Goal: Task Accomplishment & Management: Use online tool/utility

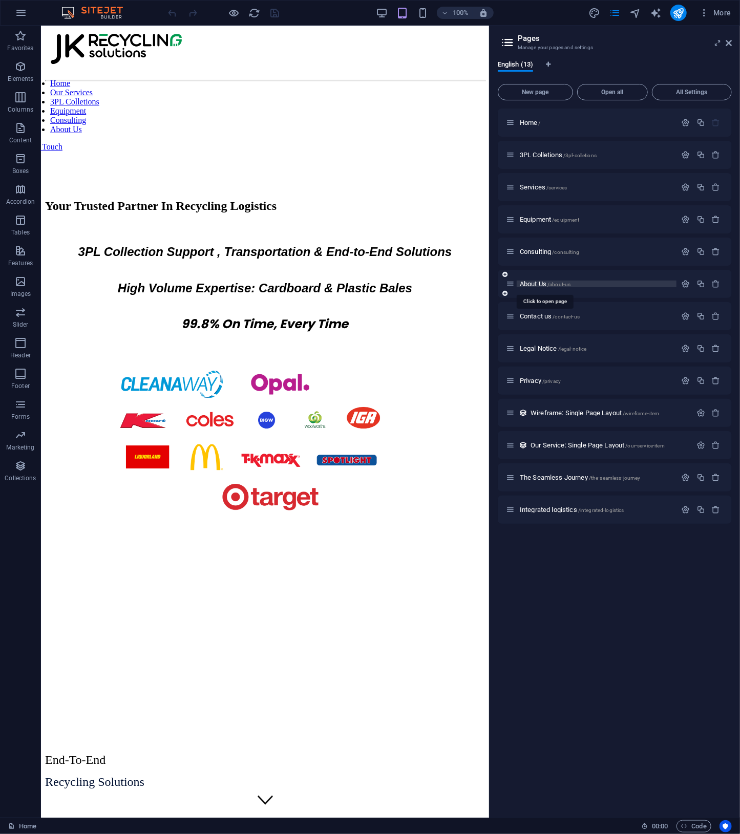
click at [535, 284] on span "About Us /about-us" at bounding box center [545, 284] width 51 height 8
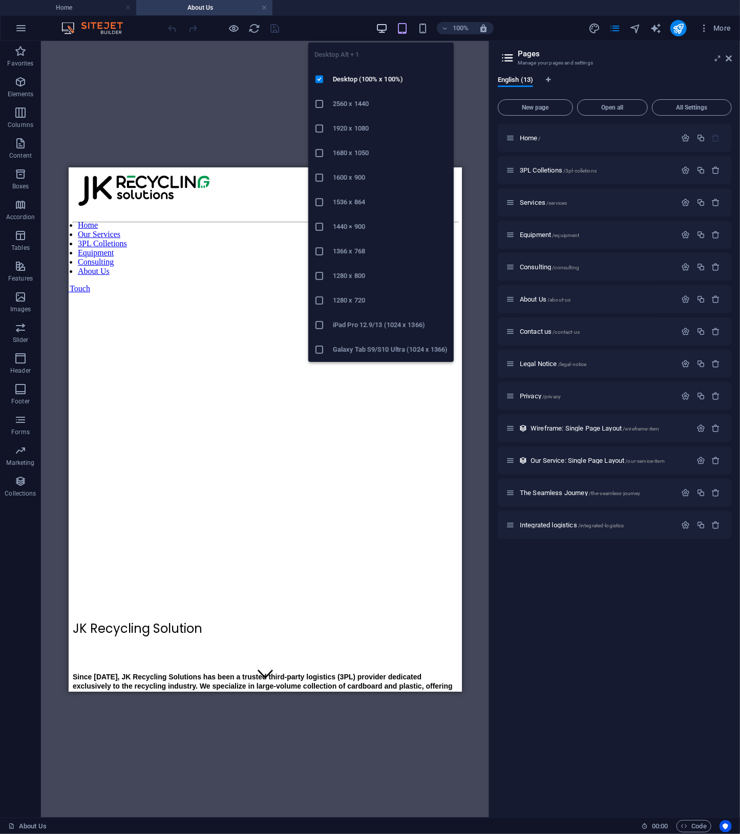
click at [383, 29] on icon "button" at bounding box center [382, 29] width 12 height 12
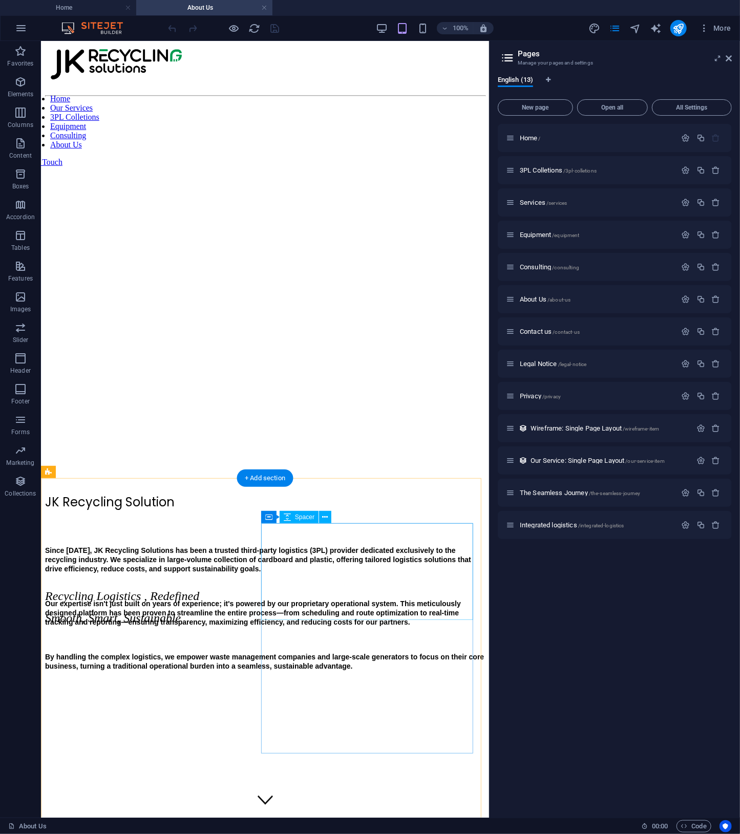
scroll to position [529, 0]
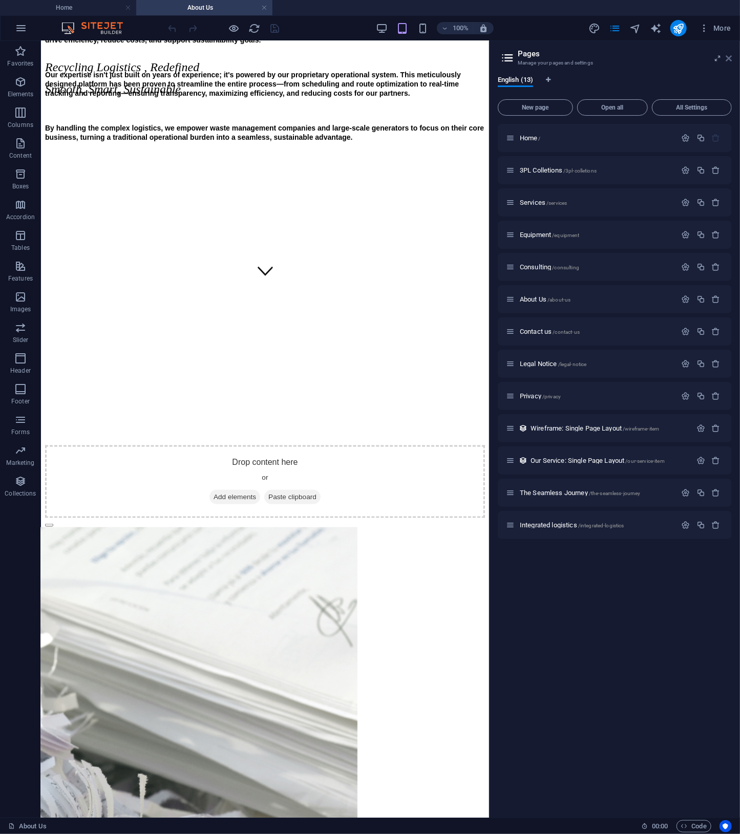
click at [0, 0] on icon at bounding box center [0, 0] width 0 height 0
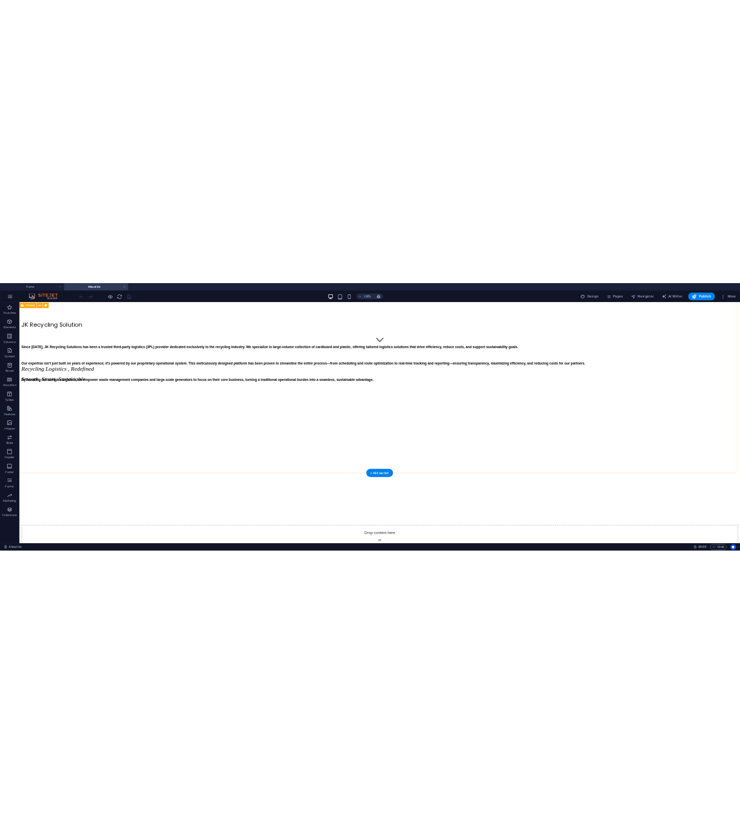
scroll to position [322, 0]
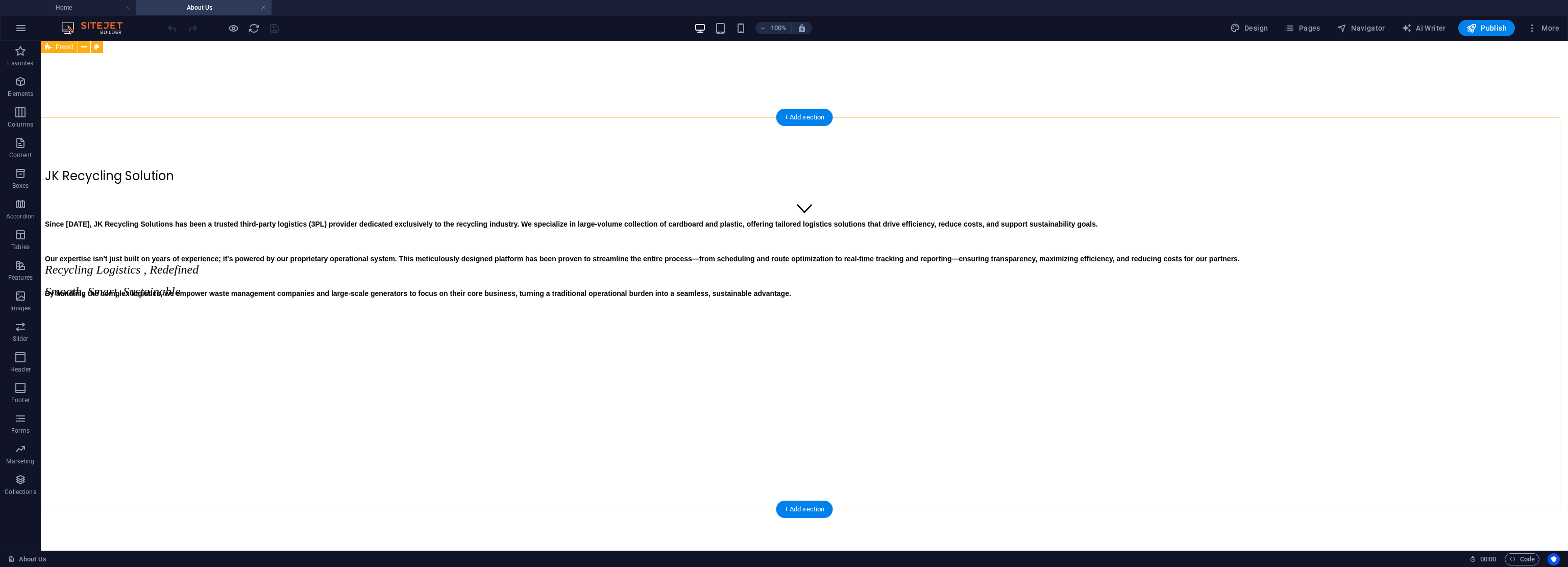
drag, startPoint x: 1351, startPoint y: 458, endPoint x: 1359, endPoint y: 400, distance: 58.5
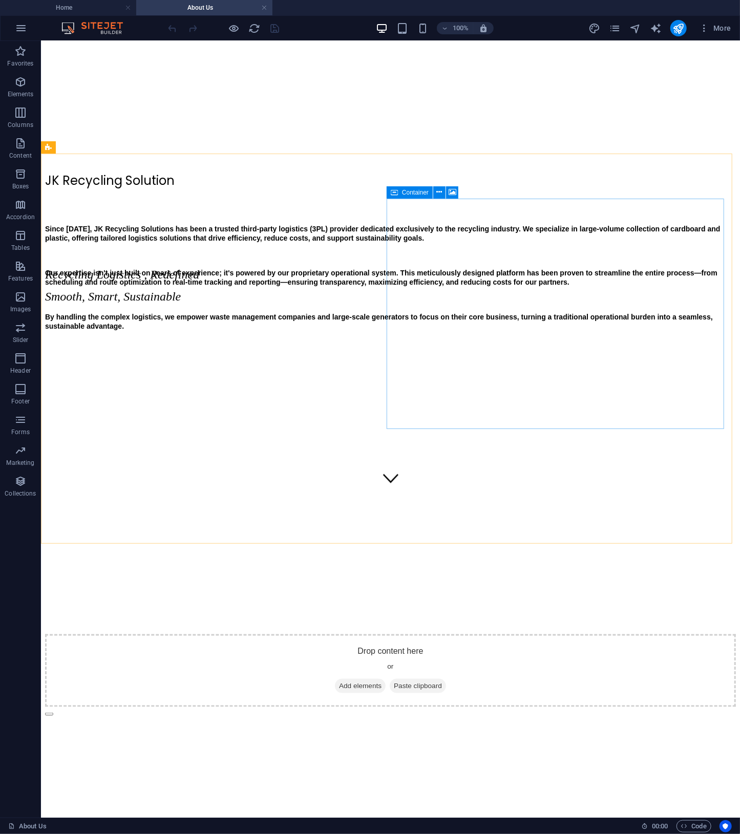
click at [397, 192] on icon at bounding box center [394, 192] width 7 height 12
drag, startPoint x: 397, startPoint y: 192, endPoint x: 181, endPoint y: 151, distance: 219.4
click at [397, 192] on icon at bounding box center [394, 192] width 7 height 12
select select "px"
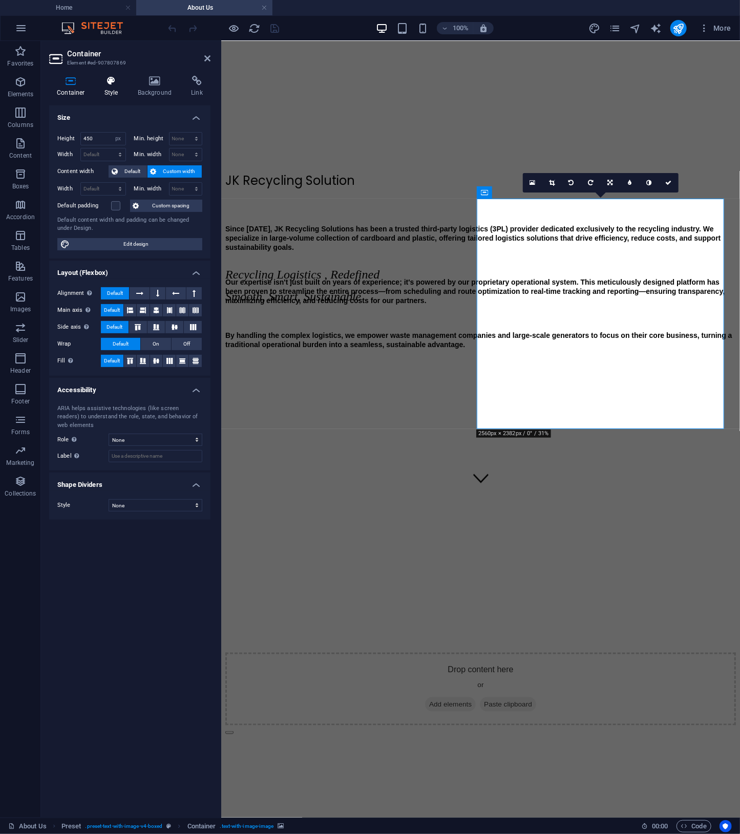
click at [119, 88] on h4 "Style" at bounding box center [113, 87] width 33 height 22
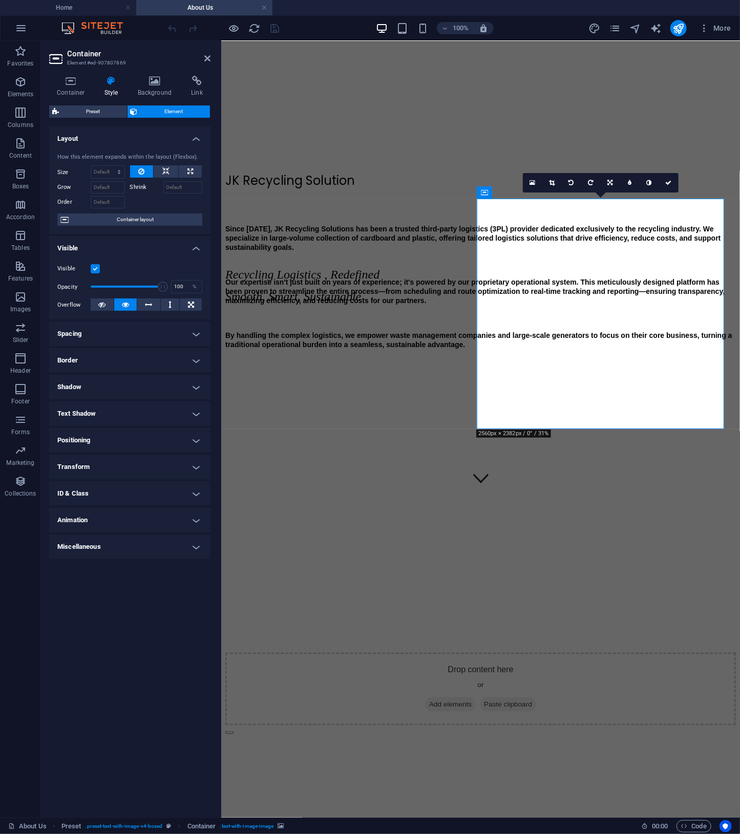
click at [155, 446] on h4 "Positioning" at bounding box center [129, 440] width 161 height 25
click at [133, 498] on h4 "Transform" at bounding box center [129, 503] width 161 height 25
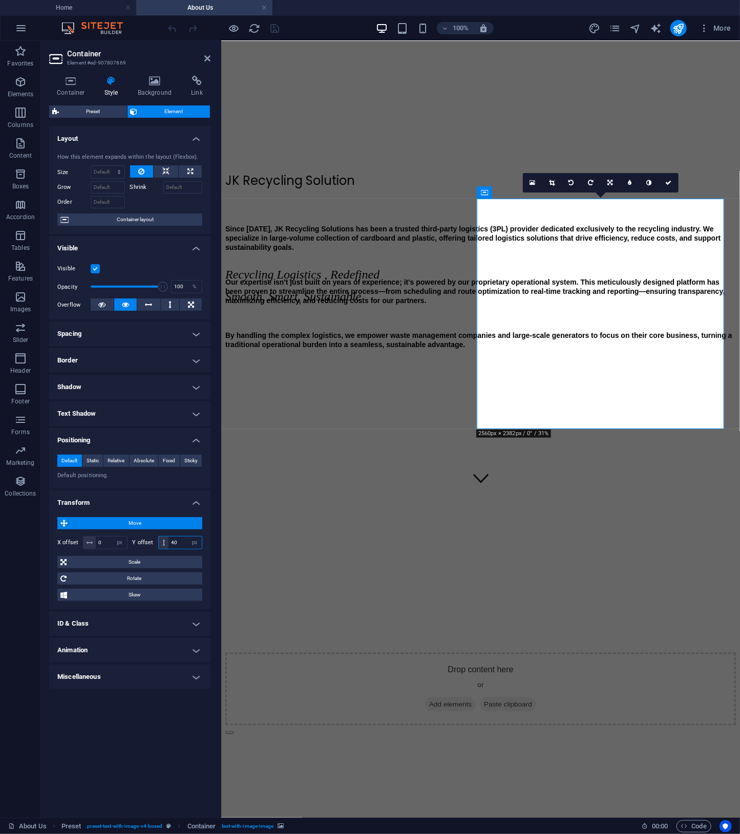
drag, startPoint x: 184, startPoint y: 545, endPoint x: 72, endPoint y: 540, distance: 112.8
click at [72, 540] on div "X offset 0 px rem % em vh vw Y offset 40 px rem % em vh vw" at bounding box center [129, 542] width 145 height 13
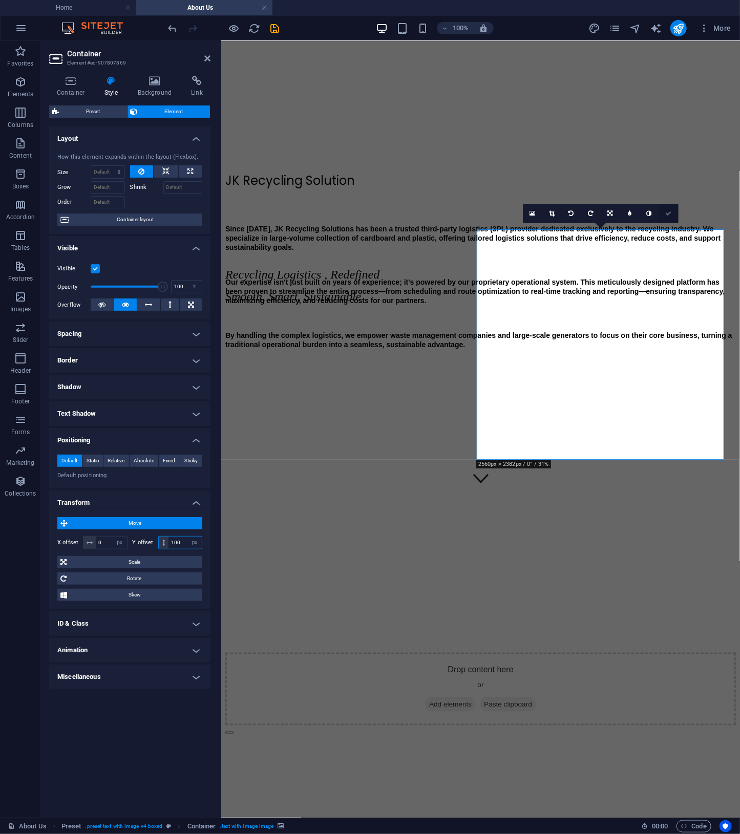
type input "100"
click at [671, 215] on icon at bounding box center [668, 213] width 6 height 6
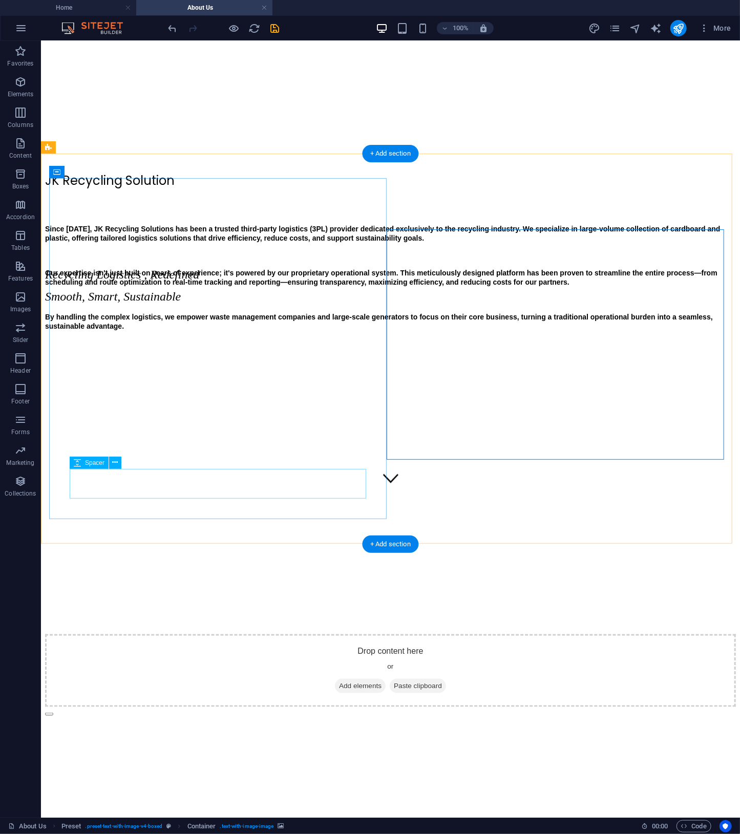
click at [211, 404] on div at bounding box center [390, 388] width 691 height 30
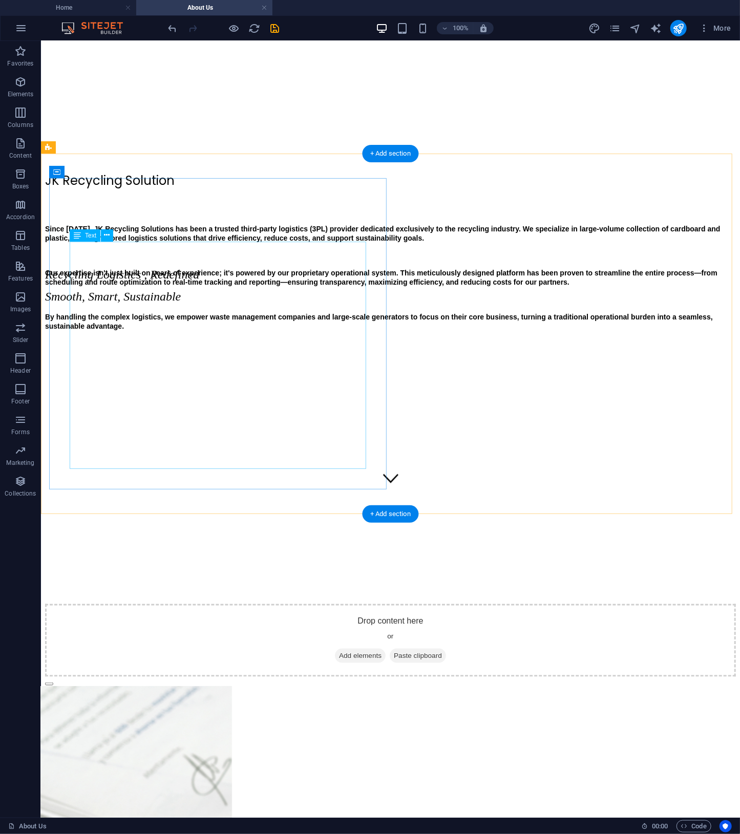
click at [185, 365] on div "Since [DATE], JK Recycling Solutions has been a trusted third-party logistics (…" at bounding box center [390, 294] width 691 height 141
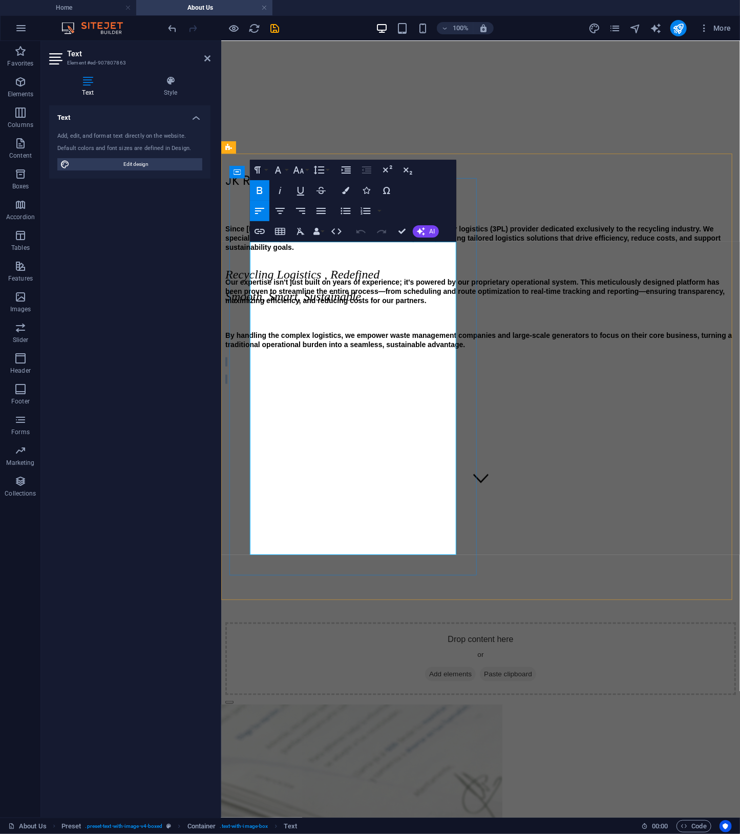
click at [286, 384] on div "Since [DATE], JK Recycling Solutions has been a trusted third-party logistics (…" at bounding box center [480, 304] width 511 height 160
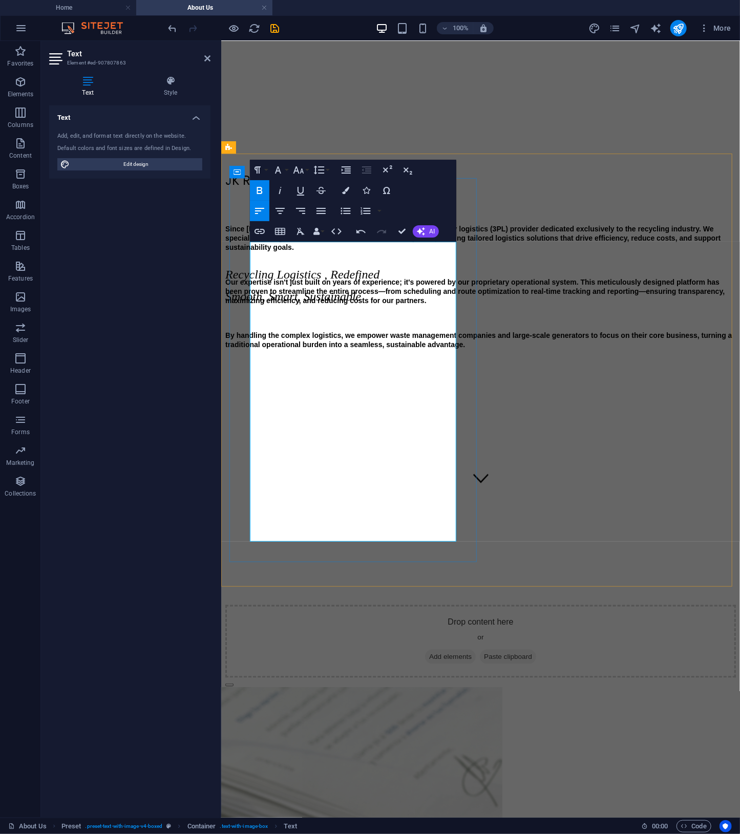
click at [351, 322] on p at bounding box center [480, 317] width 511 height 9
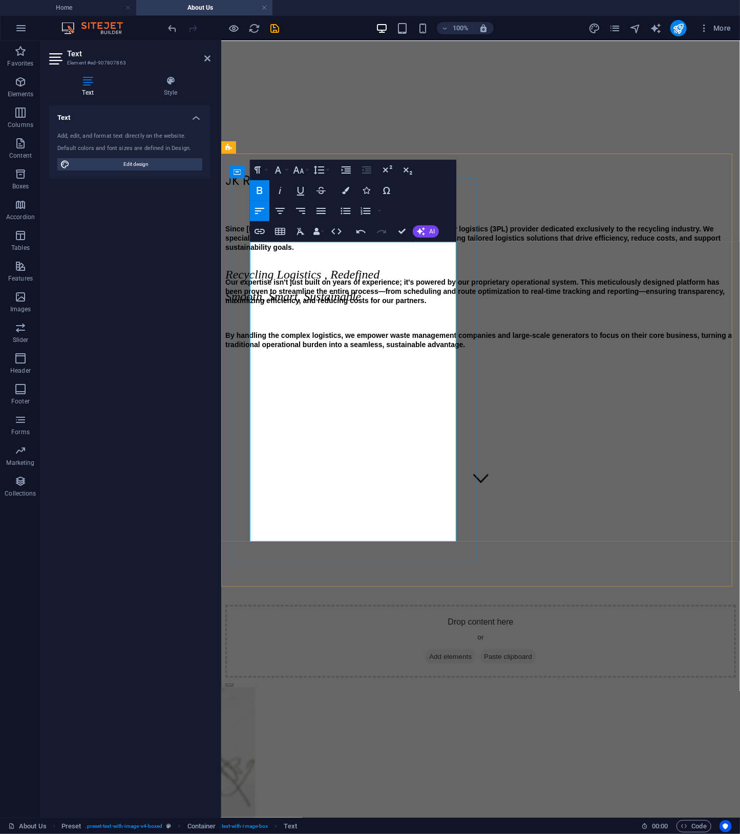
click at [331, 269] on p at bounding box center [480, 264] width 511 height 9
drag, startPoint x: 405, startPoint y: 229, endPoint x: 365, endPoint y: 190, distance: 55.8
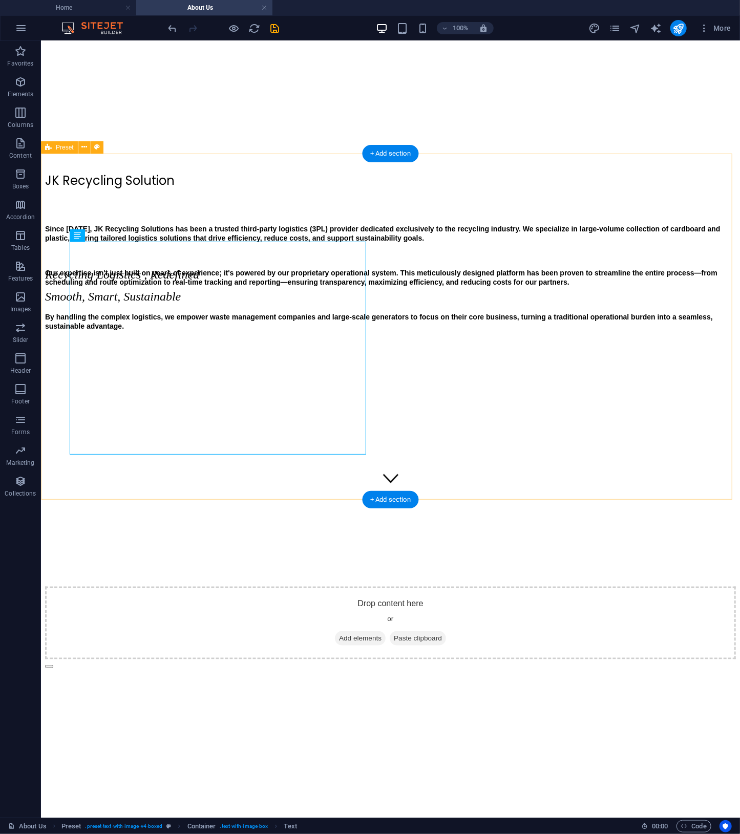
click at [613, 476] on div "JK Recycling Solution Since [DATE], JK Recycling Solutions has been a trusted t…" at bounding box center [390, 378] width 691 height 415
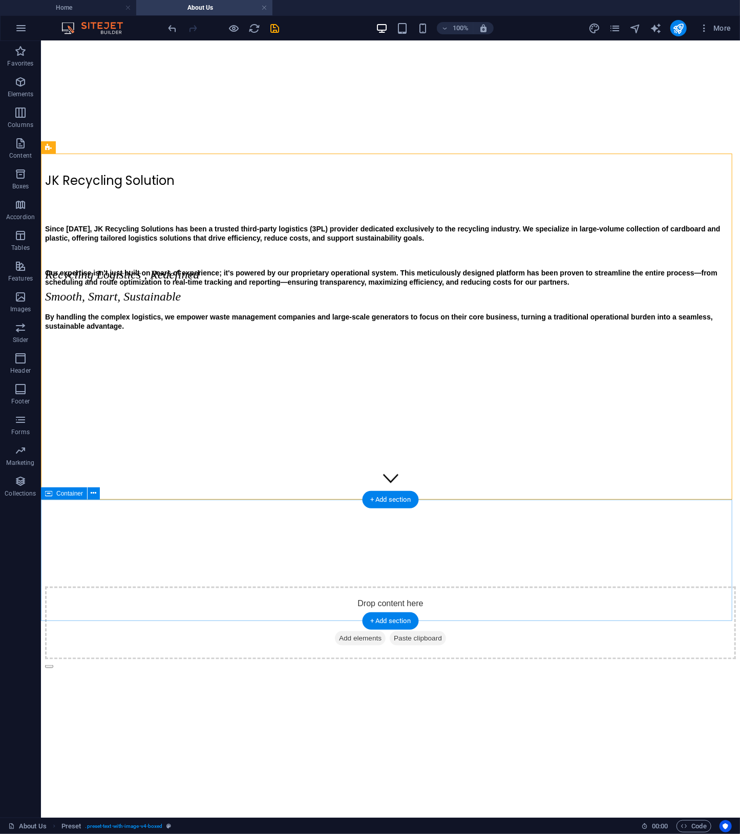
click at [338, 631] on span "Add elements" at bounding box center [359, 638] width 51 height 14
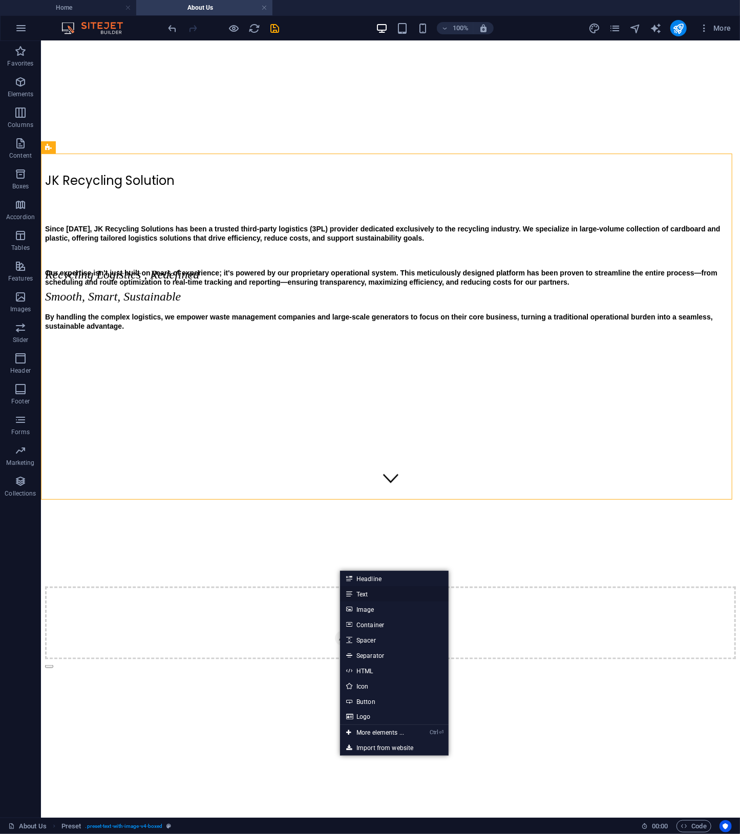
click at [394, 591] on link "Text" at bounding box center [394, 593] width 109 height 15
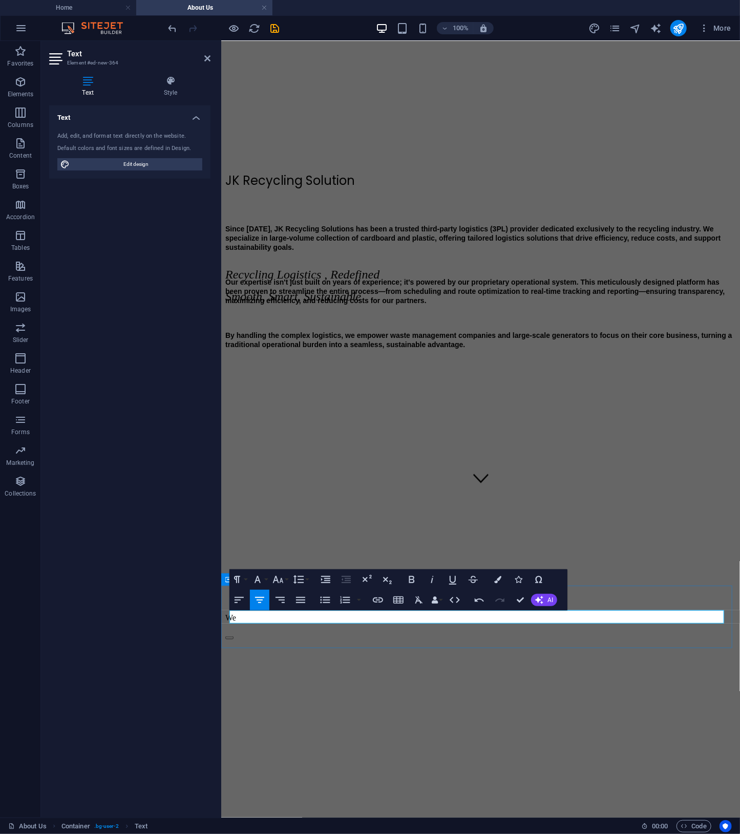
drag, startPoint x: 494, startPoint y: 616, endPoint x: 390, endPoint y: 609, distance: 104.6
click at [384, 613] on p "We" at bounding box center [480, 617] width 511 height 9
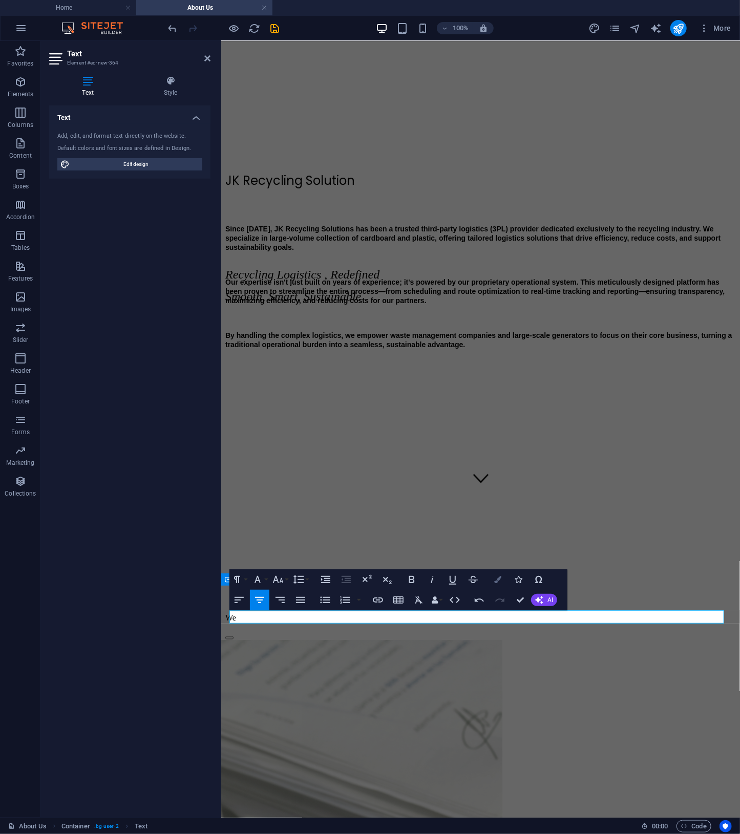
click at [502, 576] on button "Colors" at bounding box center [497, 579] width 19 height 20
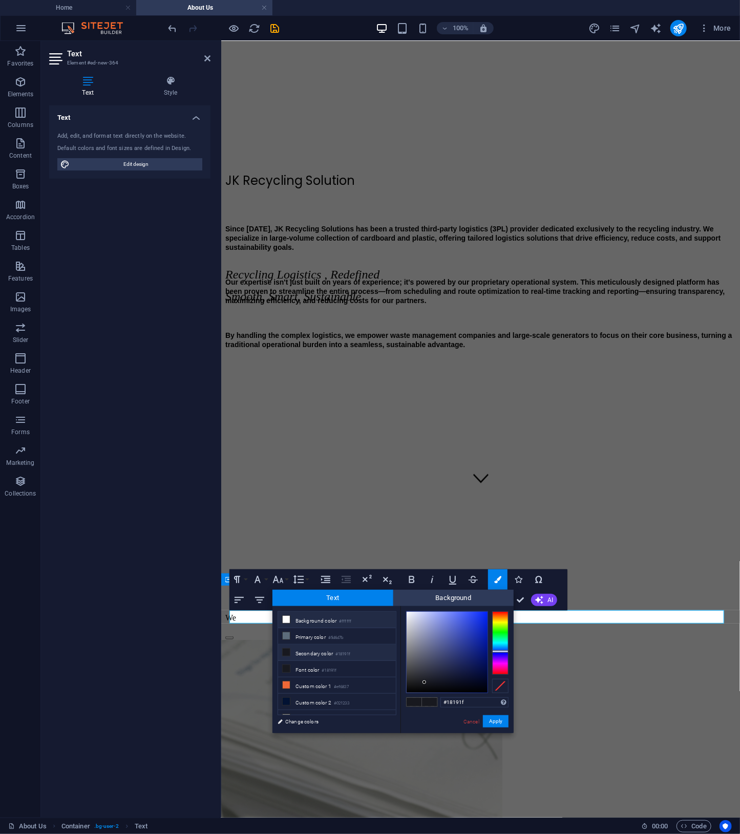
click at [313, 618] on li "Background color #ffffff" at bounding box center [337, 620] width 118 height 16
type input "#ffffff"
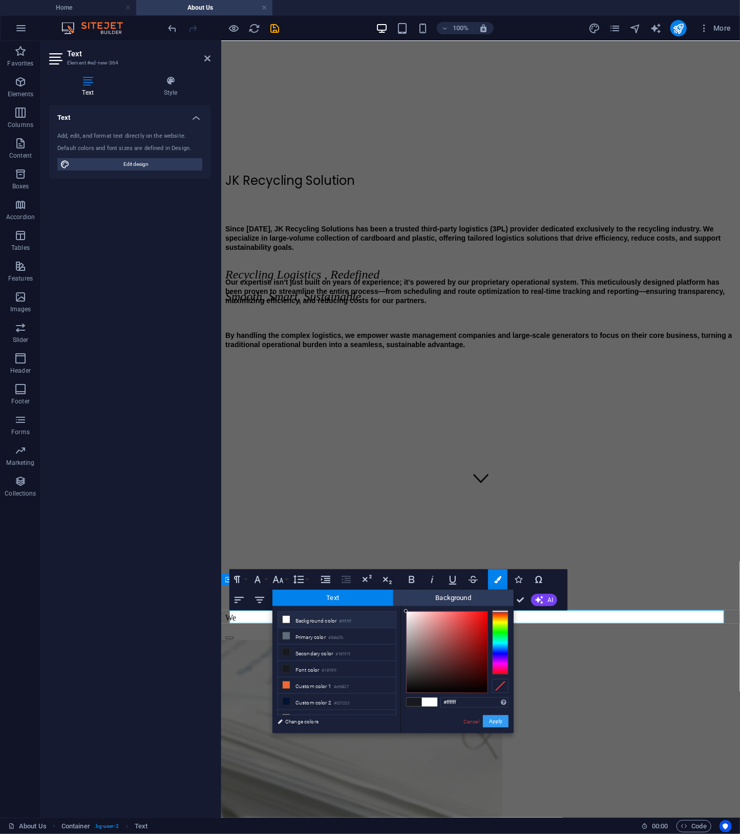
drag, startPoint x: 279, startPoint y: 681, endPoint x: 500, endPoint y: 722, distance: 225.0
click at [500, 722] on button "Apply" at bounding box center [496, 721] width 26 height 12
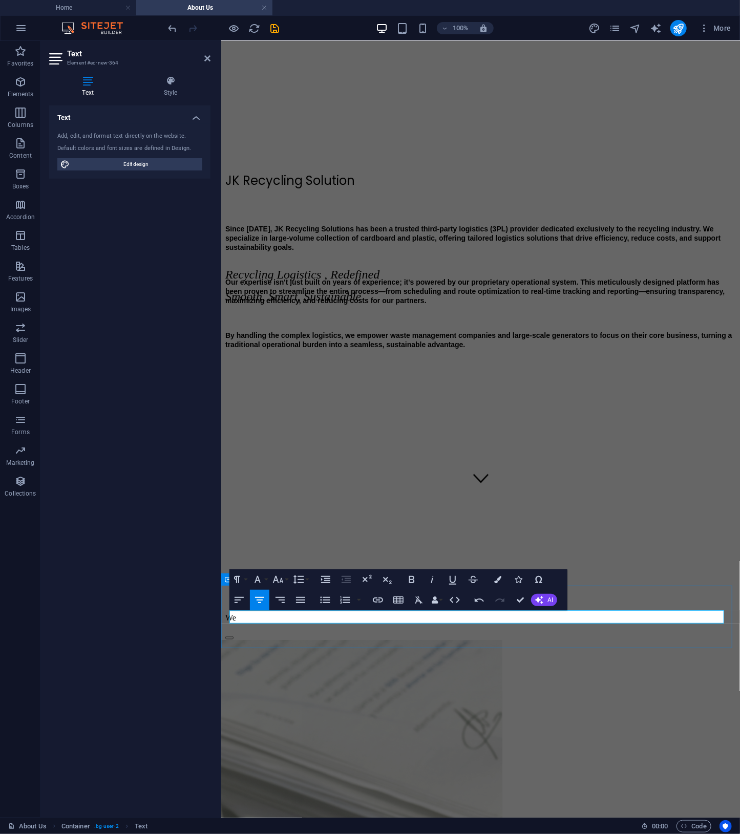
click at [496, 614] on p "We" at bounding box center [480, 617] width 511 height 9
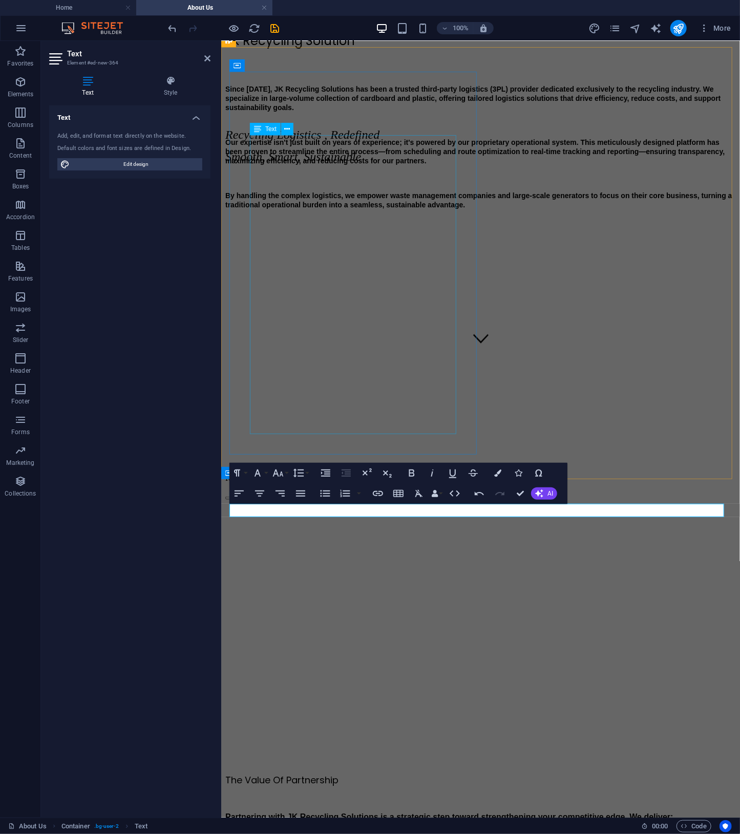
drag, startPoint x: 428, startPoint y: 376, endPoint x: 434, endPoint y: 417, distance: 41.4
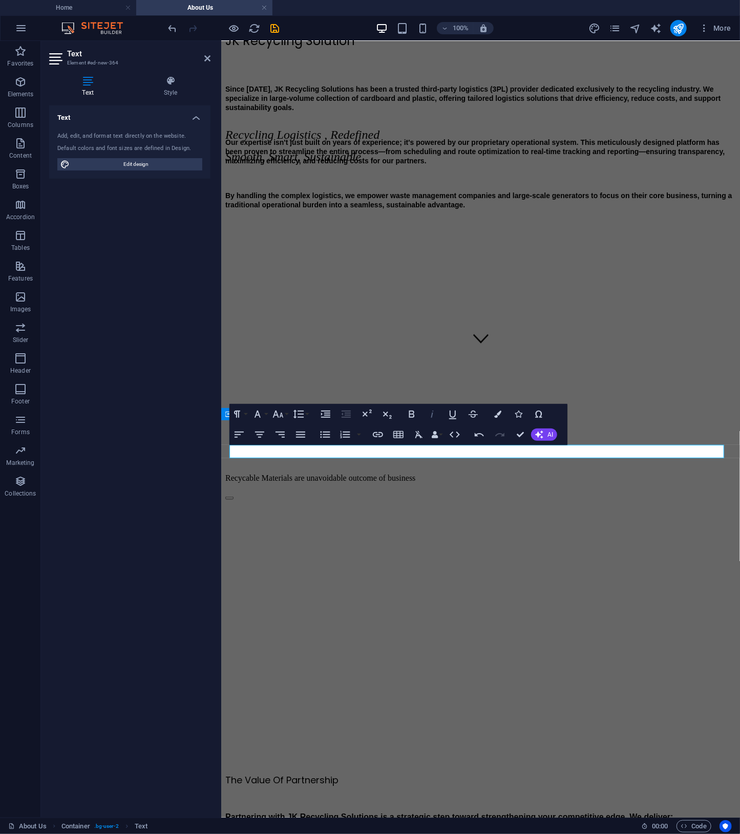
scroll to position [486, 0]
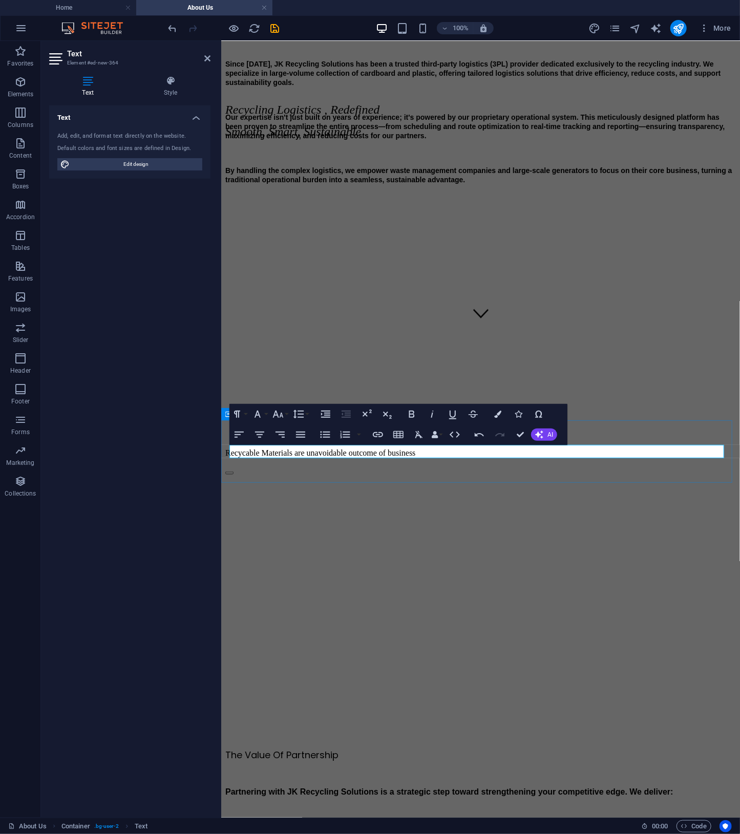
click at [651, 448] on p "Recycable Materials are unavoidable outcome of business" at bounding box center [480, 452] width 511 height 9
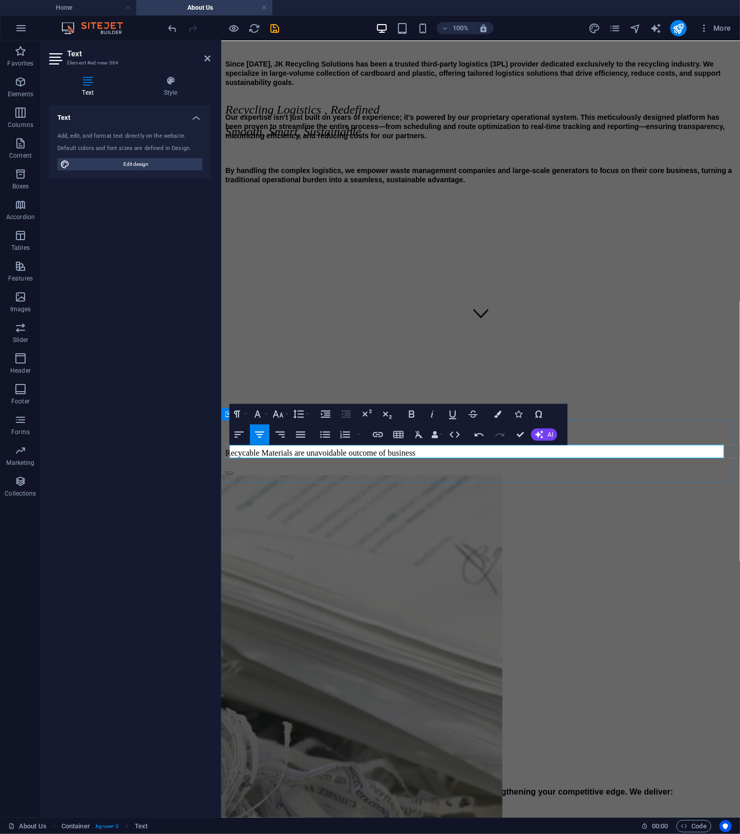
drag, startPoint x: 651, startPoint y: 448, endPoint x: 371, endPoint y: 445, distance: 280.1
click at [371, 448] on p "Recycable Materials are unavoidable outcome of business" at bounding box center [480, 452] width 511 height 9
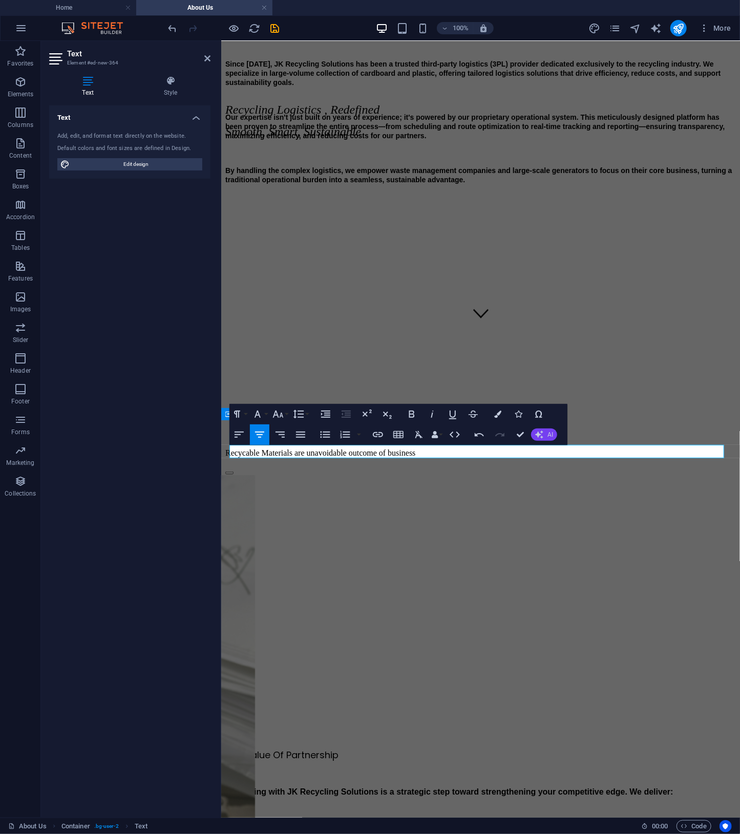
click at [535, 432] on button "AI" at bounding box center [544, 435] width 26 height 12
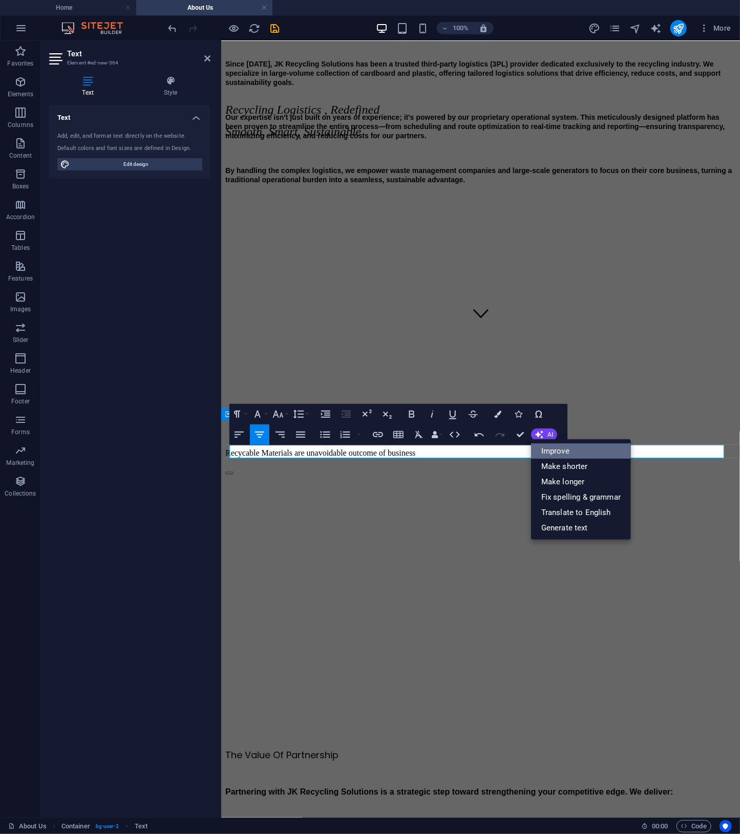
click at [543, 454] on link "Improve" at bounding box center [581, 450] width 100 height 15
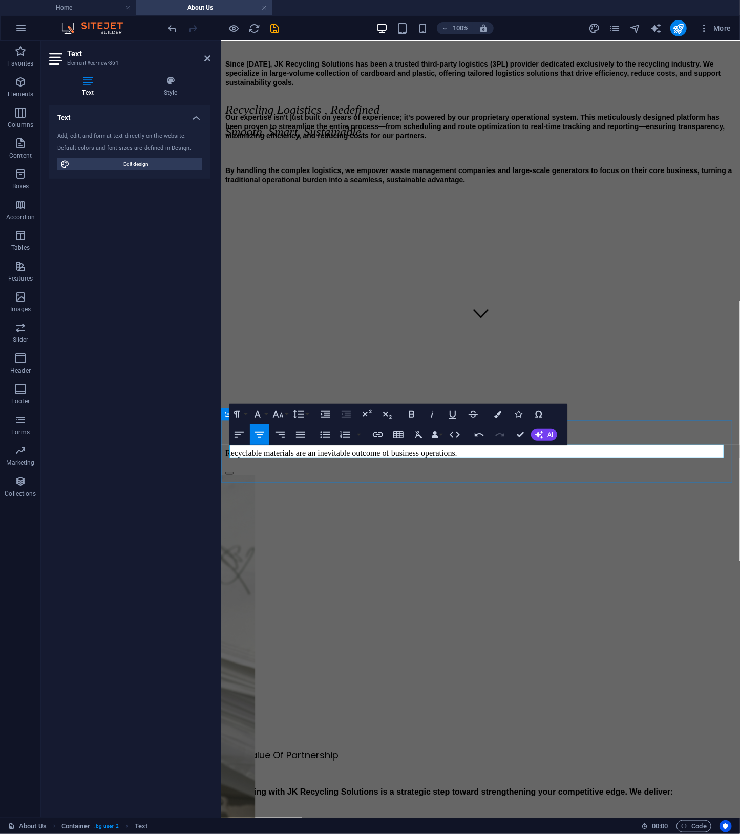
click at [625, 456] on p "Recyclable materials are an inevitable outcome of business operations." at bounding box center [480, 452] width 511 height 9
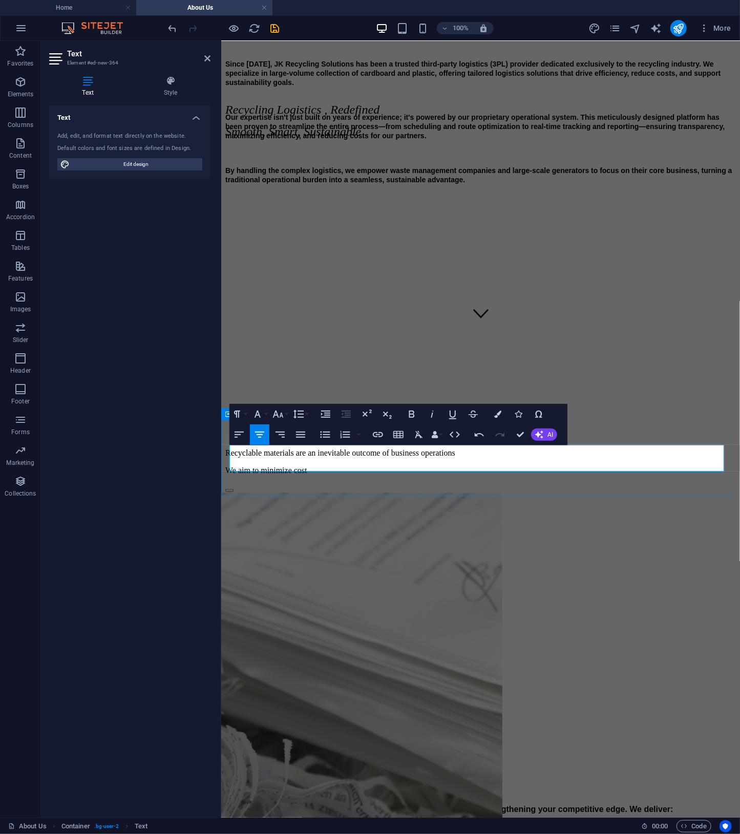
drag, startPoint x: 534, startPoint y: 462, endPoint x: 242, endPoint y: 437, distance: 293.0
click at [242, 448] on div "Recyclable materials are an inevitable outcome of business operations We aim to…" at bounding box center [480, 461] width 511 height 27
click at [285, 418] on button "Font Size" at bounding box center [279, 414] width 19 height 20
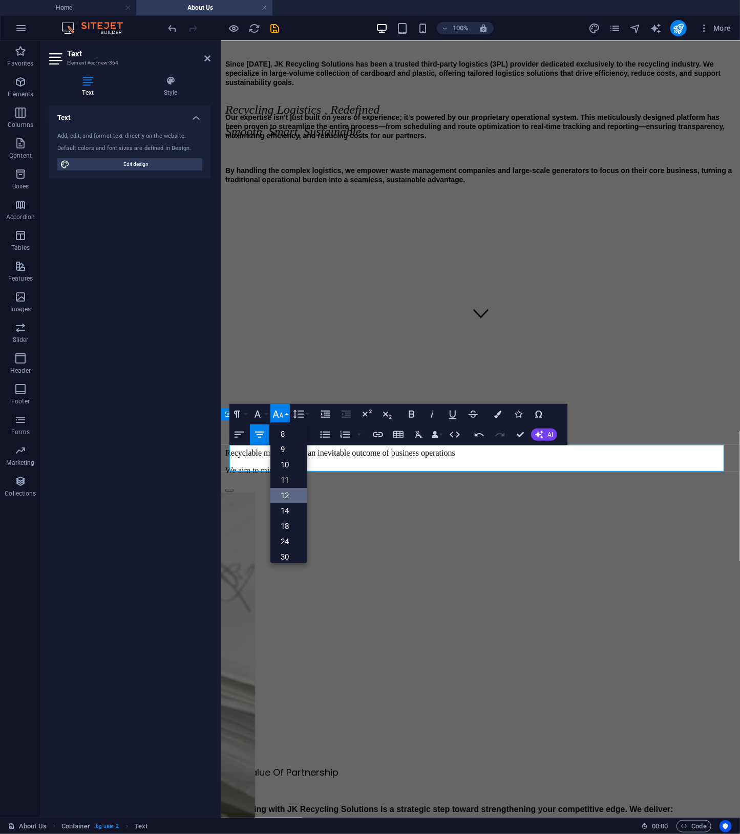
click at [295, 496] on link "12" at bounding box center [288, 495] width 37 height 15
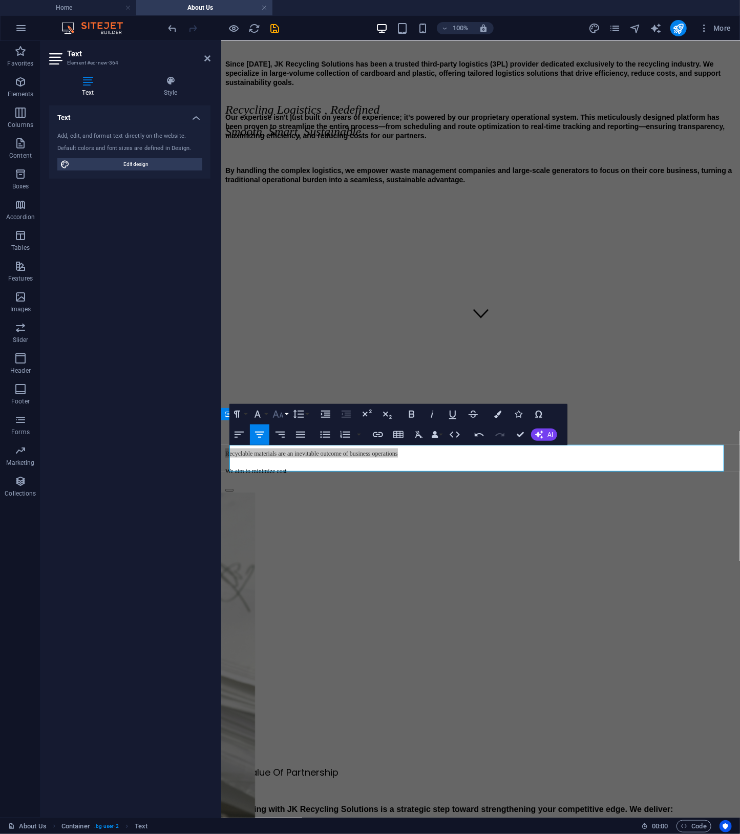
click at [289, 417] on button "Font Size" at bounding box center [279, 414] width 19 height 20
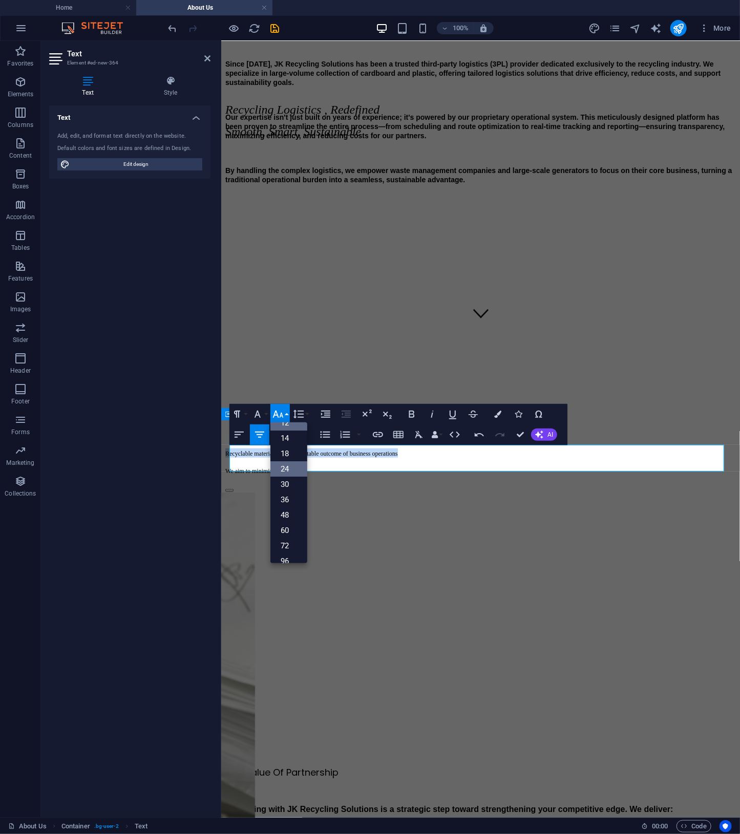
click at [293, 469] on link "24" at bounding box center [288, 468] width 37 height 15
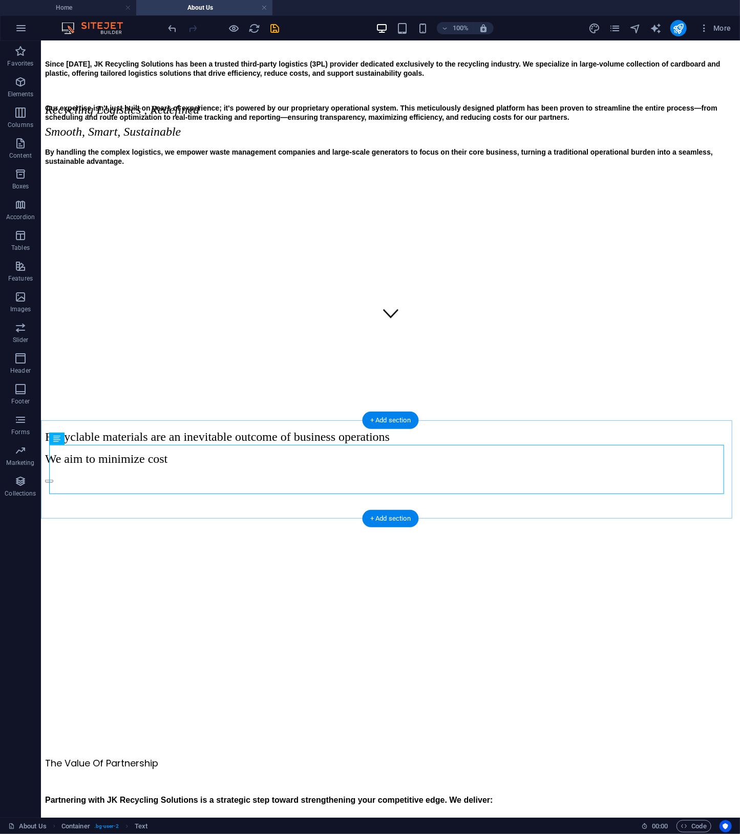
scroll to position [400, 0]
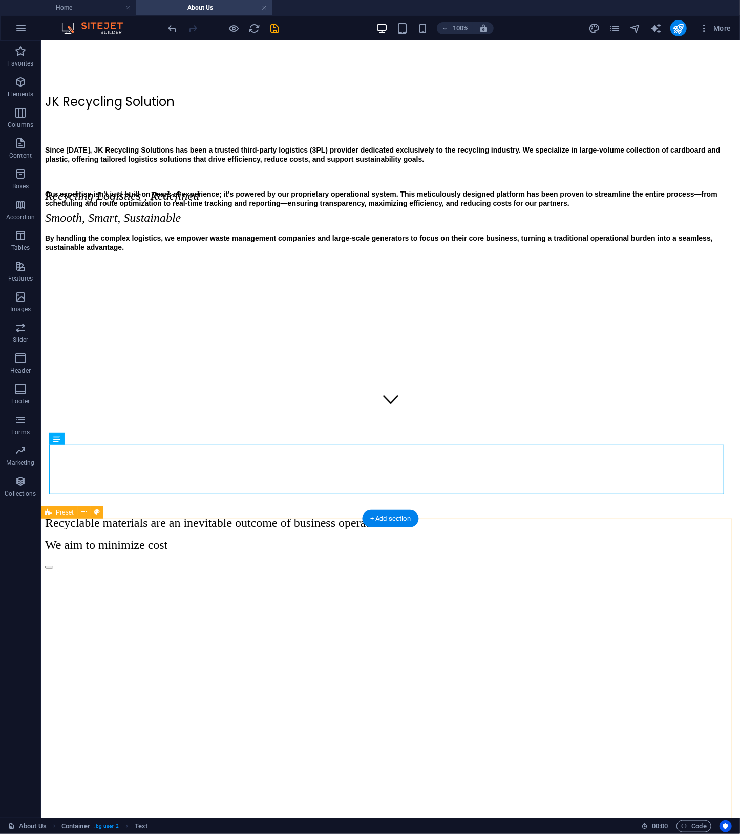
click at [499, 516] on div "Recyclable materials are an inevitable outcome of business operations We aim to…" at bounding box center [390, 534] width 691 height 36
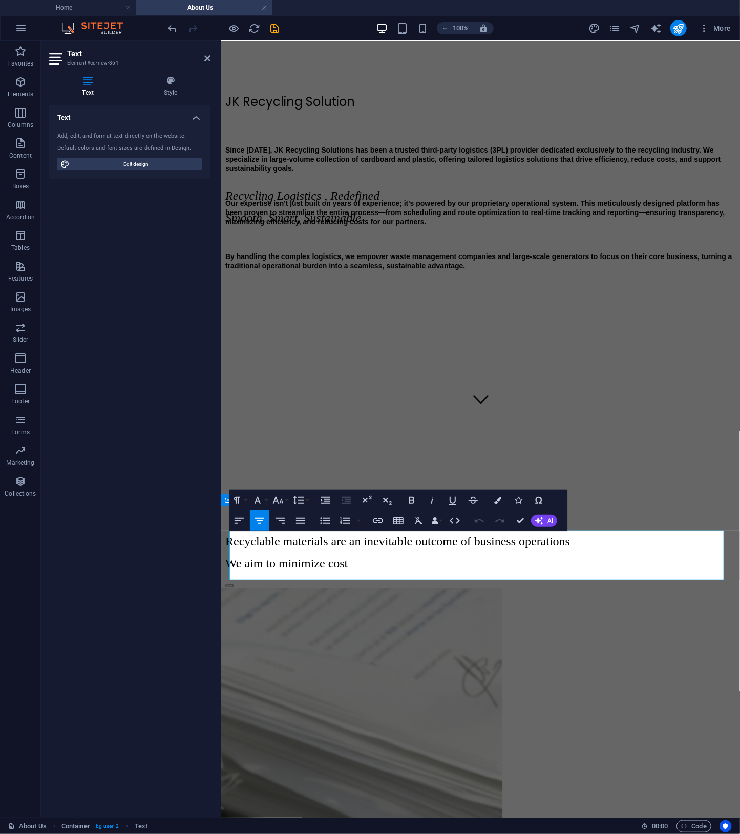
drag, startPoint x: 577, startPoint y: 576, endPoint x: 110, endPoint y: 504, distance: 472.5
copy div "Recyclable materials are an inevitable outcome of business operations We aim to…"
click at [545, 523] on button "AI" at bounding box center [544, 521] width 26 height 12
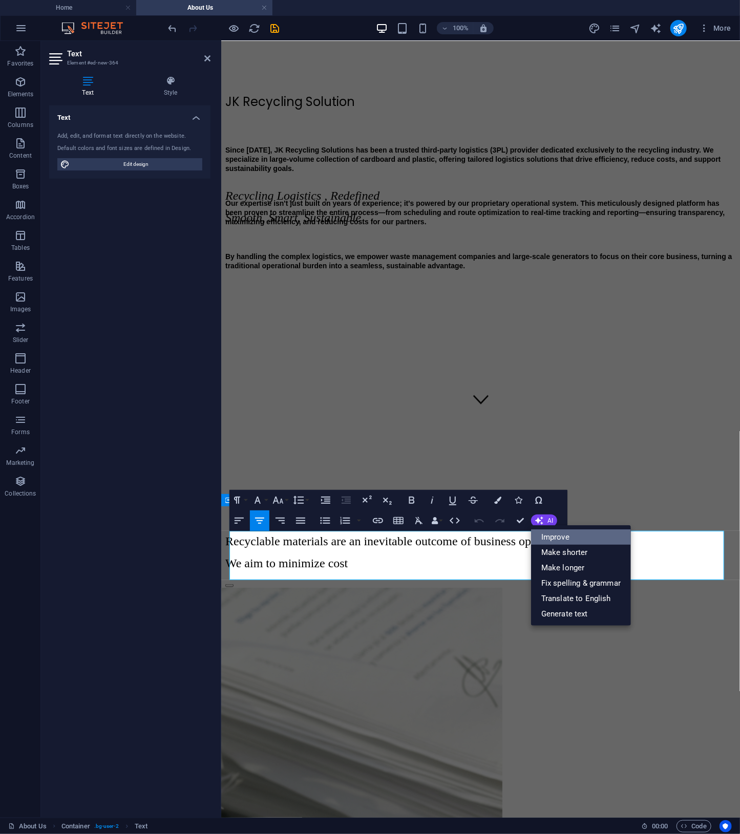
click at [554, 537] on link "Improve" at bounding box center [581, 536] width 100 height 15
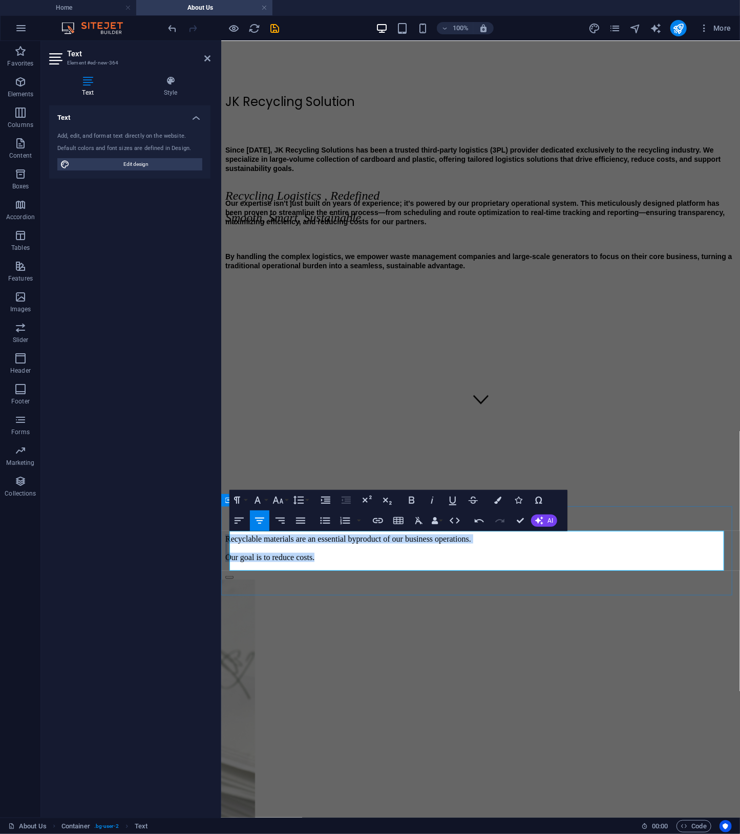
drag, startPoint x: 574, startPoint y: 561, endPoint x: 580, endPoint y: 556, distance: 8.0
click at [501, 503] on icon "button" at bounding box center [497, 500] width 7 height 7
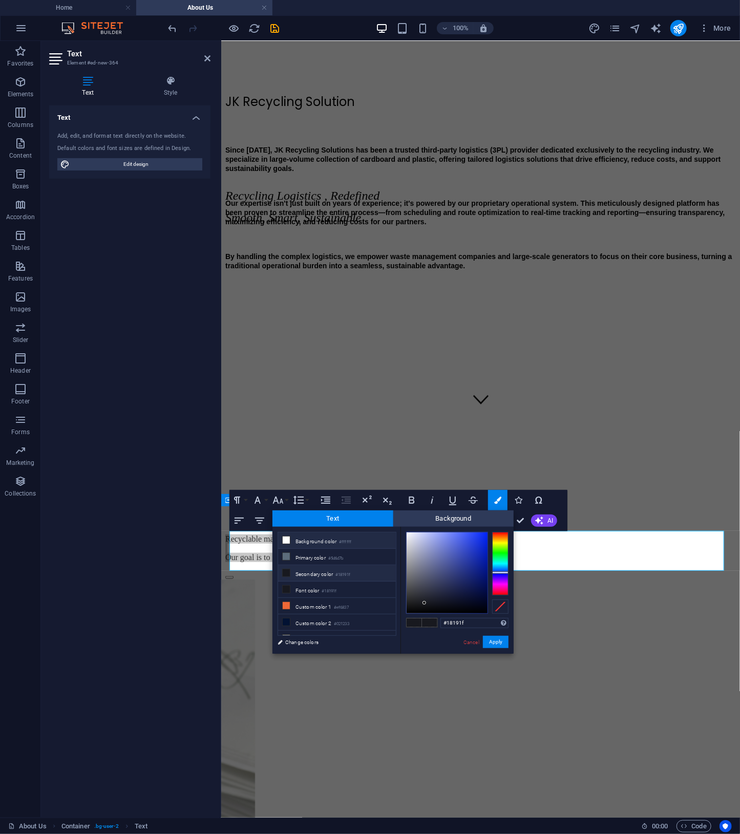
click at [356, 541] on li "Background color #ffffff" at bounding box center [337, 541] width 118 height 16
type input "#ffffff"
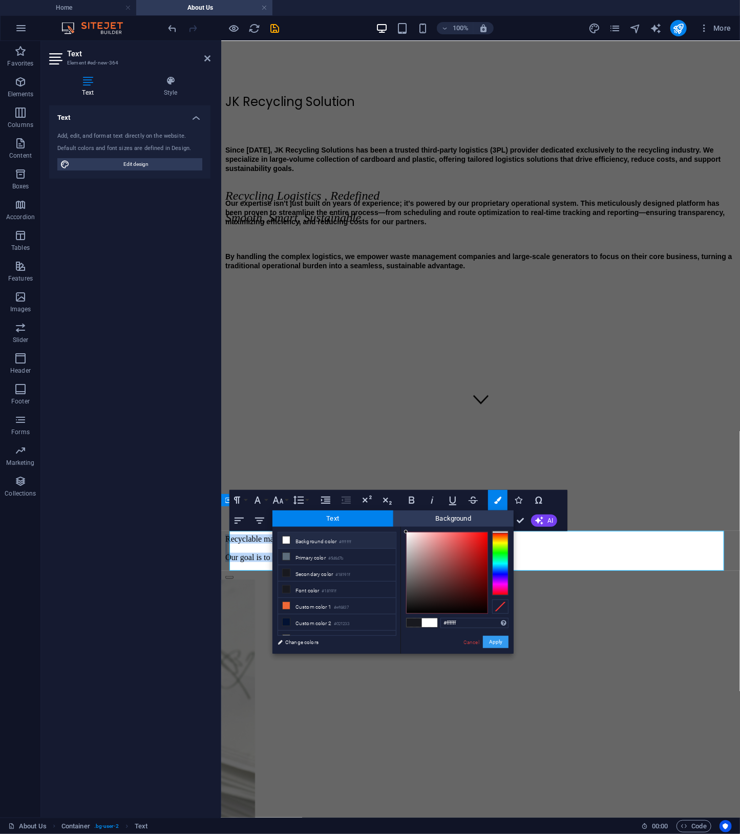
click at [497, 642] on button "Apply" at bounding box center [496, 642] width 26 height 12
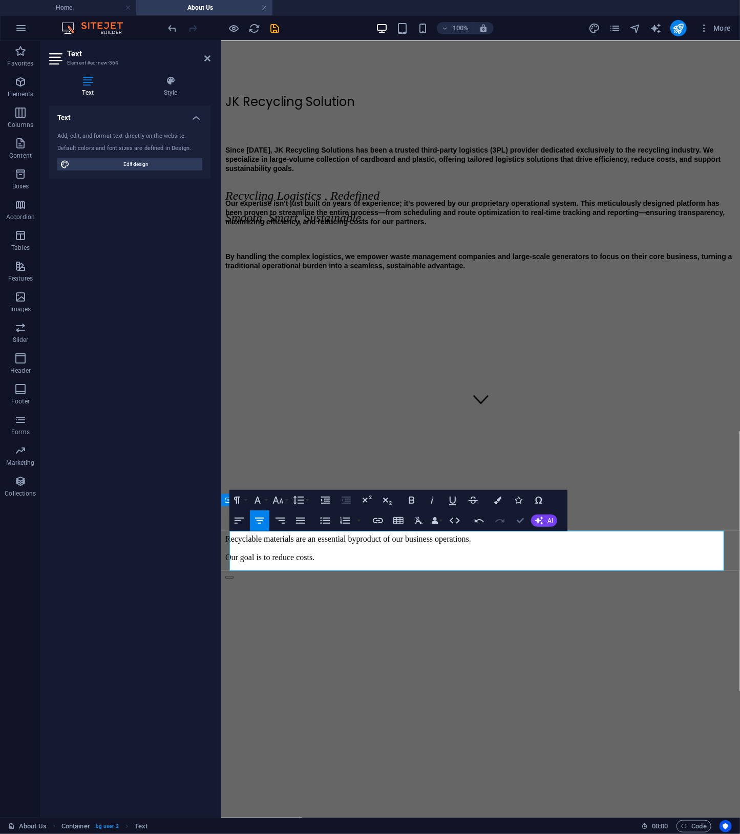
scroll to position [314, 0]
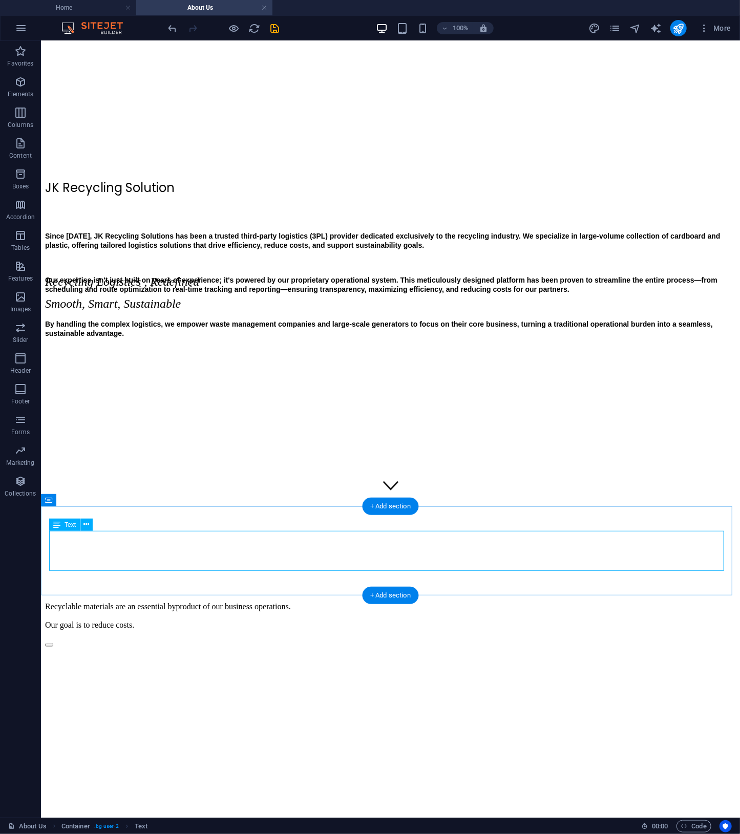
click at [460, 602] on div "Recyclable materials are an essential byproduct of our business operations. Our…" at bounding box center [390, 616] width 691 height 28
click at [169, 26] on icon "undo" at bounding box center [173, 29] width 12 height 12
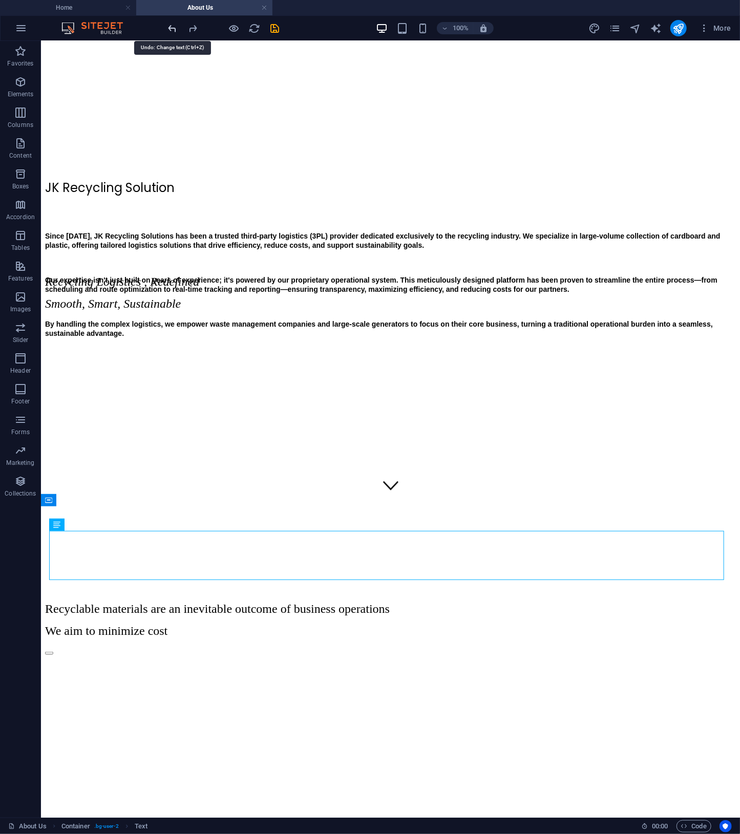
click at [169, 26] on icon "undo" at bounding box center [173, 29] width 12 height 12
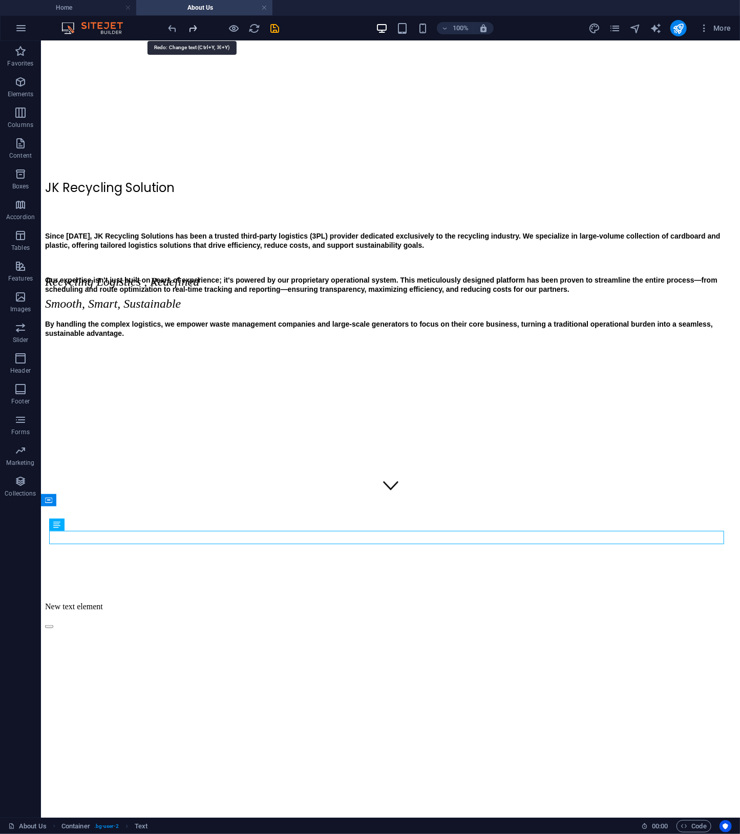
click at [197, 29] on icon "redo" at bounding box center [193, 29] width 12 height 12
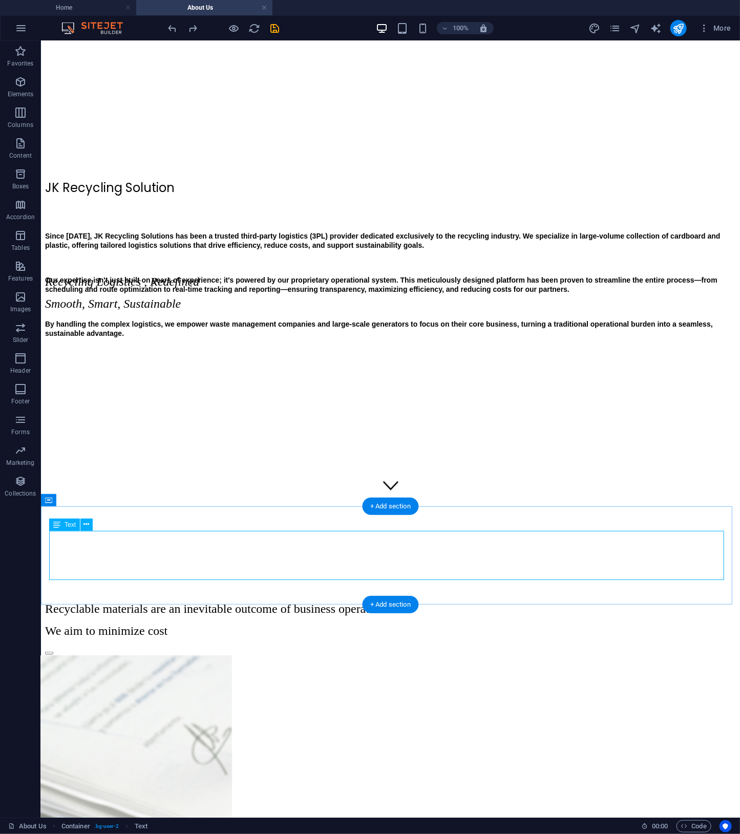
click at [320, 602] on div "Recyclable materials are an inevitable outcome of business operations We aim to…" at bounding box center [390, 620] width 691 height 36
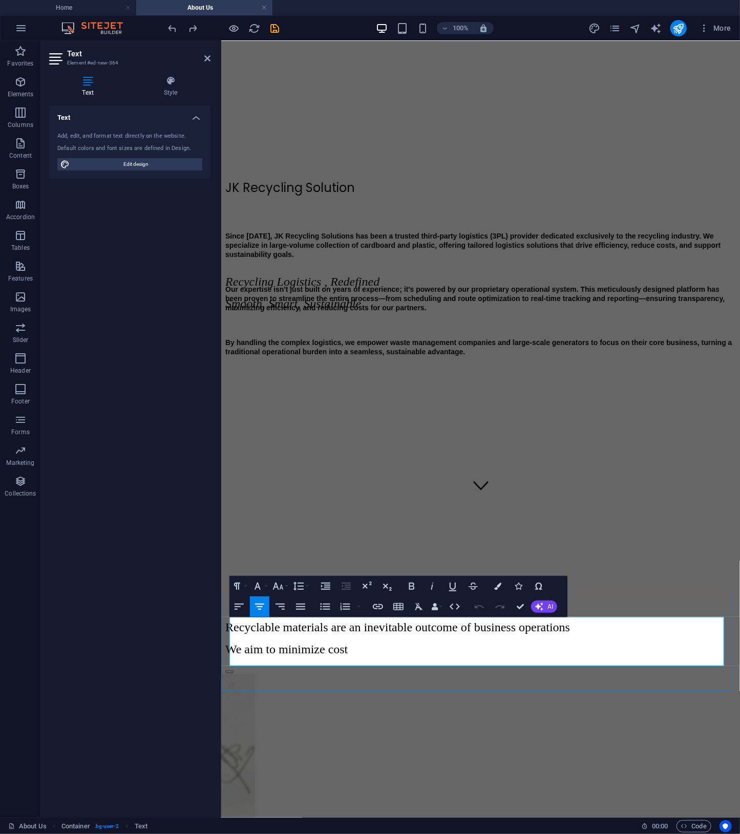
click at [392, 631] on span "Recyclable materials are an inevitable outcome of business operations" at bounding box center [397, 626] width 345 height 13
drag, startPoint x: 384, startPoint y: 634, endPoint x: 246, endPoint y: 628, distance: 138.4
click at [246, 628] on p "Recyclable materials are an inevitable outcome of business operations" at bounding box center [480, 627] width 511 height 14
click at [602, 652] on p "We aim to minimize cost" at bounding box center [480, 649] width 511 height 14
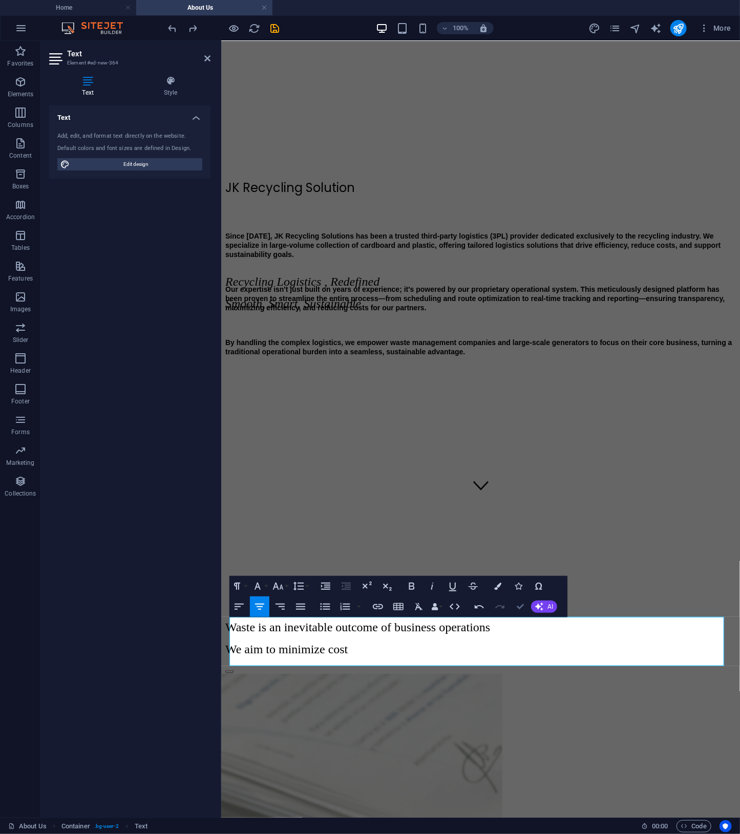
scroll to position [228, 0]
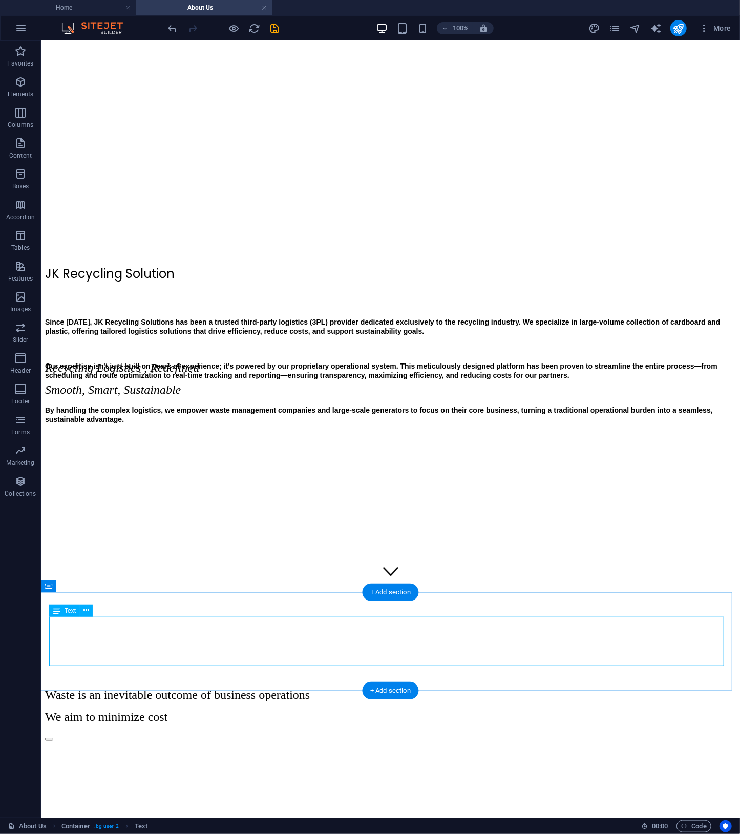
click at [493, 688] on div "Waste is an inevitable outcome of business operations We aim to minimize cost" at bounding box center [390, 706] width 691 height 36
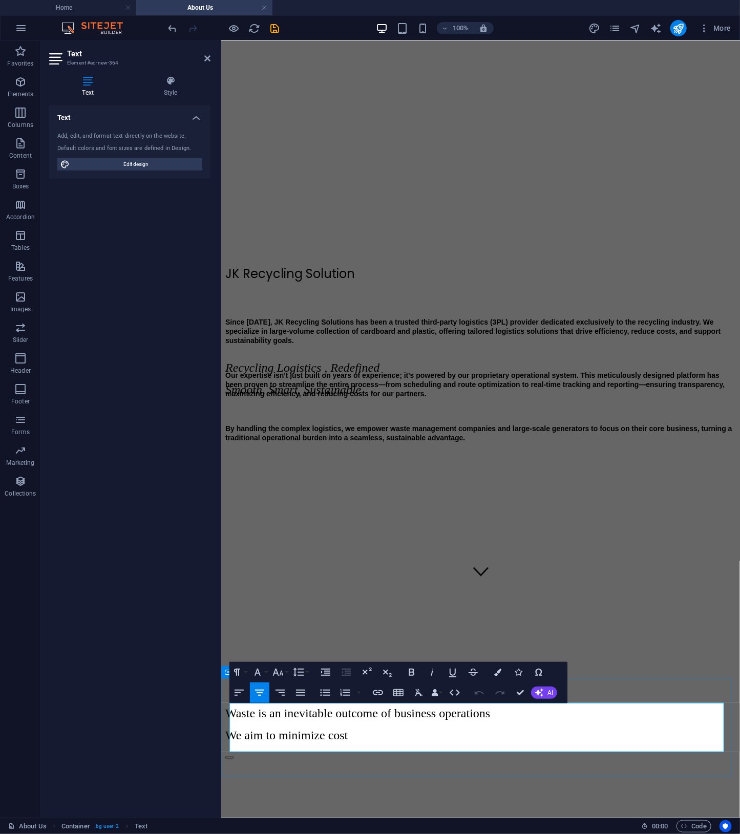
click at [592, 738] on p "We aim to minimize cost" at bounding box center [480, 735] width 511 height 14
click at [656, 739] on p "We aim to minimize cost on both your business" at bounding box center [480, 735] width 511 height 14
drag, startPoint x: 656, startPoint y: 739, endPoint x: 512, endPoint y: 739, distance: 143.9
click at [512, 739] on p "We aim to minimize cost on both your business" at bounding box center [480, 735] width 511 height 14
click at [458, 739] on span "We aim to minimize cost on both your business" at bounding box center [341, 734] width 233 height 13
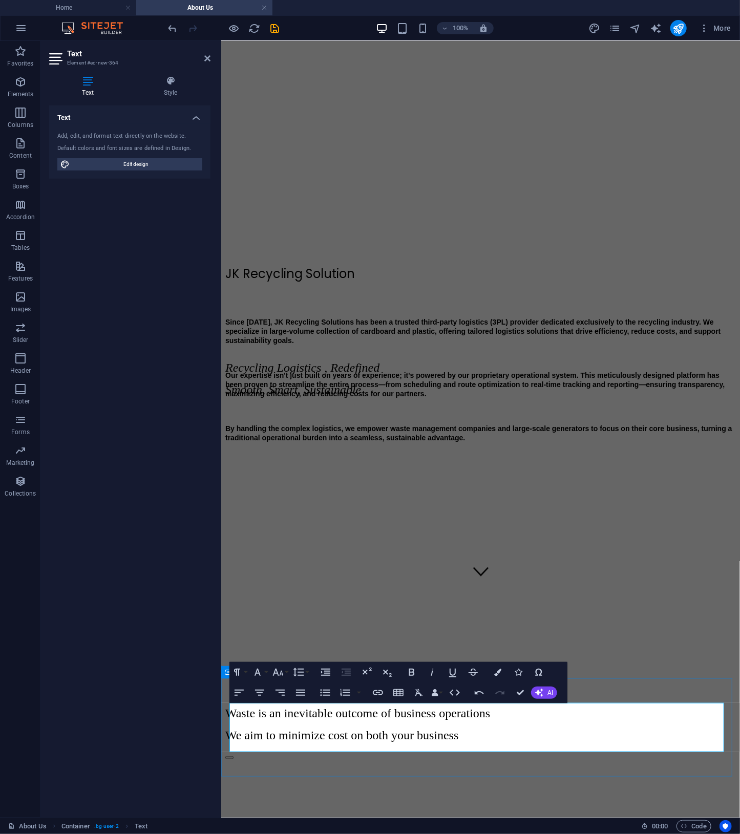
click at [458, 738] on span "We aim to minimize cost on both your business" at bounding box center [341, 734] width 233 height 13
click at [625, 740] on p "We aim to minimize cost on both your business" at bounding box center [480, 735] width 511 height 14
drag, startPoint x: 637, startPoint y: 738, endPoint x: 486, endPoint y: 733, distance: 150.1
click at [486, 733] on p "We aim to minimize cost on both your business" at bounding box center [480, 735] width 511 height 14
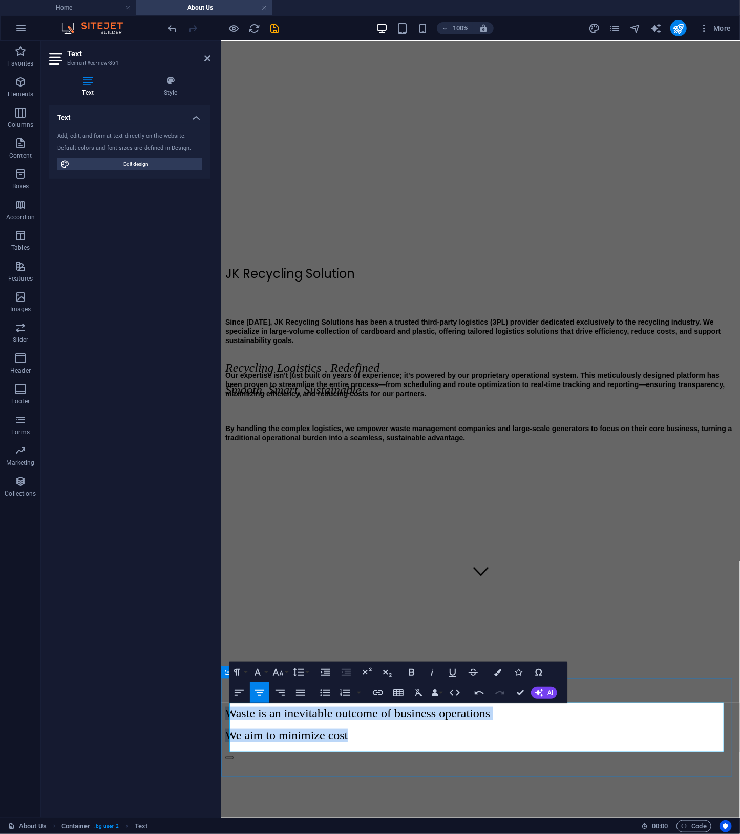
drag, startPoint x: 579, startPoint y: 742, endPoint x: 140, endPoint y: 708, distance: 440.2
copy div "Waste is an inevitable outcome of business operations We aim to minimize cost"
click at [540, 696] on icon "button" at bounding box center [539, 693] width 8 height 8
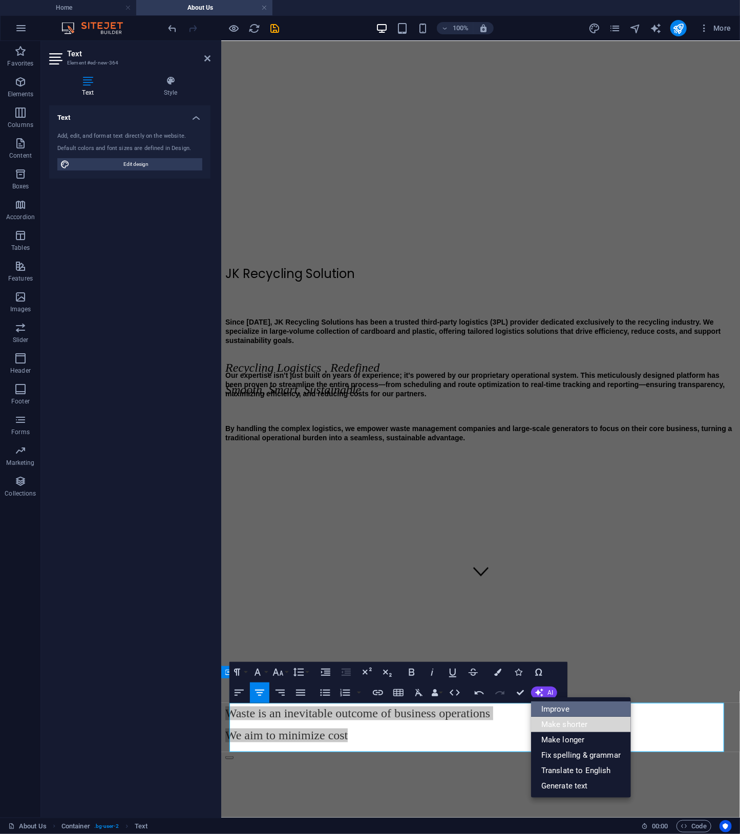
drag, startPoint x: 543, startPoint y: 717, endPoint x: 551, endPoint y: 706, distance: 13.5
click at [551, 706] on ul "Improve Make shorter Make longer Fix spelling & grammar Translate to English Ge…" at bounding box center [581, 747] width 100 height 100
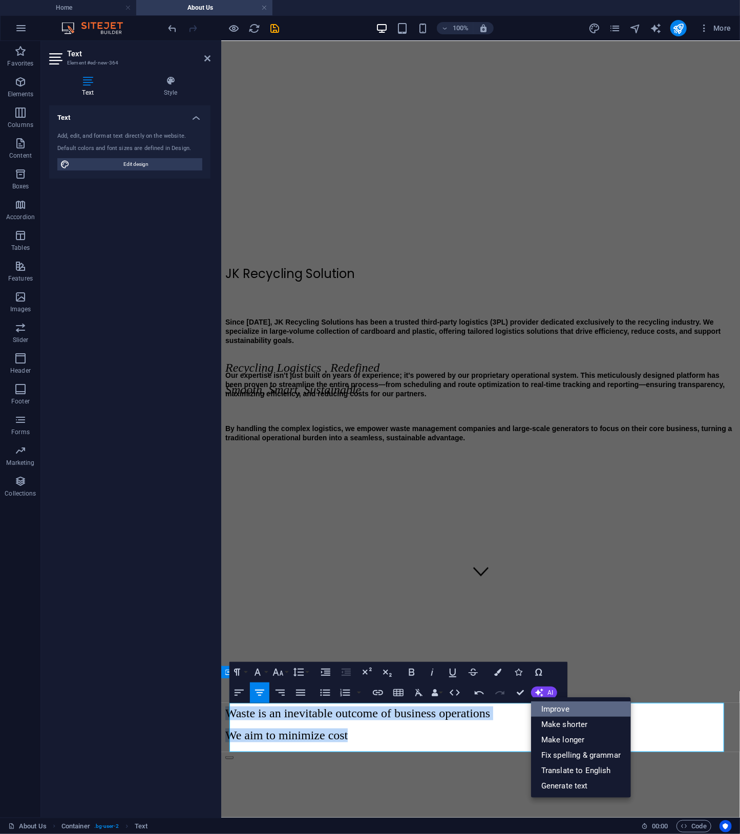
click at [551, 706] on link "Improve" at bounding box center [581, 709] width 100 height 15
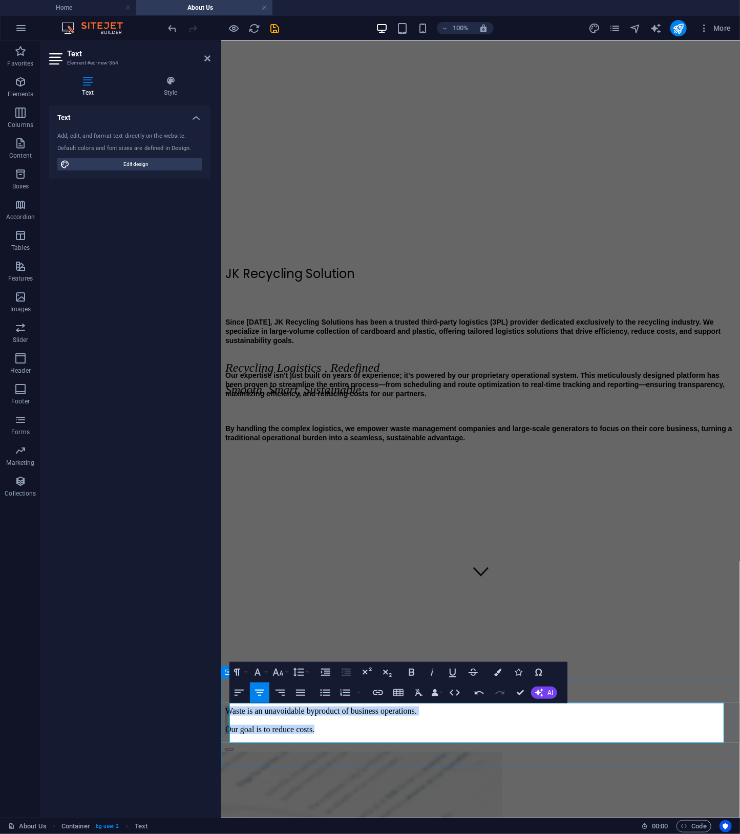
drag, startPoint x: 612, startPoint y: 736, endPoint x: 627, endPoint y: 728, distance: 17.0
click at [335, 706] on div "Waste is an unavoidable byproduct of business operations. Our goal is to reduce…" at bounding box center [480, 720] width 511 height 28
click at [501, 674] on icon "button" at bounding box center [497, 672] width 7 height 7
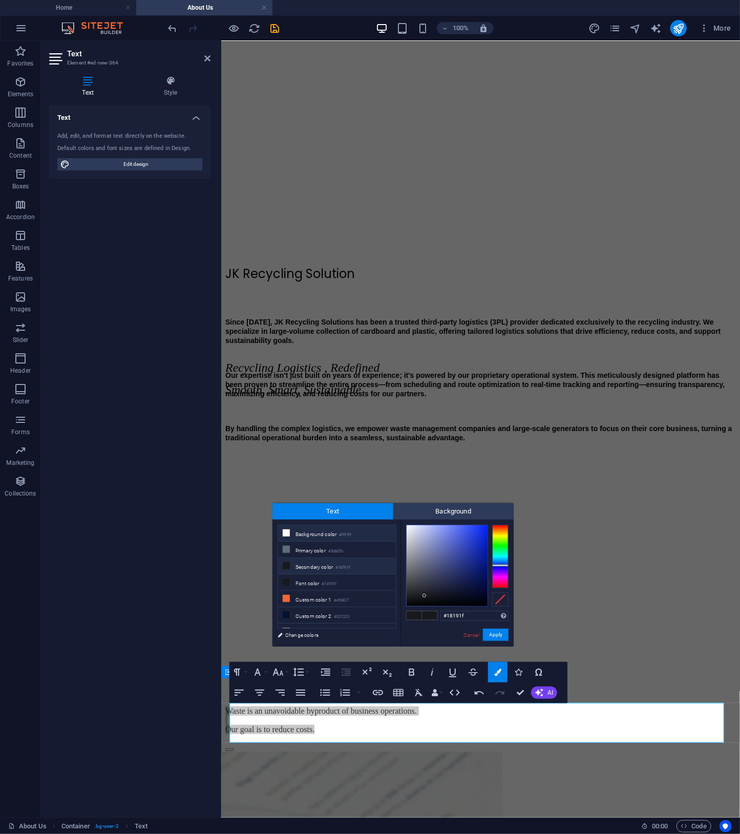
click at [345, 535] on small "#ffffff" at bounding box center [345, 535] width 12 height 7
type input "#ffffff"
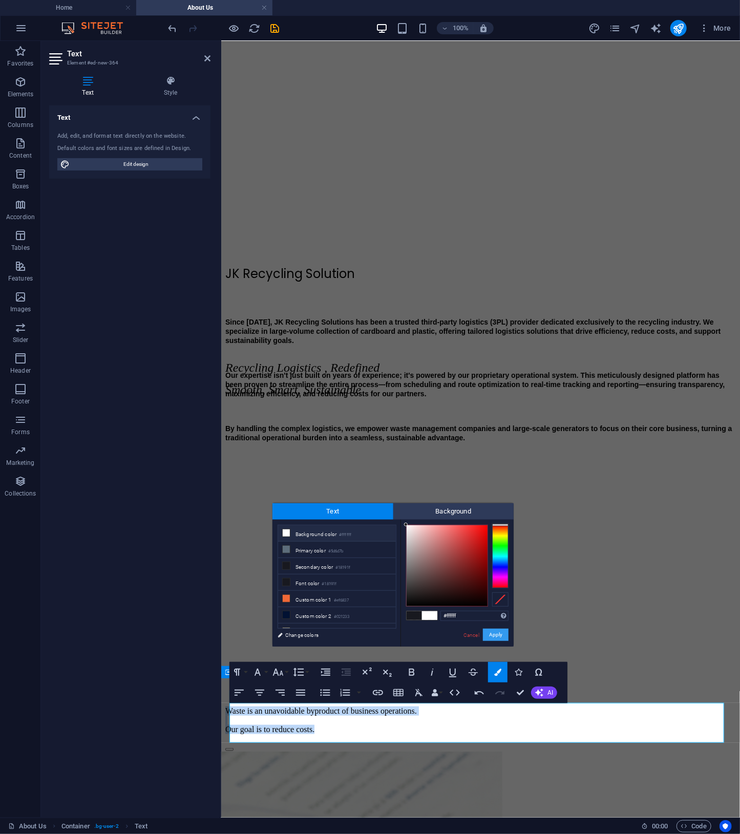
click at [498, 633] on button "Apply" at bounding box center [496, 635] width 26 height 12
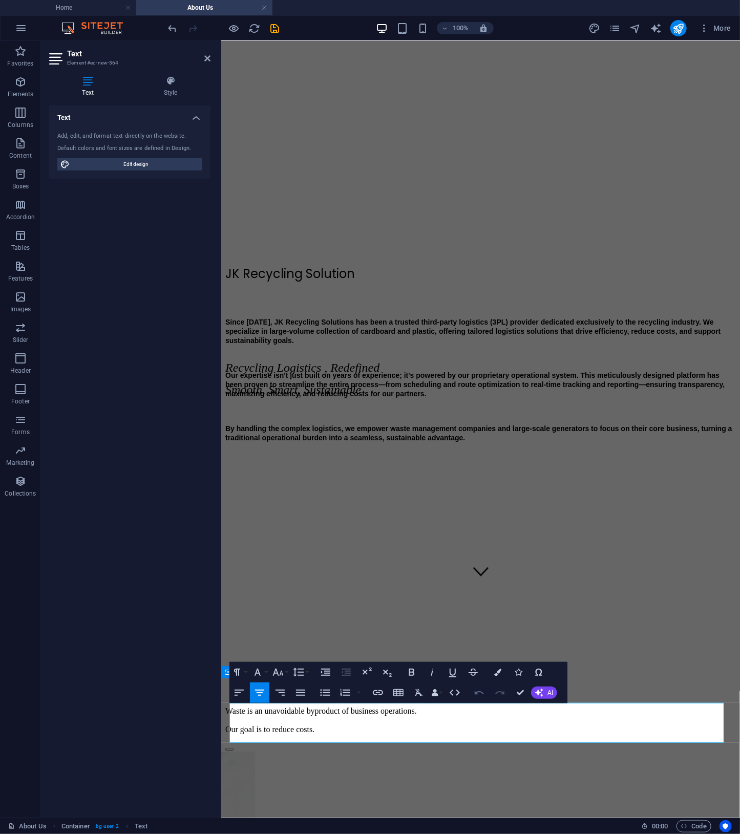
click at [477, 689] on icon "button" at bounding box center [479, 693] width 12 height 12
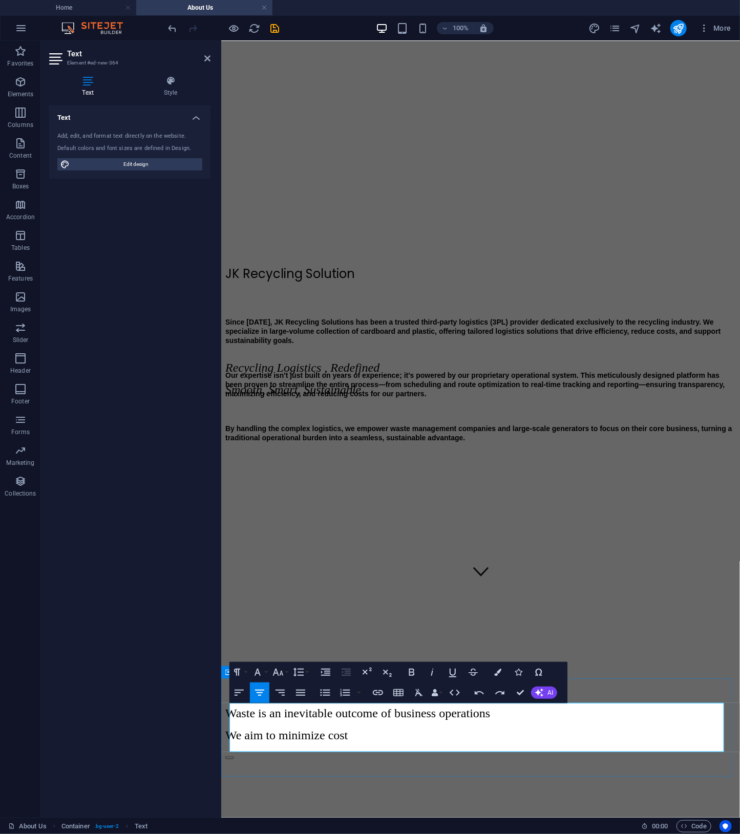
click at [490, 716] on span "Waste is an inevitable outcome of business operations" at bounding box center [357, 712] width 265 height 13
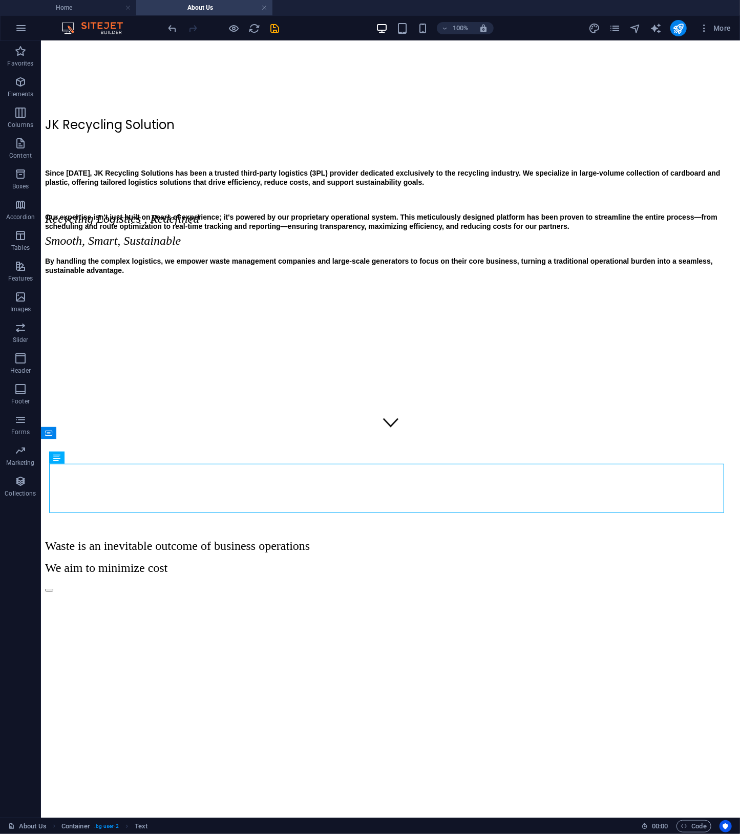
scroll to position [392, 0]
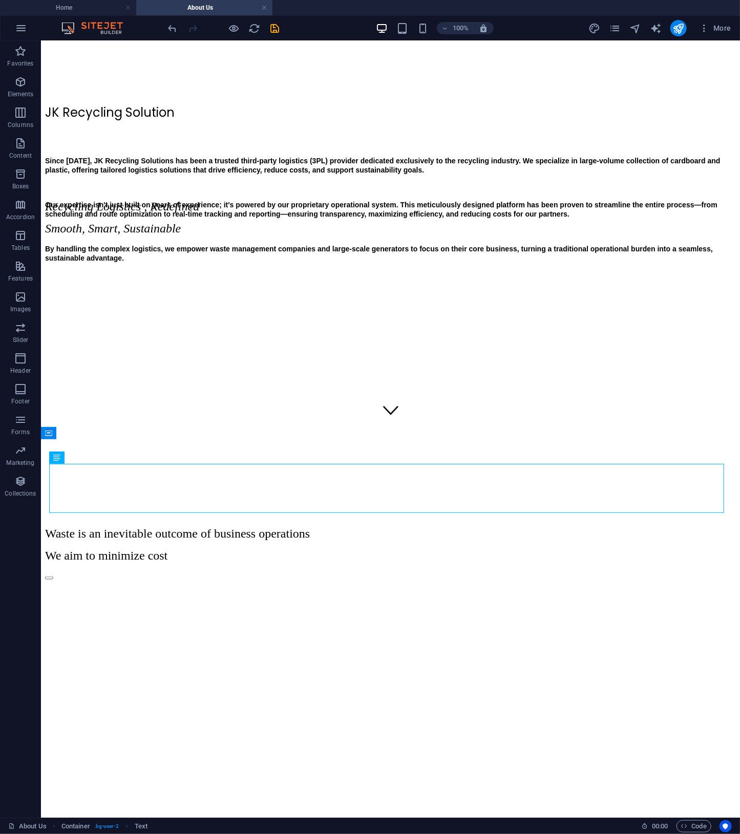
drag, startPoint x: 611, startPoint y: 794, endPoint x: 615, endPoint y: 829, distance: 34.6
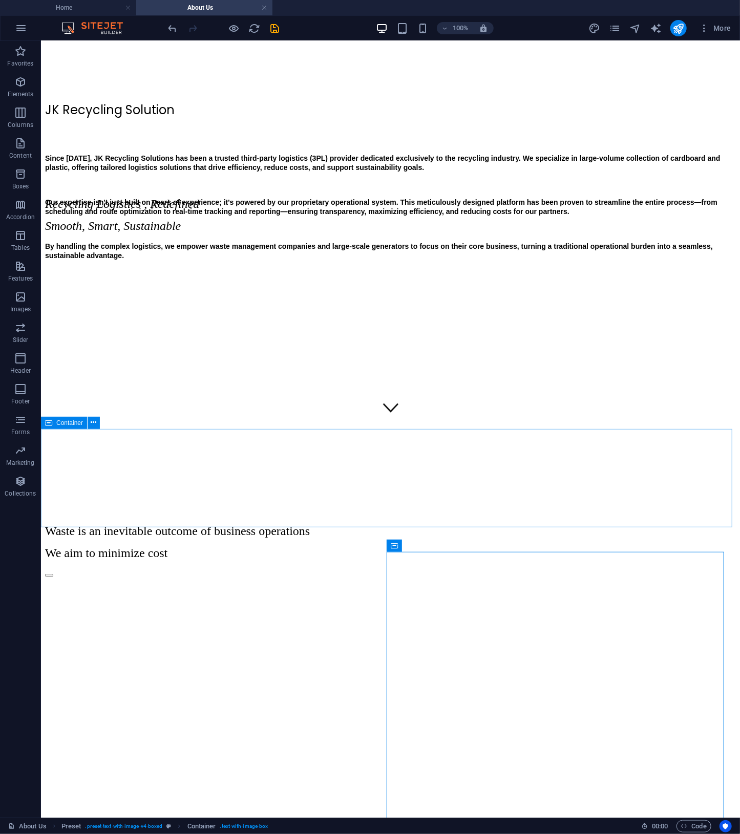
click at [57, 422] on span "Container" at bounding box center [69, 423] width 27 height 6
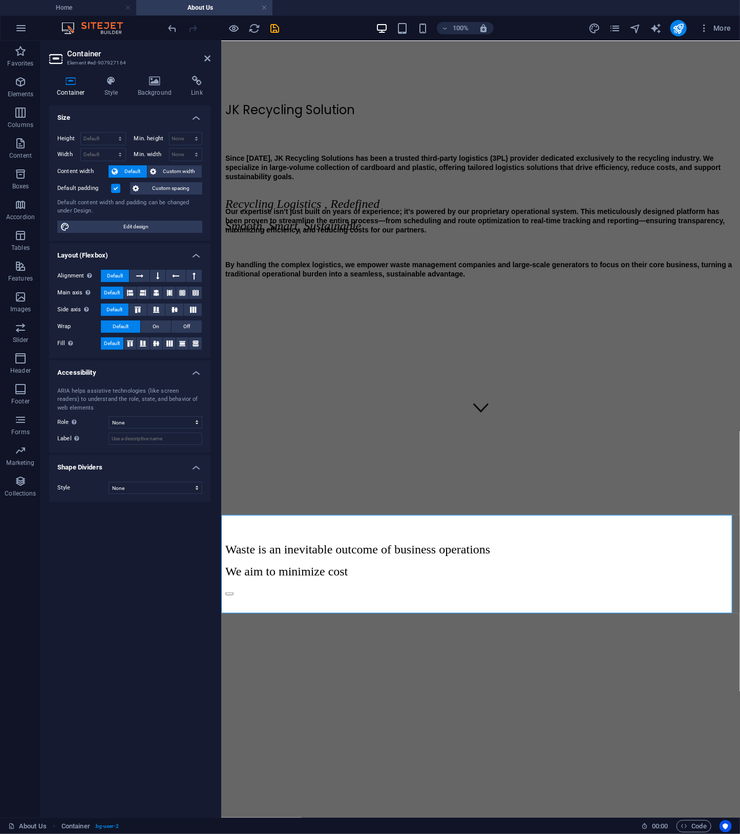
click at [78, 88] on h4 "Container" at bounding box center [73, 87] width 48 height 22
click at [141, 87] on h4 "Background" at bounding box center [157, 87] width 54 height 22
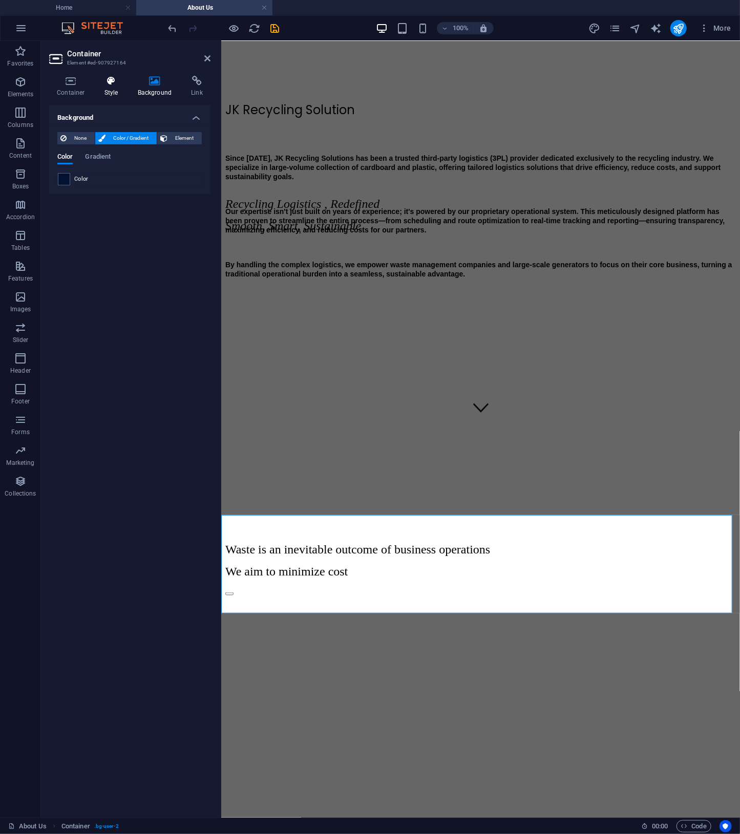
click at [115, 87] on h4 "Style" at bounding box center [113, 87] width 33 height 22
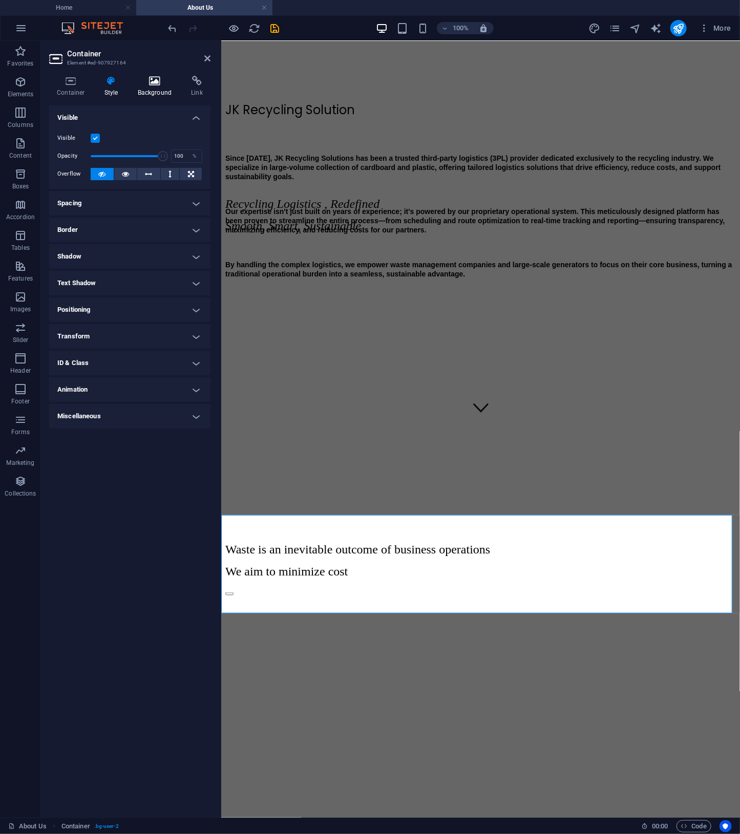
click at [153, 83] on icon at bounding box center [155, 81] width 50 height 10
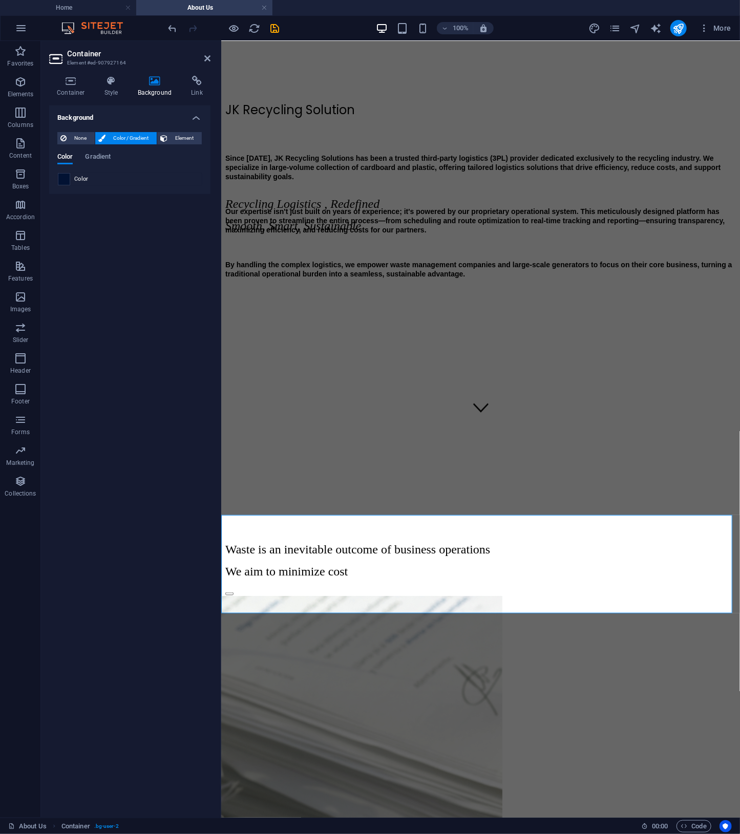
click at [63, 178] on span at bounding box center [63, 179] width 11 height 11
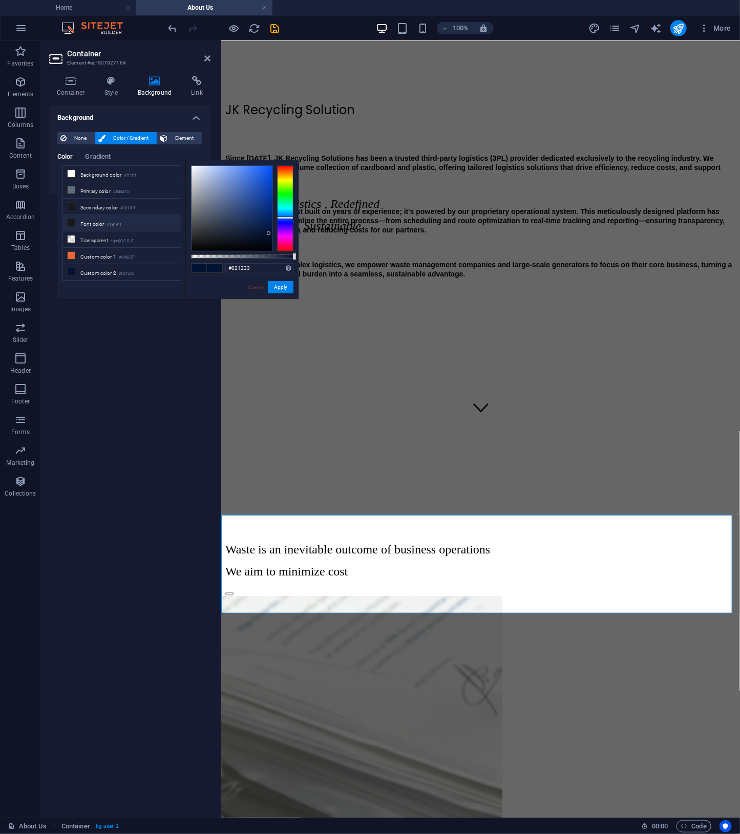
click at [75, 218] on li "Font color #18191f" at bounding box center [122, 223] width 118 height 16
type input "#18191f"
click at [275, 288] on button "Apply" at bounding box center [281, 287] width 26 height 12
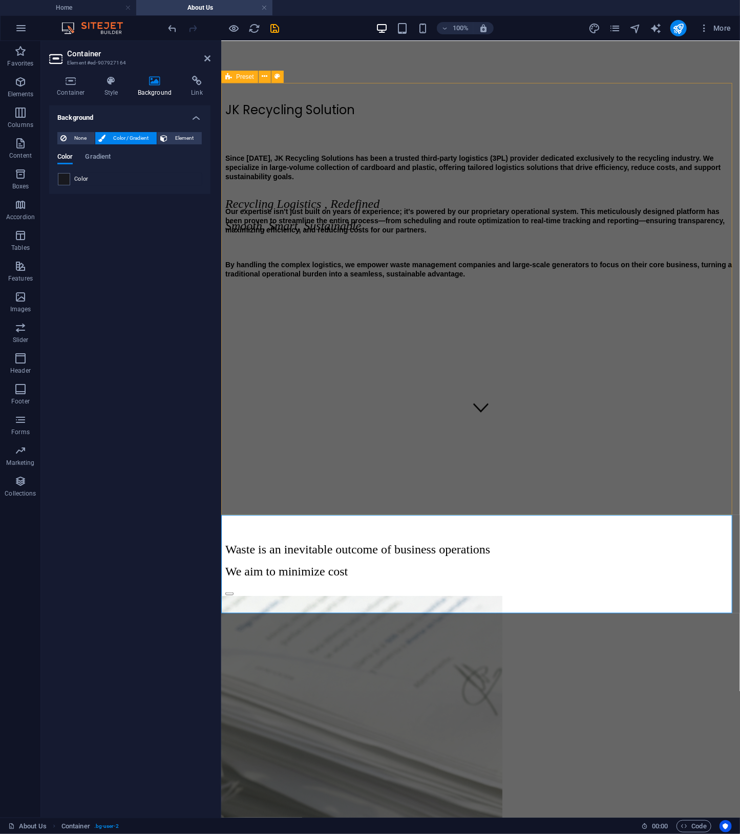
click at [535, 494] on div "JK Recycling Solution Since [DATE], JK Recycling Solutions has been a trusted t…" at bounding box center [480, 317] width 511 height 434
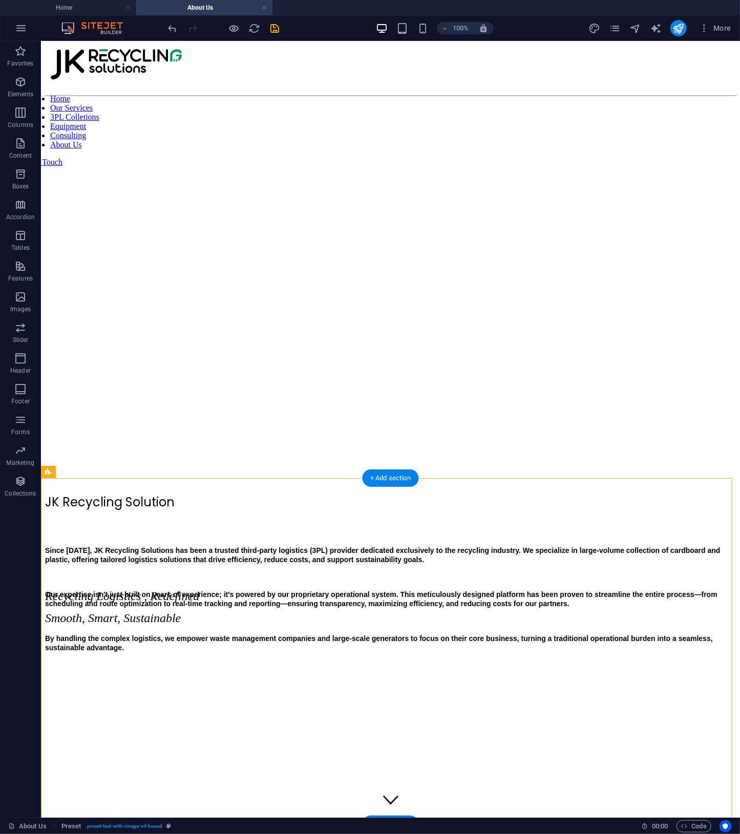
scroll to position [529, 0]
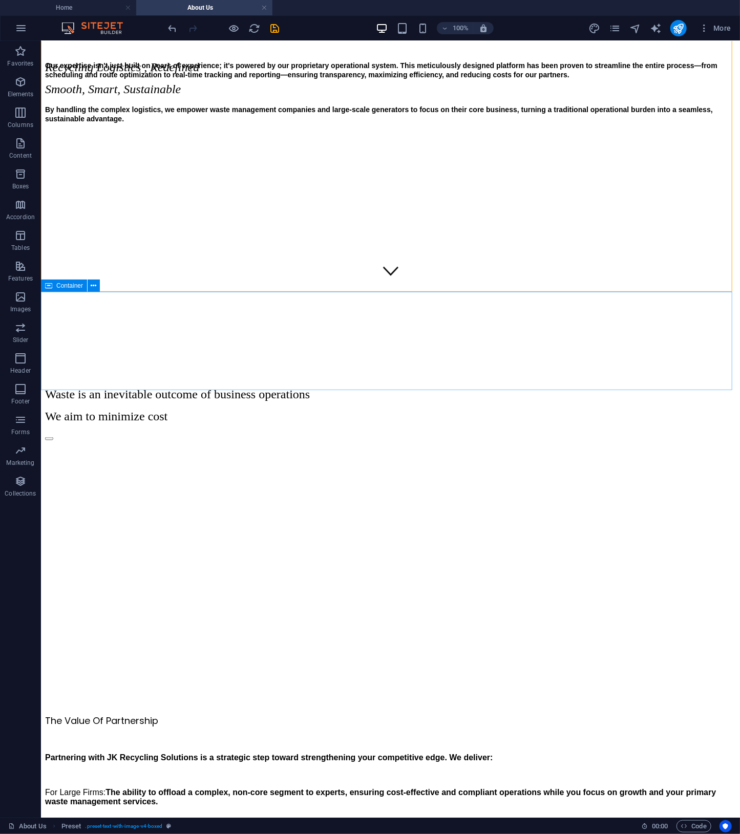
click at [58, 287] on span "Container" at bounding box center [69, 286] width 27 height 6
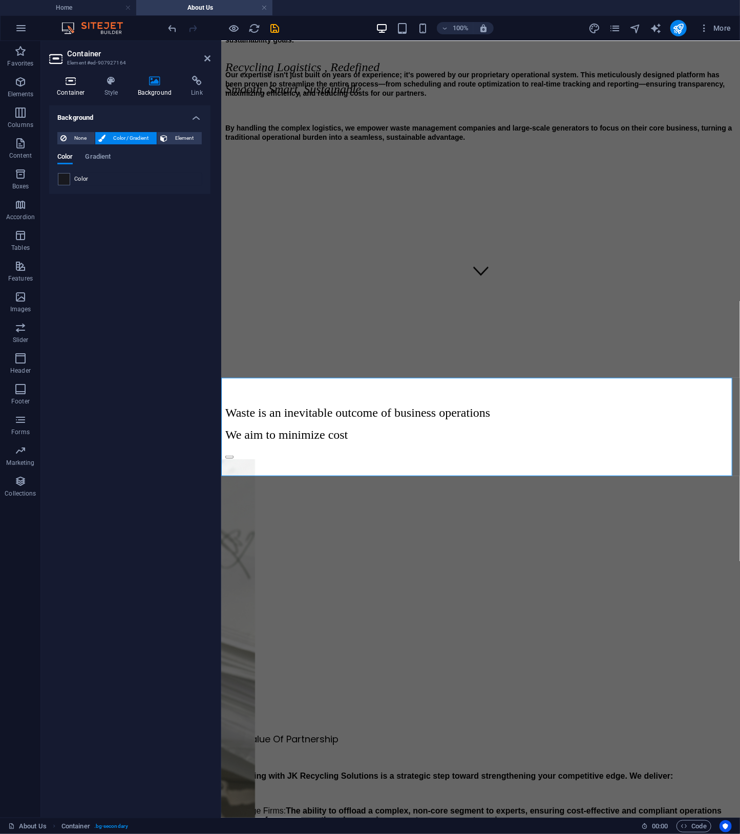
click at [65, 91] on h4 "Container" at bounding box center [73, 87] width 48 height 22
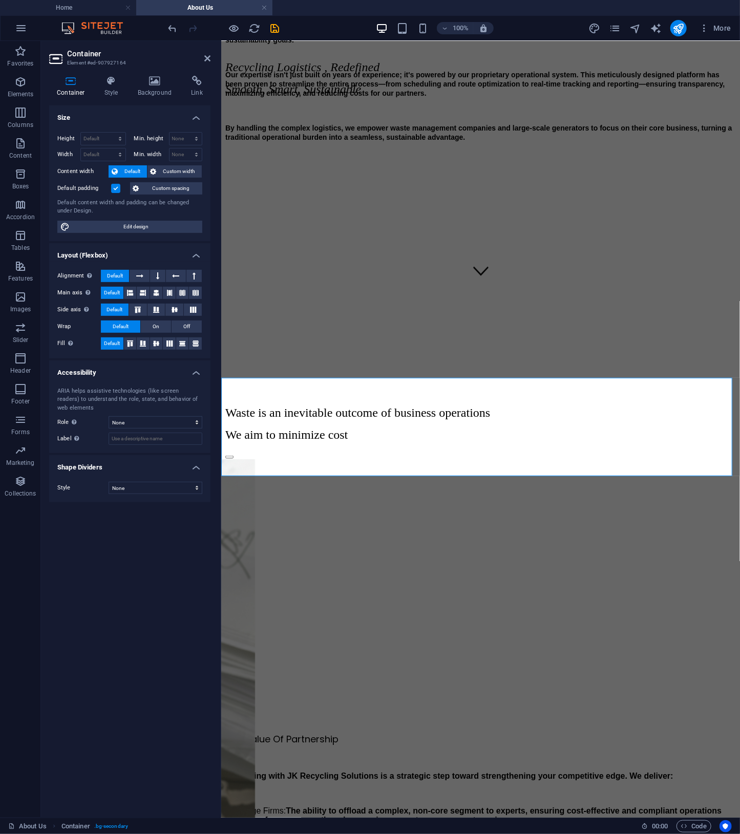
click at [109, 145] on div "Height Default px rem % vh vw" at bounding box center [93, 140] width 73 height 16
click at [110, 143] on select "Default px rem % vh vw" at bounding box center [103, 139] width 45 height 12
select select "px"
click at [111, 133] on select "Default px rem % vh vw" at bounding box center [103, 139] width 45 height 12
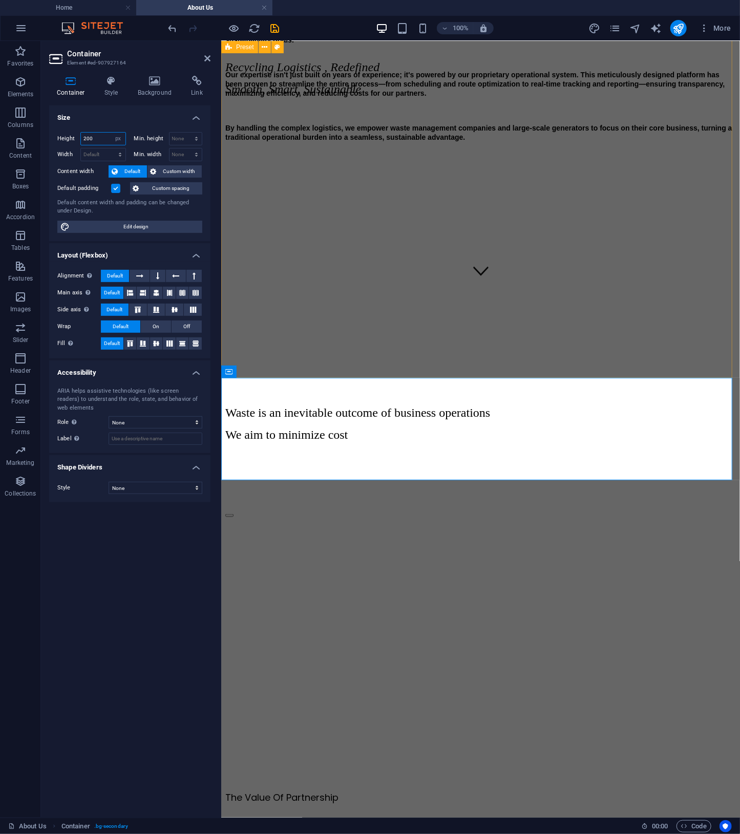
type input "200"
click at [653, 326] on div "JK Recycling Solution Since [DATE], JK Recycling Solutions has been a trusted t…" at bounding box center [480, 181] width 511 height 434
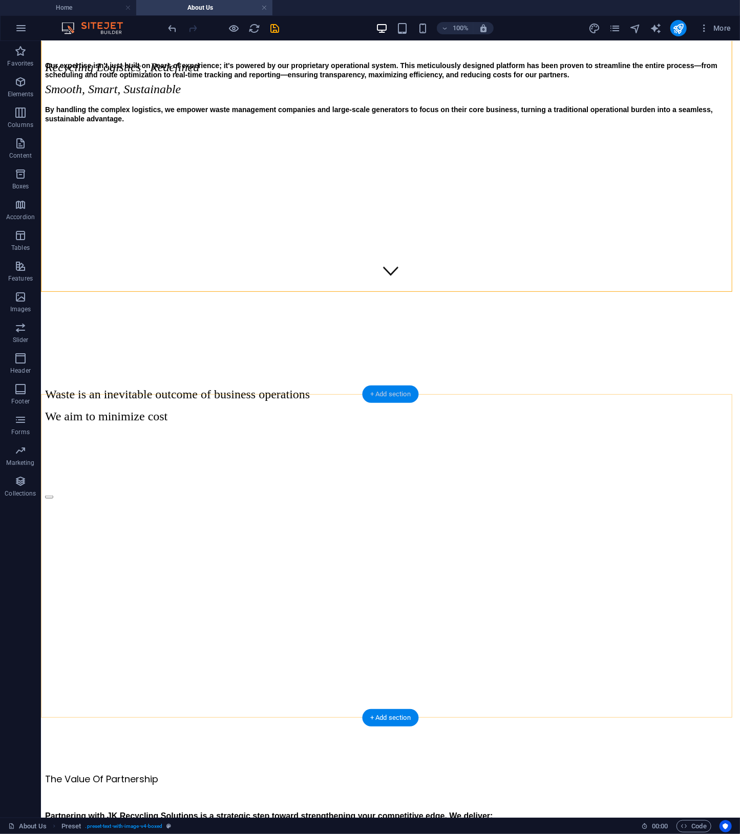
click at [400, 393] on div "+ Add section" at bounding box center [390, 394] width 57 height 17
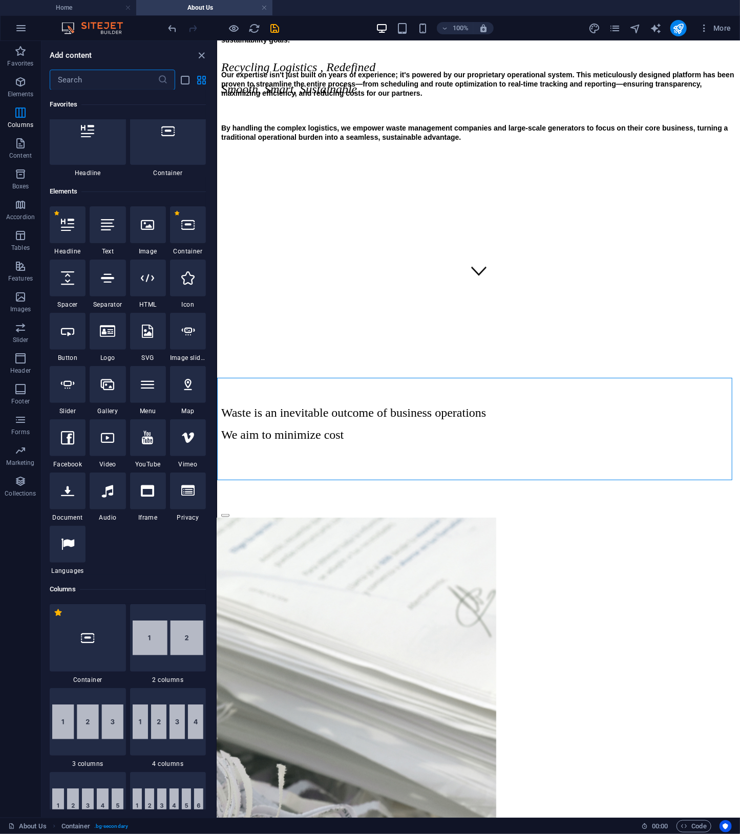
scroll to position [0, 0]
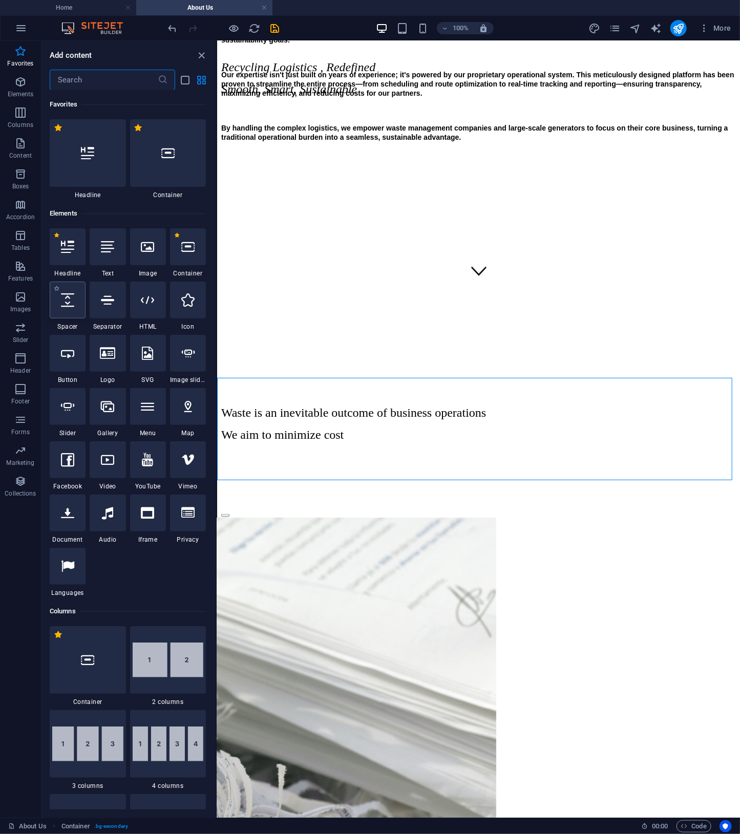
click at [79, 310] on div at bounding box center [68, 300] width 36 height 37
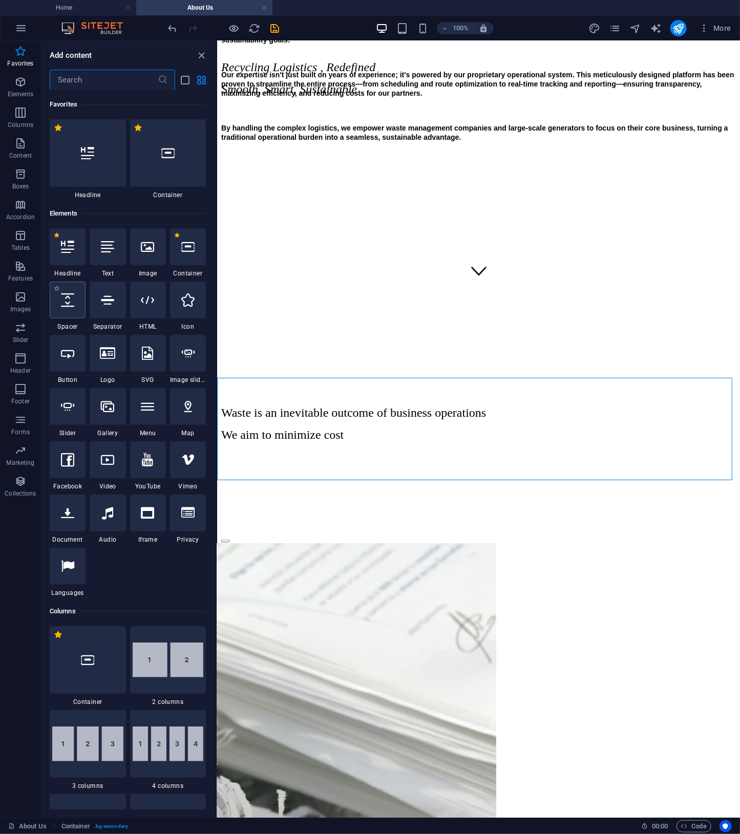
select select "px"
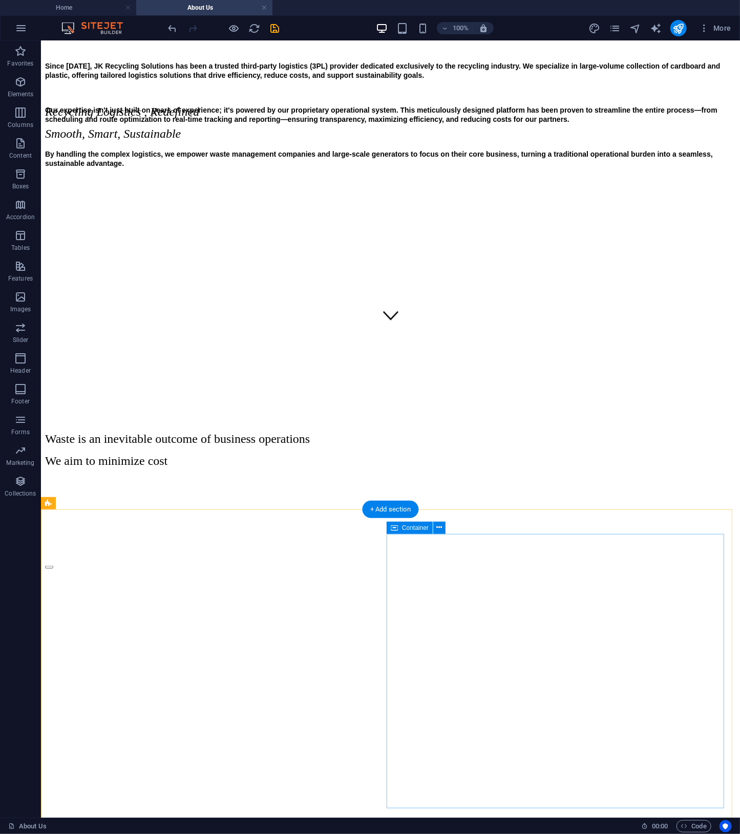
drag, startPoint x: 584, startPoint y: 500, endPoint x: 597, endPoint y: 553, distance: 54.3
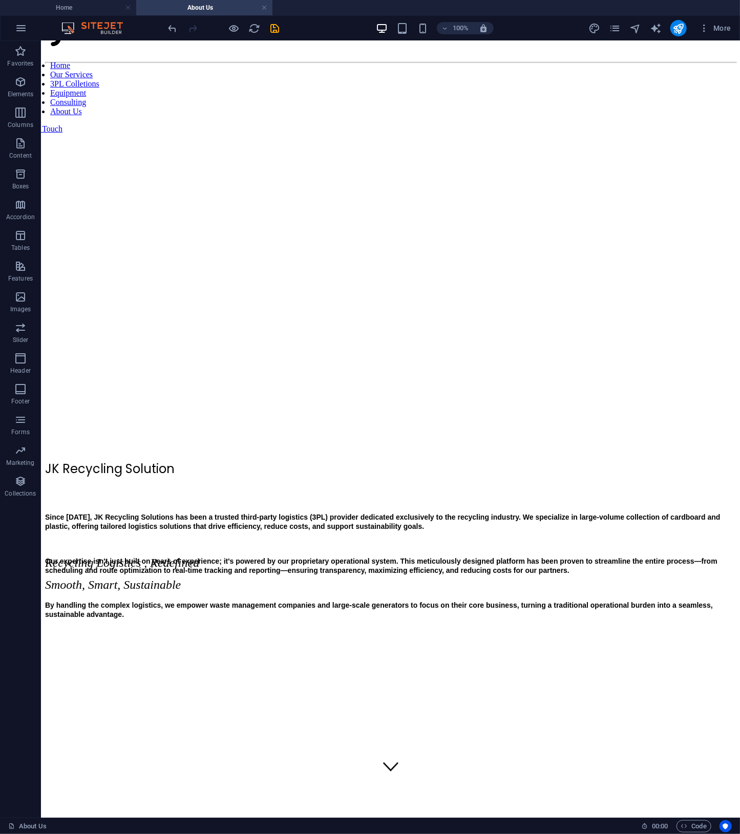
scroll to position [562, 0]
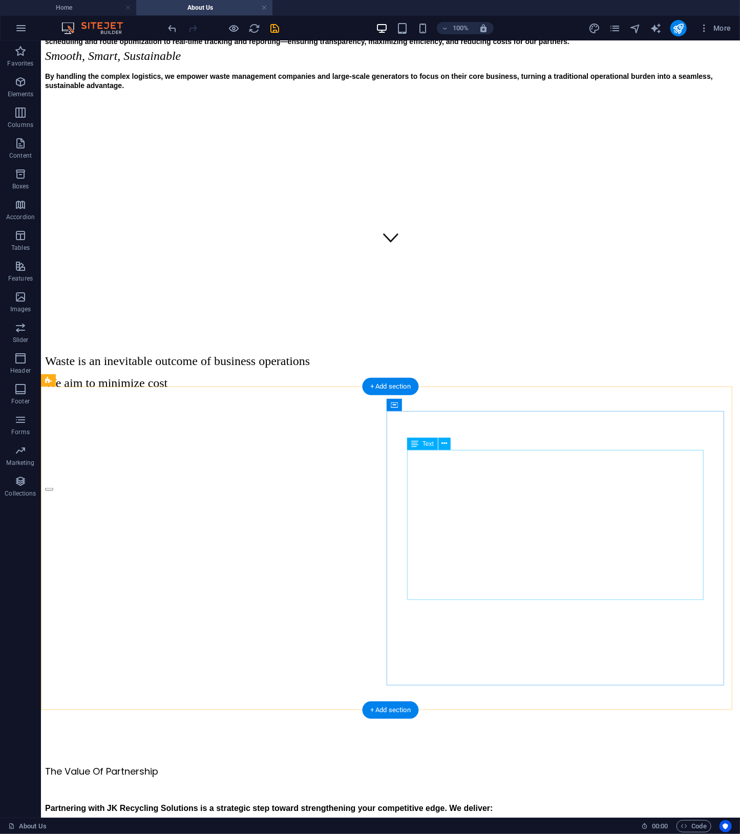
click at [469, 787] on div "Partnering with JK Recycling Solutions is a strategic step toward strengthening…" at bounding box center [390, 844] width 691 height 115
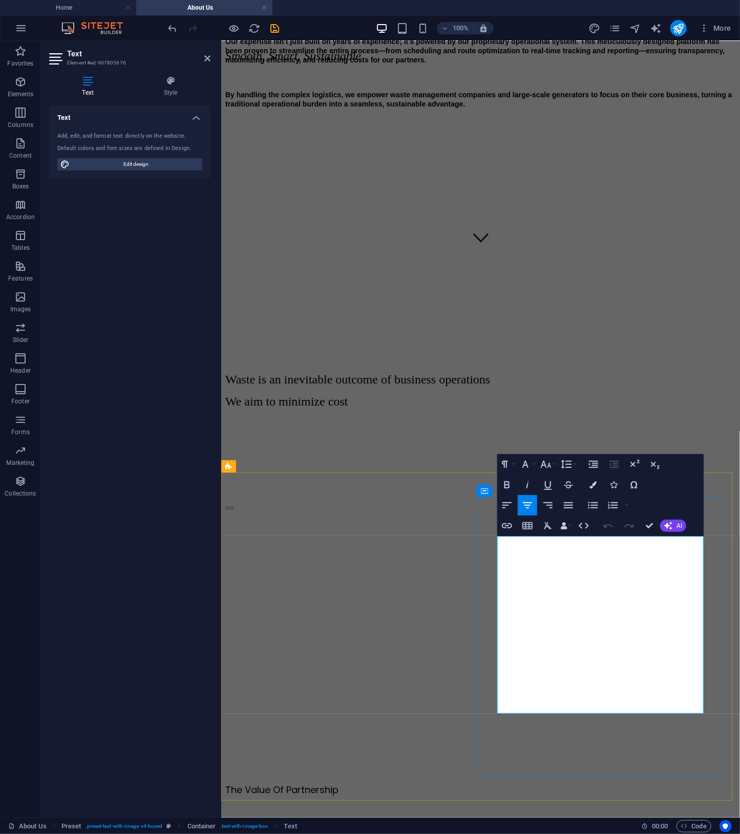
drag, startPoint x: 558, startPoint y: 597, endPoint x: 497, endPoint y: 598, distance: 60.4
click at [512, 482] on icon "button" at bounding box center [507, 485] width 12 height 12
drag, startPoint x: 588, startPoint y: 665, endPoint x: 476, endPoint y: 665, distance: 112.7
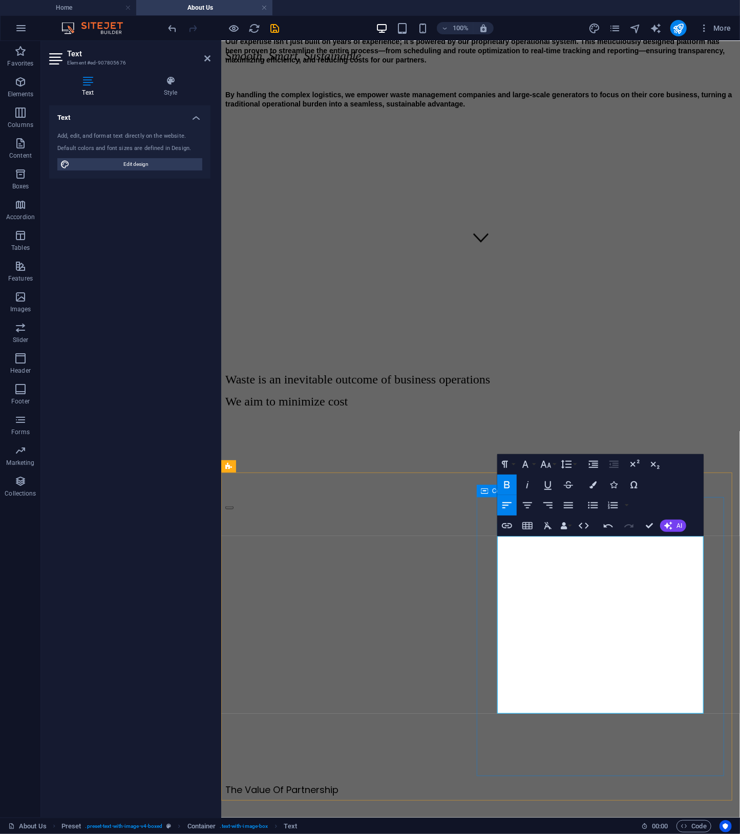
drag, startPoint x: 588, startPoint y: 667, endPoint x: 495, endPoint y: 662, distance: 92.8
click at [507, 484] on icon "button" at bounding box center [507, 485] width 12 height 12
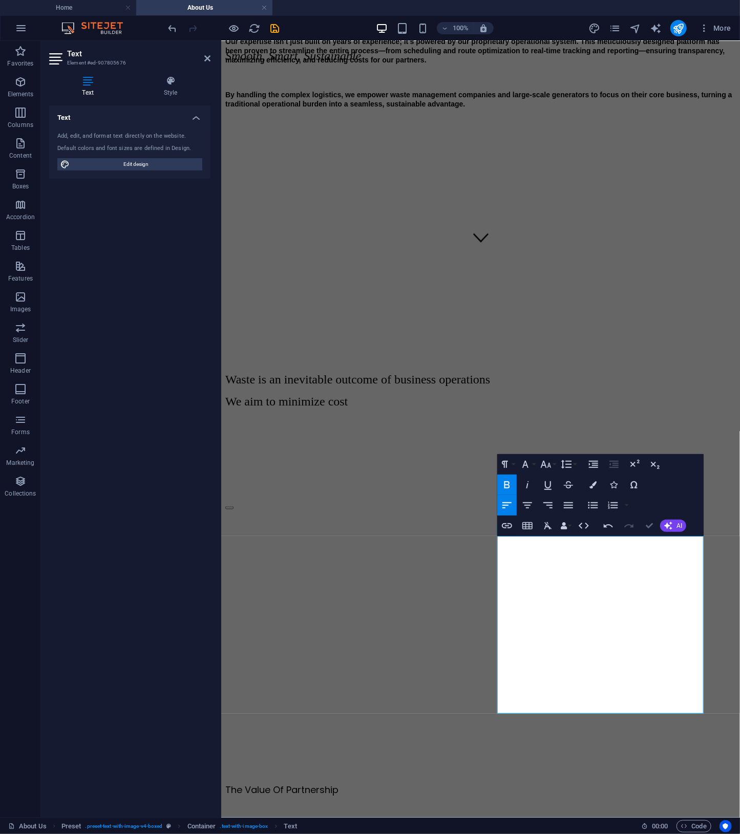
drag, startPoint x: 650, startPoint y: 526, endPoint x: 607, endPoint y: 483, distance: 61.2
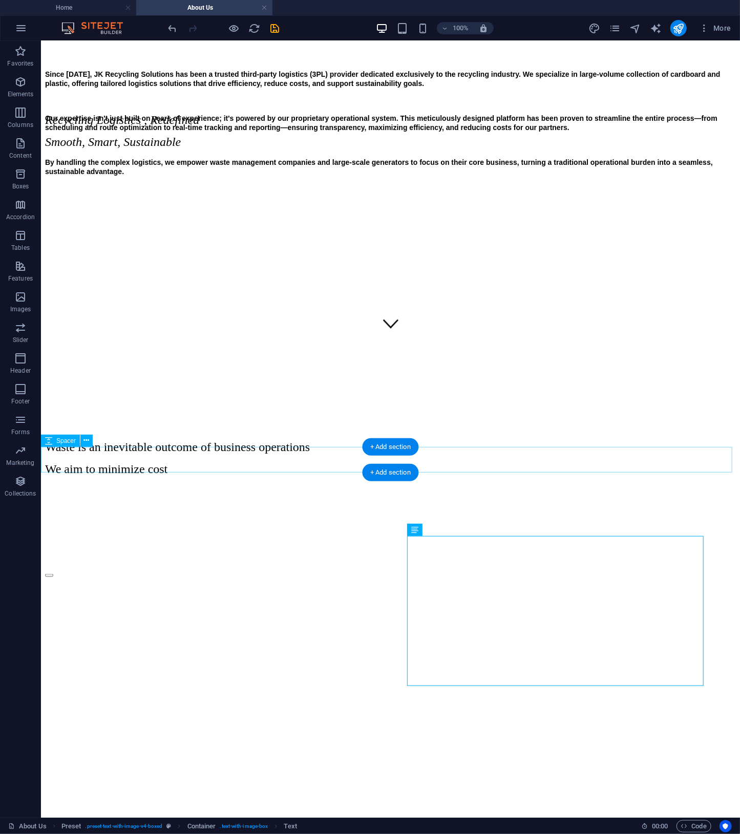
click at [569, 542] on div at bounding box center [390, 555] width 691 height 26
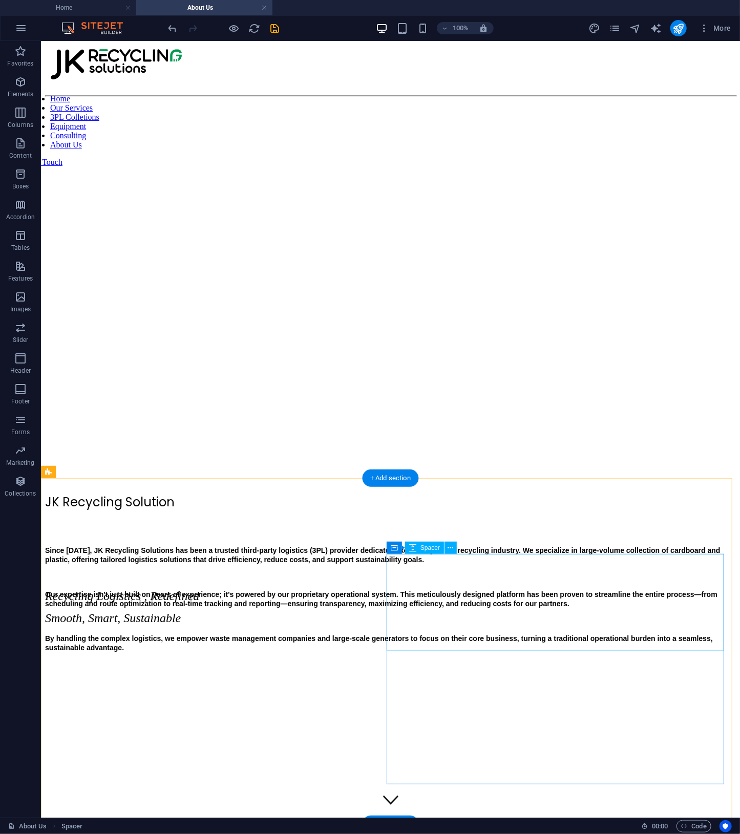
scroll to position [529, 0]
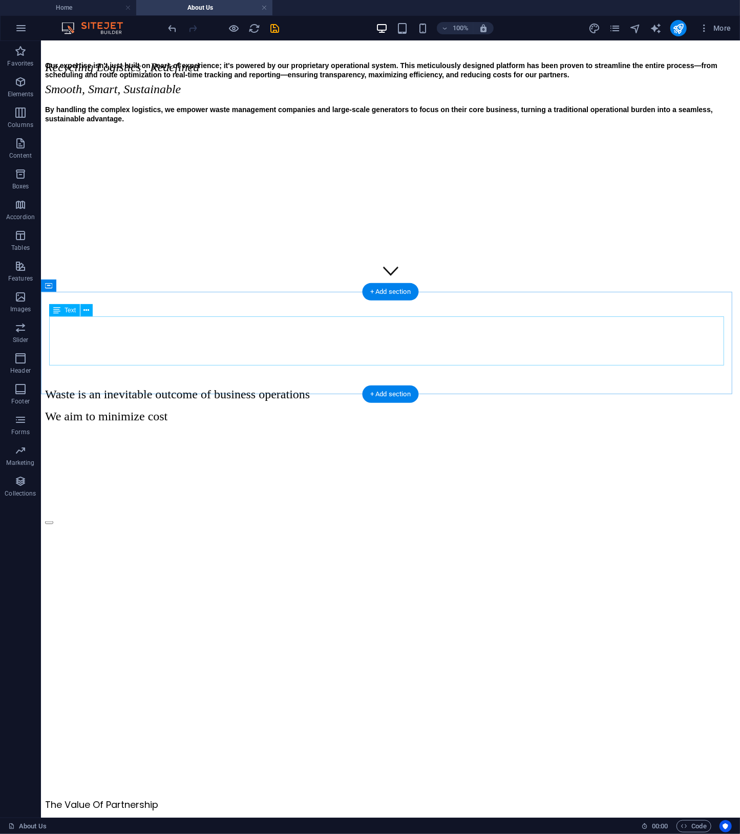
click at [434, 387] on div "Waste is an inevitable outcome of business operations We aim to minimize cost" at bounding box center [390, 405] width 691 height 36
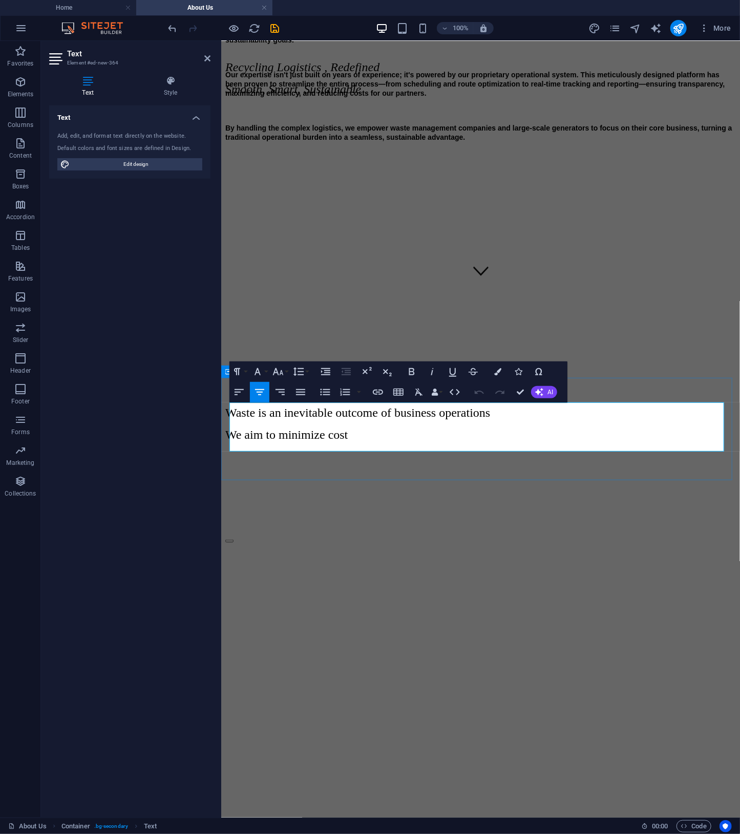
click at [347, 440] on span "We aim to minimize cost" at bounding box center [286, 434] width 122 height 13
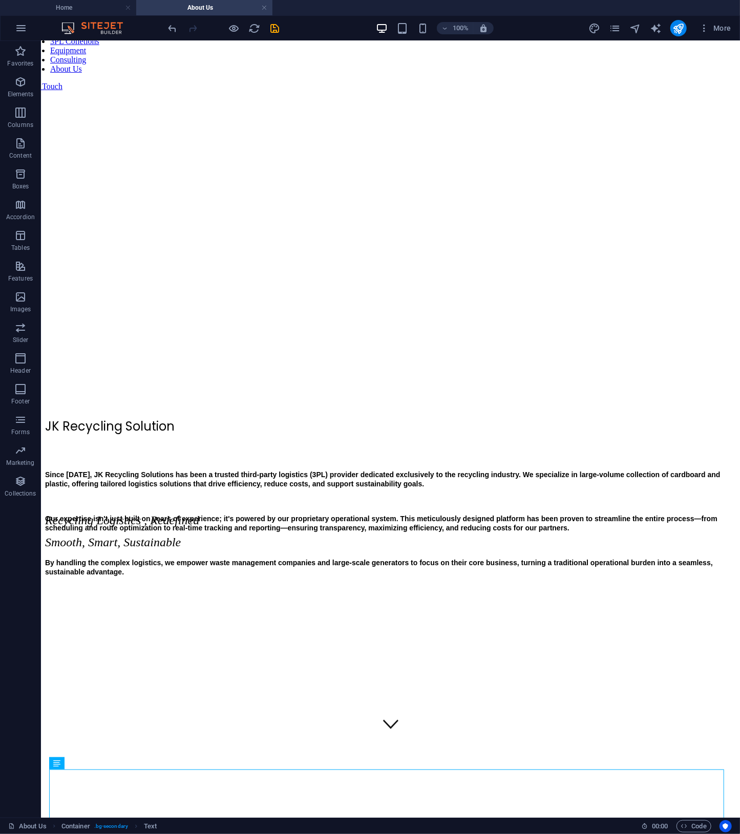
scroll to position [605, 0]
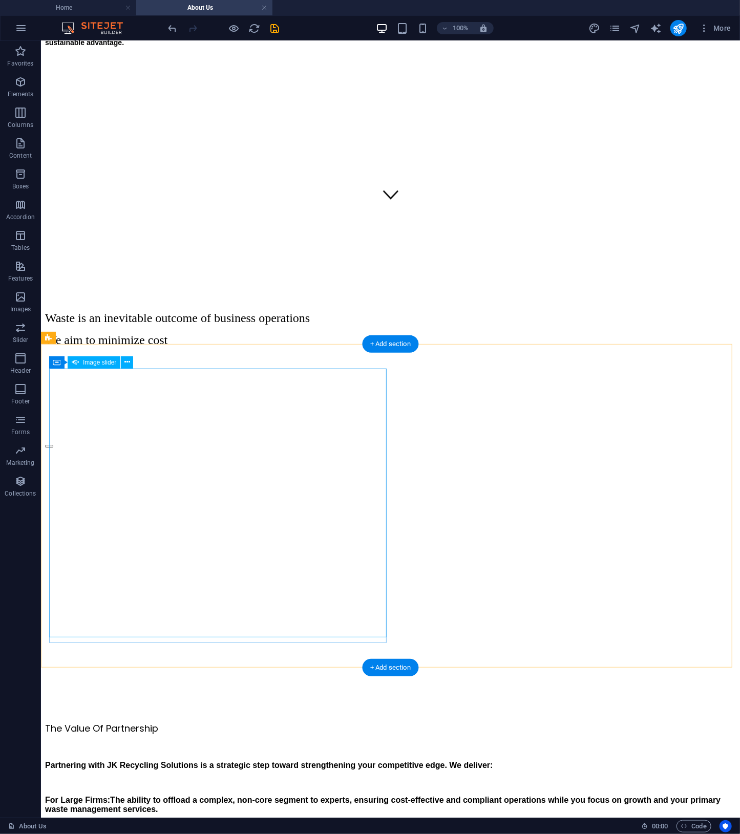
select select "px"
select select "ms"
select select "s"
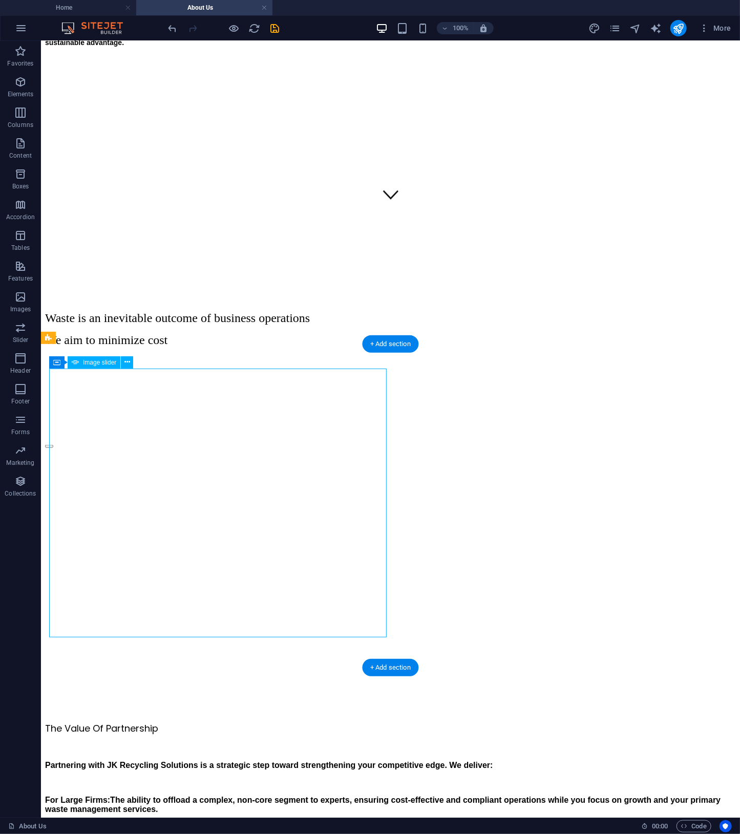
select select "progressive"
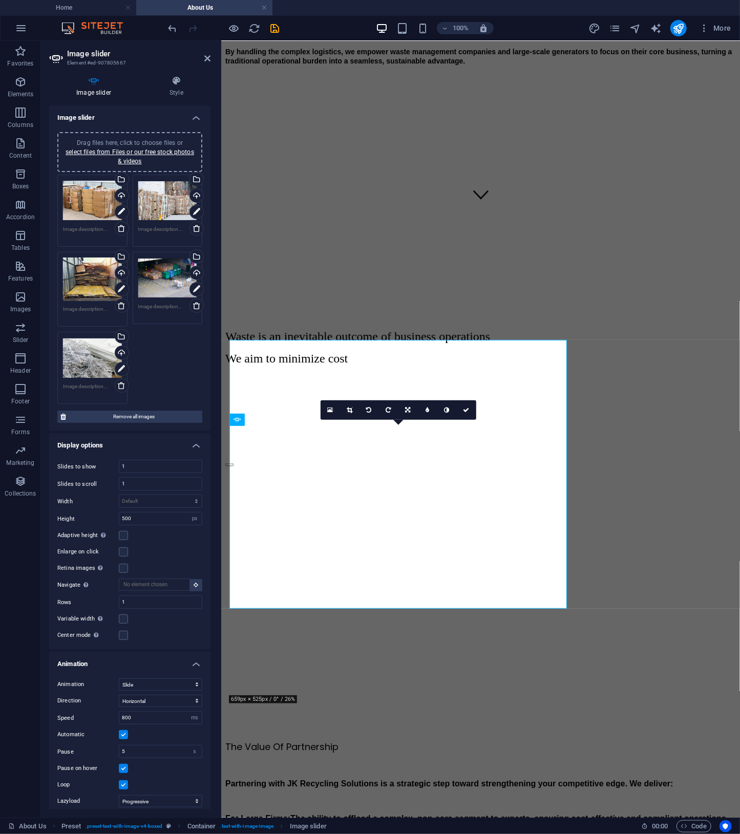
scroll to position [634, 0]
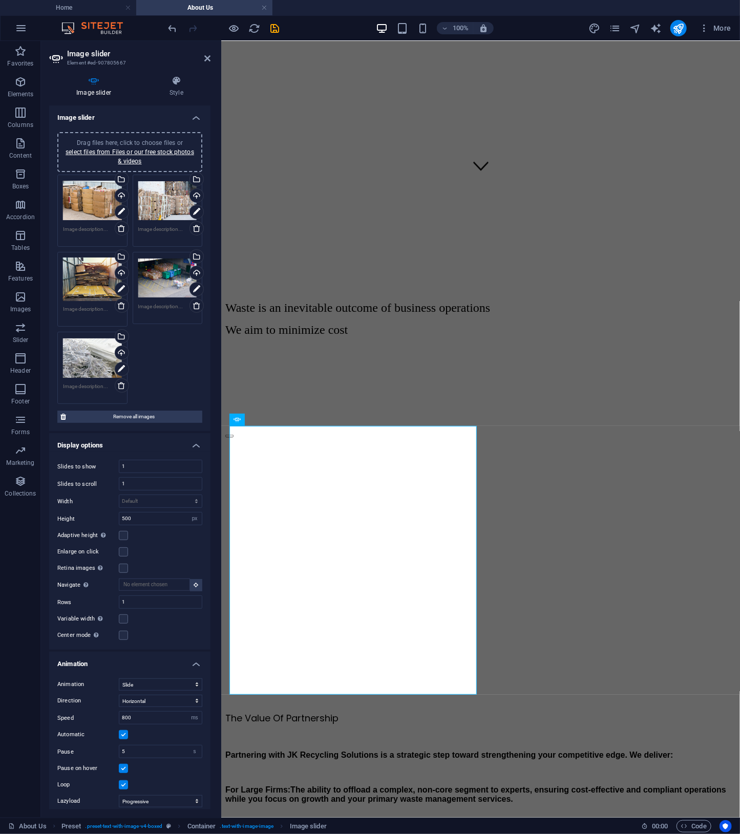
click at [92, 202] on div "Drag files here, click to choose files or select files from Files or our free s…" at bounding box center [92, 200] width 59 height 41
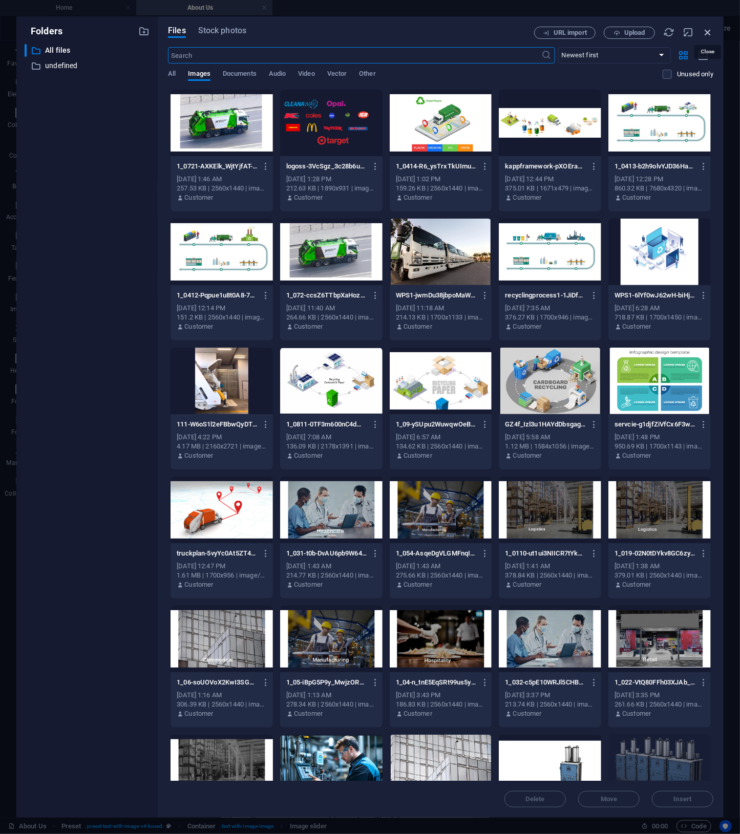
click at [704, 28] on icon "button" at bounding box center [707, 32] width 11 height 11
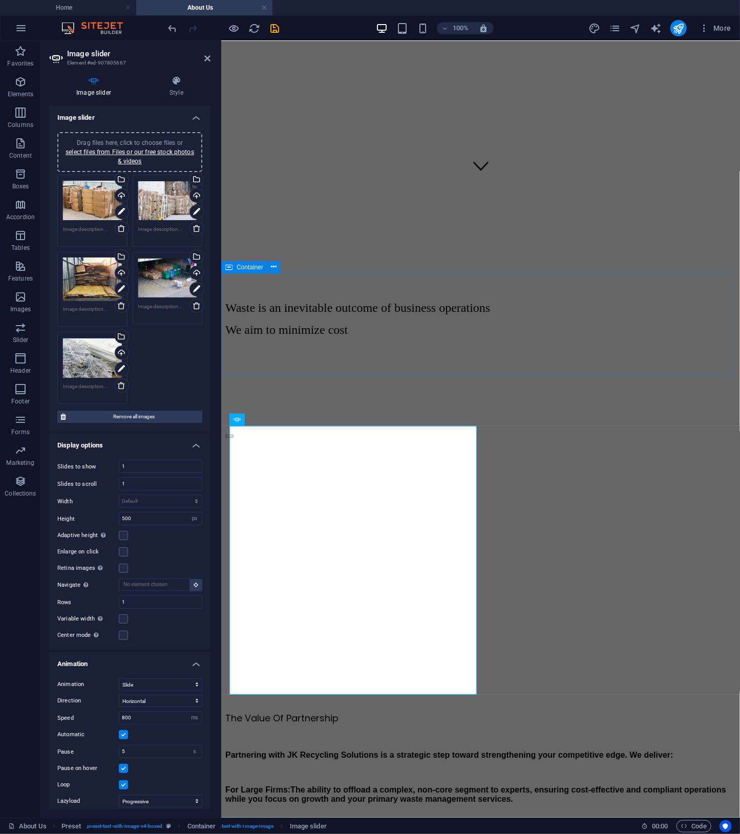
click at [236, 270] on div "Container" at bounding box center [244, 267] width 46 height 12
select select "px"
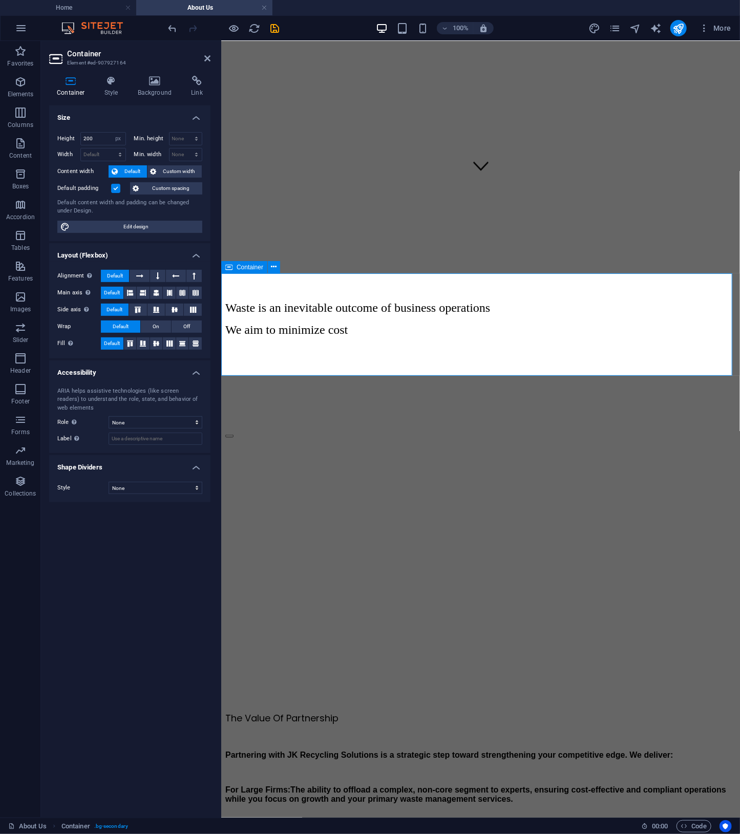
click at [241, 270] on span "Container" at bounding box center [250, 267] width 27 height 6
click at [162, 86] on icon at bounding box center [155, 81] width 50 height 10
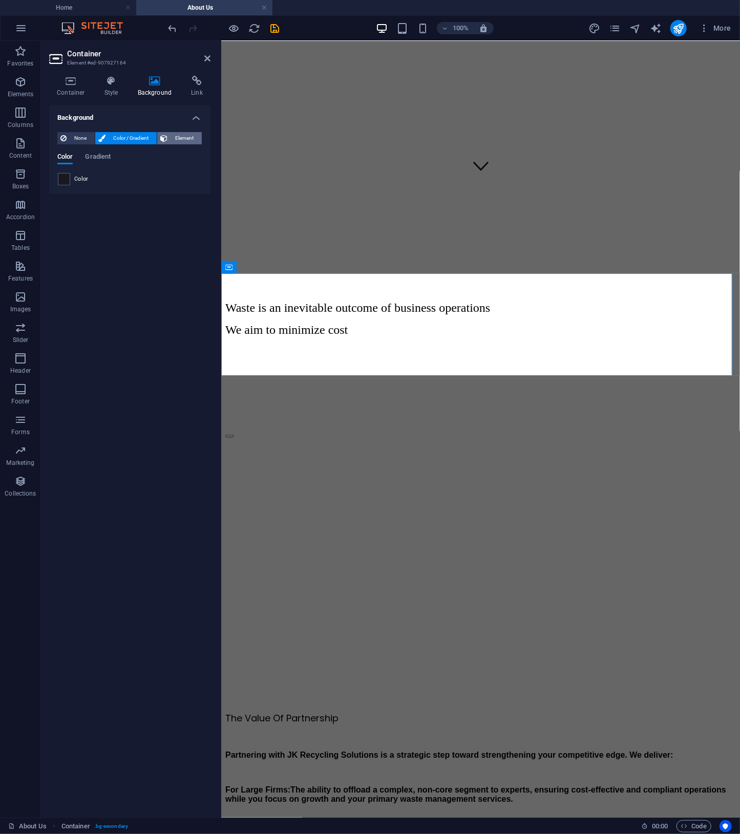
click at [188, 137] on span "Element" at bounding box center [185, 138] width 28 height 12
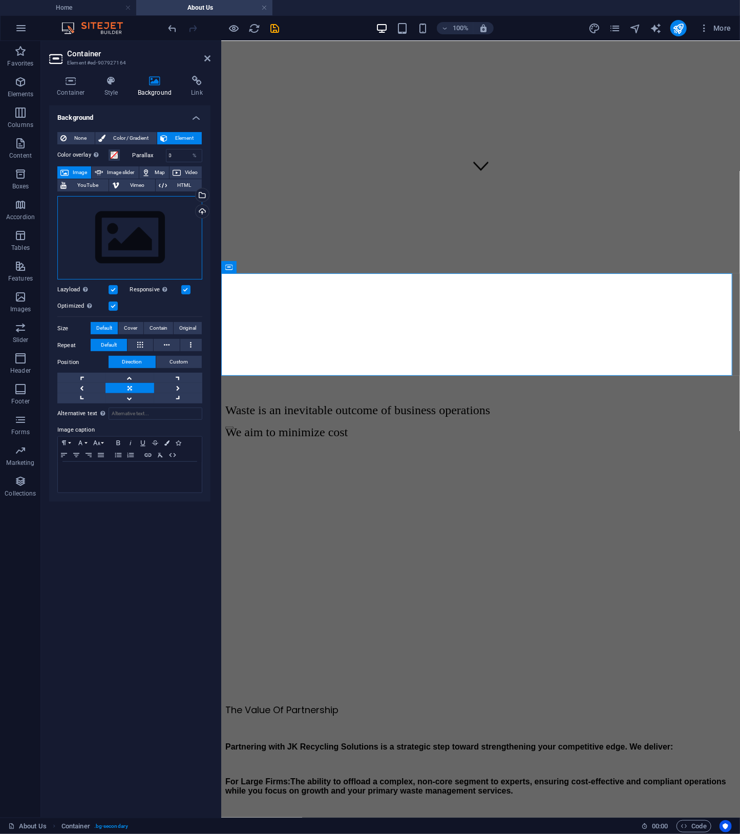
click at [143, 230] on div "Drag files here, click to choose files or select files from Files or our free s…" at bounding box center [129, 238] width 145 height 84
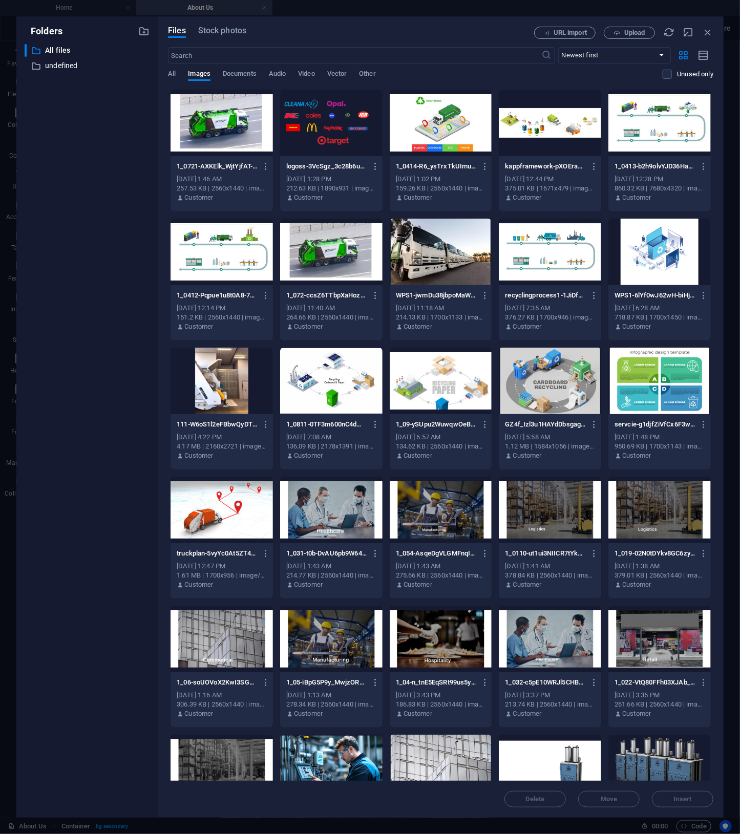
click at [256, 271] on div at bounding box center [222, 252] width 102 height 67
click at [239, 261] on div "1" at bounding box center [222, 252] width 102 height 67
click at [556, 109] on div at bounding box center [550, 123] width 102 height 67
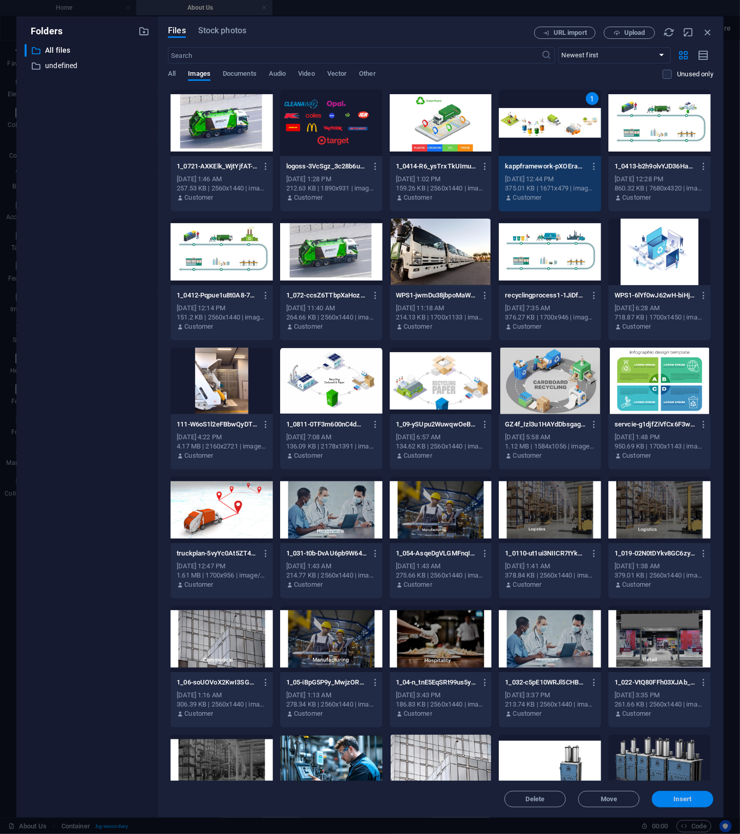
click at [684, 800] on span "Insert" at bounding box center [683, 799] width 18 height 6
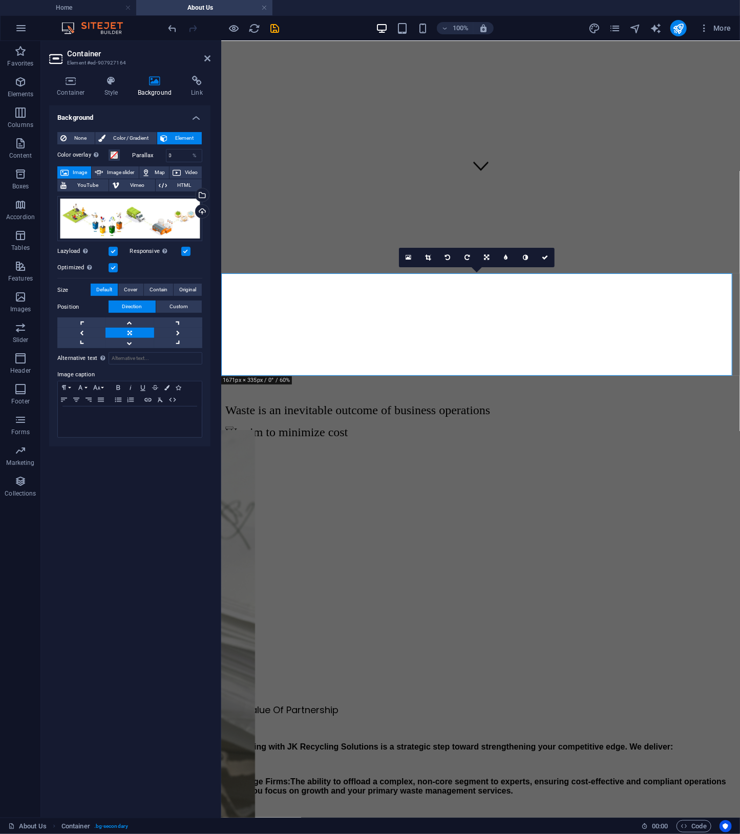
click at [112, 268] on label at bounding box center [113, 267] width 9 height 9
click at [0, 0] on input "Optimized Images are compressed to improve page speed." at bounding box center [0, 0] width 0 height 0
click at [511, 403] on div "Waste is an inevitable outcome of business operations We aim to minimize cost" at bounding box center [480, 421] width 511 height 36
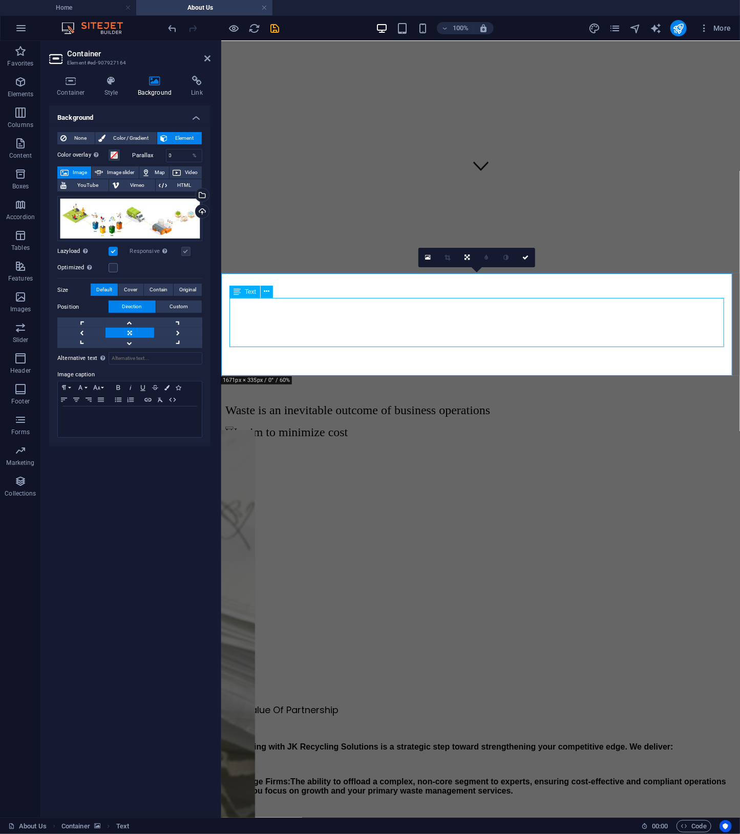
click at [511, 403] on div "Waste is an inevitable outcome of business operations We aim to minimize cost" at bounding box center [480, 421] width 511 height 36
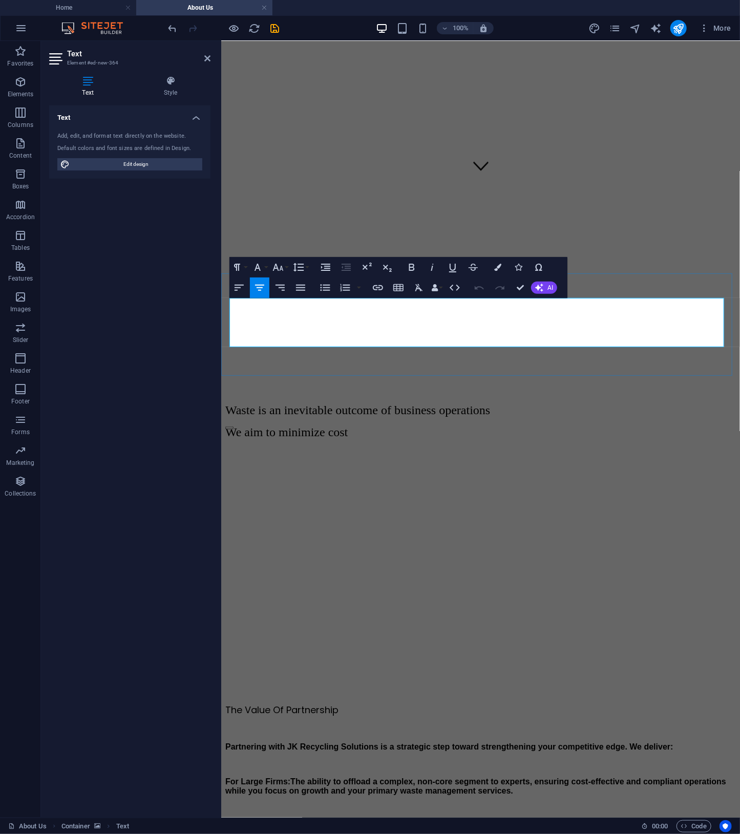
drag, startPoint x: 651, startPoint y: 336, endPoint x: 336, endPoint y: 297, distance: 316.8
click at [336, 403] on div "Waste is an inevitable outcome of business operations We aim to minimize cost" at bounding box center [480, 421] width 511 height 36
click at [630, 425] on p "We aim to minimize cost" at bounding box center [480, 432] width 511 height 14
drag, startPoint x: 622, startPoint y: 332, endPoint x: 210, endPoint y: 295, distance: 413.8
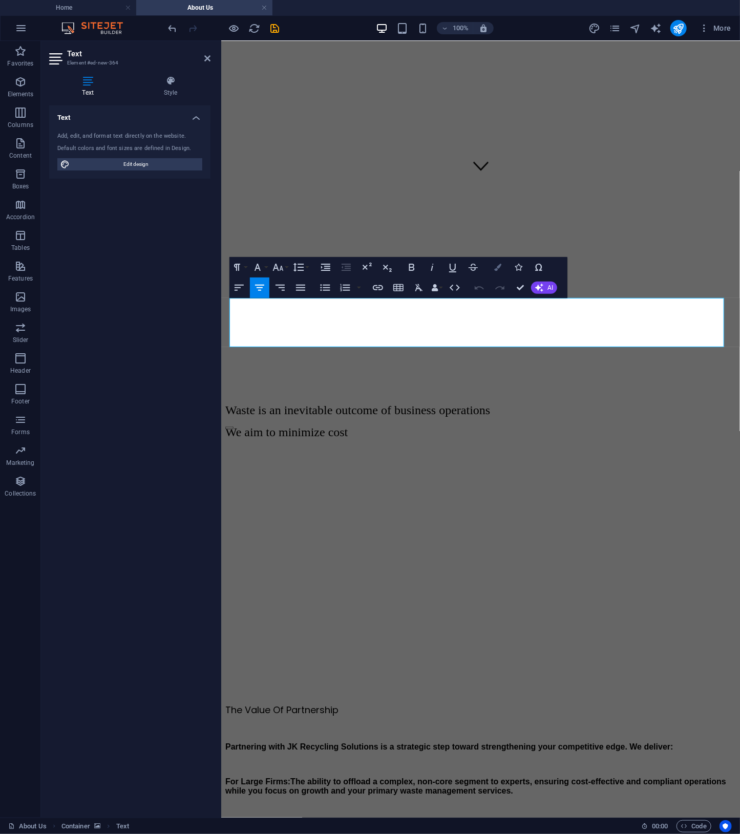
click at [498, 268] on icon "button" at bounding box center [497, 267] width 7 height 7
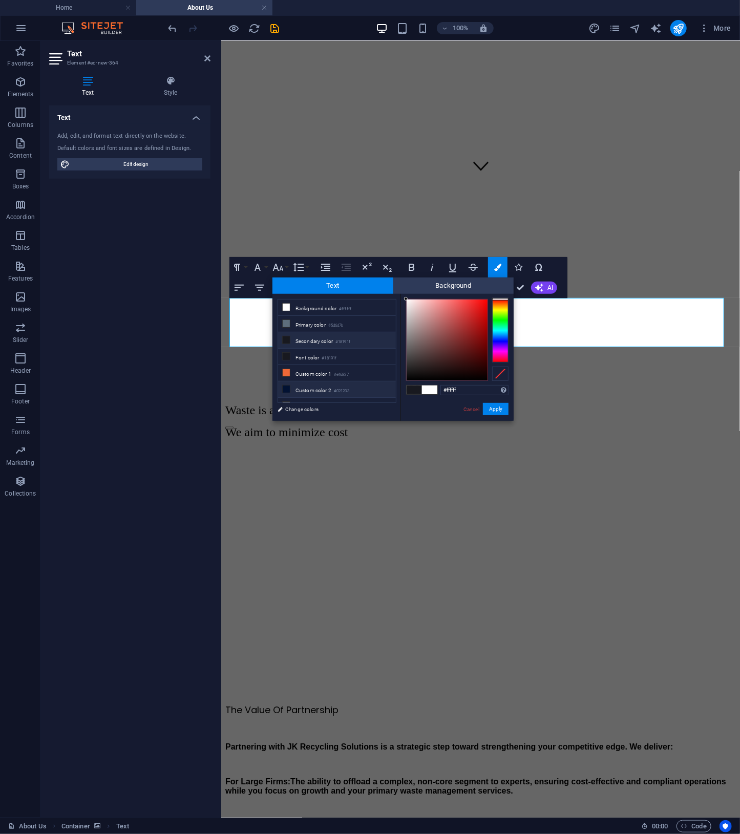
click at [309, 390] on li "Custom color 2 #021233" at bounding box center [337, 389] width 118 height 16
type input "#021233"
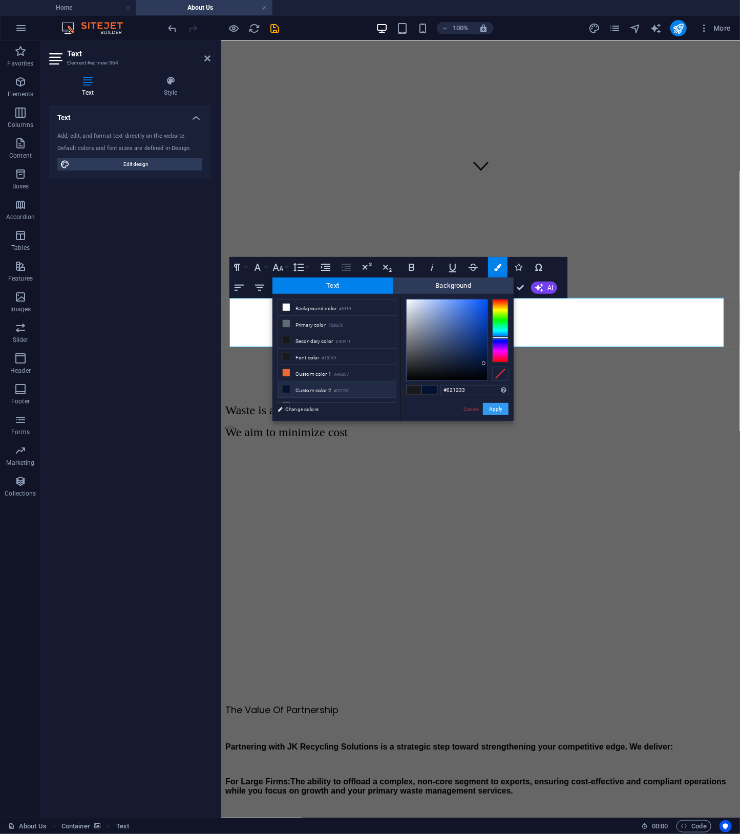
drag, startPoint x: 487, startPoint y: 408, endPoint x: 267, endPoint y: 367, distance: 224.0
click at [489, 408] on button "Apply" at bounding box center [496, 409] width 26 height 12
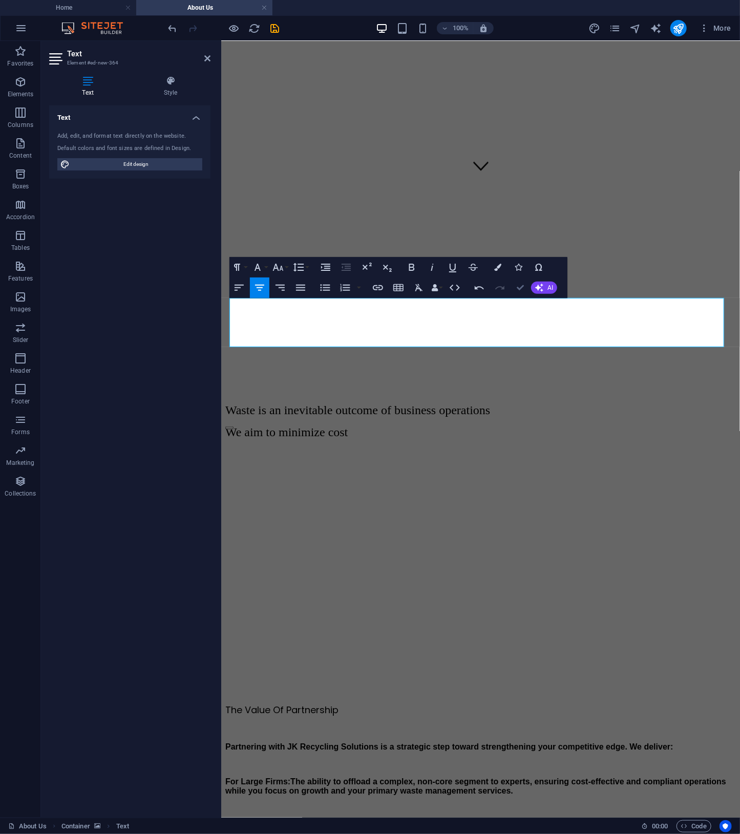
scroll to position [548, 0]
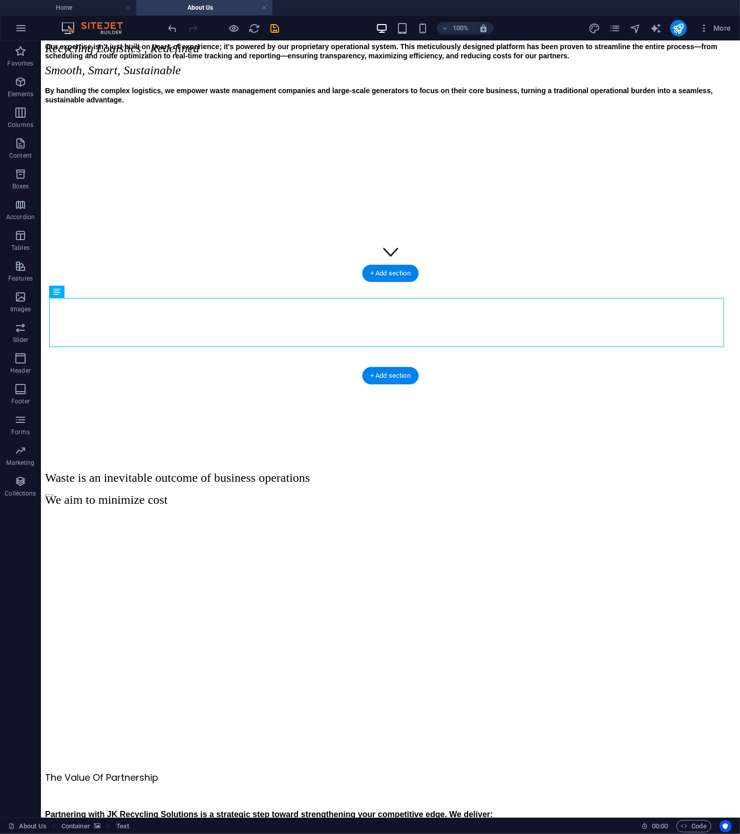
click at [82, 360] on figure at bounding box center [390, 360] width 691 height 0
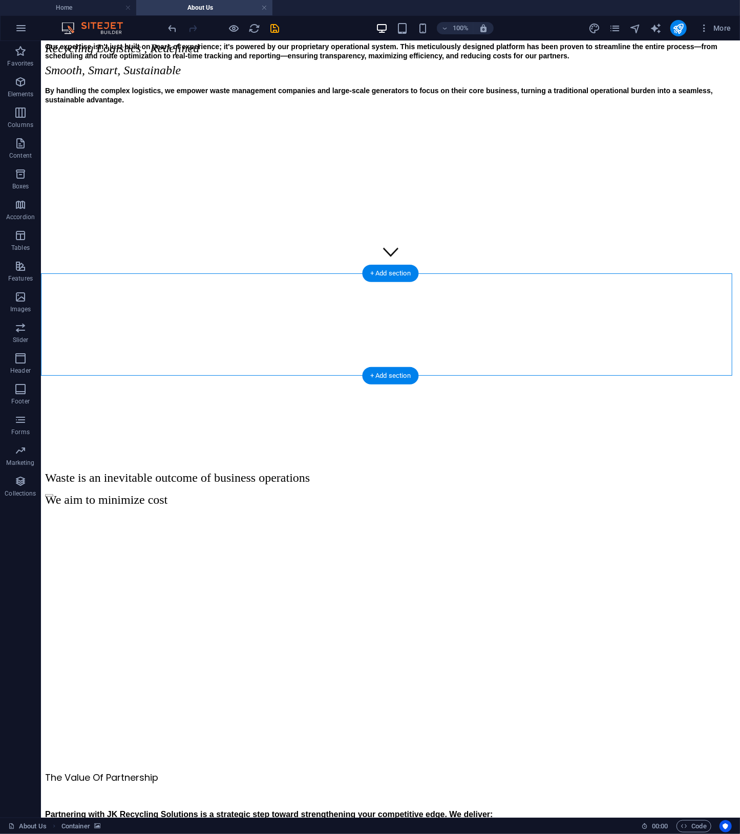
click at [82, 360] on figure at bounding box center [390, 360] width 691 height 0
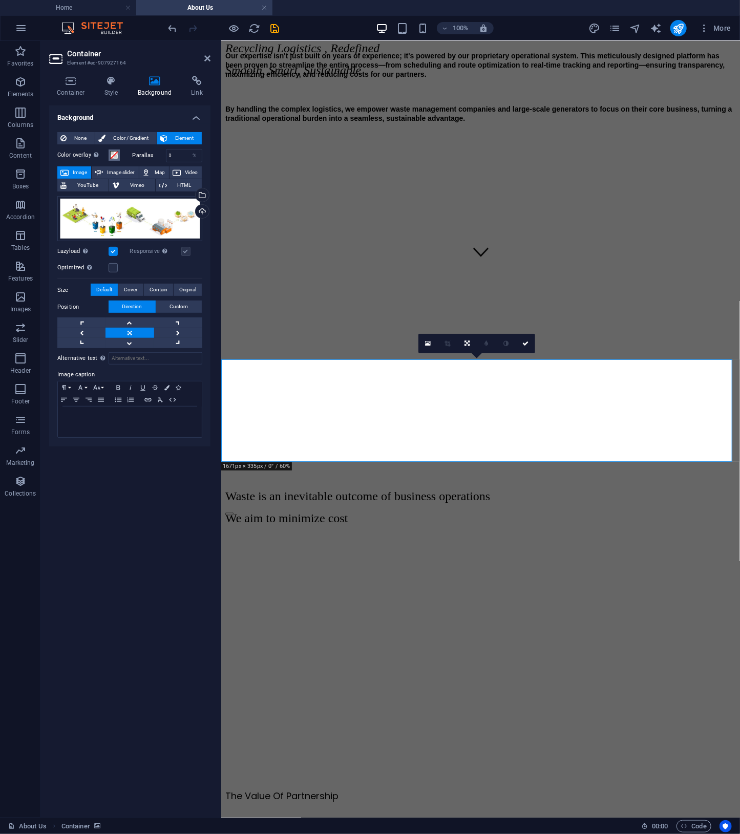
click at [118, 156] on span at bounding box center [114, 155] width 8 height 8
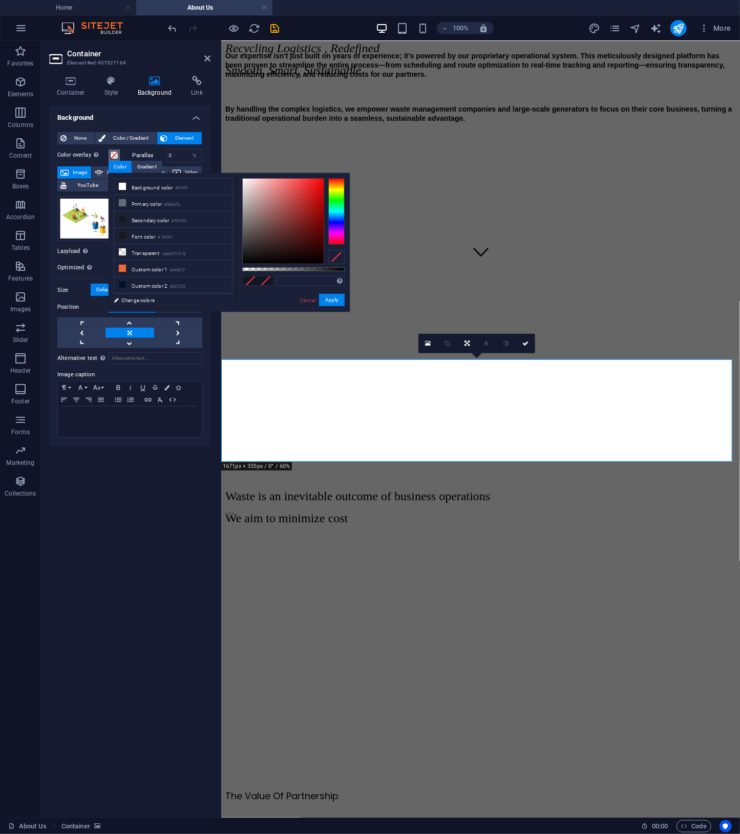
type input "rgba(0, 0, 0, 0.717)"
click at [315, 270] on div at bounding box center [293, 269] width 102 height 4
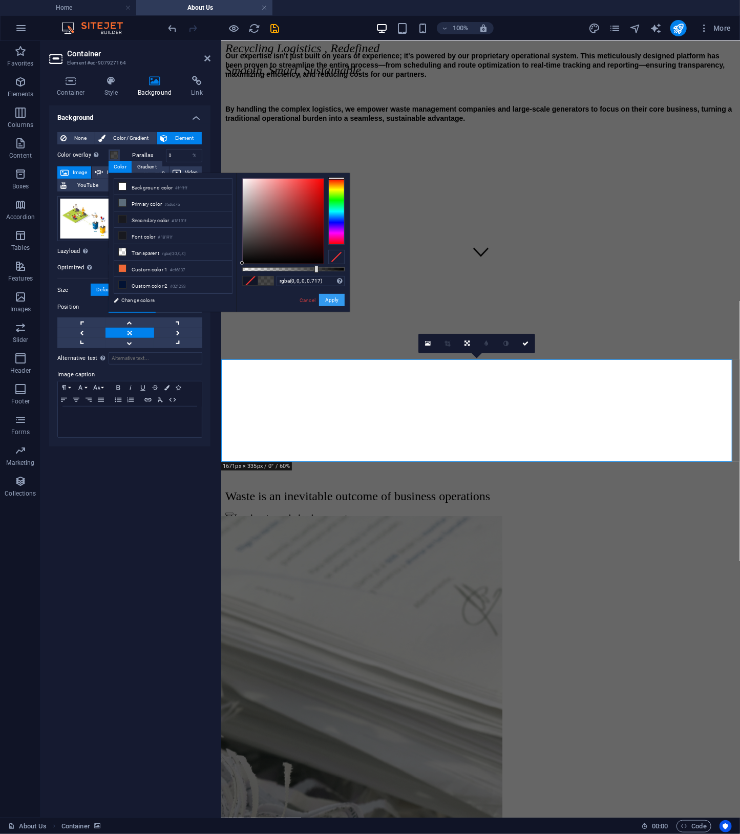
click at [337, 298] on button "Apply" at bounding box center [332, 300] width 26 height 12
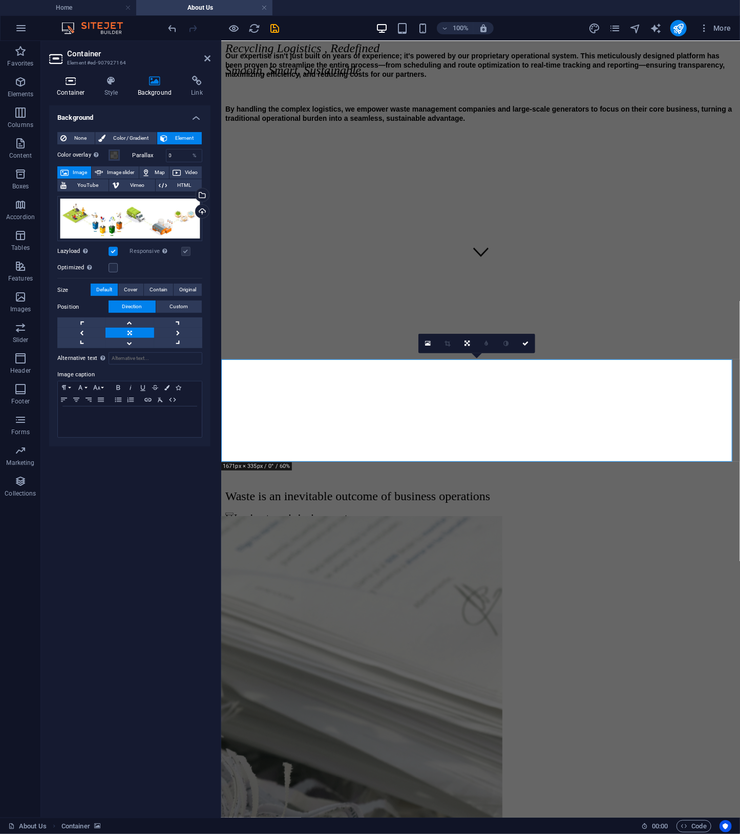
click at [87, 88] on h4 "Container" at bounding box center [73, 87] width 48 height 22
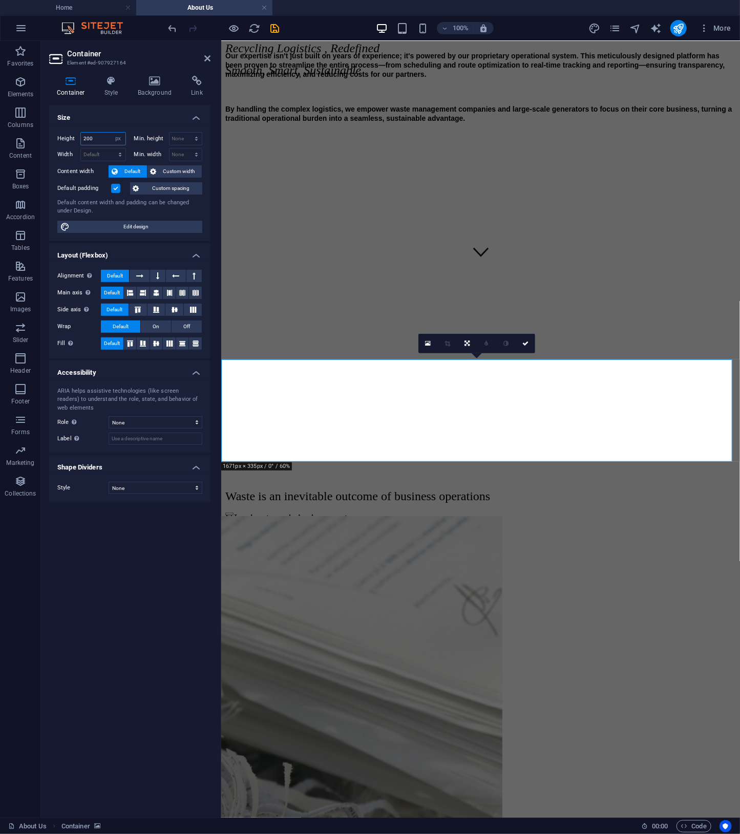
drag, startPoint x: 101, startPoint y: 138, endPoint x: -105, endPoint y: 101, distance: 209.6
click at [0, 101] on html "JK Recycling Solutions Pty Ltd Home About Us Favorites Elements Columns Content…" at bounding box center [370, 417] width 740 height 834
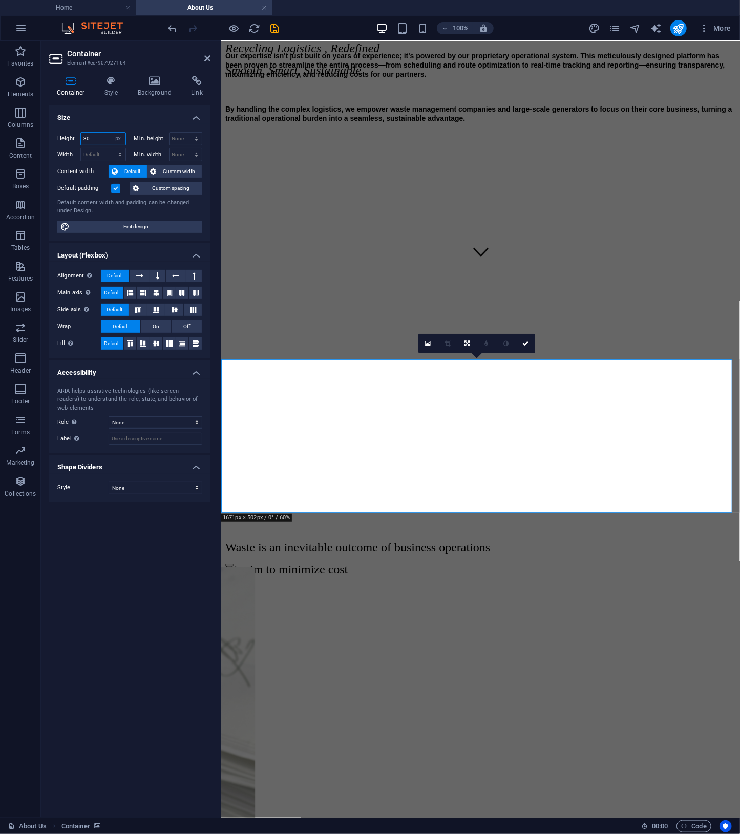
type input "3"
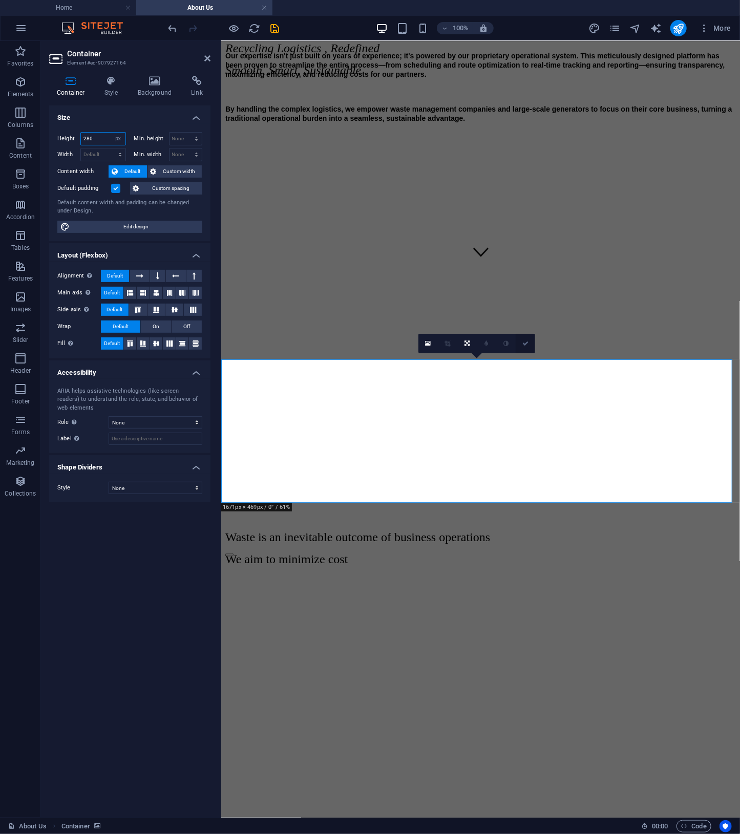
type input "280"
click at [525, 345] on icon at bounding box center [525, 344] width 6 height 6
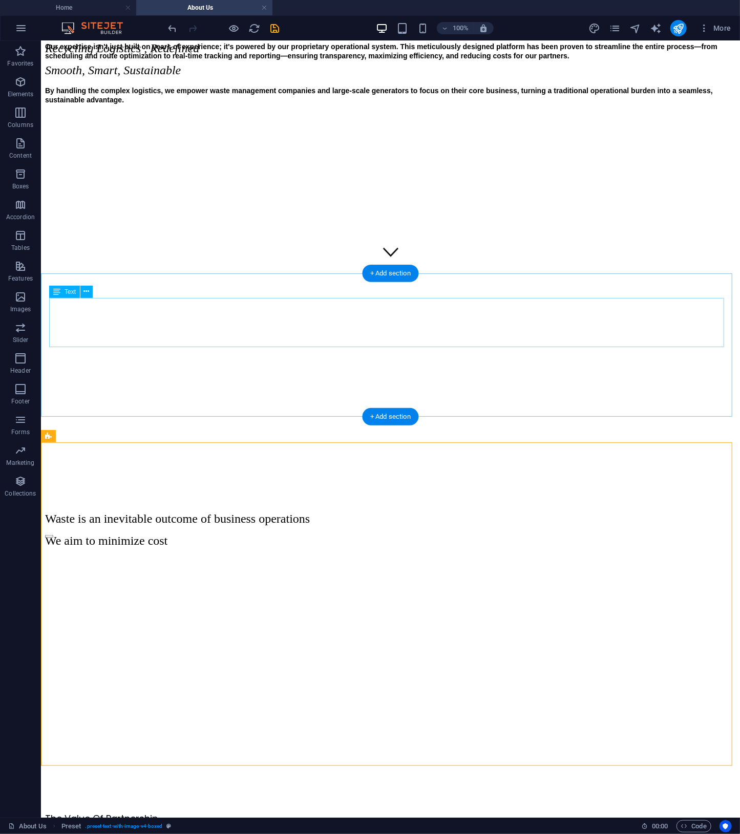
click at [438, 512] on div "Waste is an inevitable outcome of business operations We aim to minimize cost" at bounding box center [390, 530] width 691 height 36
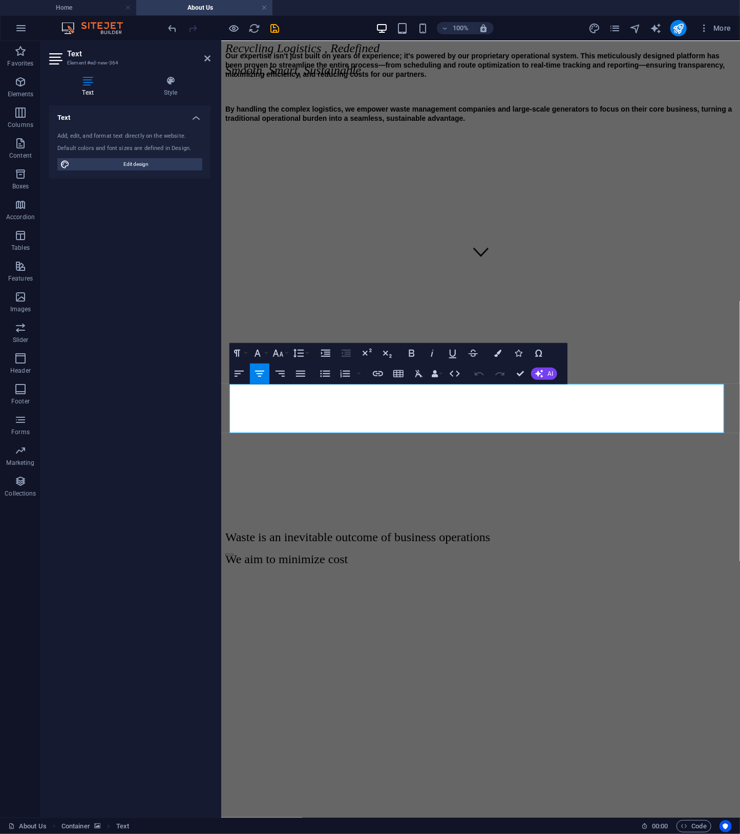
drag, startPoint x: 577, startPoint y: 421, endPoint x: 164, endPoint y: 386, distance: 414.2
click at [498, 353] on icon "button" at bounding box center [497, 353] width 7 height 7
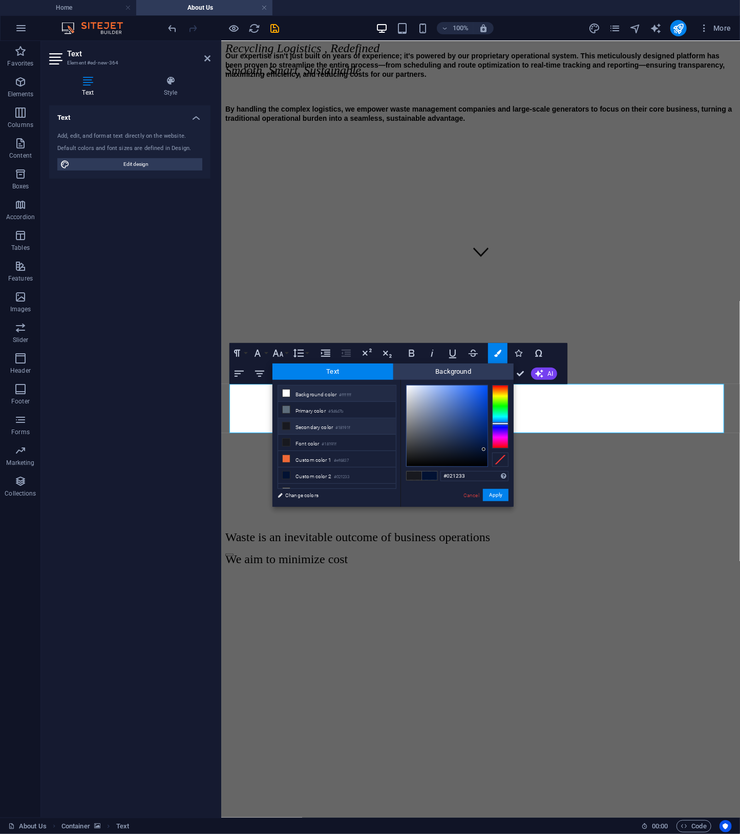
click at [330, 391] on li "Background color #ffffff" at bounding box center [337, 394] width 118 height 16
type input "#ffffff"
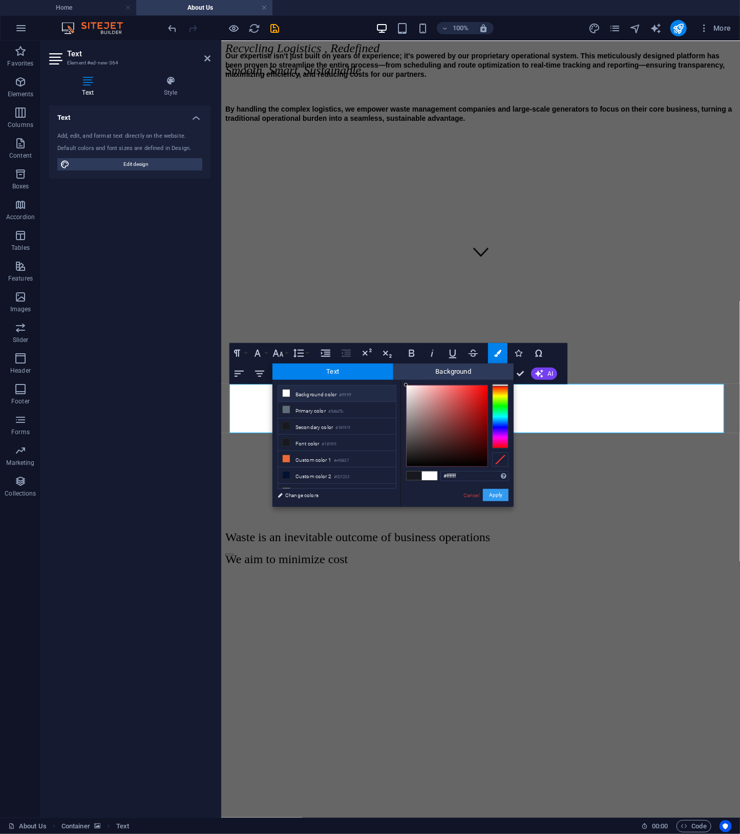
click at [497, 494] on button "Apply" at bounding box center [496, 495] width 26 height 12
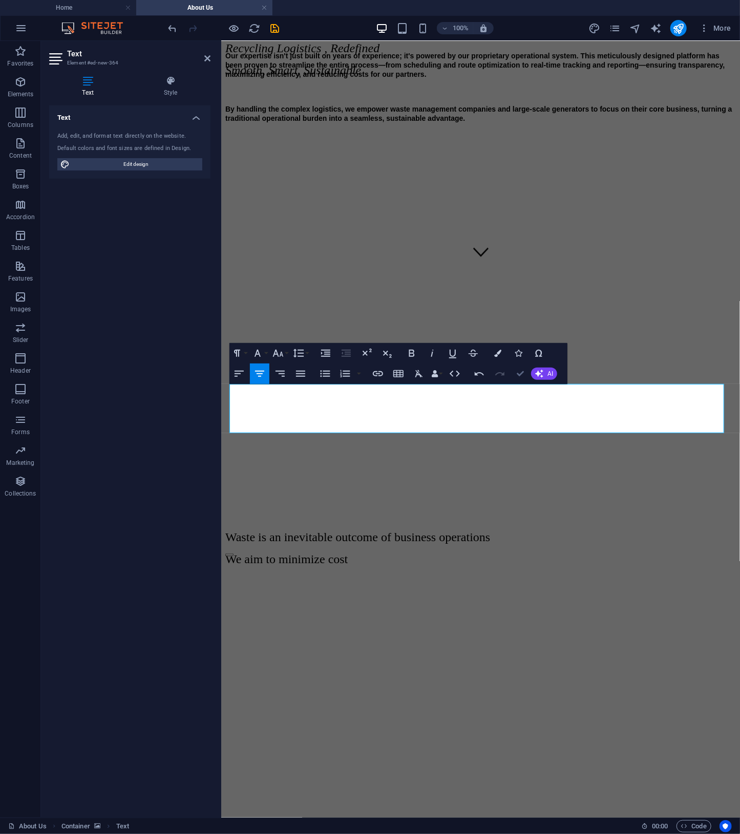
scroll to position [462, 0]
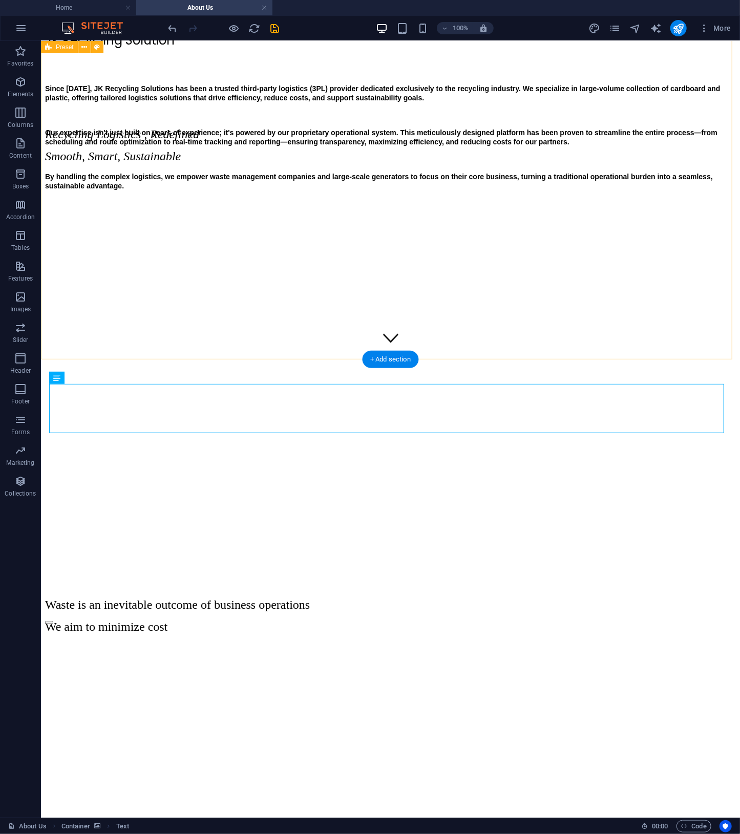
click at [590, 320] on div "JK Recycling Solution Since [DATE], JK Recycling Solutions has been a trusted t…" at bounding box center [390, 238] width 691 height 415
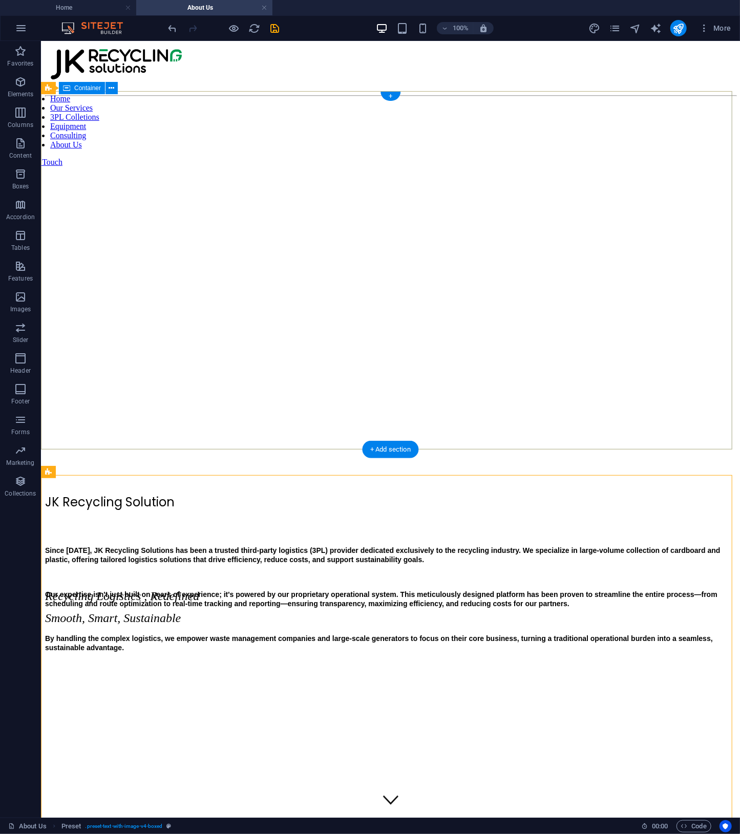
scroll to position [529, 0]
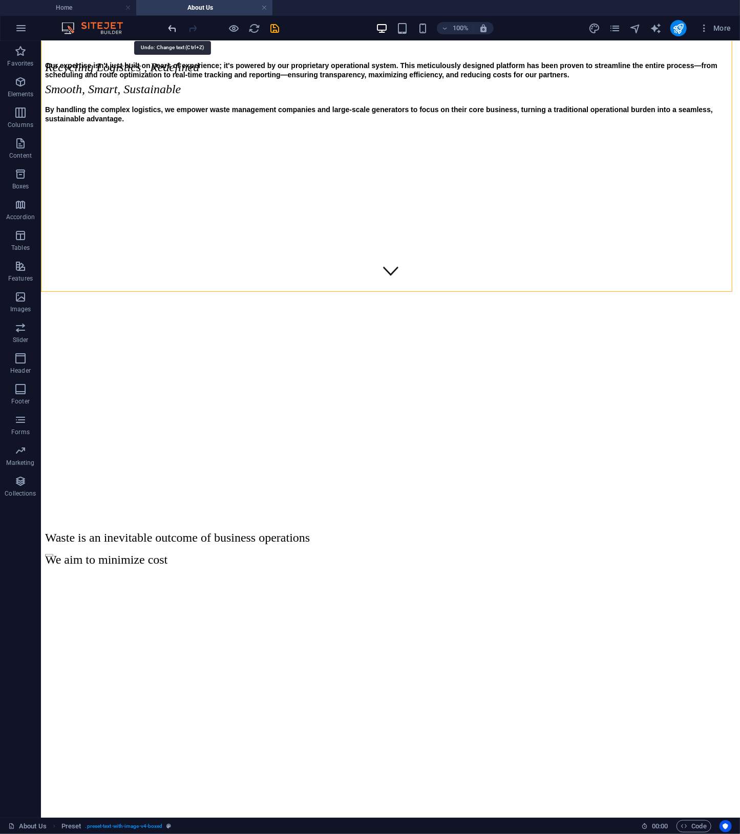
click at [171, 28] on icon "undo" at bounding box center [173, 29] width 12 height 12
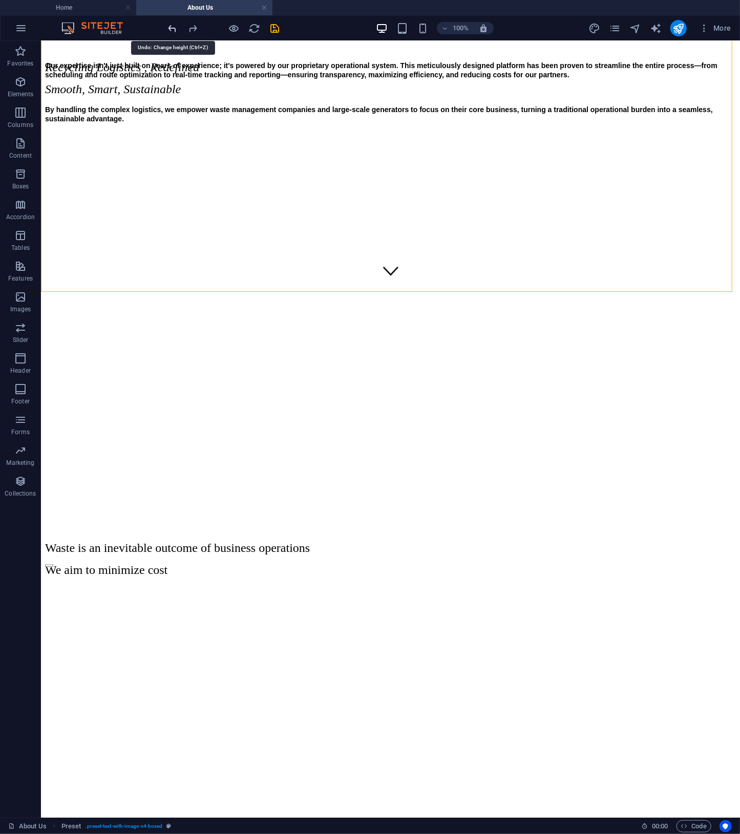
click at [171, 28] on icon "undo" at bounding box center [173, 29] width 12 height 12
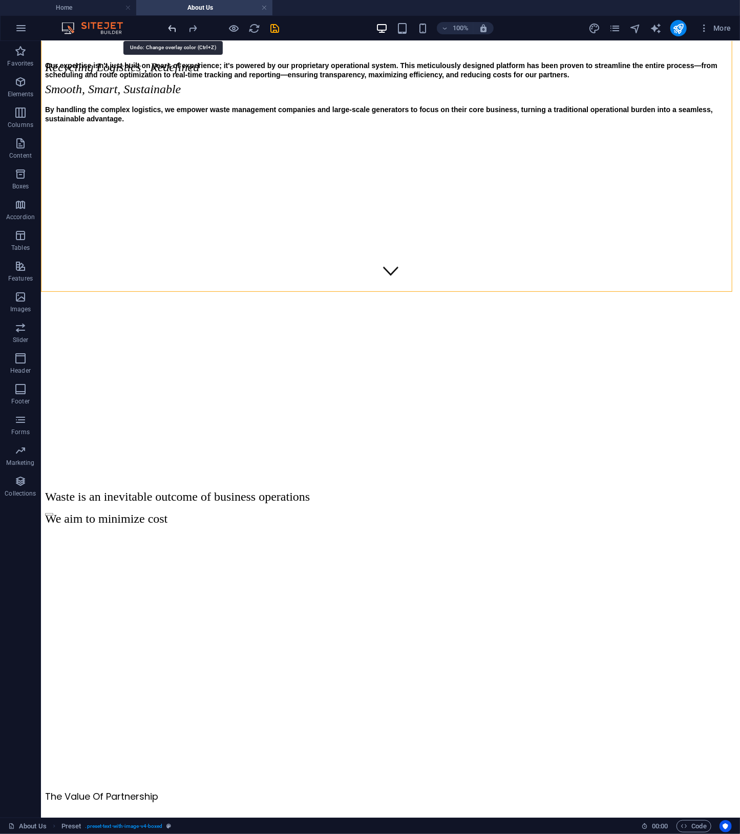
click at [171, 28] on icon "undo" at bounding box center [173, 29] width 12 height 12
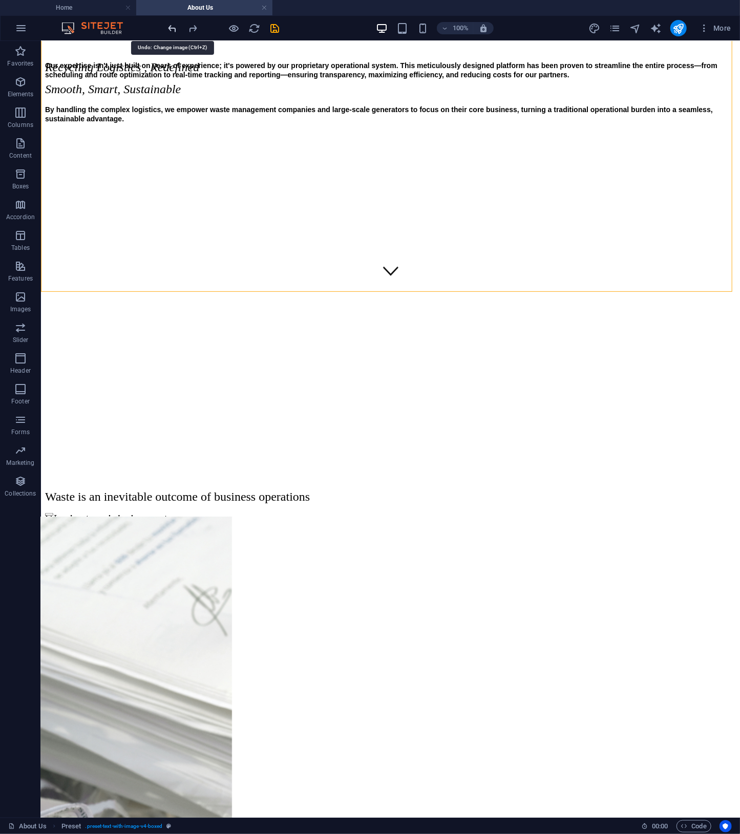
click at [171, 28] on icon "undo" at bounding box center [173, 29] width 12 height 12
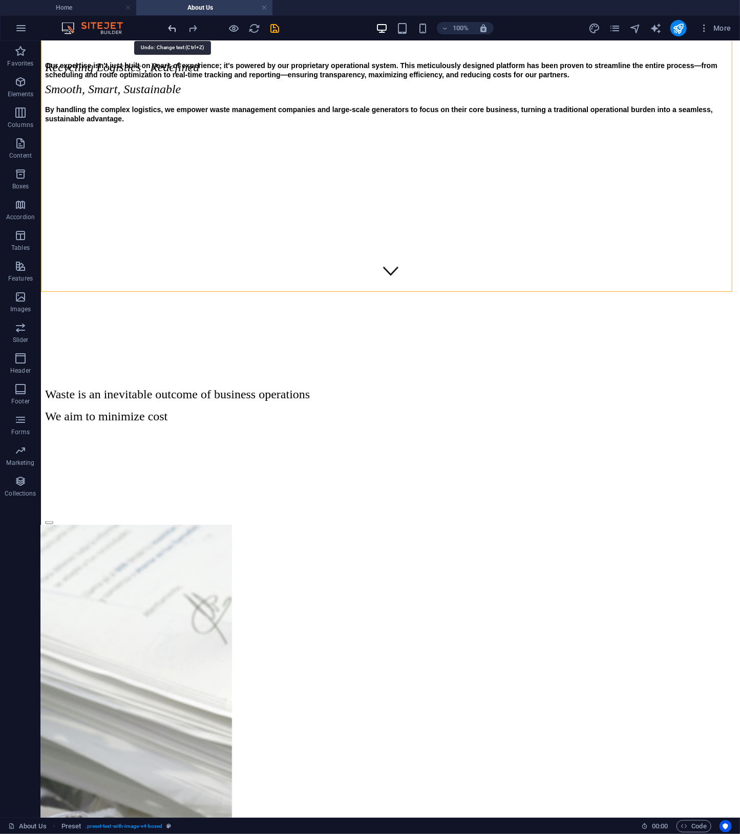
click at [171, 28] on icon "undo" at bounding box center [173, 29] width 12 height 12
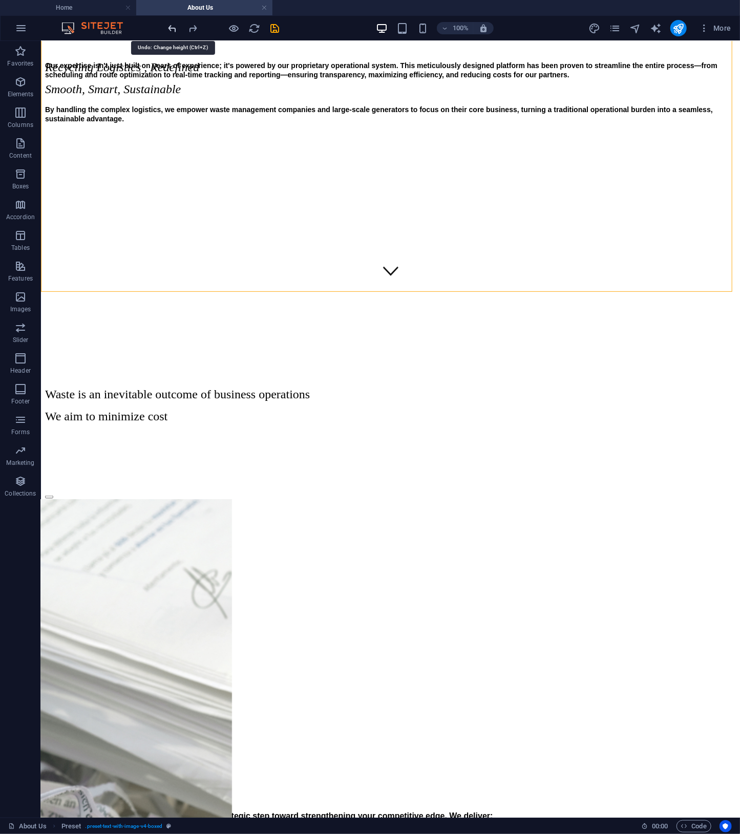
click at [171, 28] on icon "undo" at bounding box center [173, 29] width 12 height 12
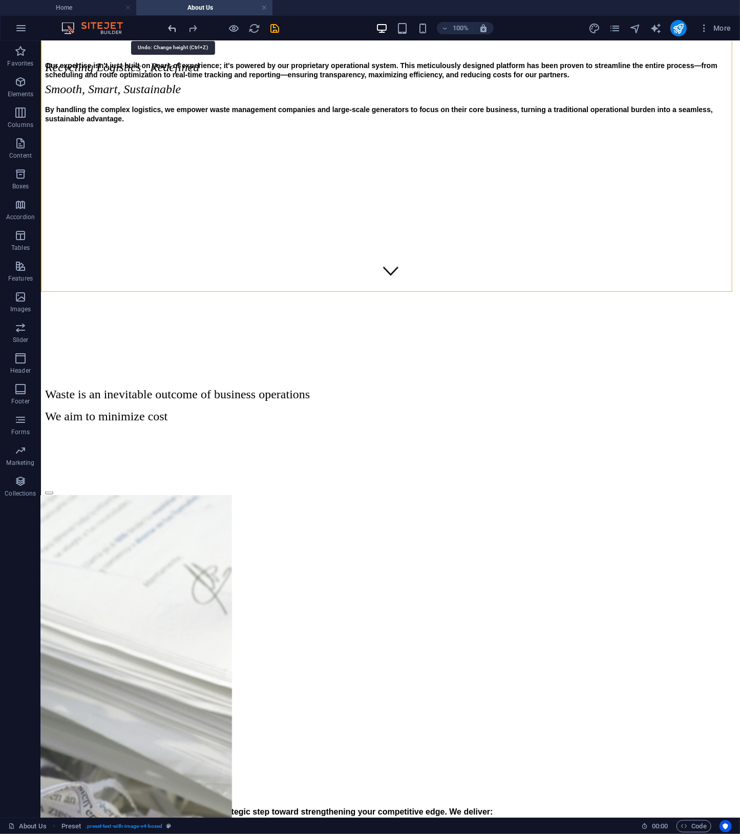
click at [171, 28] on icon "undo" at bounding box center [173, 29] width 12 height 12
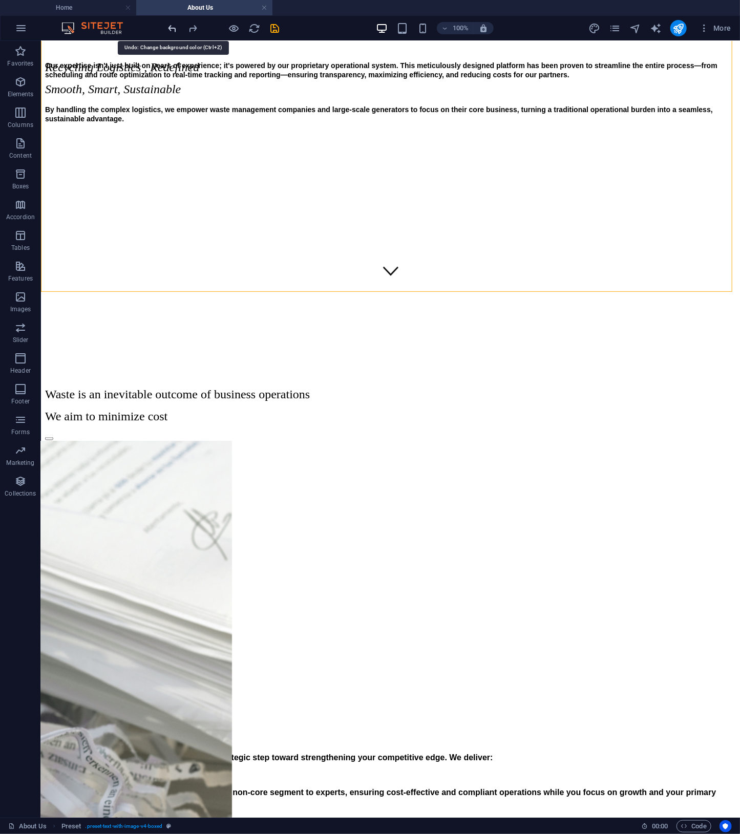
click at [171, 28] on icon "undo" at bounding box center [173, 29] width 12 height 12
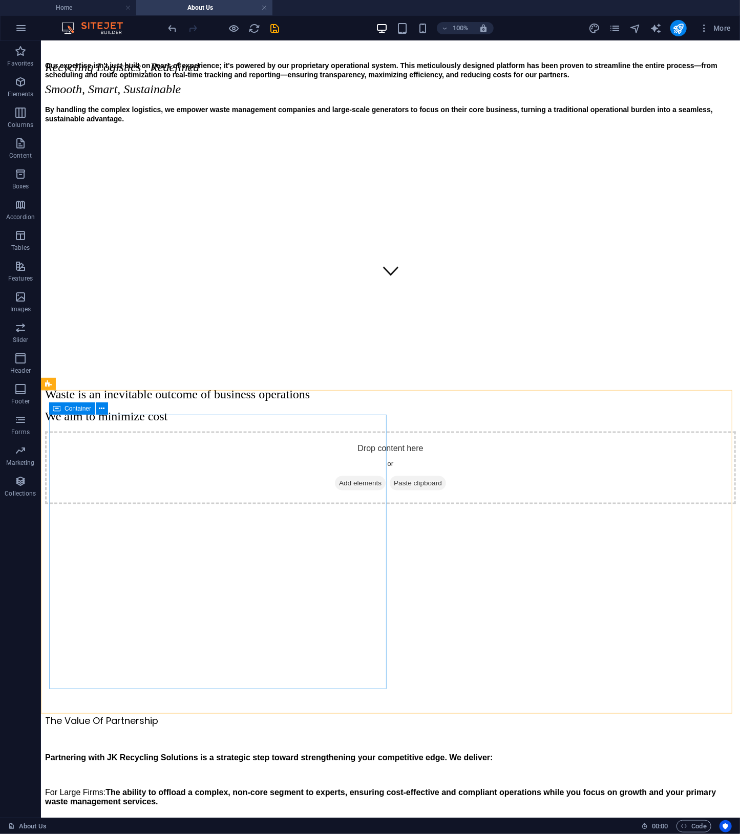
click at [79, 409] on span "Container" at bounding box center [78, 409] width 27 height 6
select select "px"
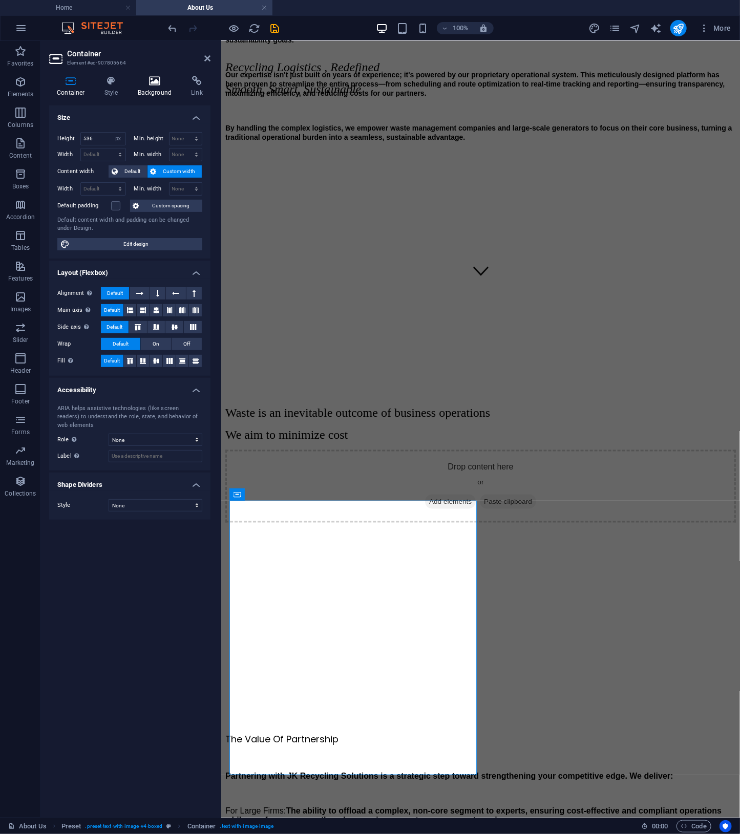
click at [155, 81] on icon at bounding box center [155, 81] width 50 height 10
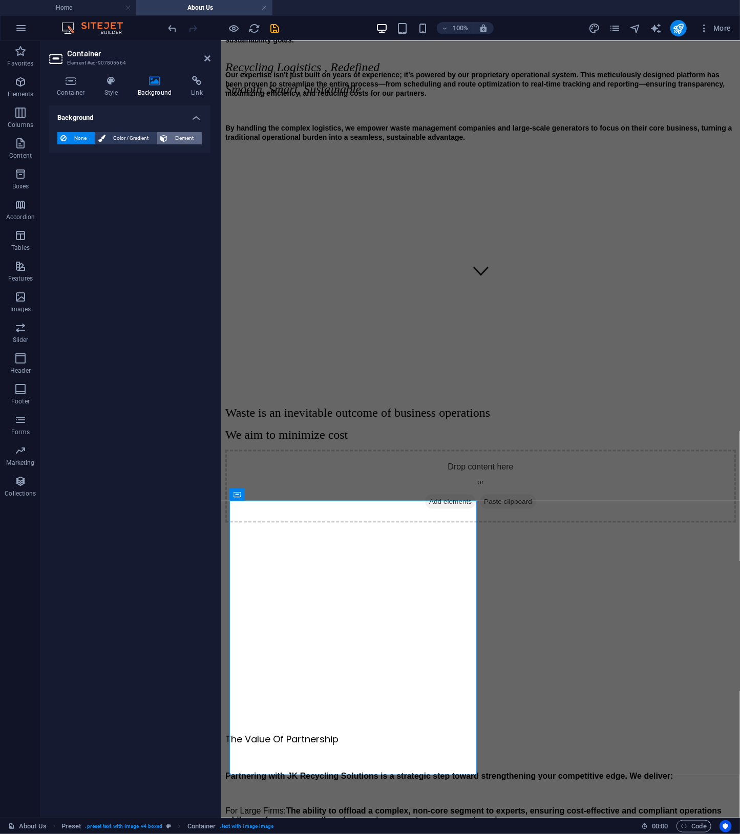
click at [175, 141] on span "Element" at bounding box center [185, 138] width 28 height 12
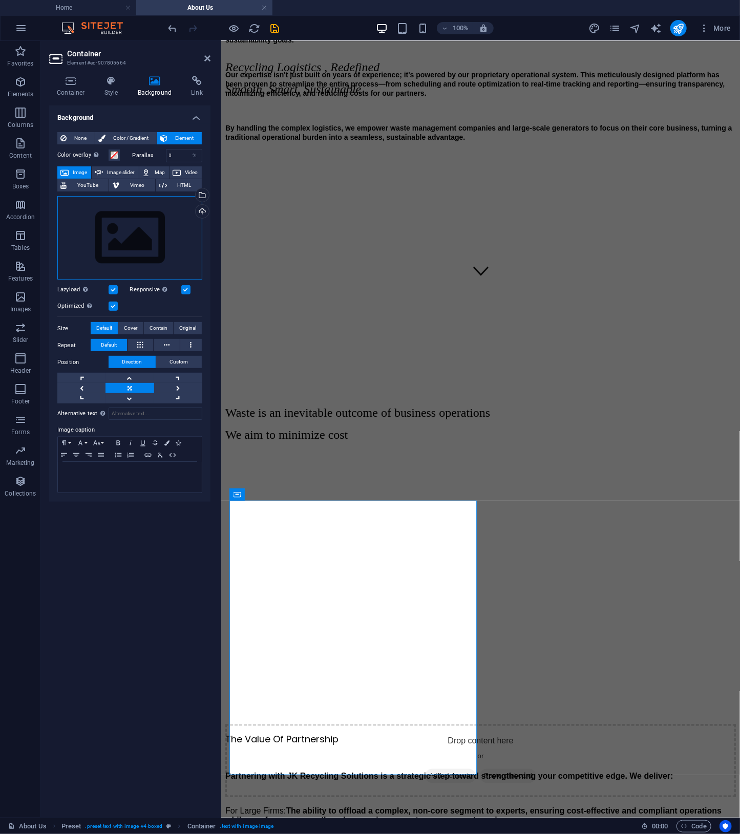
click at [146, 238] on div "Drag files here, click to choose files or select files from Files or our free s…" at bounding box center [129, 238] width 145 height 84
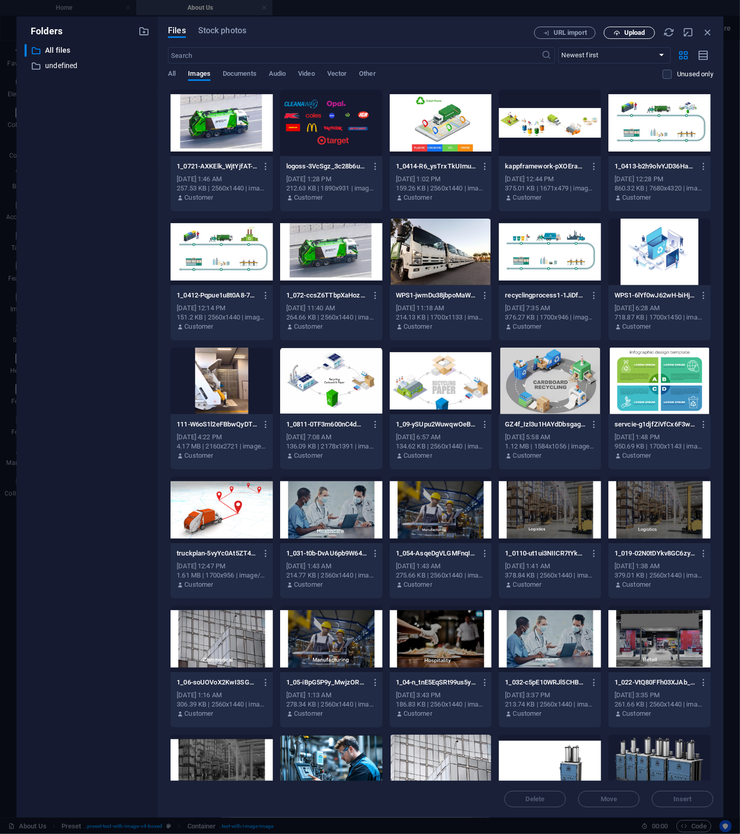
click at [646, 32] on span "Upload" at bounding box center [629, 33] width 42 height 7
click at [691, 384] on div at bounding box center [659, 381] width 102 height 67
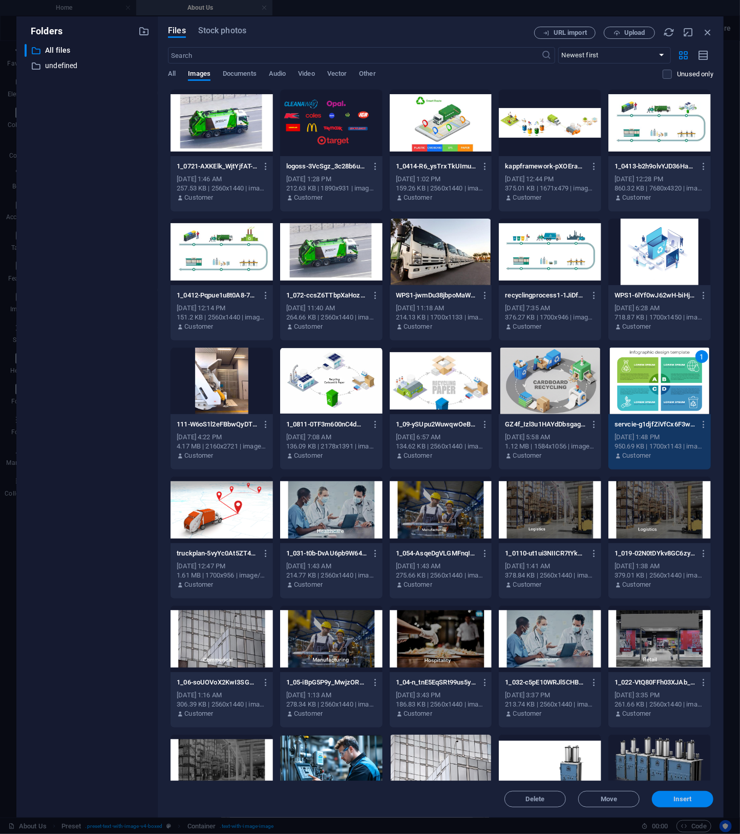
click at [686, 796] on span "Insert" at bounding box center [683, 799] width 18 height 6
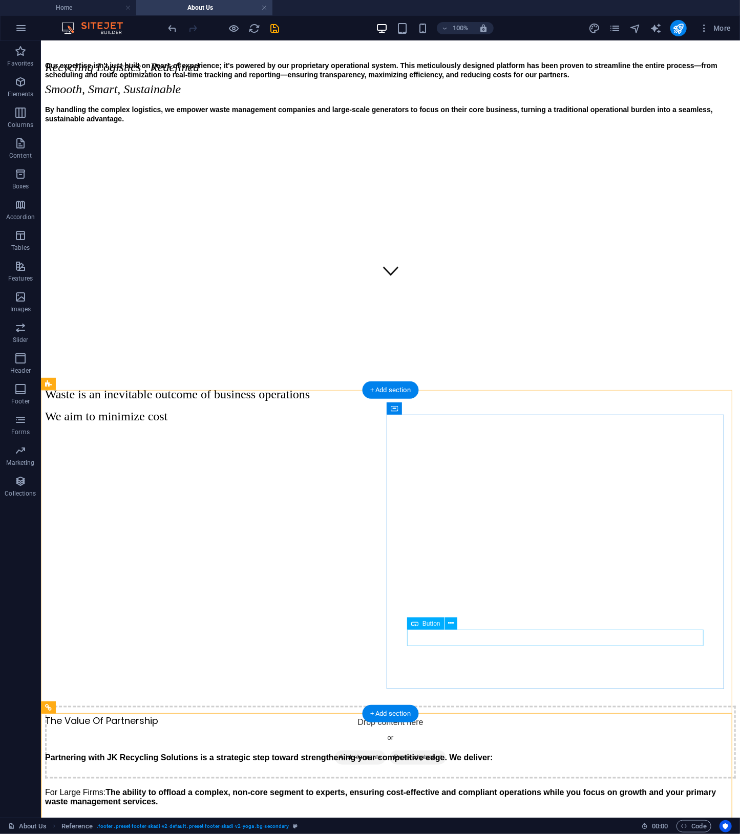
scroll to position [0, 0]
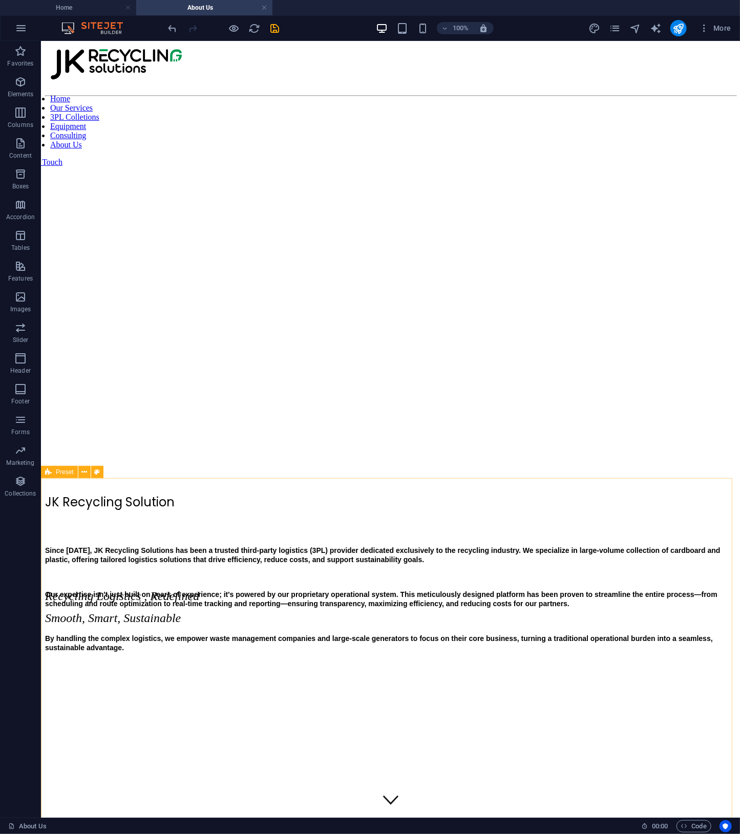
click at [60, 470] on span "Preset" at bounding box center [65, 472] width 18 height 6
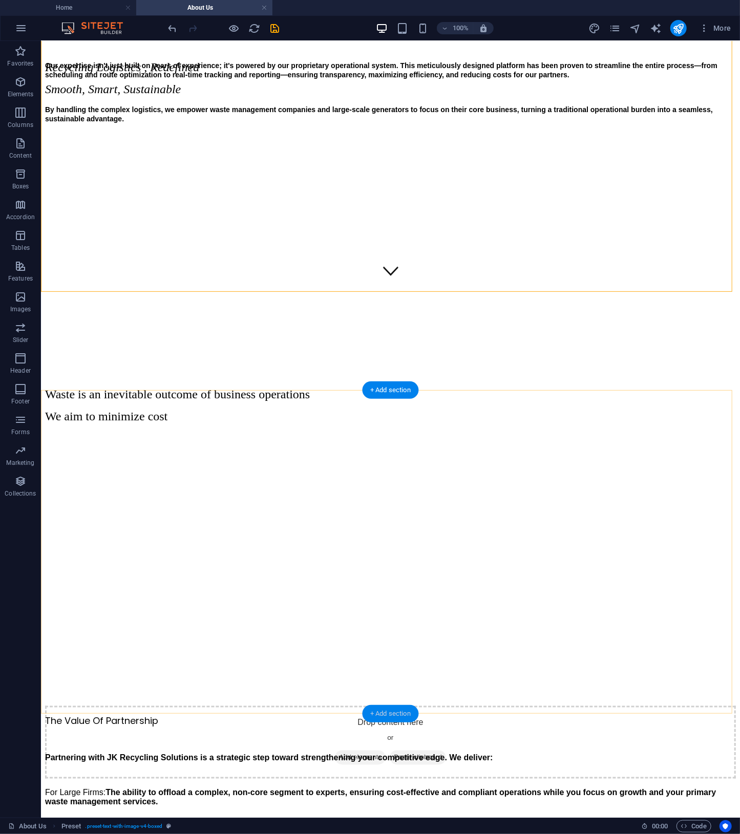
click at [389, 711] on div "+ Add section" at bounding box center [390, 713] width 57 height 17
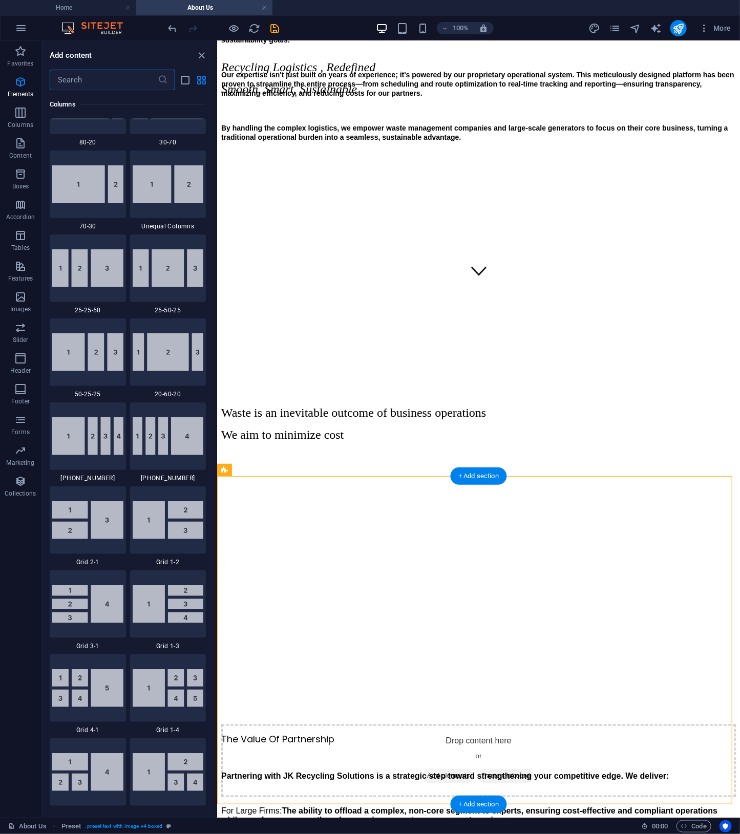
scroll to position [1792, 0]
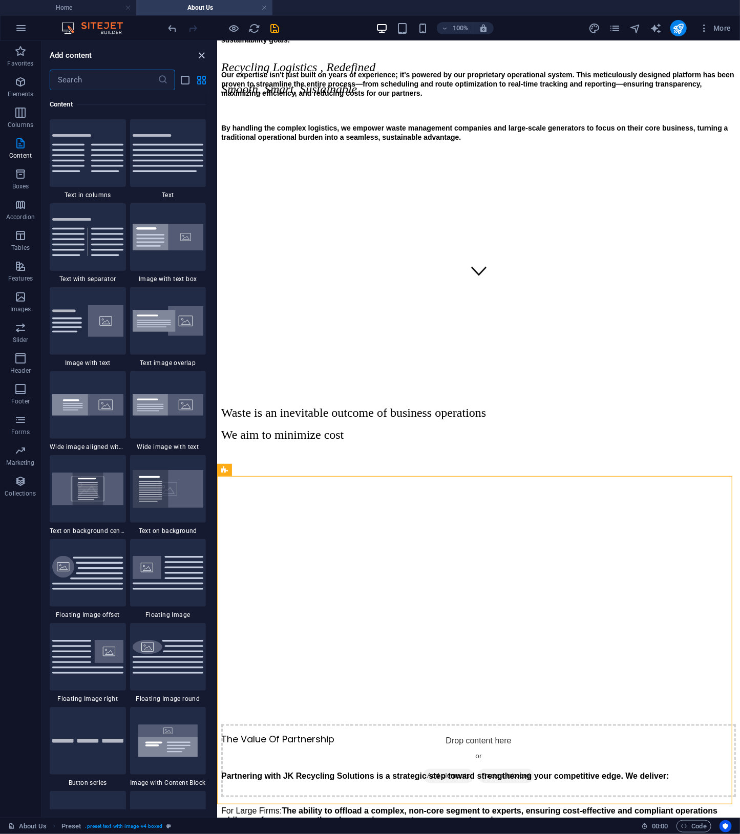
click at [201, 54] on icon "close panel" at bounding box center [202, 56] width 12 height 12
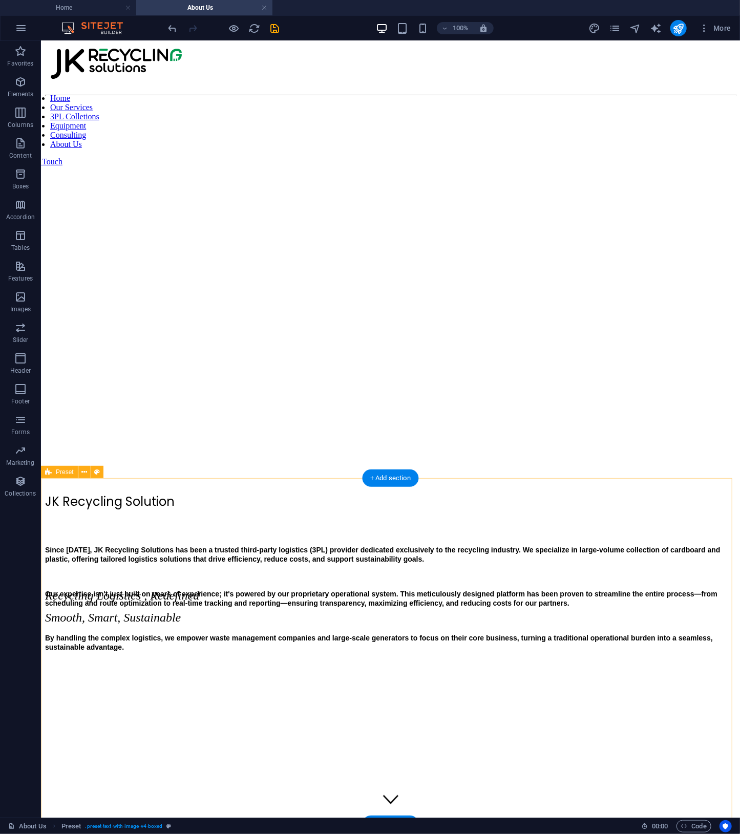
scroll to position [0, 0]
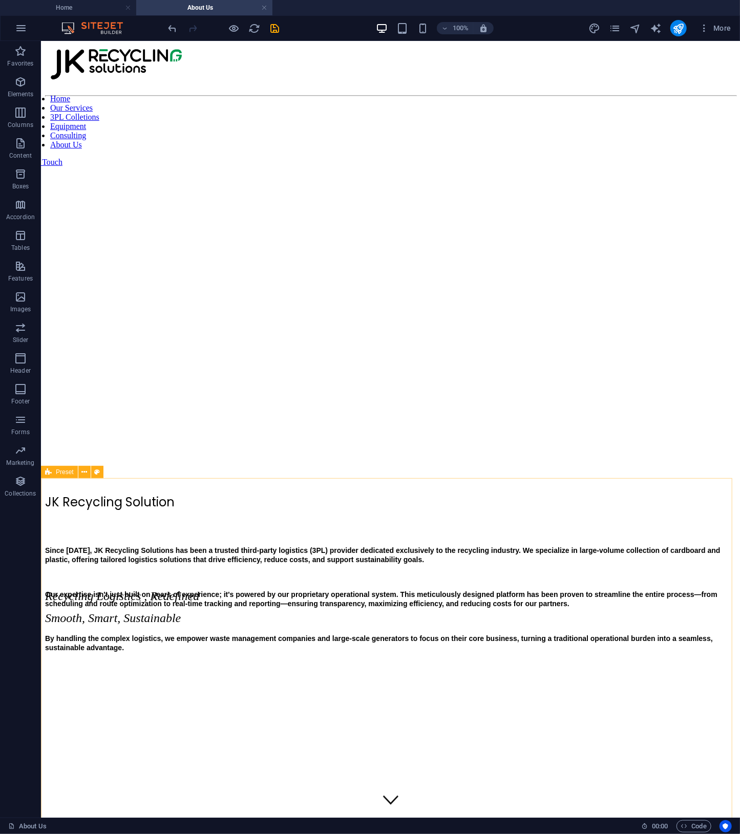
click at [53, 475] on div "Preset" at bounding box center [59, 472] width 37 height 12
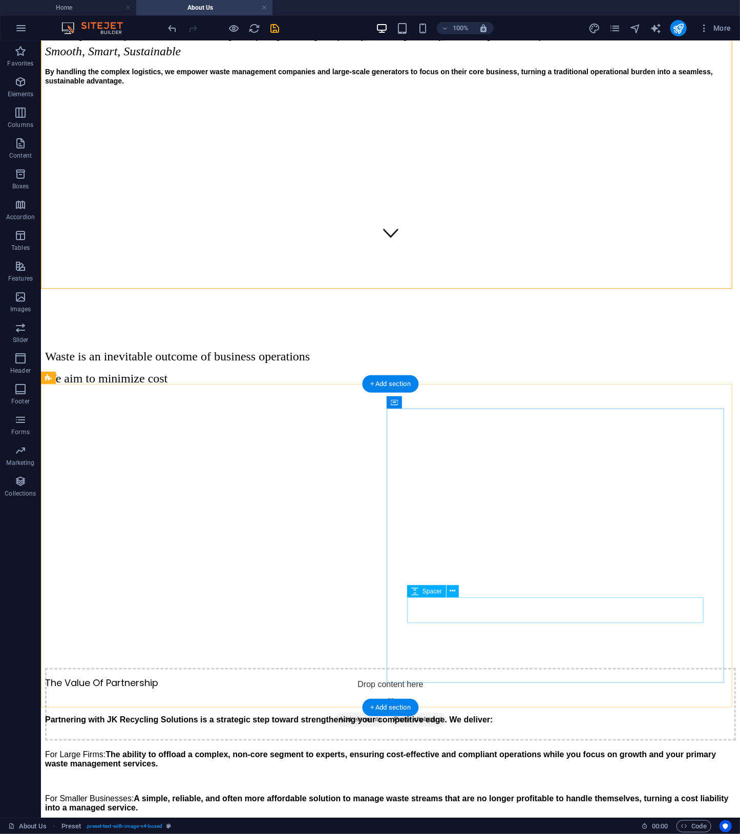
scroll to position [576, 0]
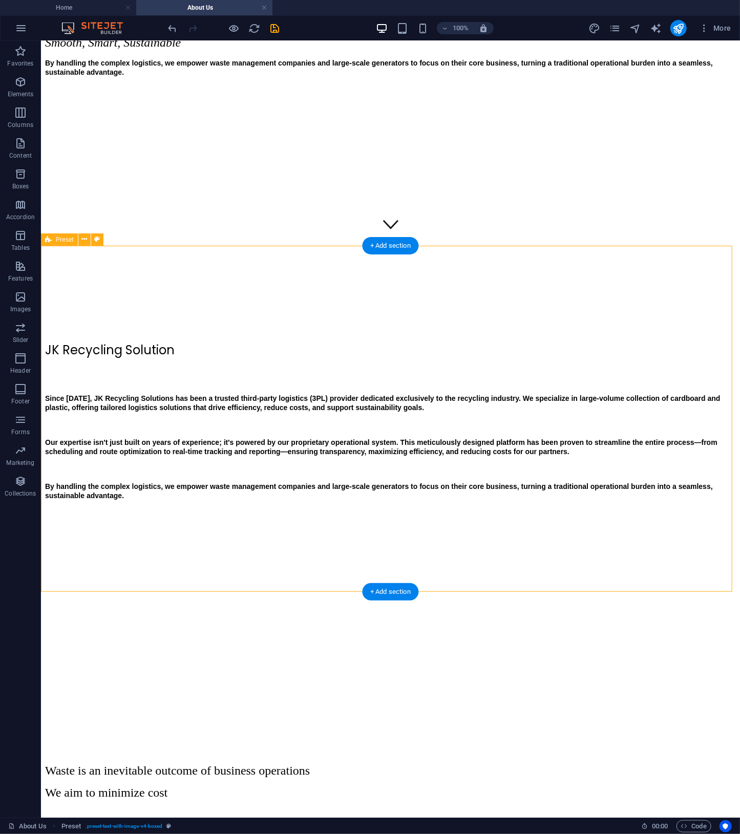
drag, startPoint x: 53, startPoint y: 240, endPoint x: 60, endPoint y: 234, distance: 9.1
click at [53, 242] on div "Preset" at bounding box center [59, 240] width 37 height 12
drag, startPoint x: 100, startPoint y: 278, endPoint x: 108, endPoint y: 478, distance: 200.9
drag, startPoint x: 95, startPoint y: 281, endPoint x: 119, endPoint y: 590, distance: 310.3
click at [61, 234] on div "Preset" at bounding box center [59, 240] width 37 height 12
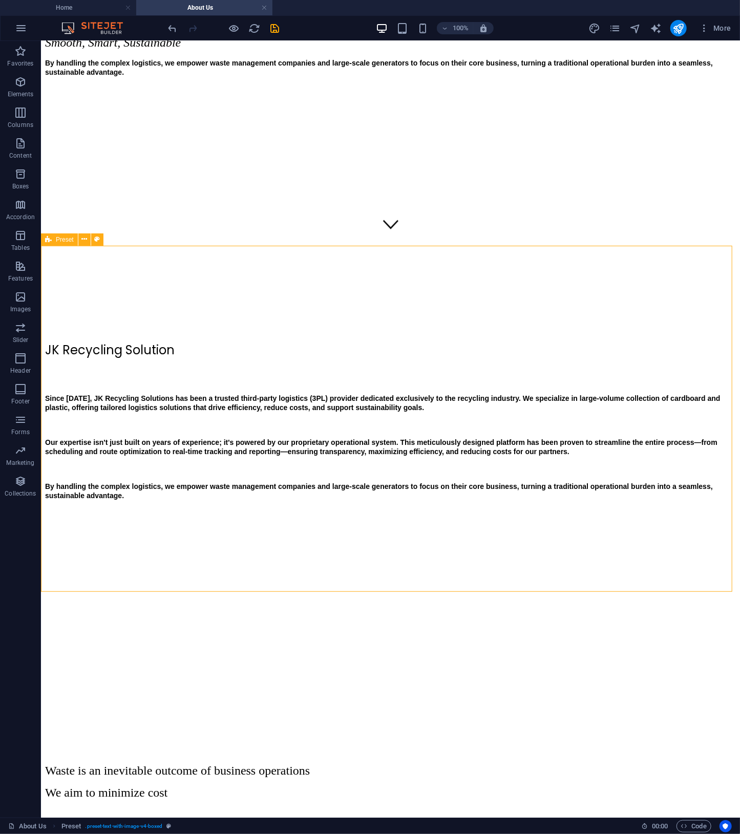
click at [61, 237] on span "Preset" at bounding box center [65, 240] width 18 height 6
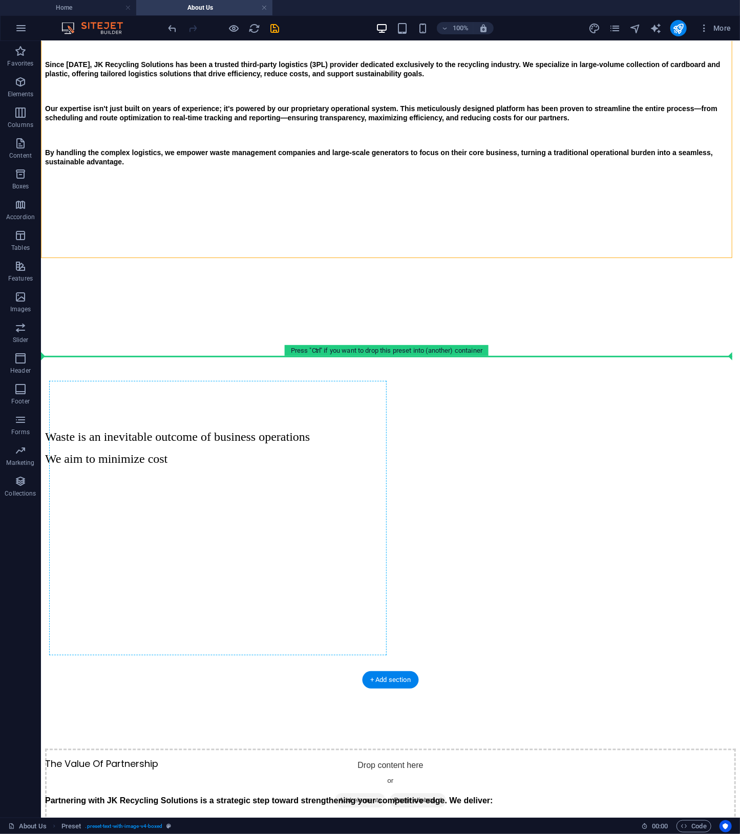
scroll to position [922, 0]
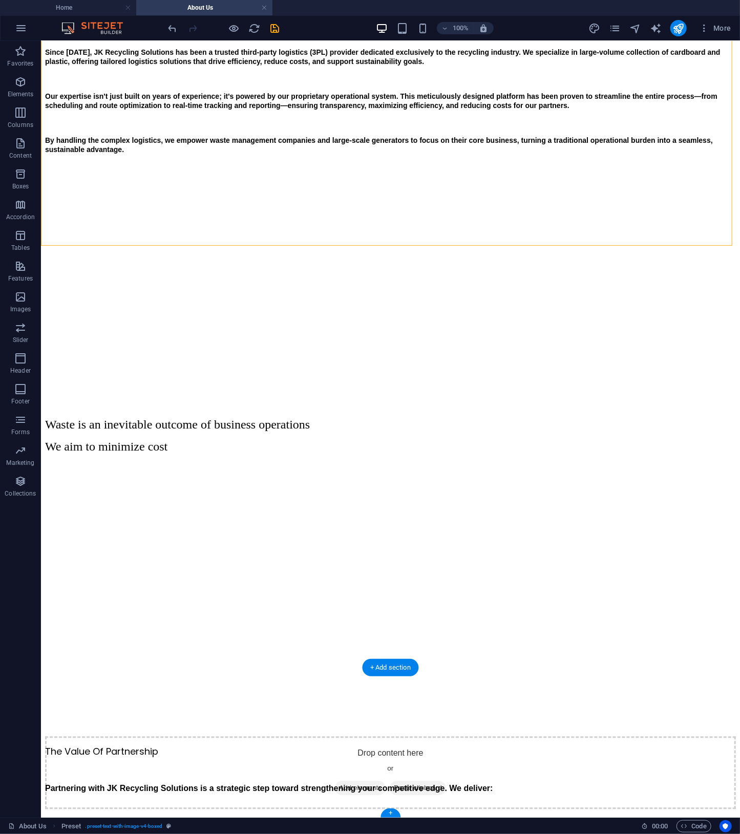
drag, startPoint x: 104, startPoint y: 280, endPoint x: 143, endPoint y: 667, distance: 389.6
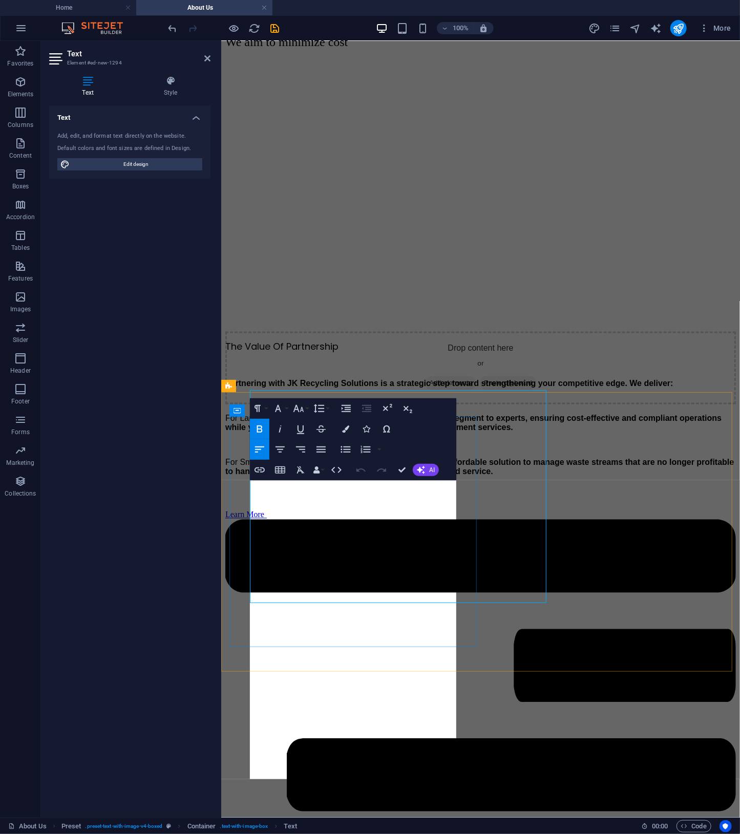
scroll to position [941, 0]
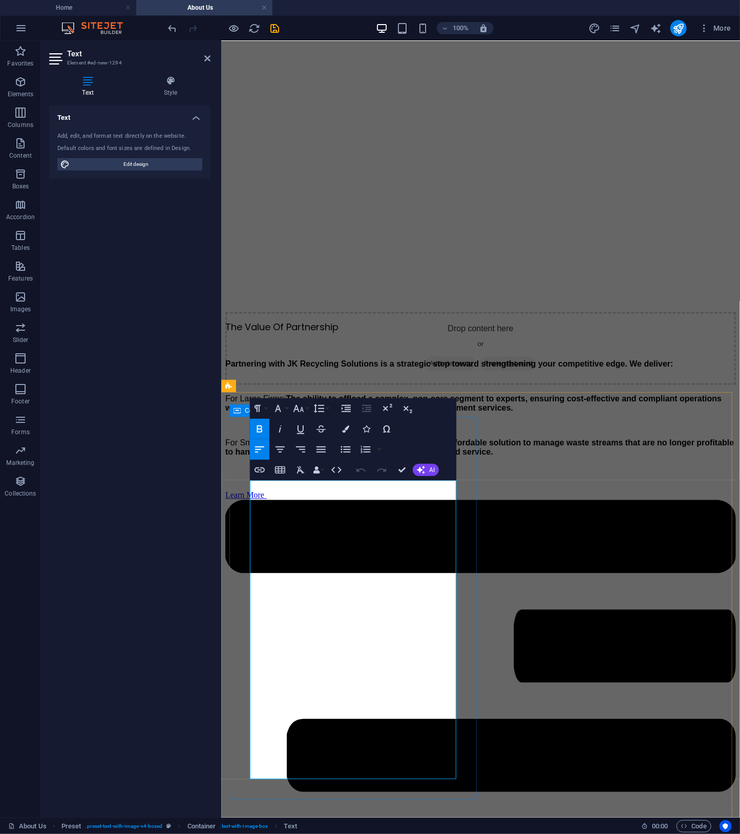
drag, startPoint x: 367, startPoint y: 763, endPoint x: 232, endPoint y: 523, distance: 275.3
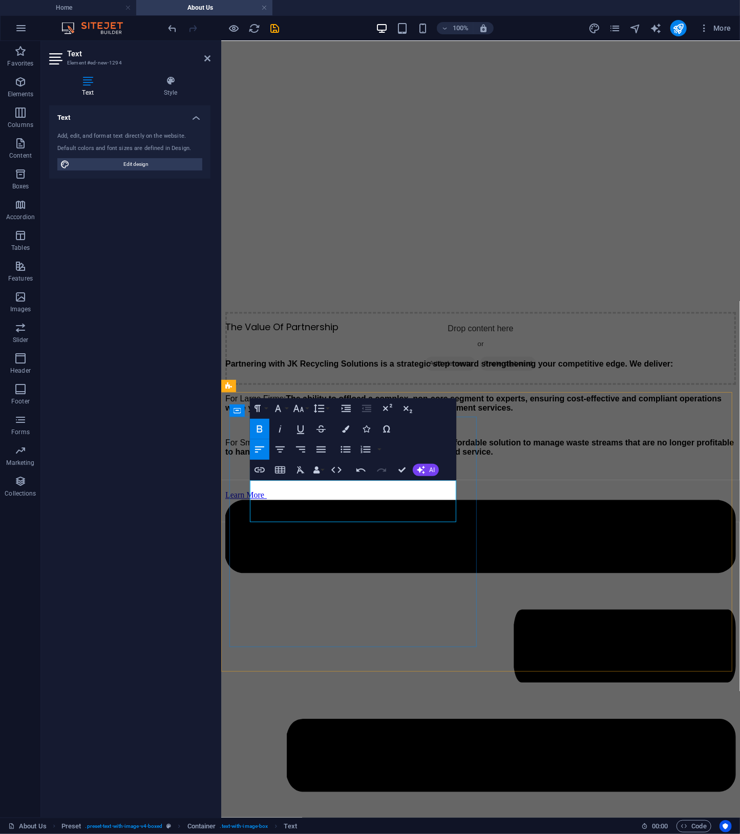
drag, startPoint x: 414, startPoint y: 512, endPoint x: 189, endPoint y: 460, distance: 231.3
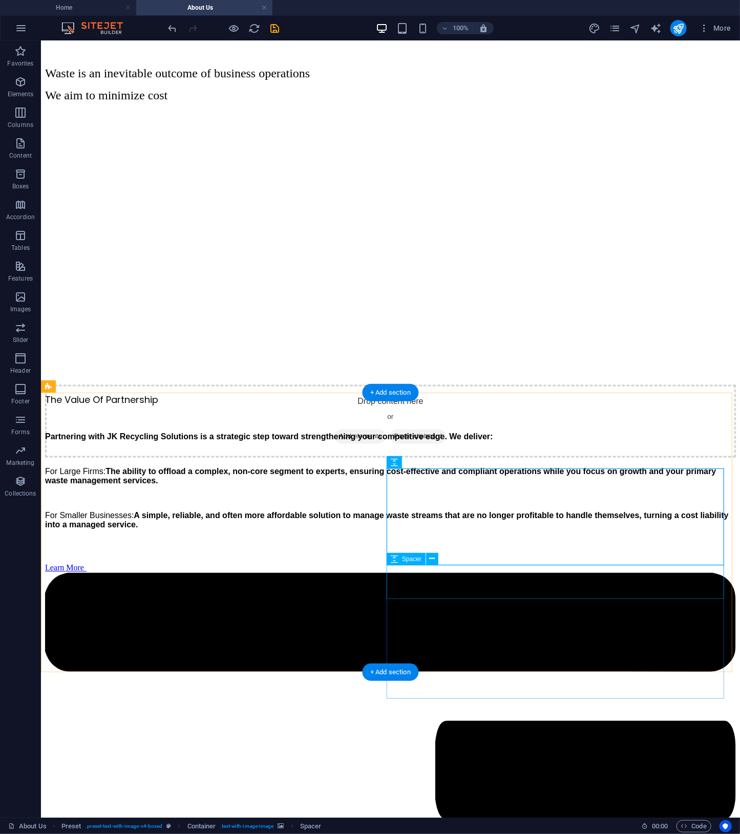
click at [394, 460] on icon at bounding box center [394, 462] width 7 height 12
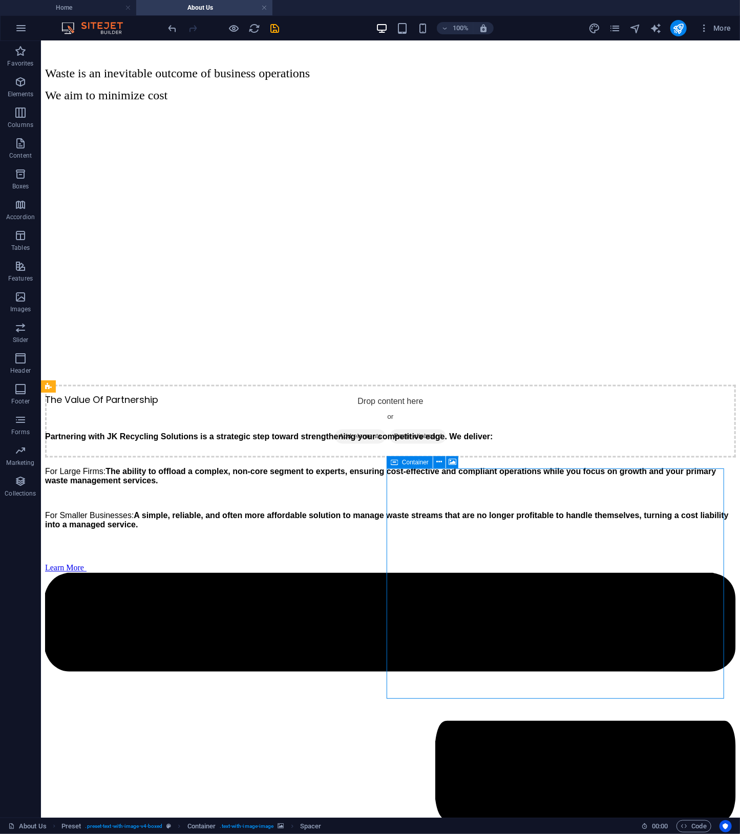
click at [394, 460] on icon at bounding box center [394, 462] width 7 height 12
select select "px"
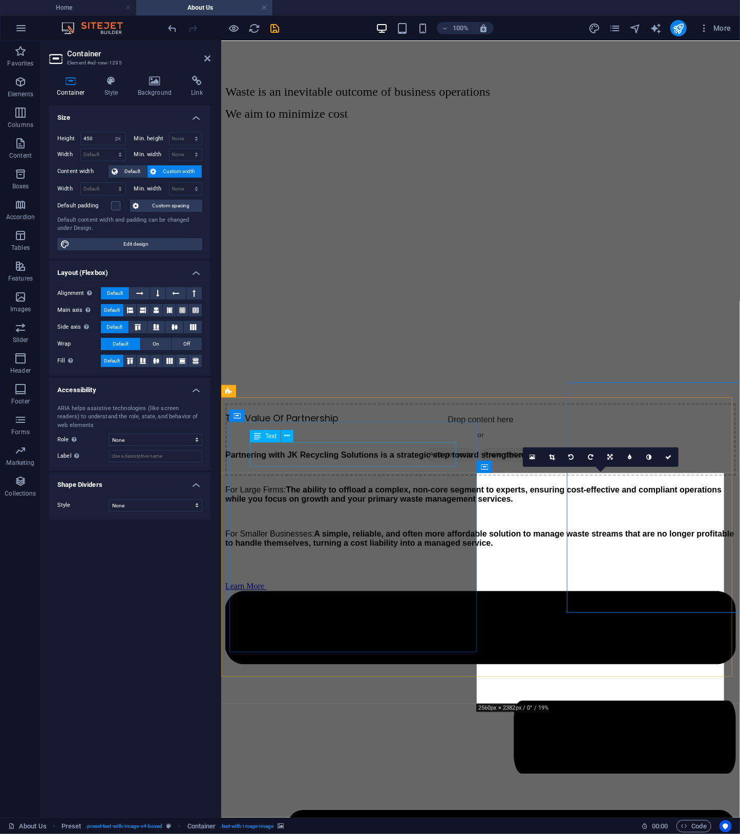
scroll to position [936, 0]
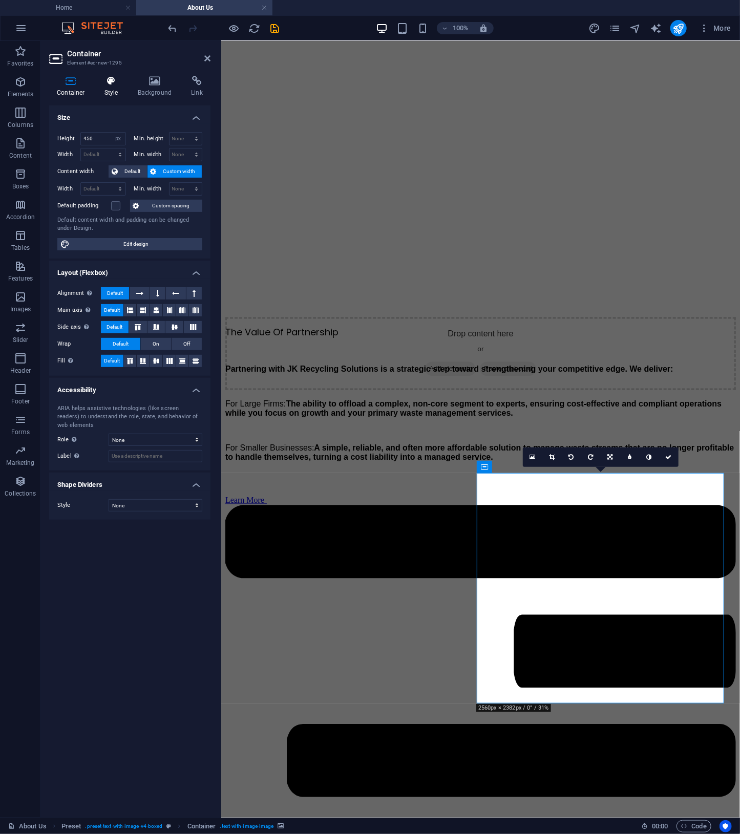
click at [103, 83] on icon at bounding box center [111, 81] width 29 height 10
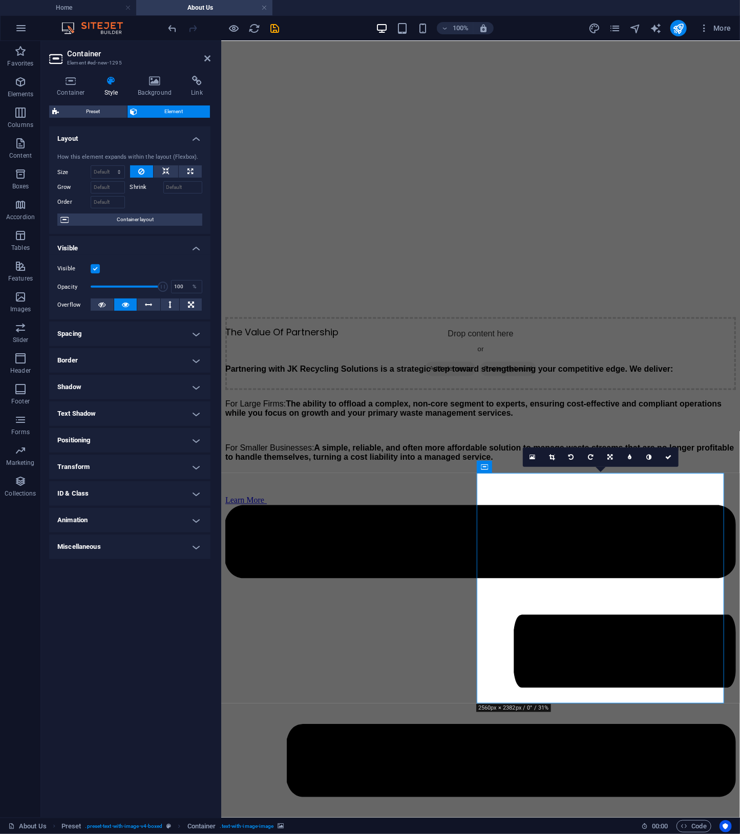
click at [126, 463] on h4 "Transform" at bounding box center [129, 467] width 161 height 25
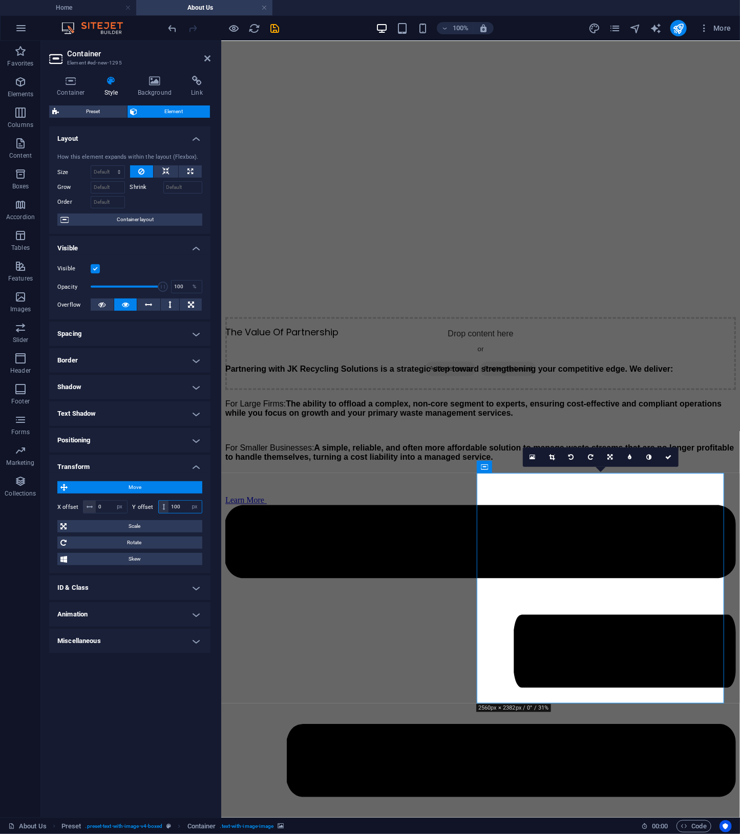
drag, startPoint x: 186, startPoint y: 510, endPoint x: 121, endPoint y: 499, distance: 66.3
click at [121, 499] on div "X offset 0 px rem % em vh vw Y offset 100 px rem % em vh vw" at bounding box center [129, 507] width 145 height 18
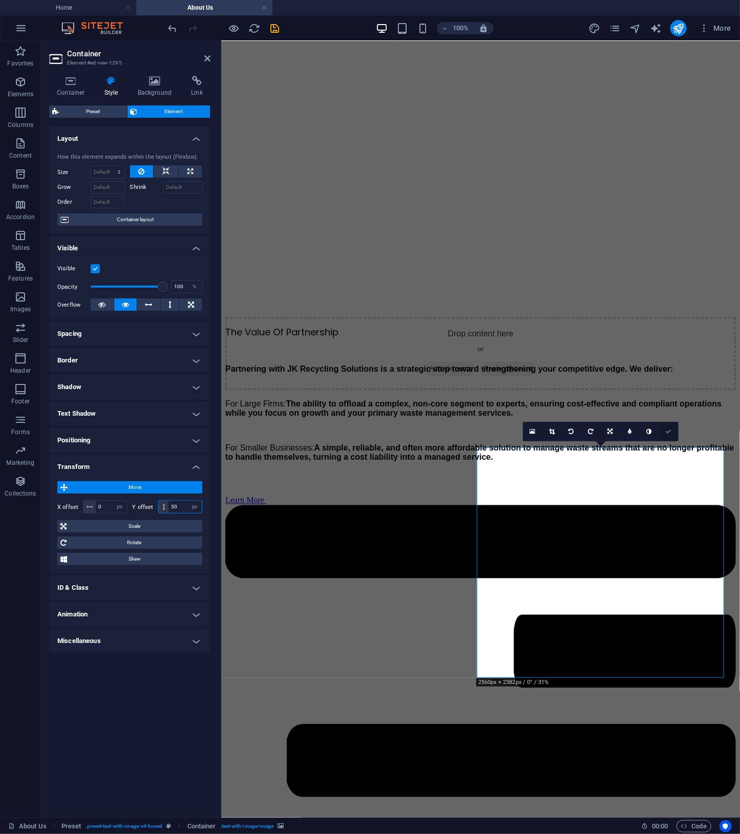
type input "50"
click at [673, 433] on link at bounding box center [668, 431] width 19 height 19
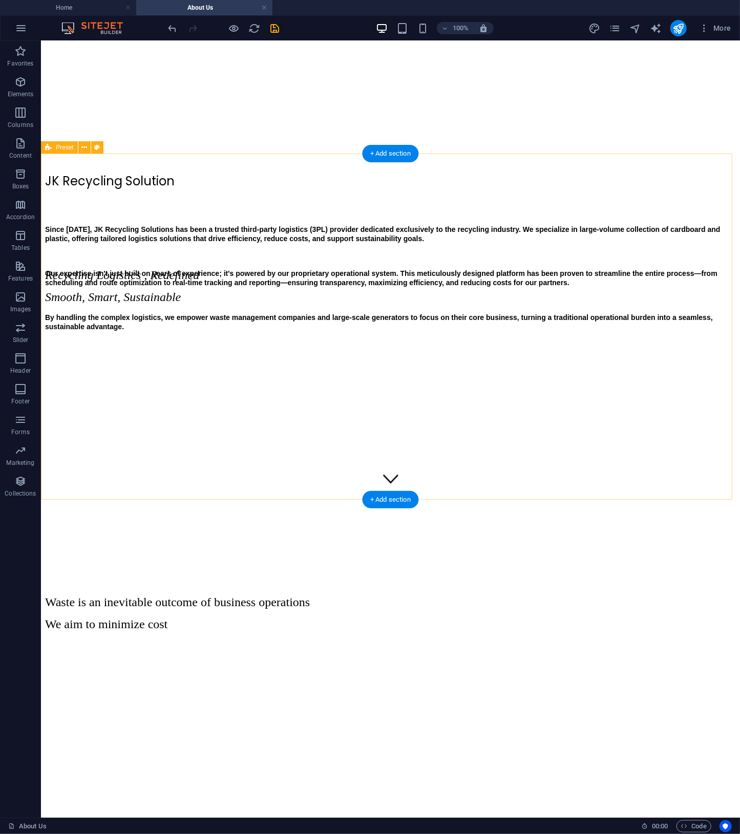
scroll to position [850, 0]
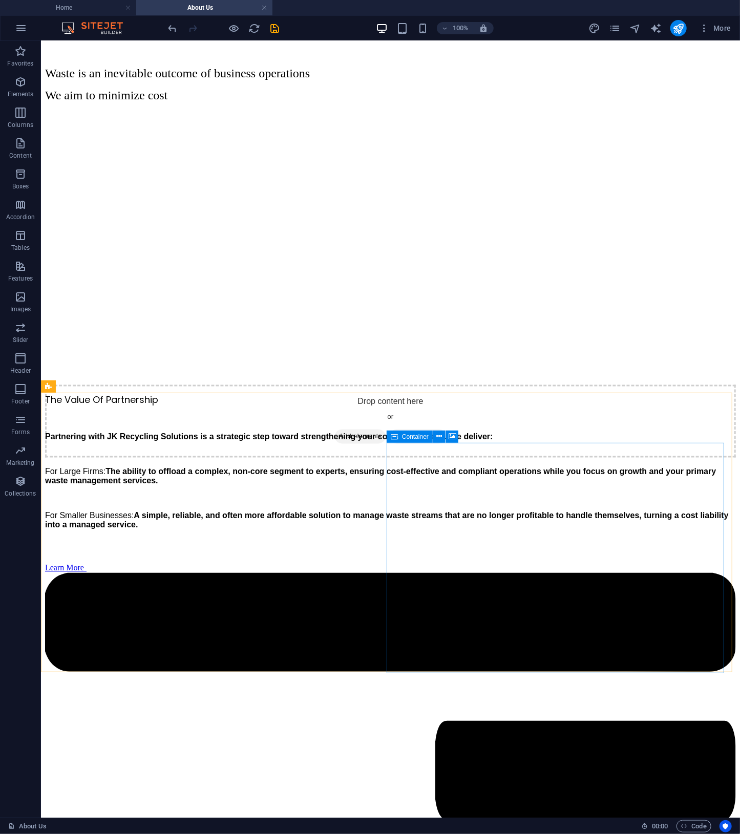
click at [402, 435] on span "Container" at bounding box center [415, 437] width 27 height 6
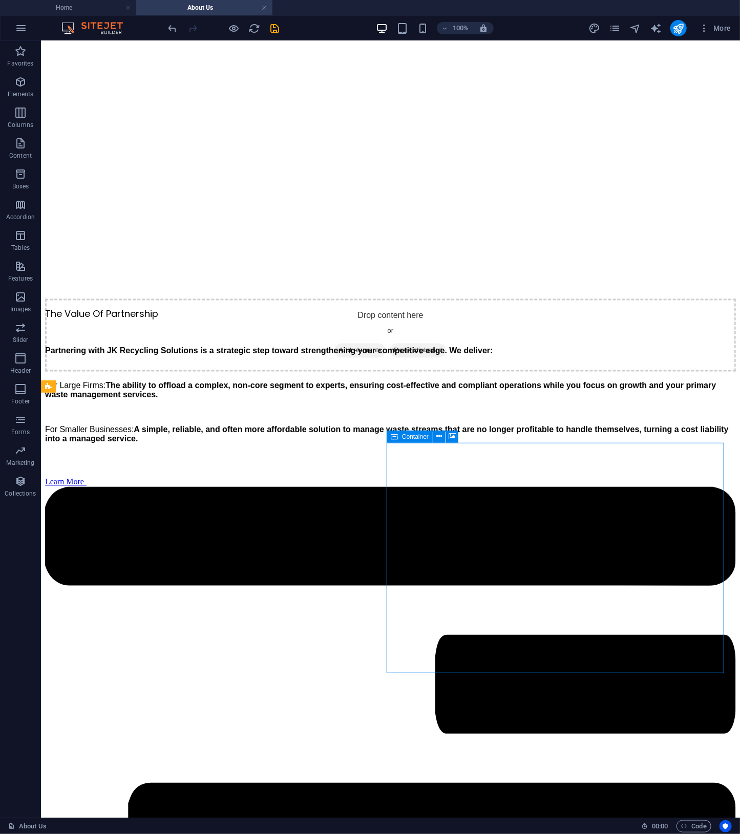
select select "px"
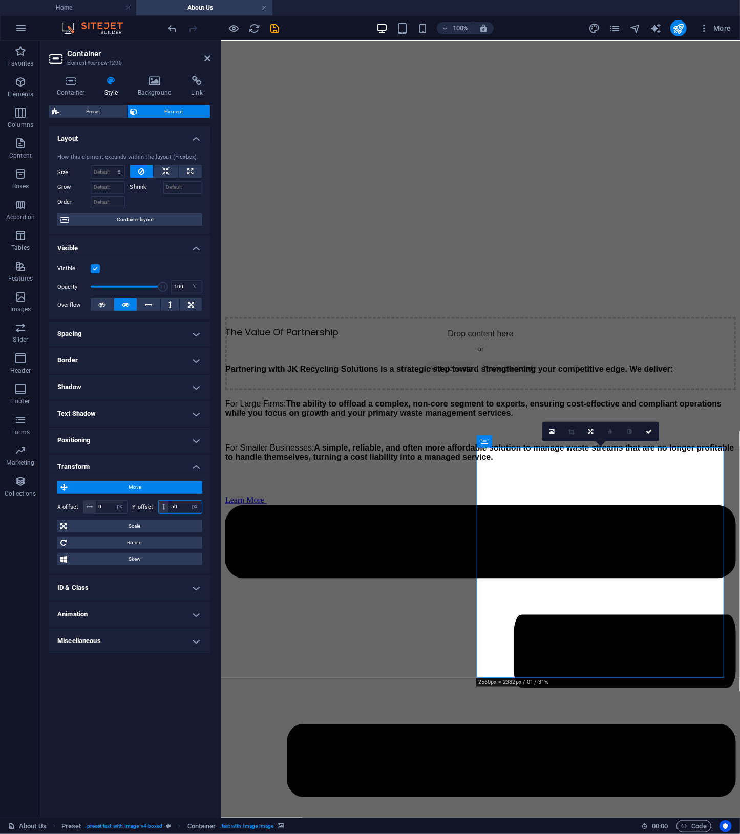
drag, startPoint x: 181, startPoint y: 506, endPoint x: 156, endPoint y: 503, distance: 25.7
click at [156, 503] on div "Y offset 50 px rem % em vh vw" at bounding box center [168, 506] width 70 height 13
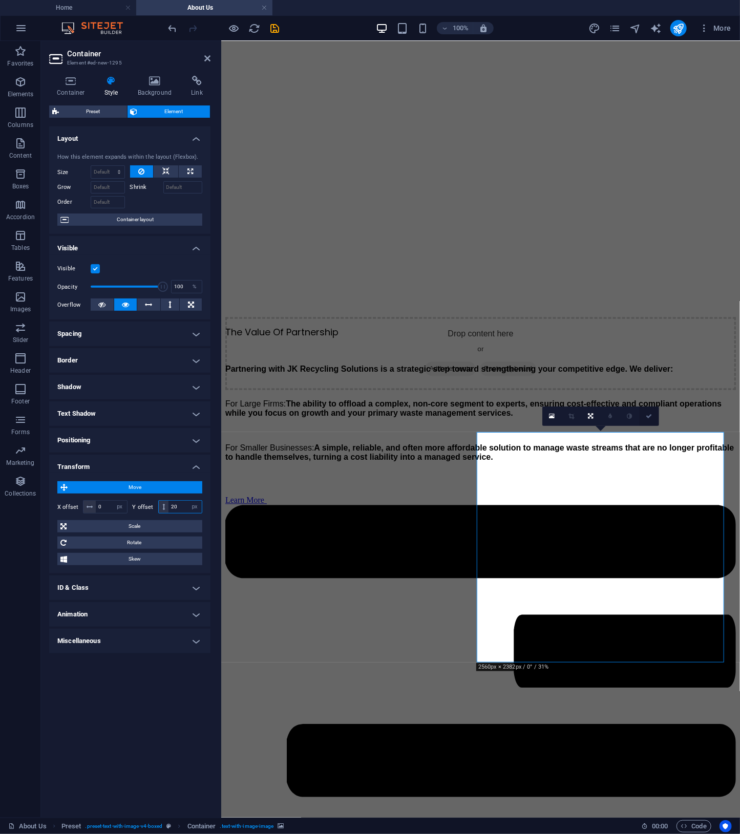
type input "20"
click at [651, 413] on icon at bounding box center [649, 416] width 6 height 6
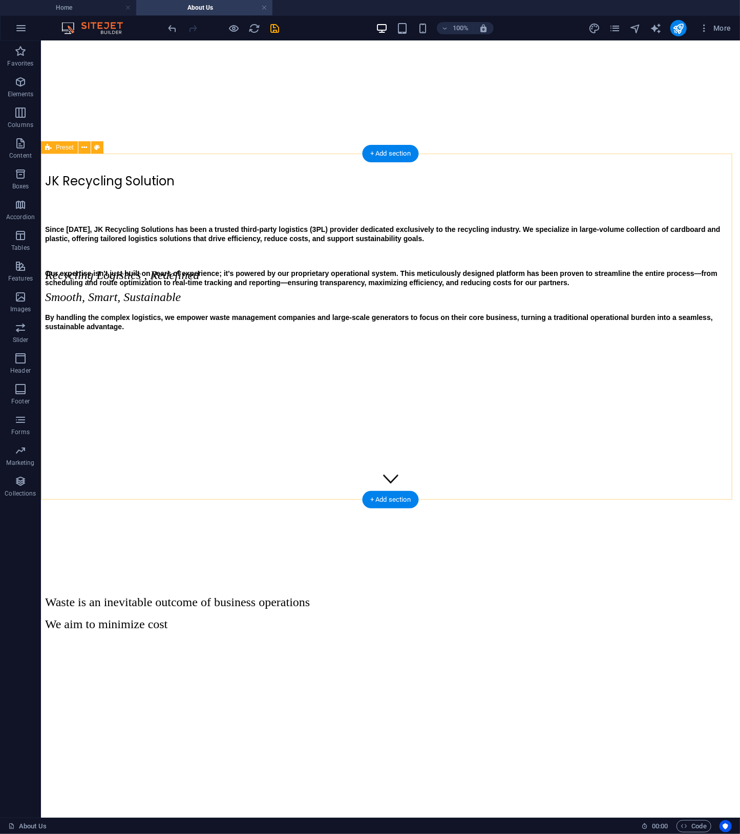
scroll to position [850, 0]
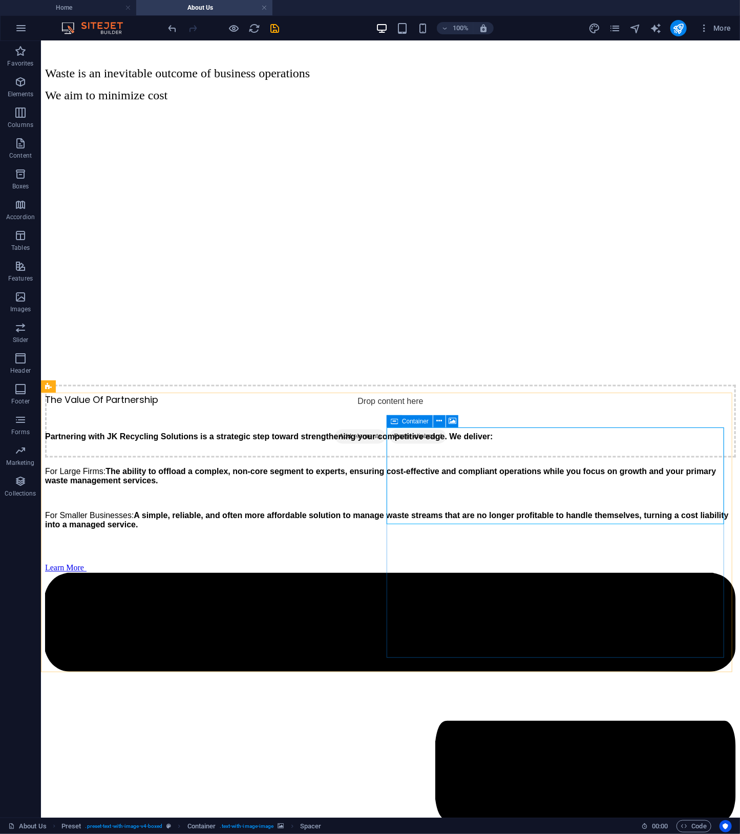
click at [397, 421] on icon at bounding box center [394, 421] width 7 height 12
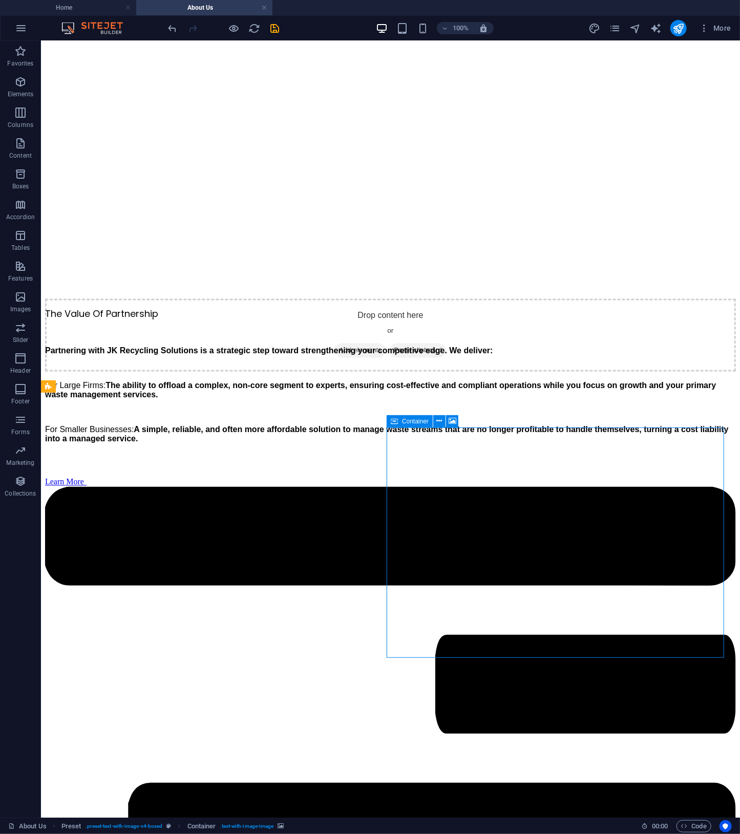
select select "px"
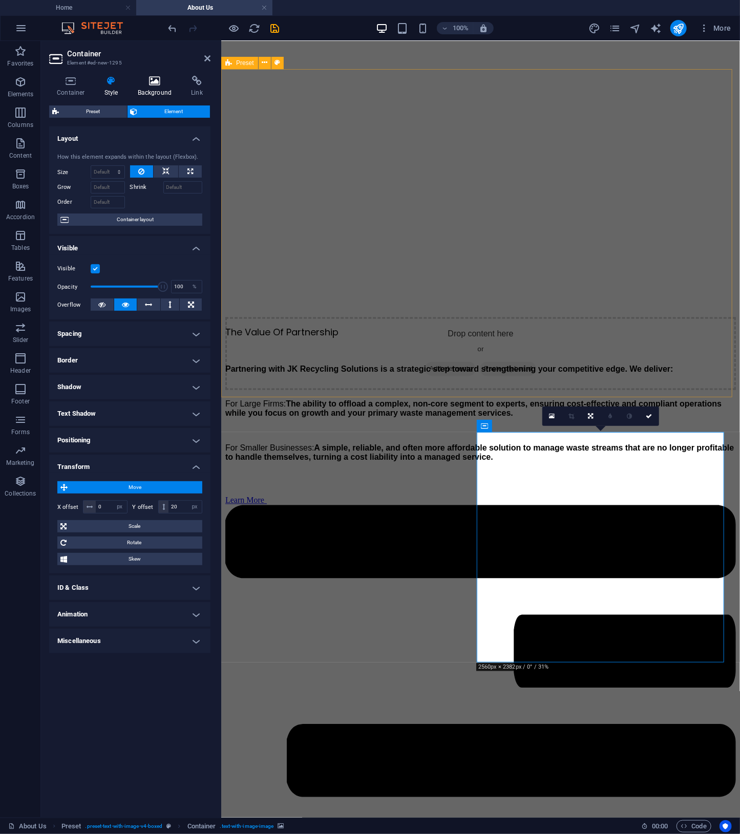
click at [151, 81] on icon at bounding box center [155, 81] width 50 height 10
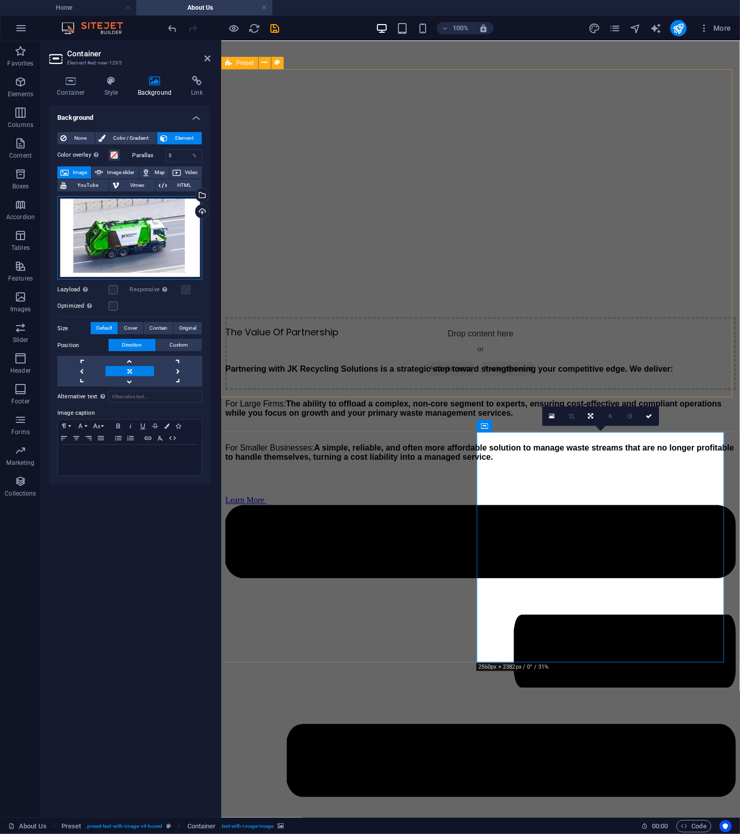
click at [142, 235] on div "Drag files here, click to choose files or select files from Files or our free s…" at bounding box center [129, 238] width 145 height 84
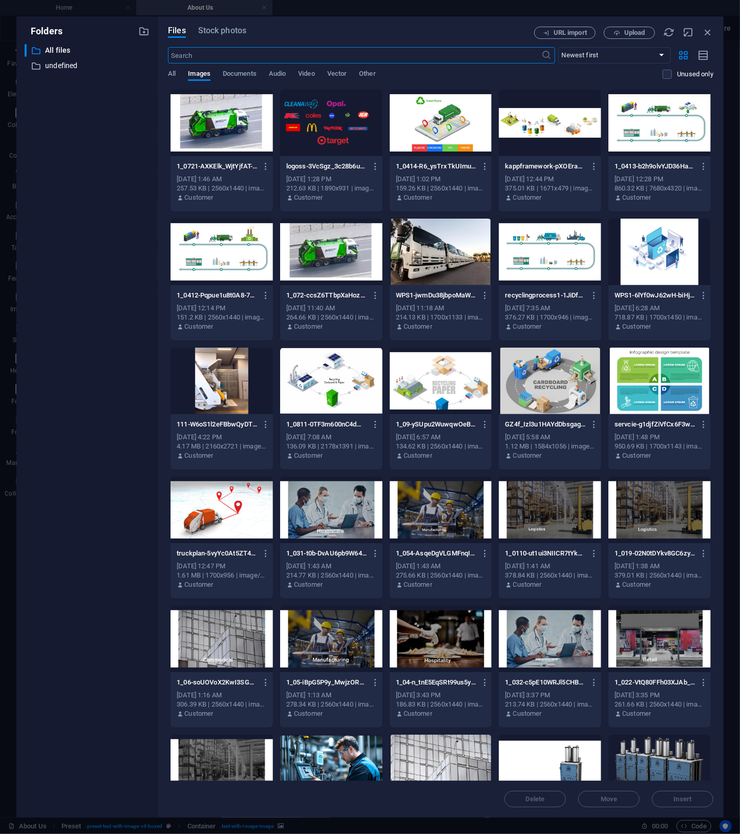
scroll to position [1586, 0]
click at [644, 30] on span "Upload" at bounding box center [634, 33] width 21 height 6
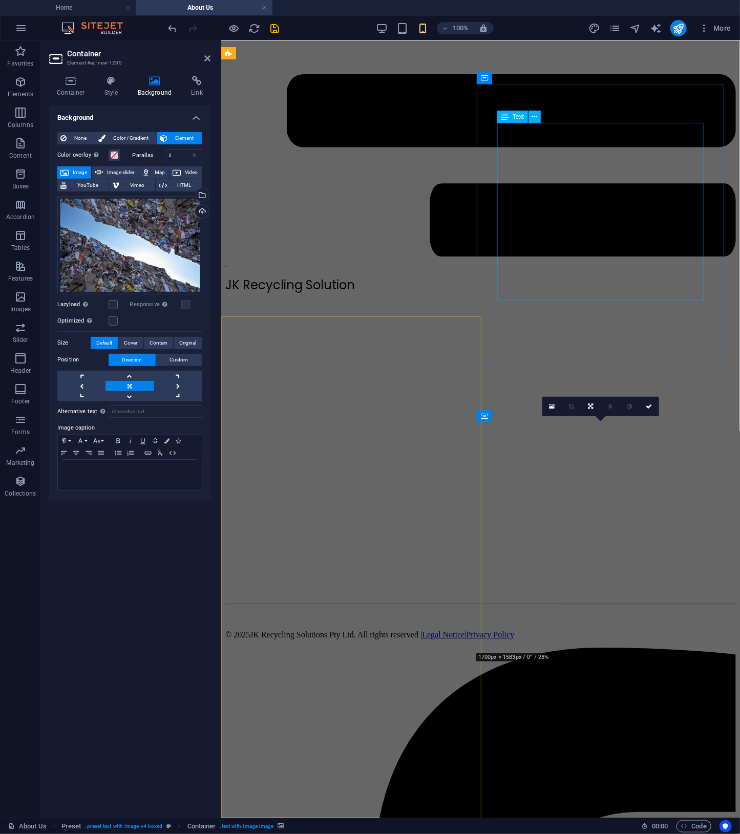
scroll to position [946, 0]
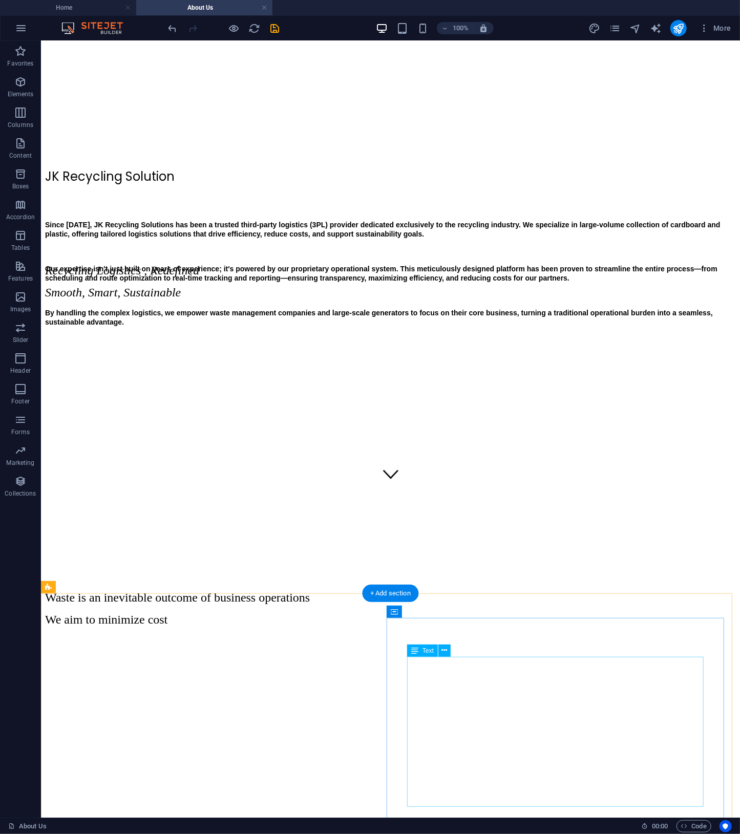
scroll to position [855, 0]
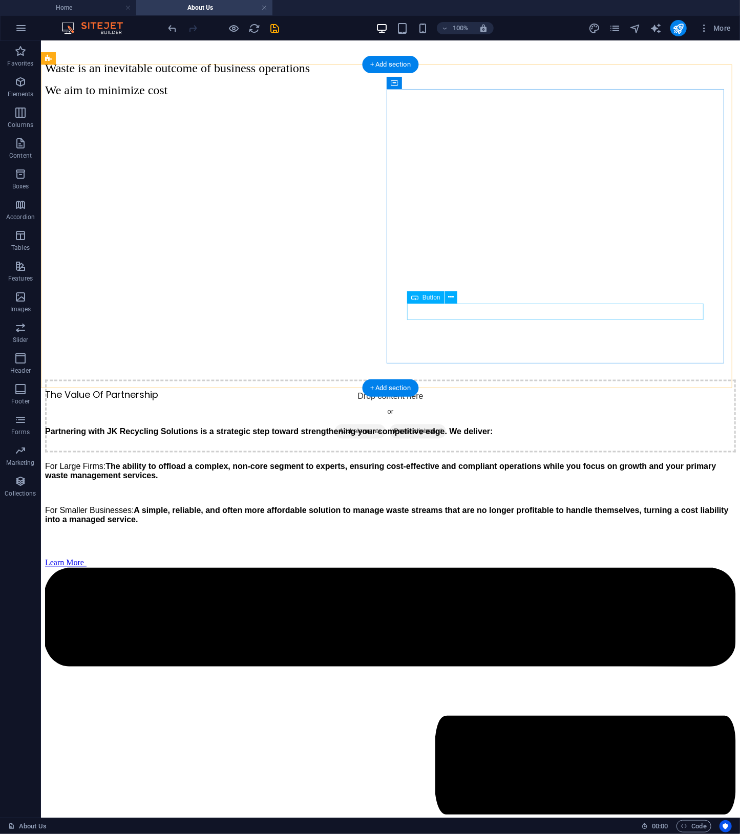
click at [444, 558] on div "Learn More" at bounding box center [390, 839] width 691 height 563
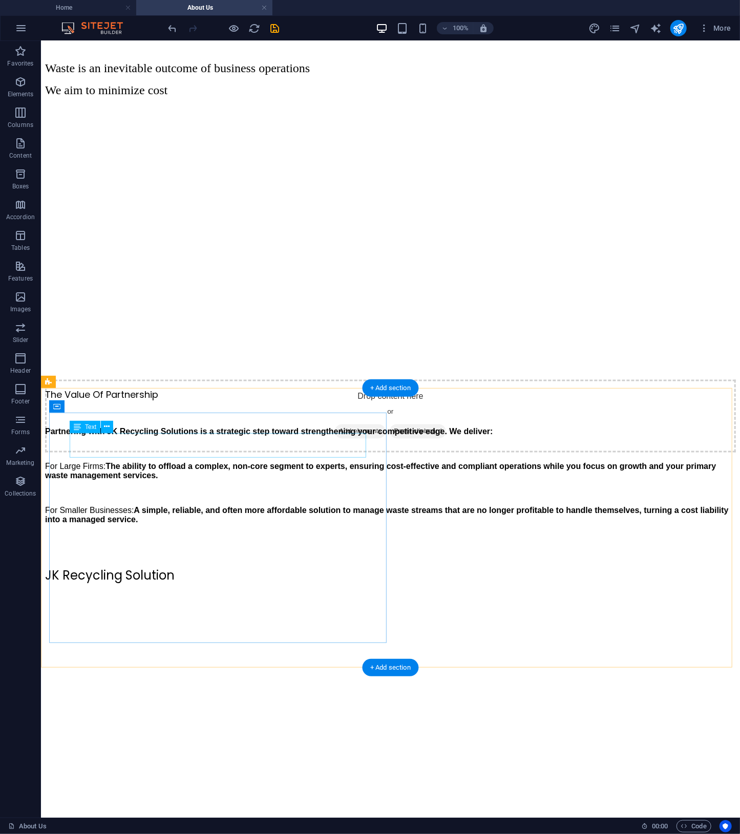
click at [240, 566] on div "JK Recycling Solution" at bounding box center [390, 575] width 691 height 18
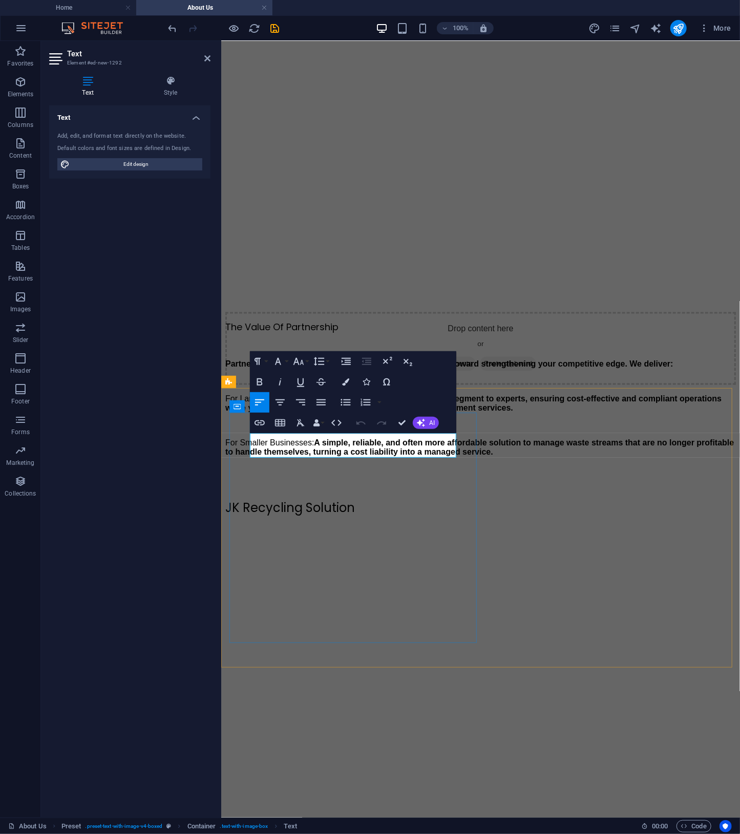
click at [407, 499] on p "JK Recycling Solution" at bounding box center [480, 508] width 511 height 18
drag, startPoint x: 420, startPoint y: 445, endPoint x: 225, endPoint y: 442, distance: 195.6
click at [225, 499] on div "JK Recycling Solution" at bounding box center [480, 636] width 511 height 275
drag, startPoint x: 375, startPoint y: 437, endPoint x: 195, endPoint y: 434, distance: 180.8
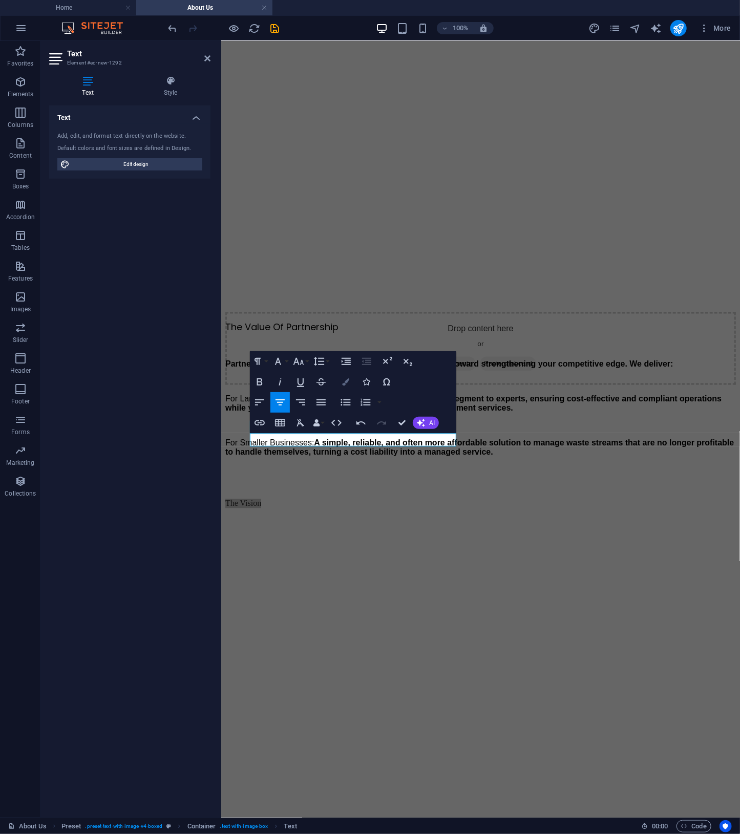
click at [351, 384] on button "Colors" at bounding box center [345, 382] width 19 height 20
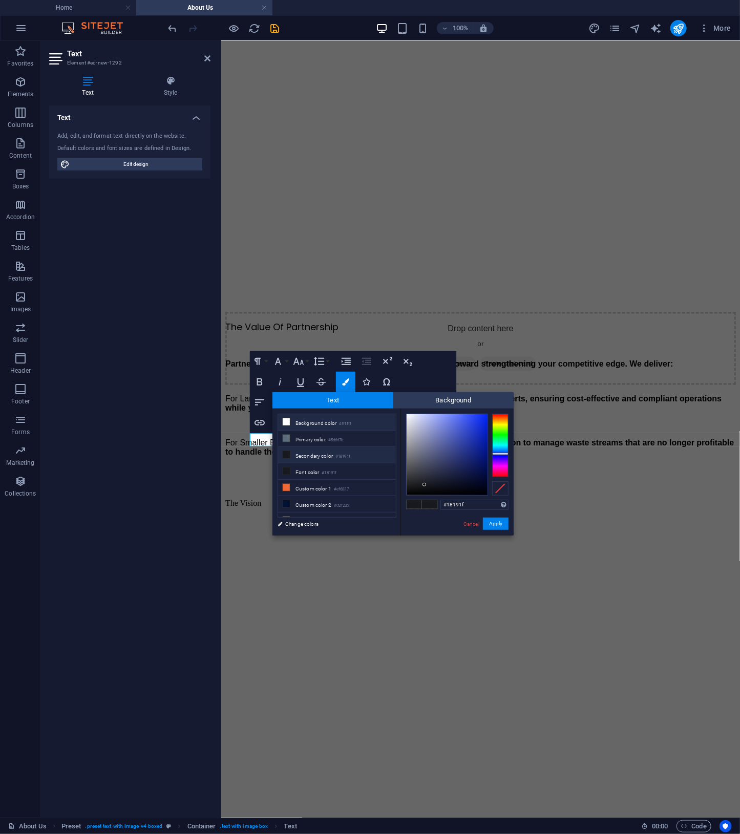
click at [298, 428] on li "Background color #ffffff" at bounding box center [337, 422] width 118 height 16
type input "#ffffff"
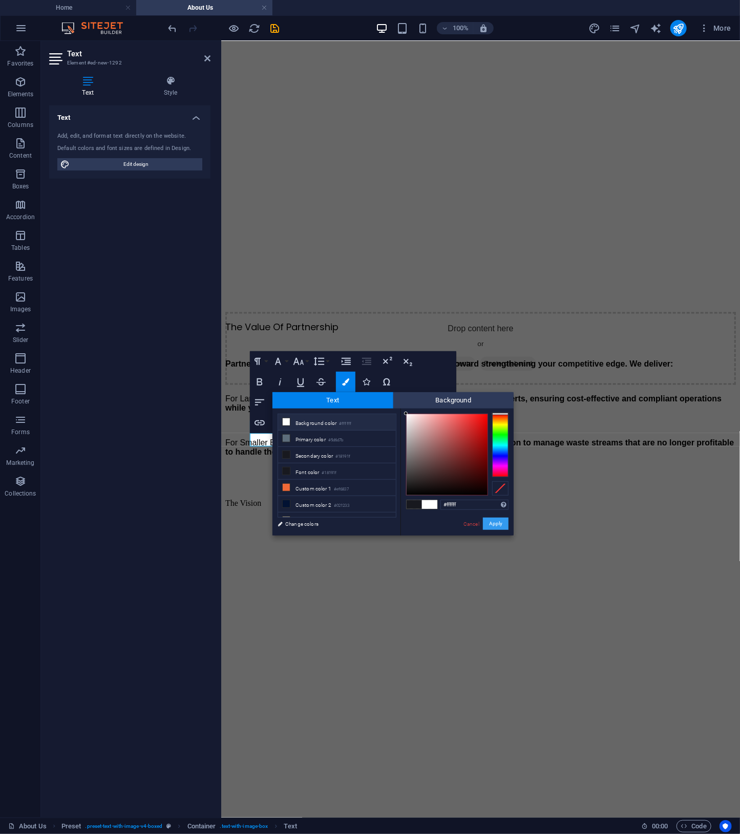
click at [506, 526] on button "Apply" at bounding box center [496, 524] width 26 height 12
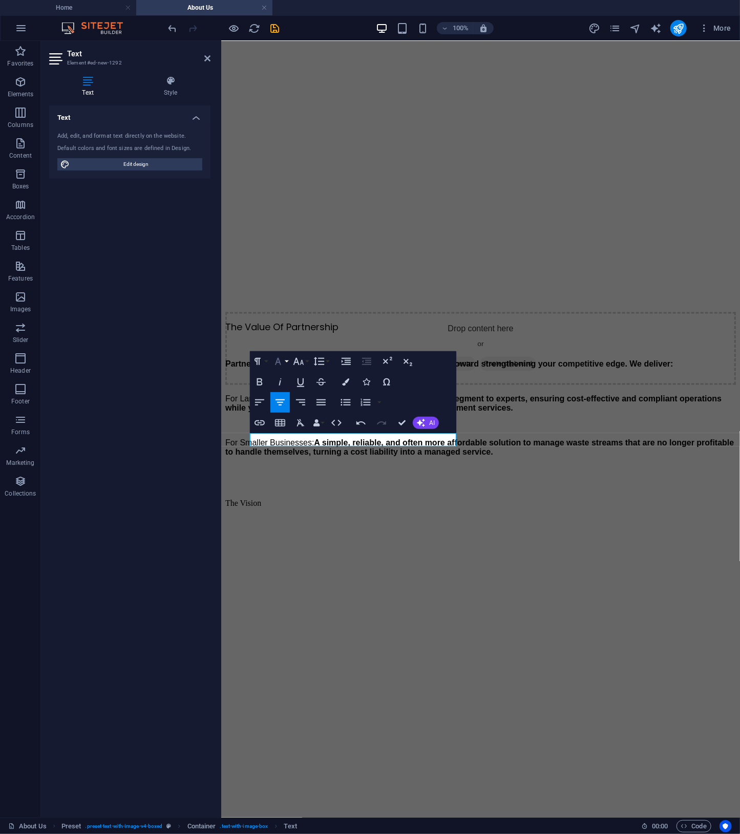
click at [287, 357] on button "Font Family" at bounding box center [279, 361] width 19 height 20
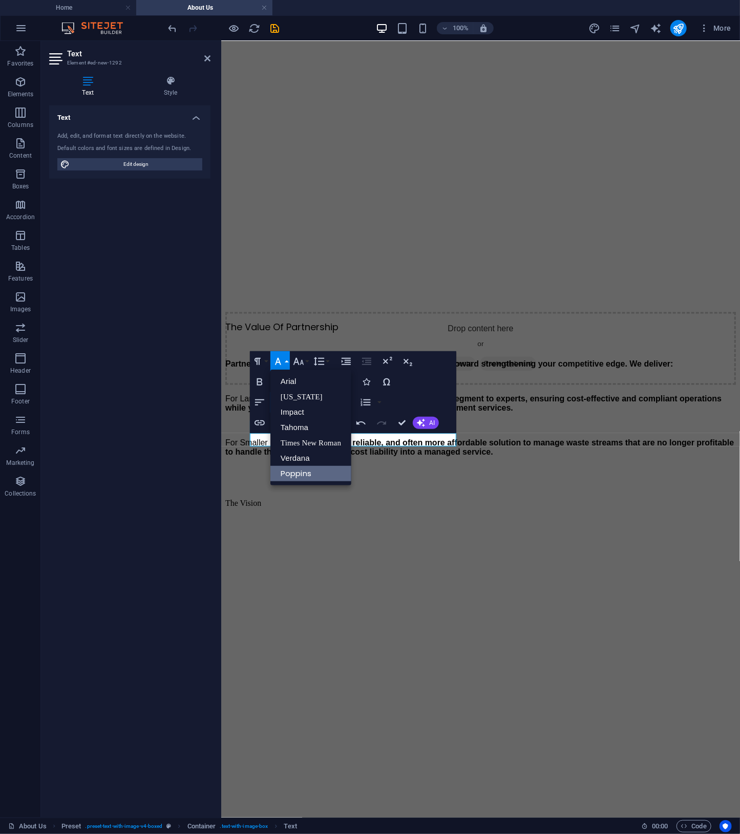
scroll to position [0, 0]
click at [302, 365] on icon "button" at bounding box center [298, 361] width 12 height 12
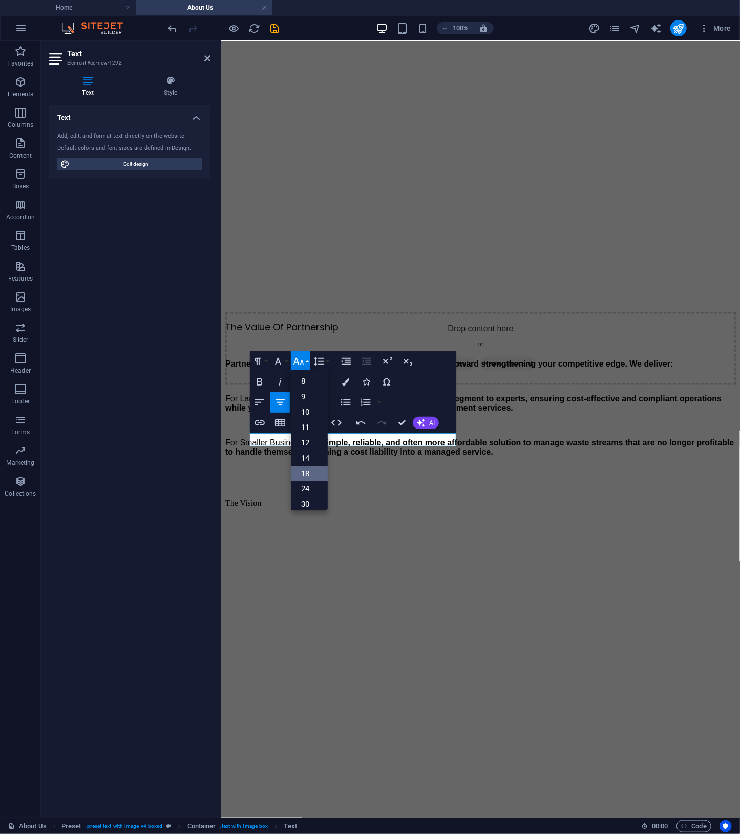
click at [315, 472] on link "18" at bounding box center [309, 473] width 37 height 15
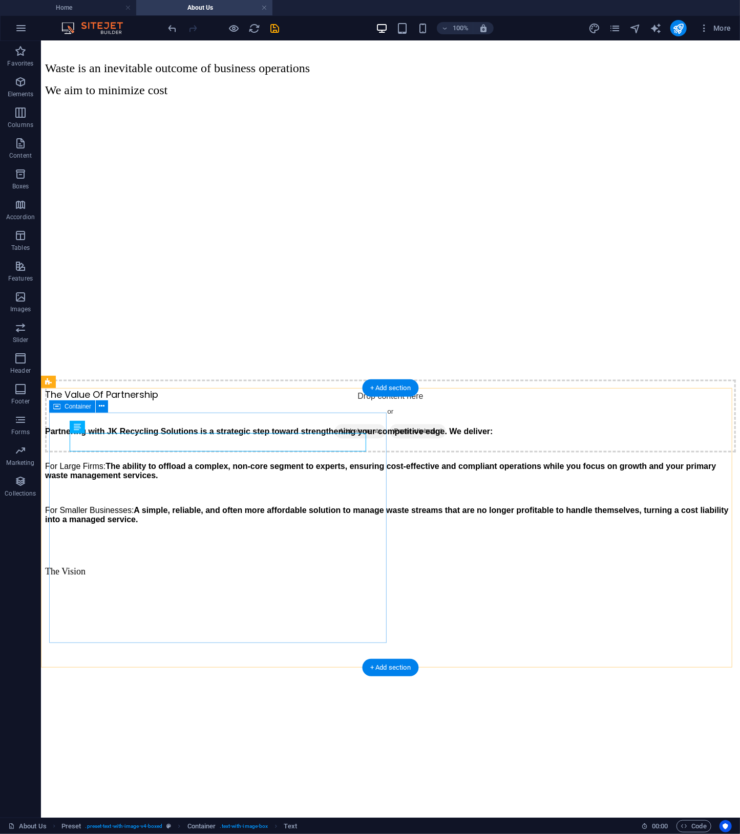
click at [335, 566] on div "The Vision" at bounding box center [390, 584] width 691 height 37
click at [274, 566] on div "The Vision" at bounding box center [390, 571] width 691 height 11
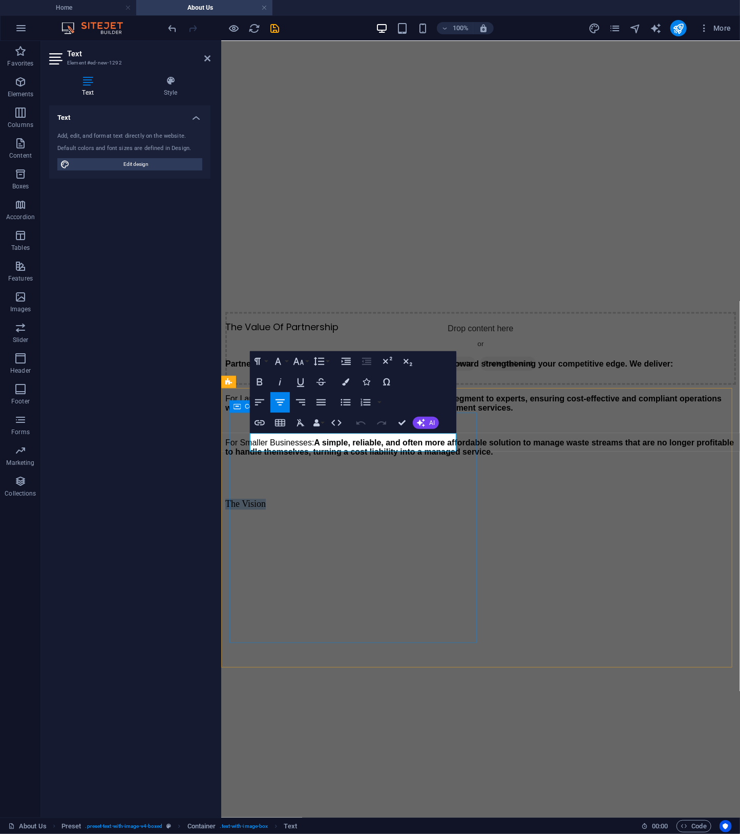
drag, startPoint x: 419, startPoint y: 437, endPoint x: 236, endPoint y: 442, distance: 183.9
click at [236, 499] on div "The Vision" at bounding box center [480, 517] width 511 height 37
click at [348, 385] on icon "button" at bounding box center [345, 381] width 7 height 7
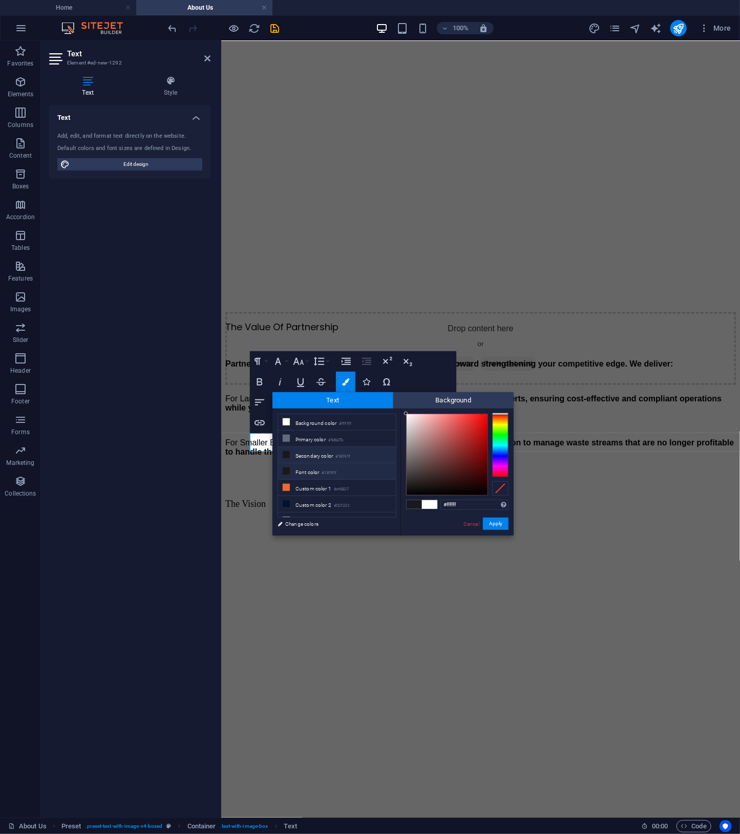
click at [309, 465] on li "Font color #18191f" at bounding box center [337, 471] width 118 height 16
type input "#18191f"
click at [314, 455] on li "Secondary color #18191f" at bounding box center [337, 455] width 118 height 16
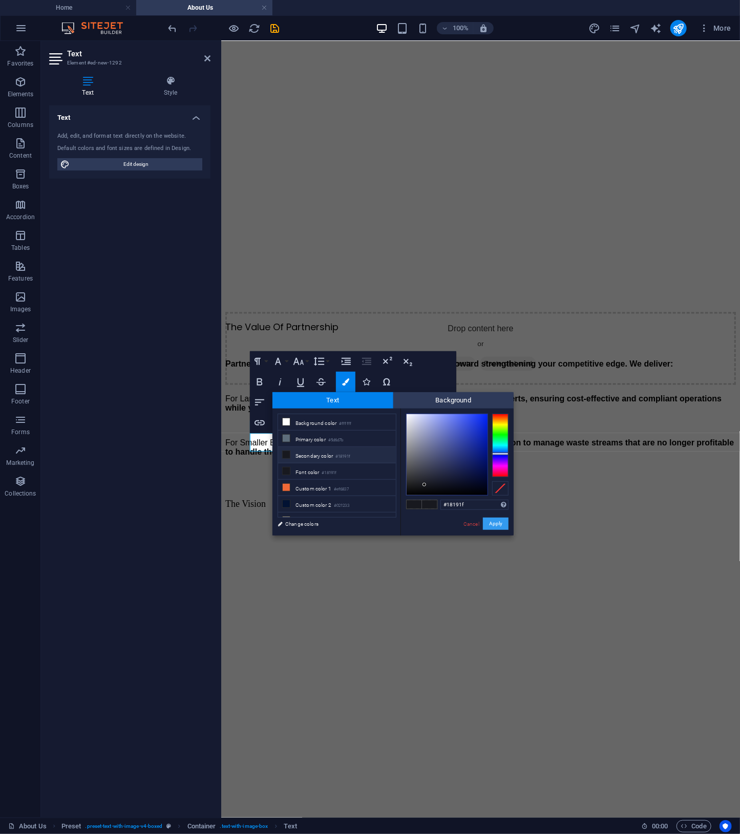
click at [498, 525] on button "Apply" at bounding box center [496, 524] width 26 height 12
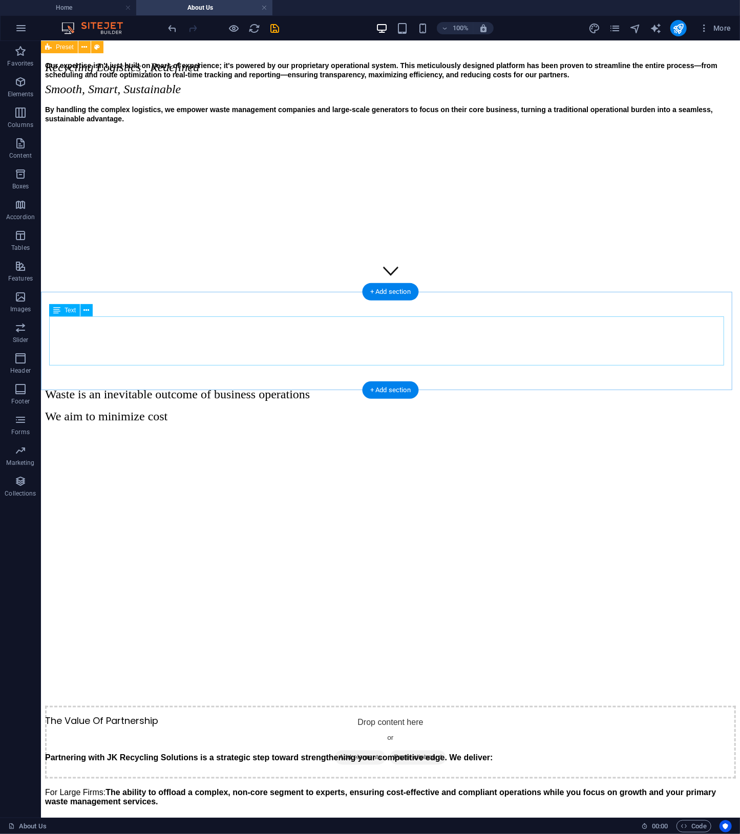
scroll to position [855, 0]
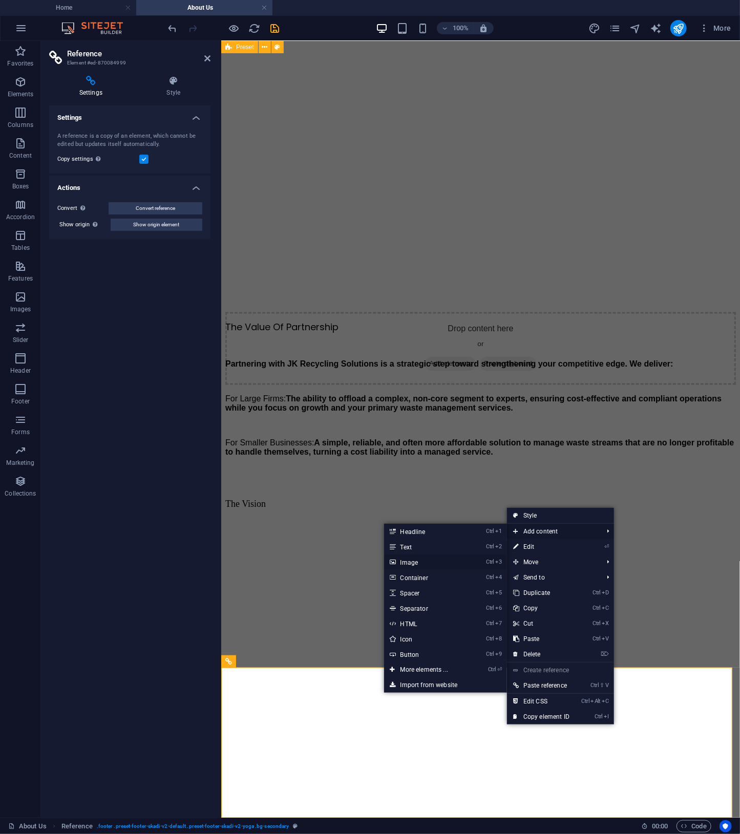
click at [429, 563] on link "Ctrl 3 Image" at bounding box center [426, 562] width 84 height 15
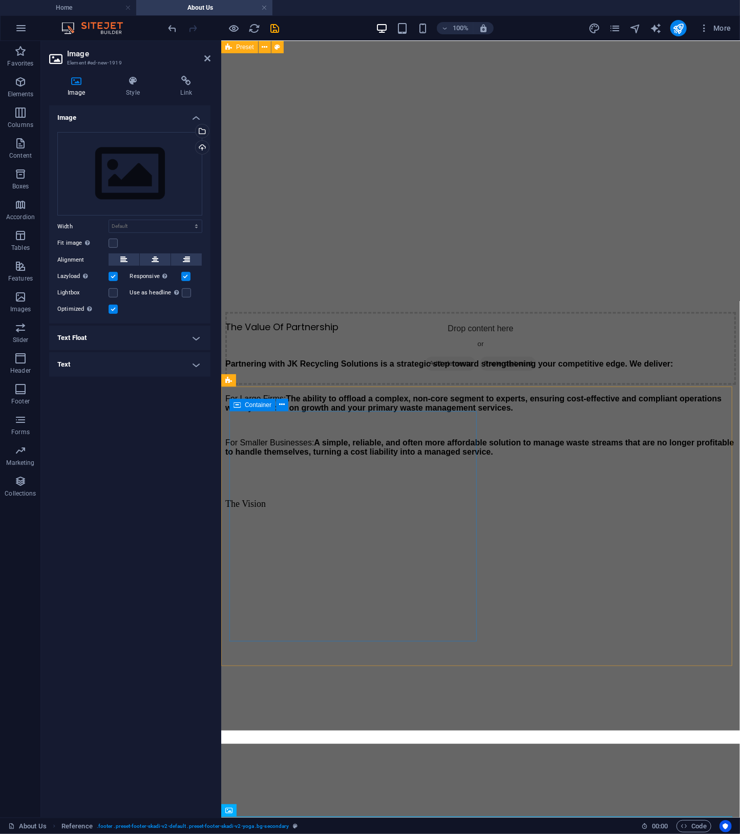
scroll to position [999, 0]
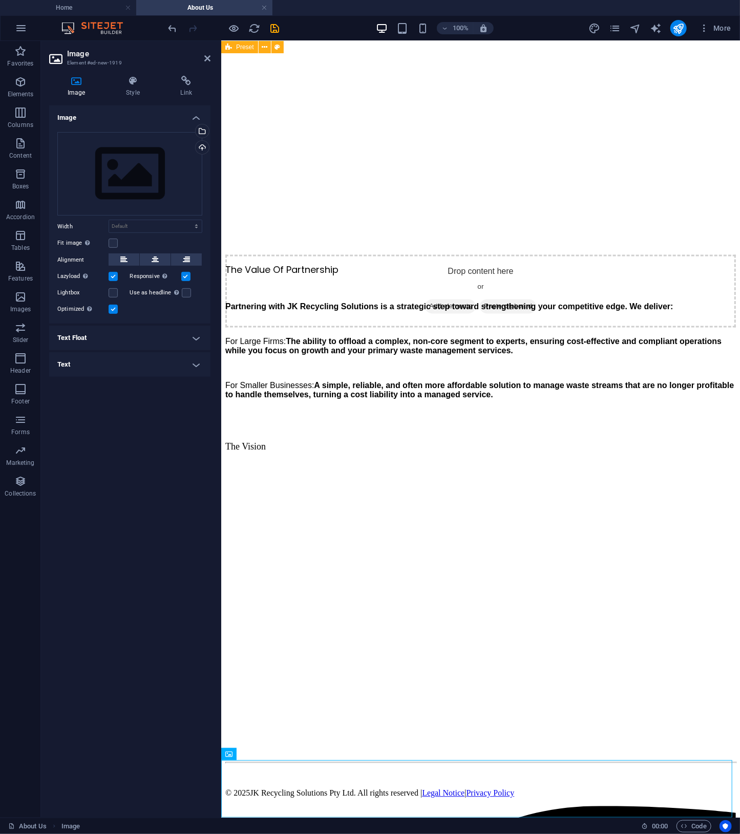
drag, startPoint x: 405, startPoint y: 791, endPoint x: 386, endPoint y: 667, distance: 125.9
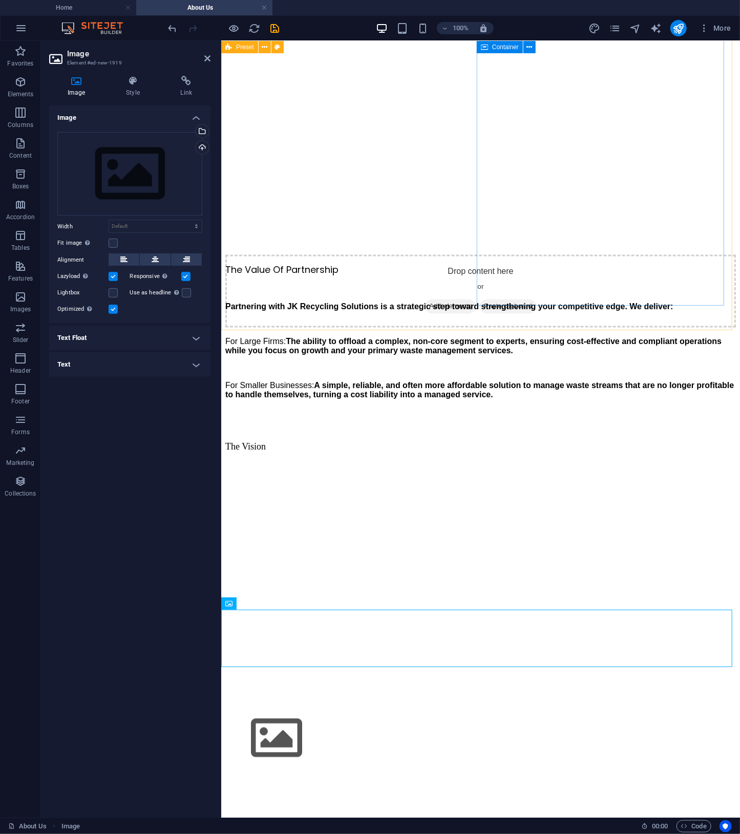
scroll to position [470, 0]
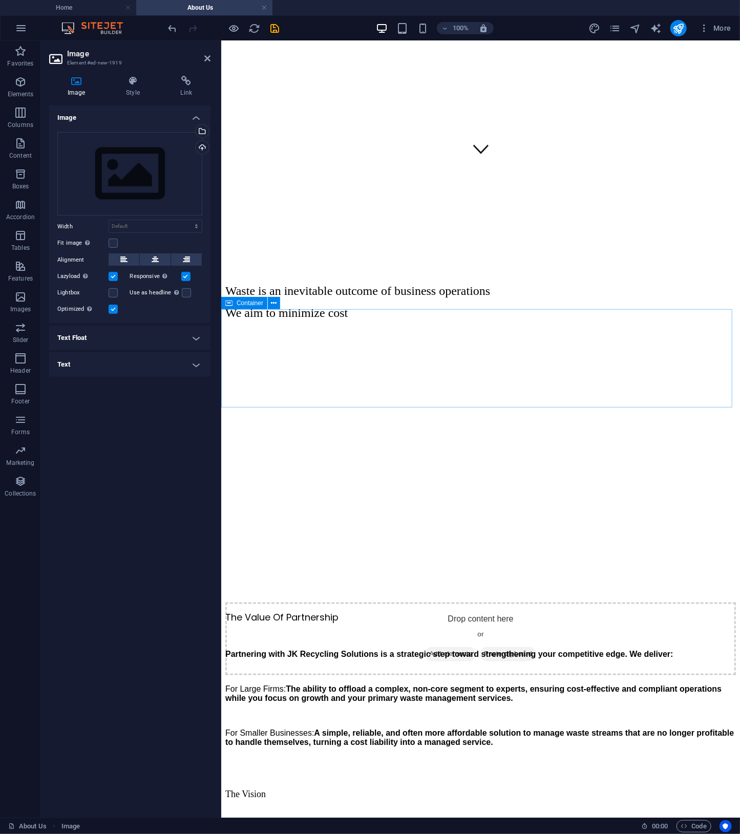
drag, startPoint x: 566, startPoint y: 309, endPoint x: 571, endPoint y: 387, distance: 78.0
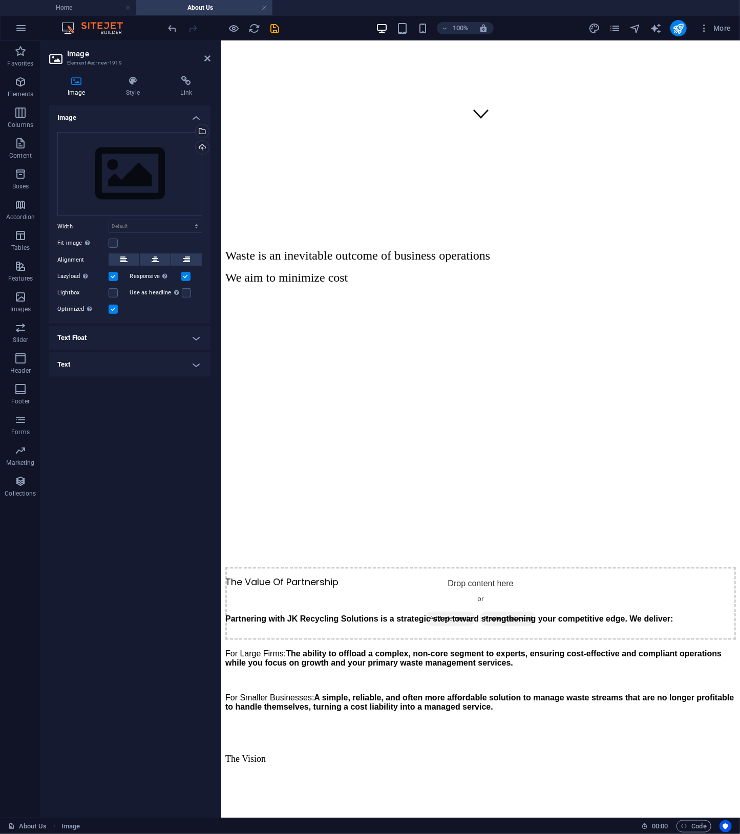
click at [450, 292] on figure at bounding box center [480, 292] width 511 height 0
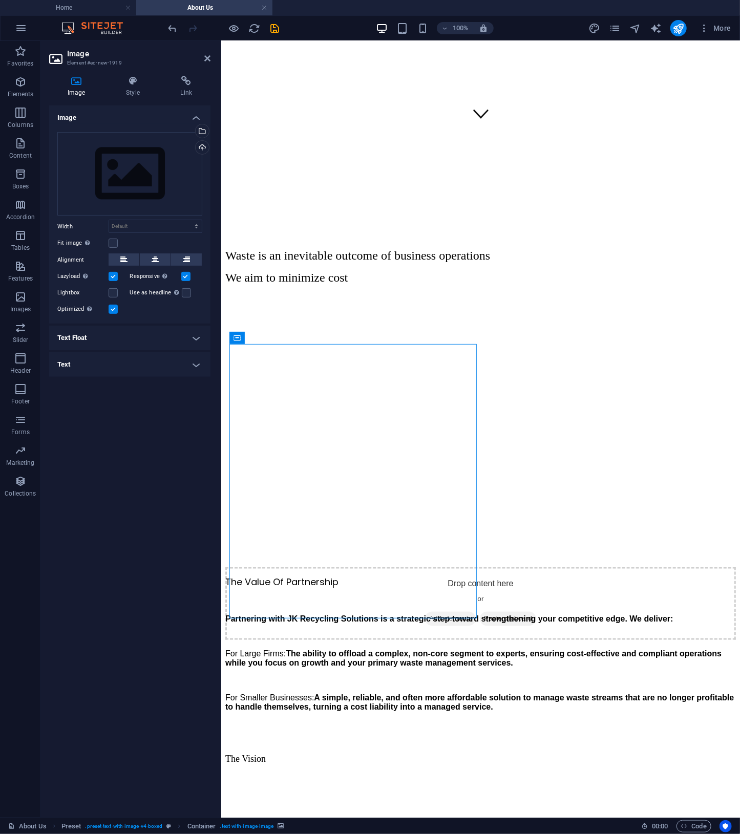
click at [449, 292] on figure at bounding box center [480, 292] width 511 height 0
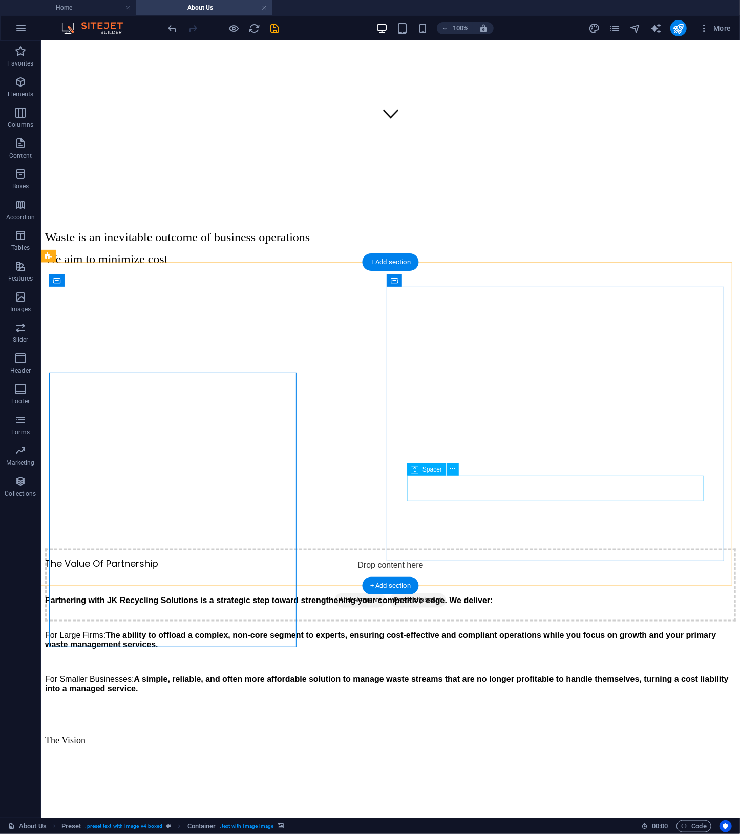
scroll to position [657, 0]
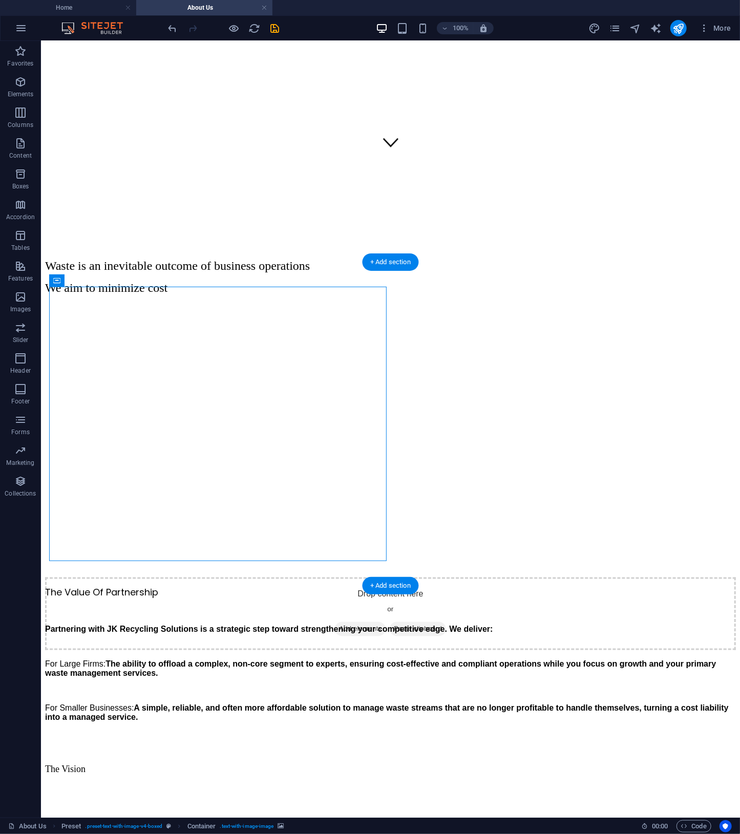
click at [327, 303] on figure at bounding box center [390, 303] width 691 height 0
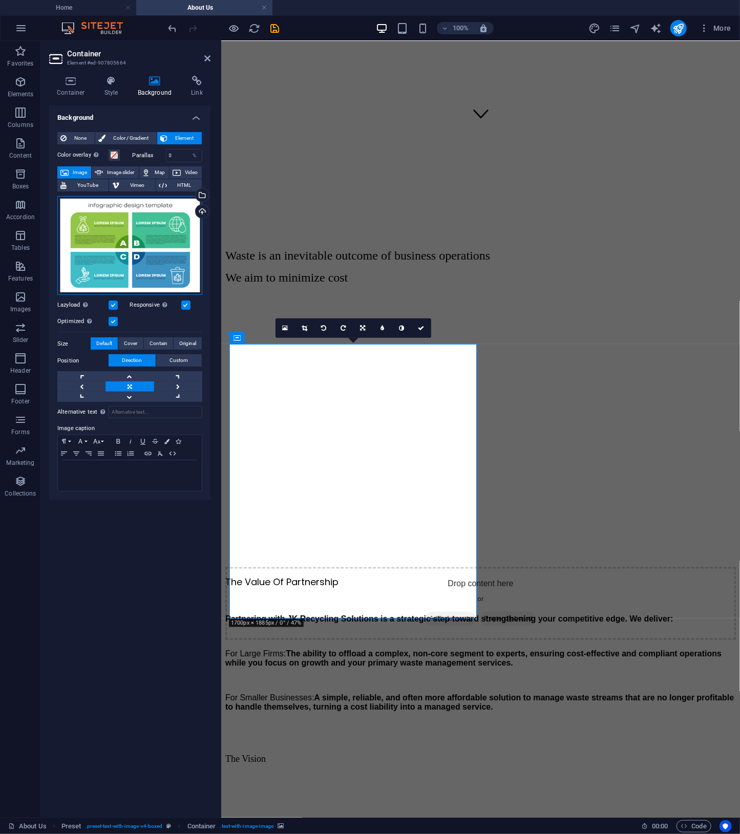
click at [166, 256] on div "Drag files here, click to choose files or select files from Files or our free s…" at bounding box center [129, 245] width 145 height 99
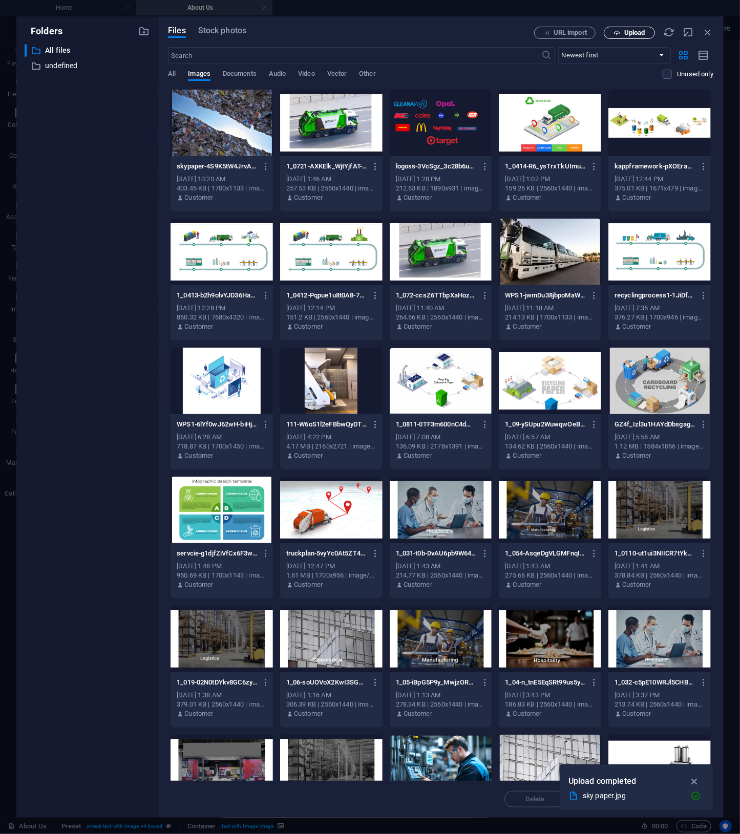
click at [644, 33] on span "Upload" at bounding box center [634, 33] width 21 height 6
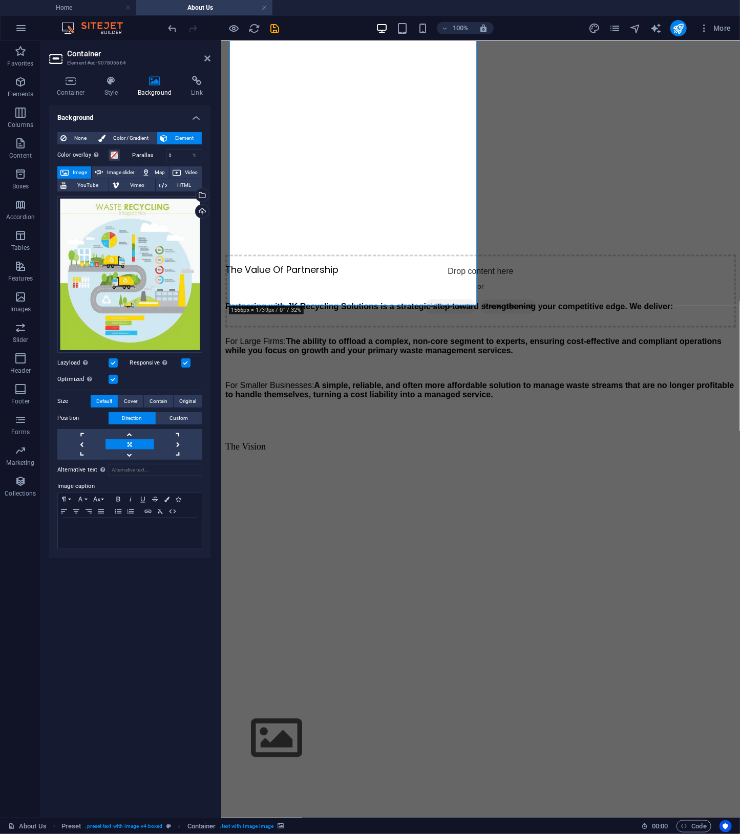
scroll to position [470, 0]
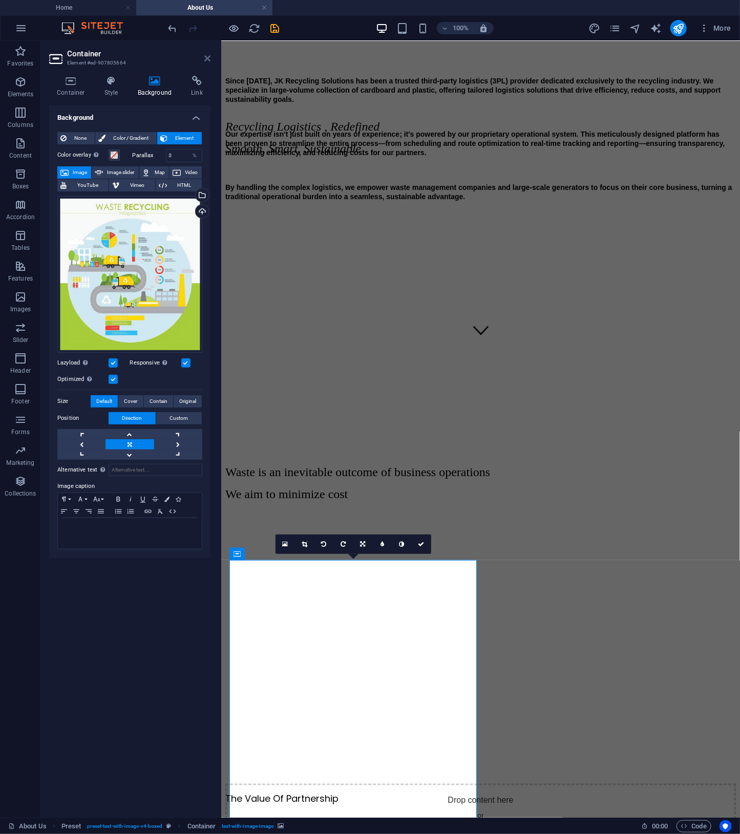
click at [207, 56] on icon at bounding box center [207, 58] width 6 height 8
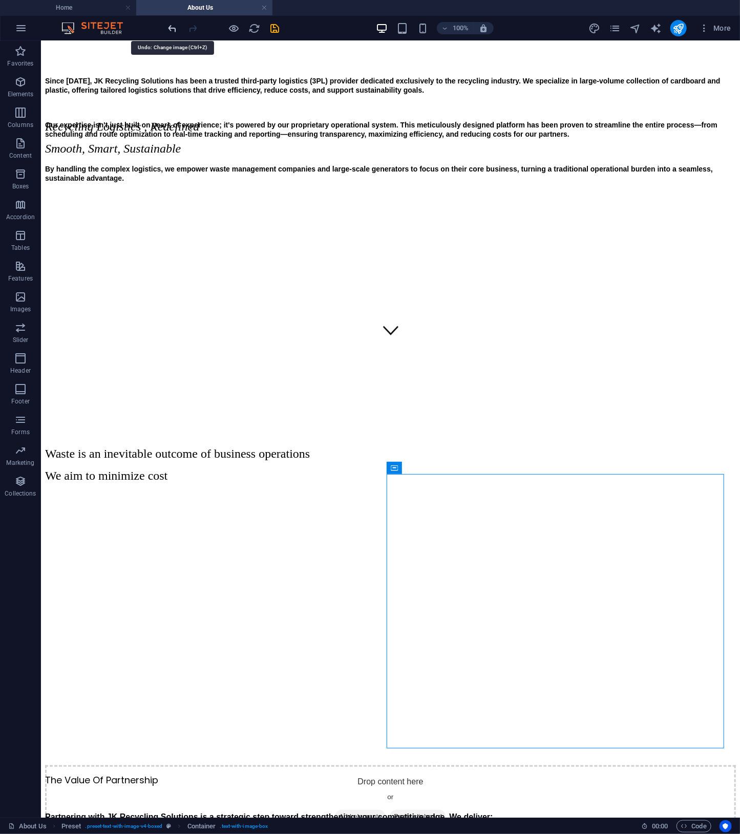
click at [174, 29] on icon "undo" at bounding box center [173, 29] width 12 height 12
click at [514, 259] on figure at bounding box center [390, 259] width 691 height 0
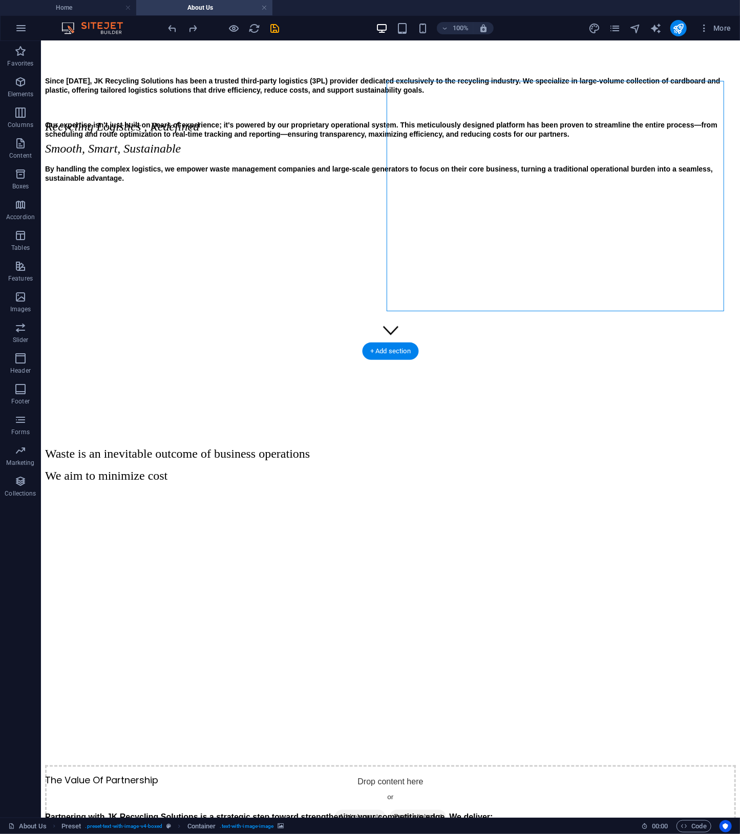
click at [514, 259] on figure at bounding box center [390, 259] width 691 height 0
select select "px"
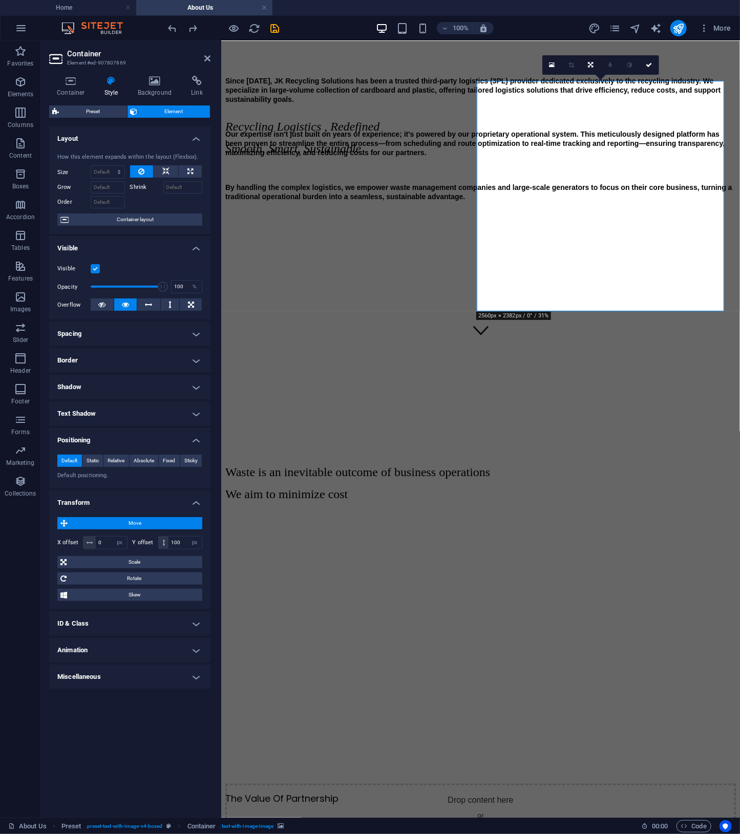
click at [160, 360] on h4 "Border" at bounding box center [129, 360] width 161 height 25
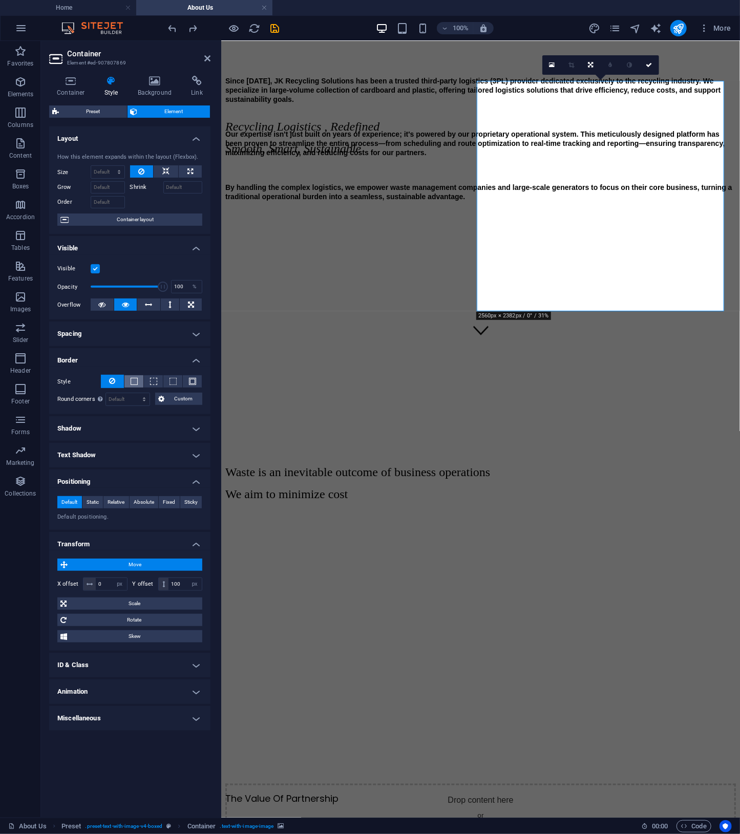
click at [135, 378] on span at bounding box center [134, 381] width 7 height 7
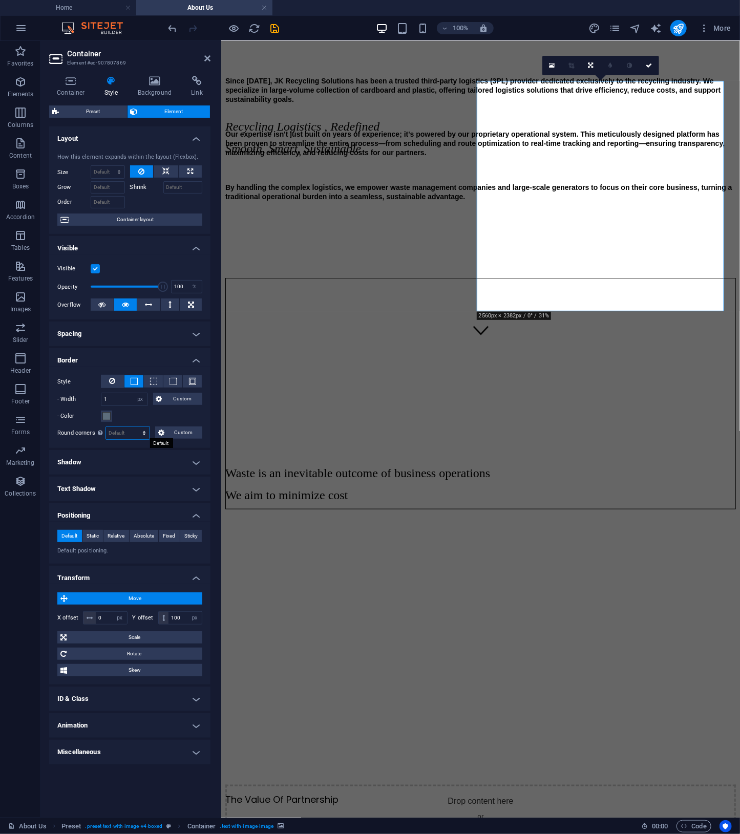
click at [137, 434] on select "Default px rem % vh vw Custom" at bounding box center [128, 433] width 44 height 12
select select "px"
click at [135, 427] on select "Default px rem % vh vw Custom" at bounding box center [128, 433] width 44 height 12
type input "20"
click at [157, 84] on icon at bounding box center [155, 81] width 50 height 10
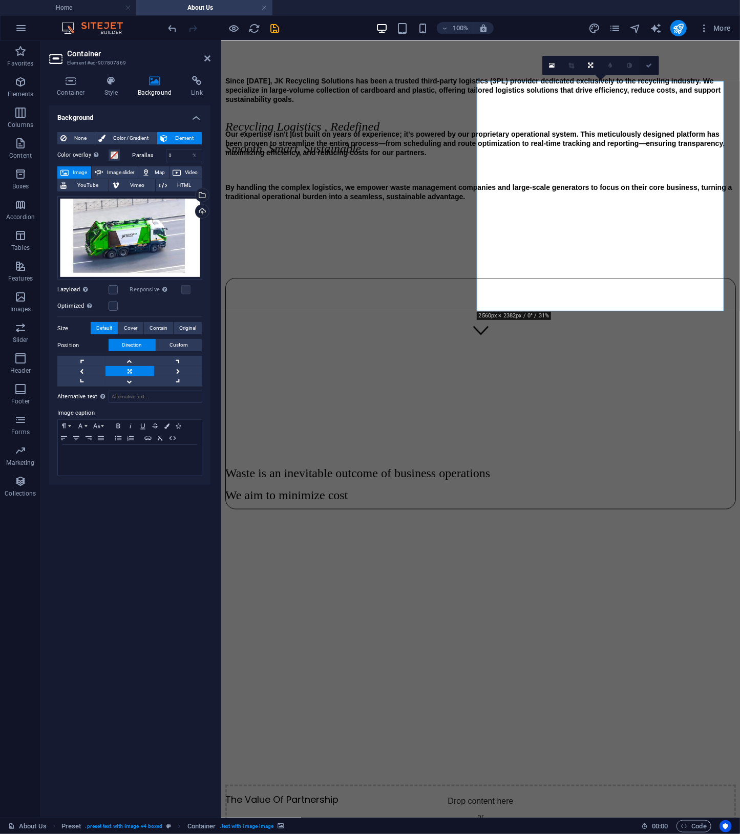
click at [658, 64] on link at bounding box center [649, 65] width 19 height 19
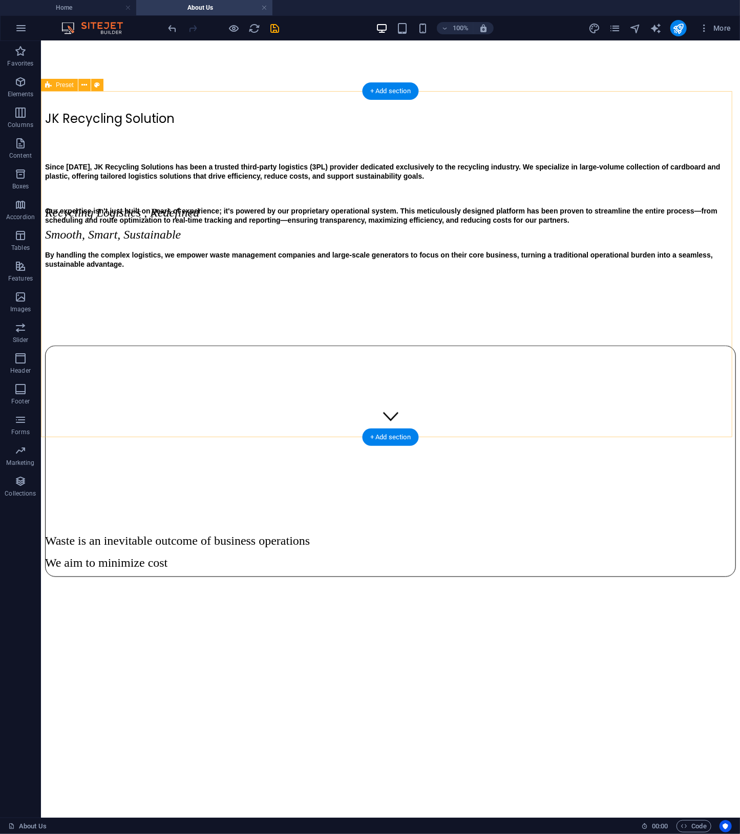
scroll to position [913, 0]
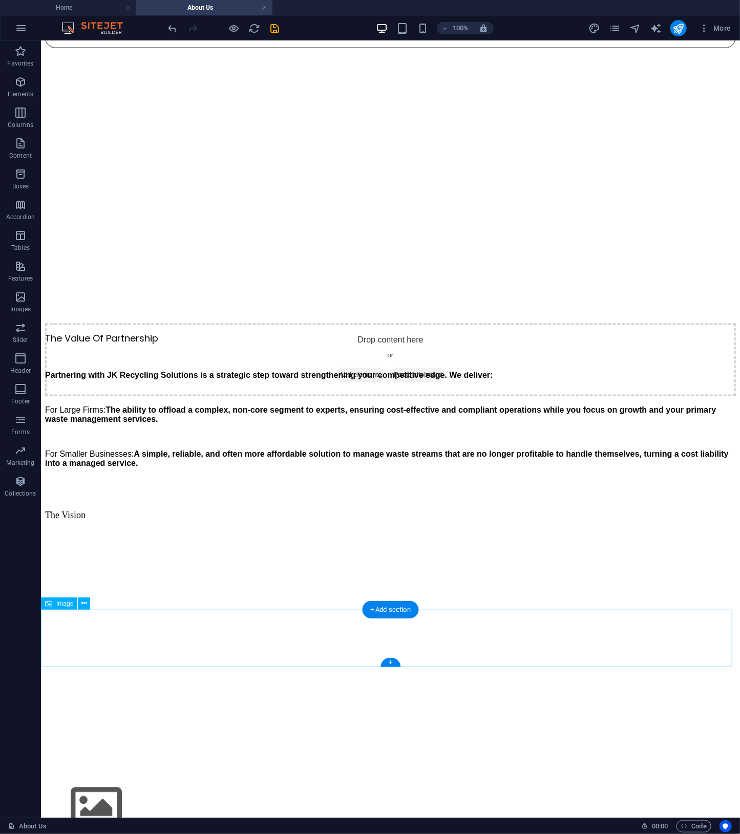
click at [436, 778] on figure at bounding box center [390, 808] width 691 height 60
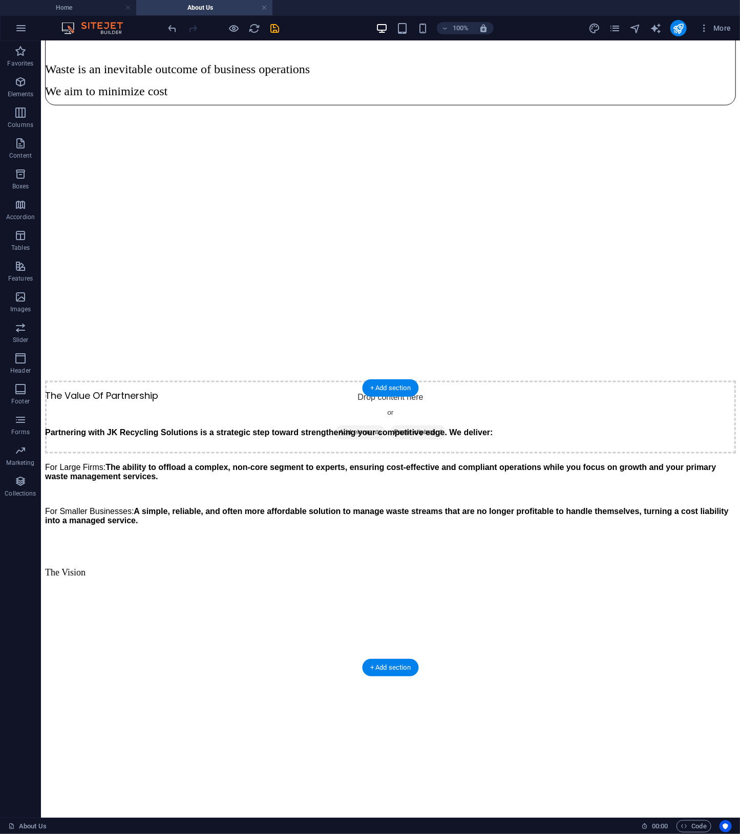
scroll to position [326, 0]
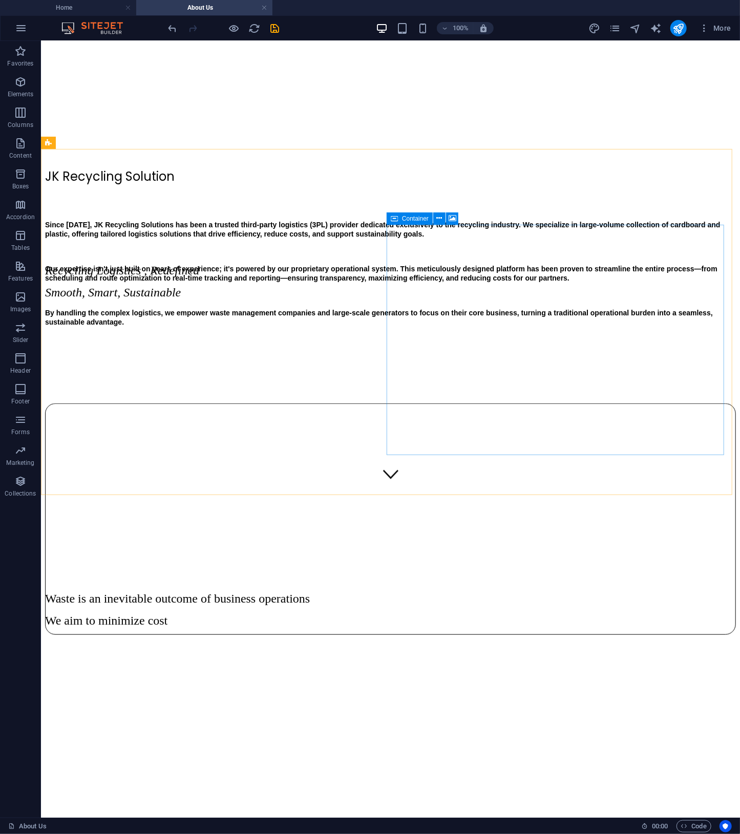
click at [402, 219] on span "Container" at bounding box center [415, 219] width 27 height 6
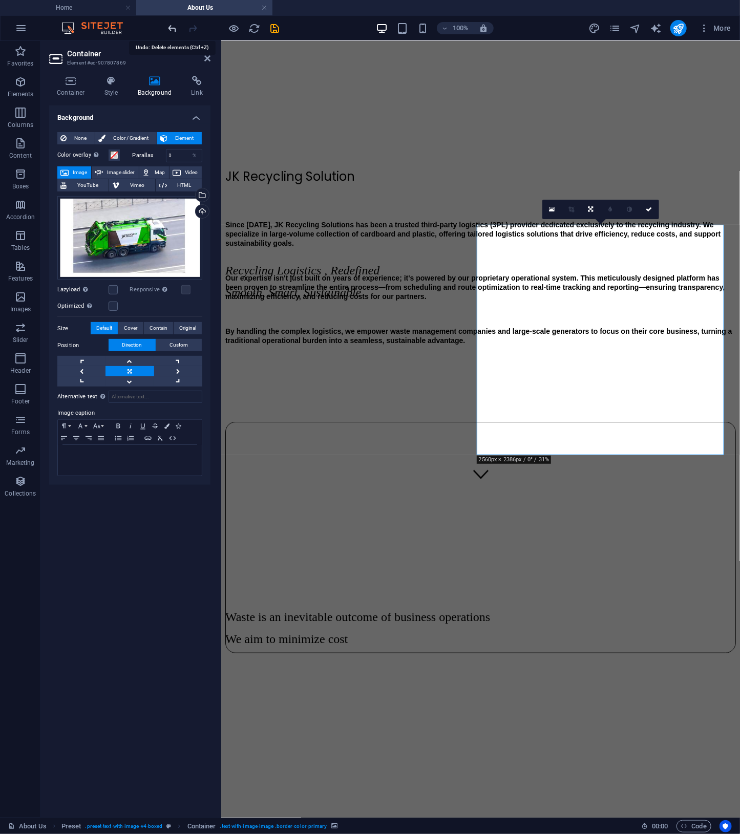
click at [175, 29] on icon "undo" at bounding box center [173, 29] width 12 height 12
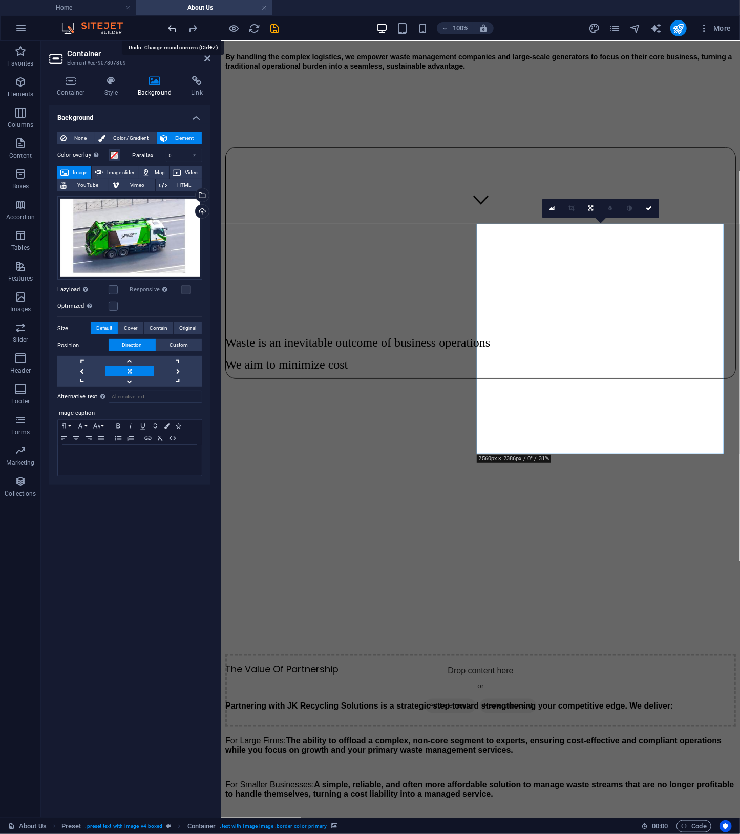
scroll to position [999, 0]
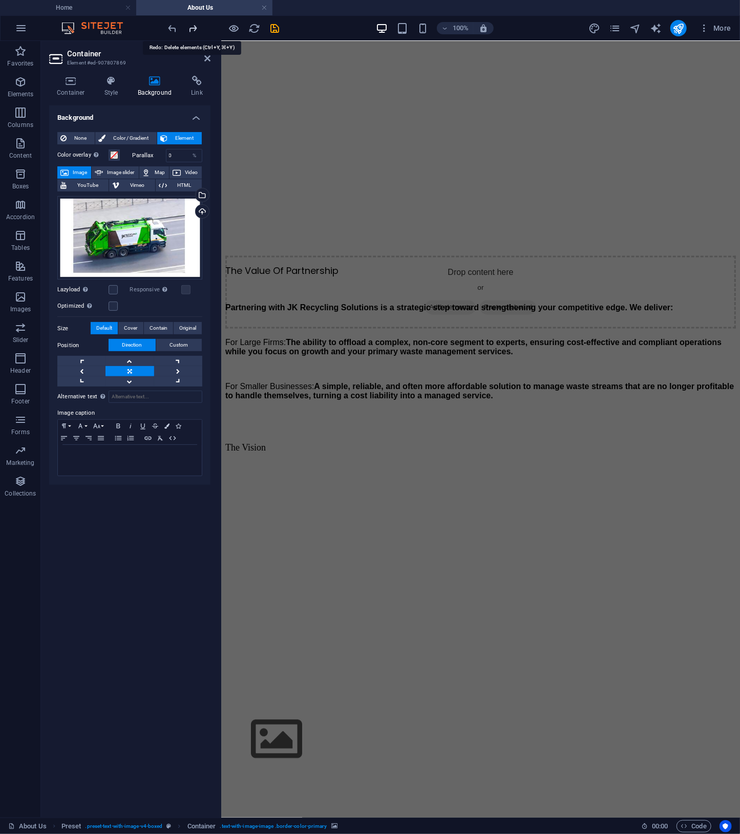
click at [189, 29] on icon "redo" at bounding box center [193, 29] width 12 height 12
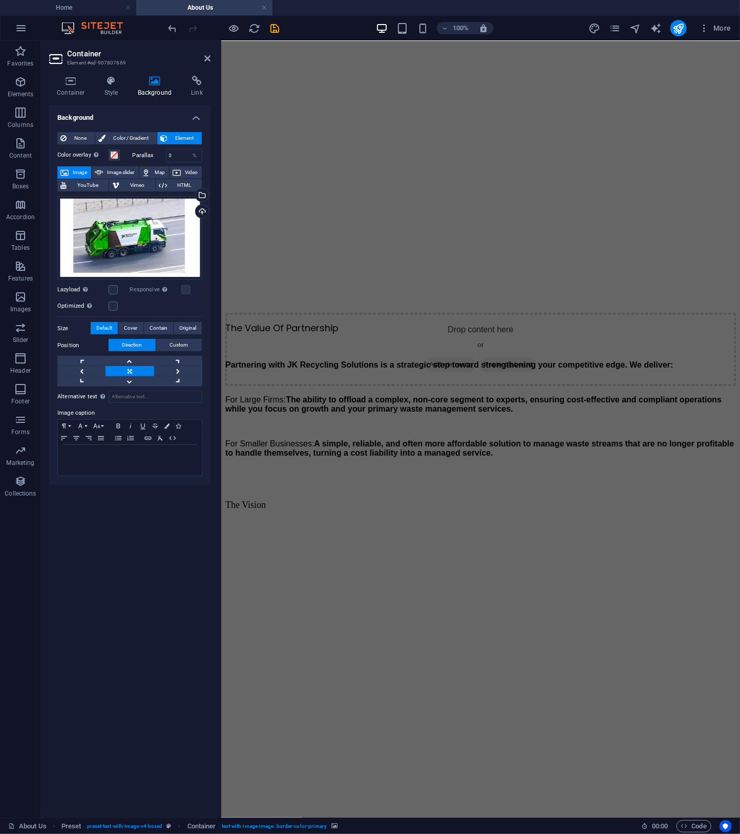
scroll to position [412, 0]
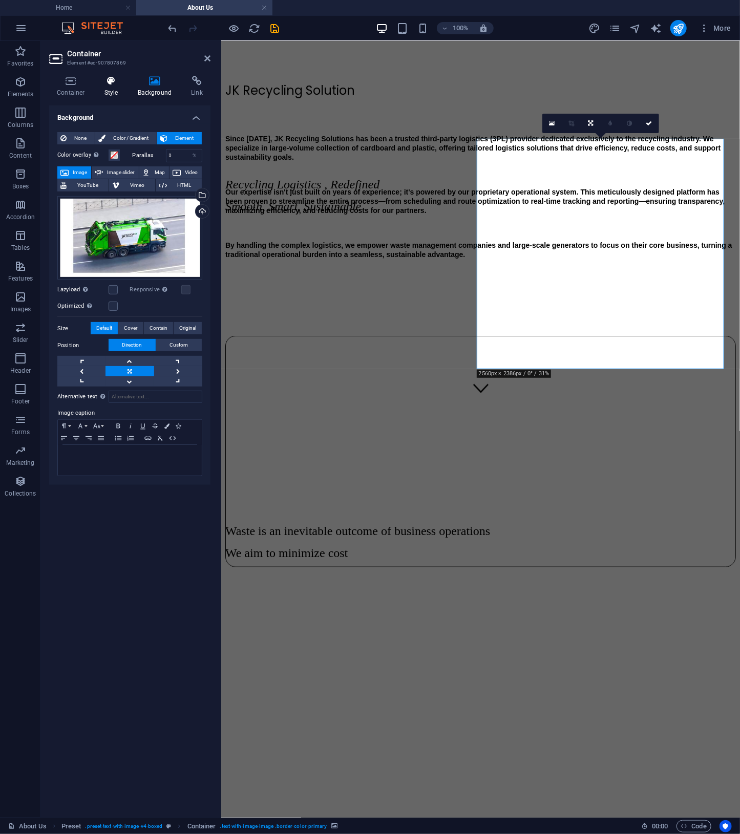
click at [117, 91] on h4 "Style" at bounding box center [113, 87] width 33 height 22
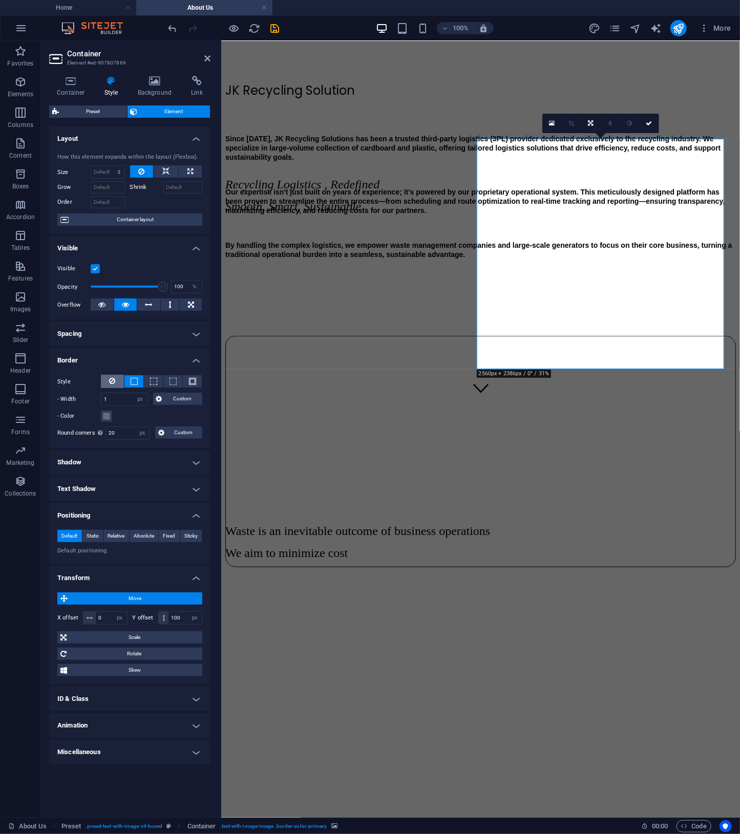
click at [110, 376] on icon at bounding box center [113, 381] width 6 height 12
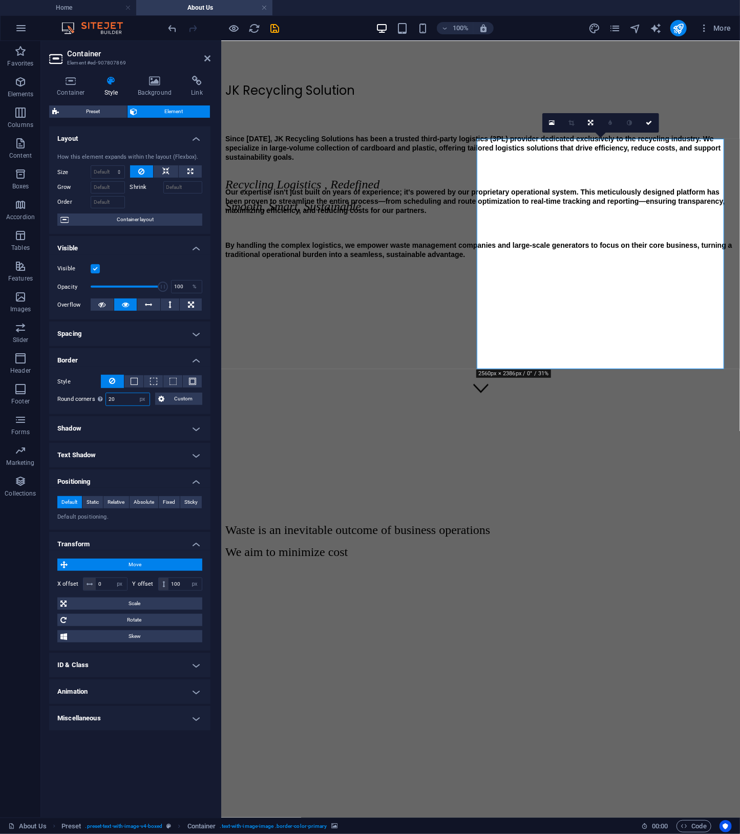
drag, startPoint x: 127, startPoint y: 397, endPoint x: 54, endPoint y: 400, distance: 72.8
click at [54, 400] on div "Style - Width 1 auto px rem % vh vw Custom Custom 1 auto px rem % vh vw 1 auto …" at bounding box center [129, 391] width 161 height 48
type input "0"
click at [650, 121] on icon at bounding box center [649, 123] width 6 height 6
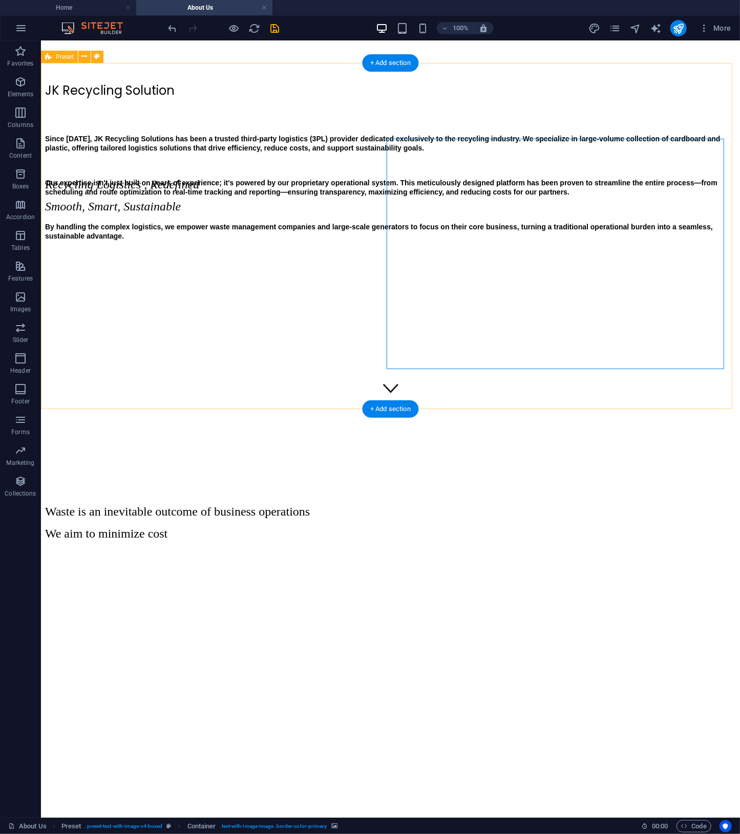
click at [553, 395] on div "JK Recycling Solution Since [DATE], JK Recycling Solutions has been a trusted t…" at bounding box center [390, 288] width 691 height 415
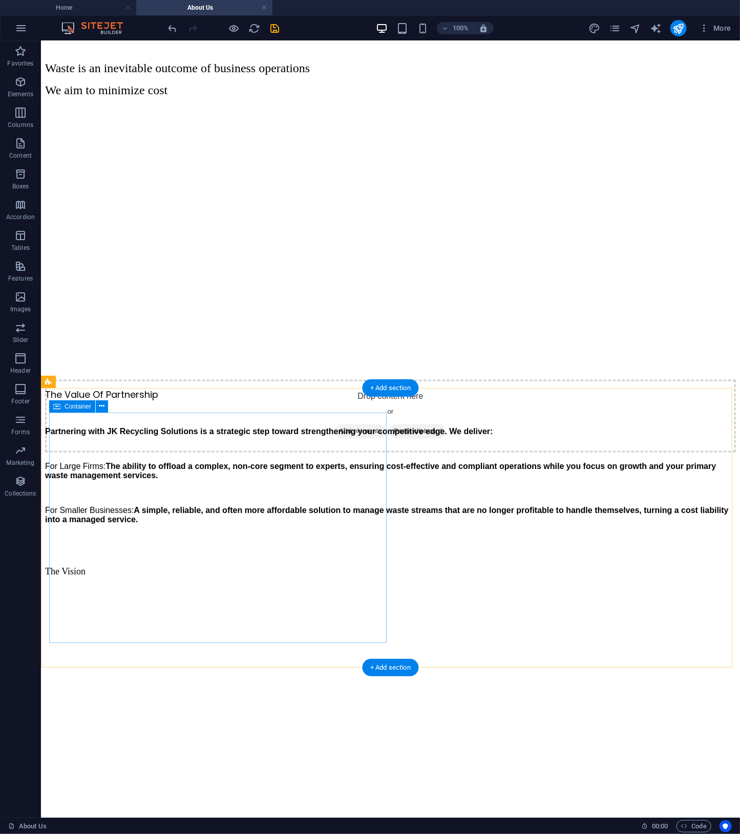
scroll to position [326, 0]
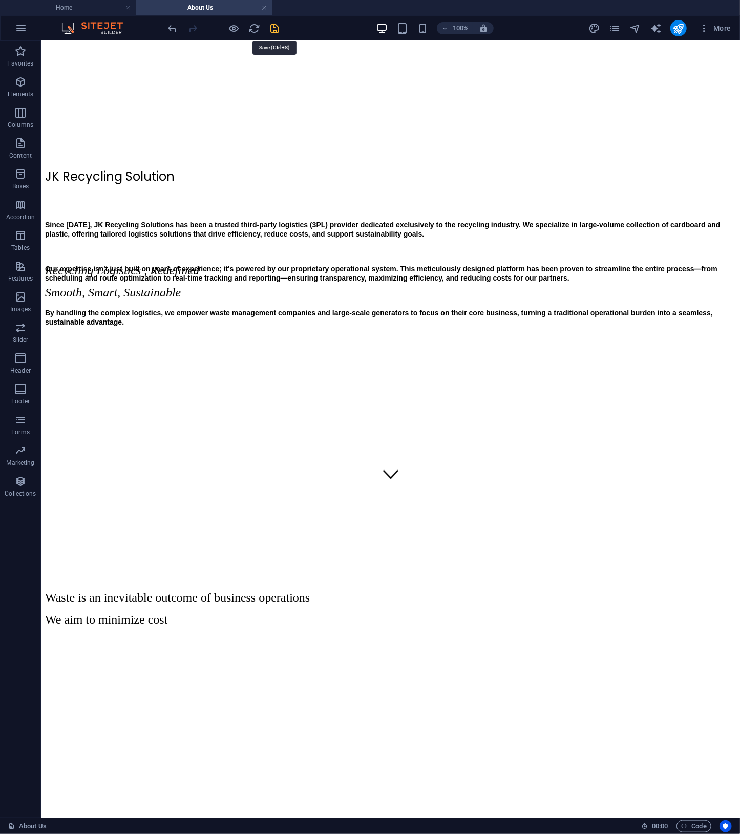
click at [276, 25] on icon "save" at bounding box center [275, 29] width 12 height 12
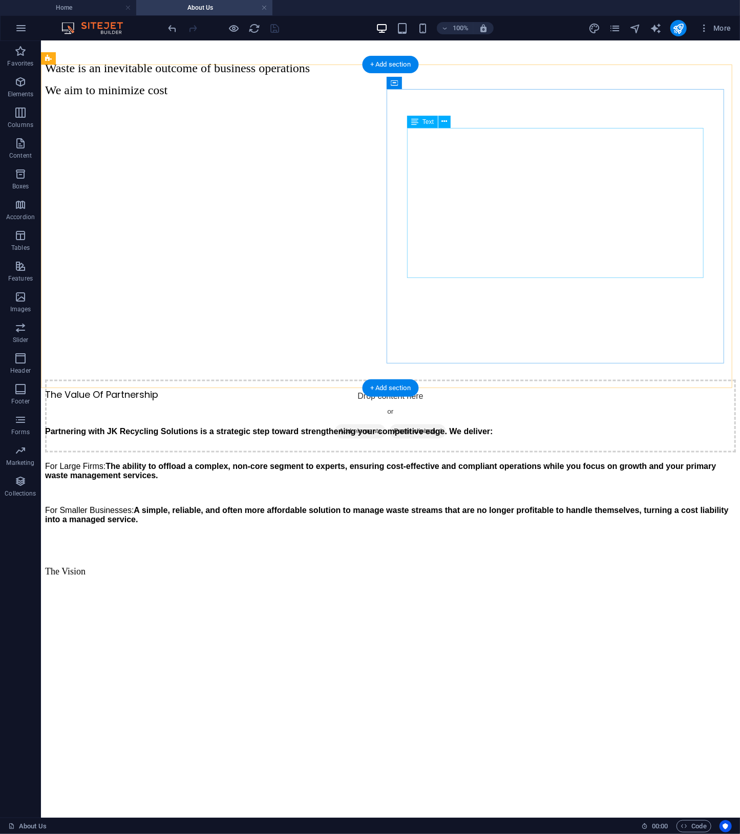
click at [457, 410] on div "Partnering with JK Recycling Solutions is a strategic step toward strengthening…" at bounding box center [390, 467] width 691 height 115
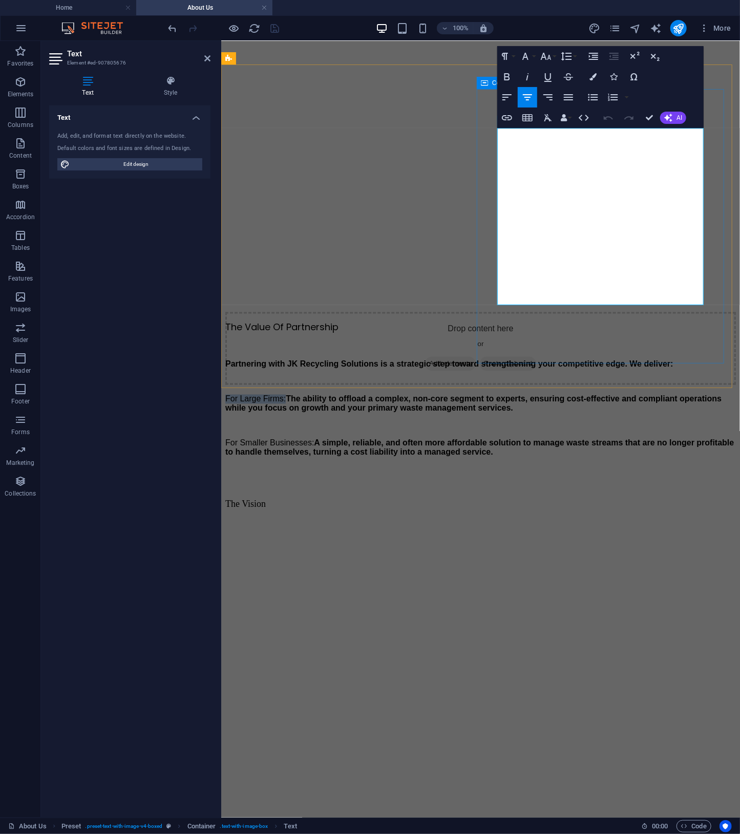
drag, startPoint x: 559, startPoint y: 188, endPoint x: 495, endPoint y: 186, distance: 64.0
click at [495, 320] on div "The Value Of Partnership Partnering with JK Recycling Solutions is a strategic …" at bounding box center [480, 405] width 511 height 171
click at [593, 79] on icon "button" at bounding box center [592, 76] width 7 height 7
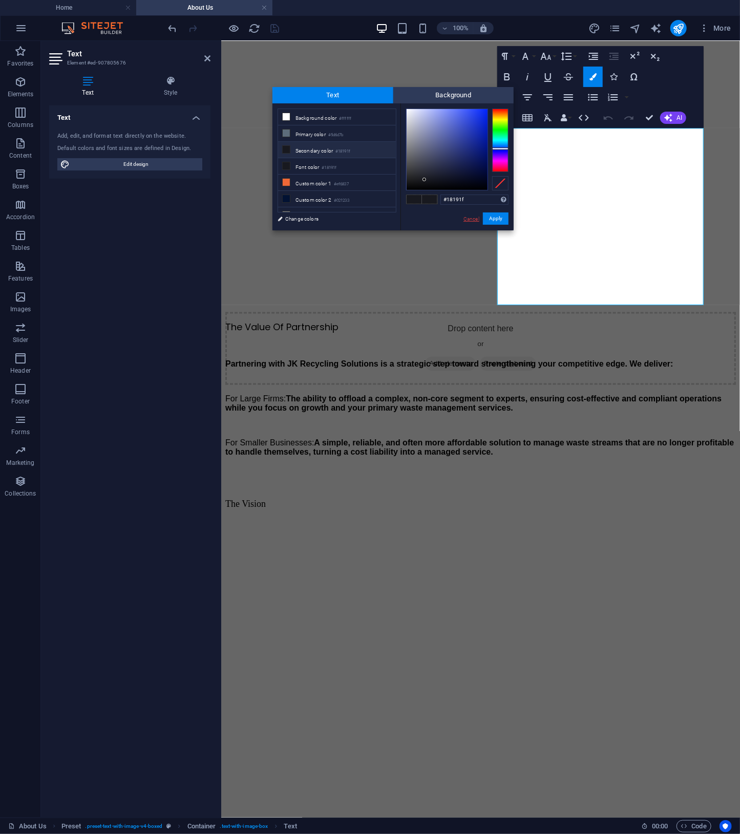
click at [467, 218] on link "Cancel" at bounding box center [471, 219] width 18 height 8
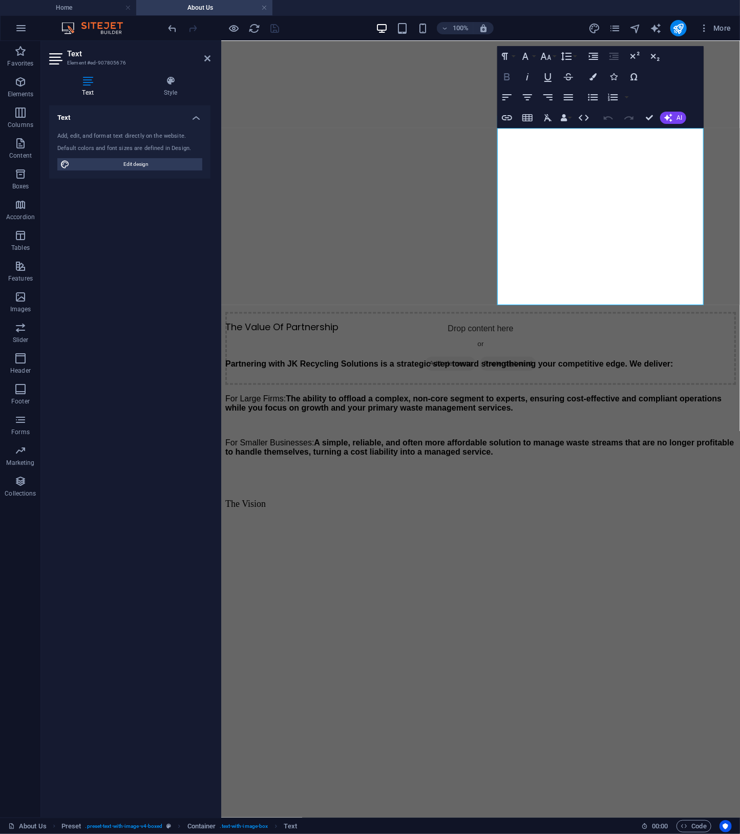
click at [513, 75] on icon "button" at bounding box center [507, 77] width 12 height 12
click at [589, 438] on strong "A simple, reliable, and often more affordable solution to manage waste streams …" at bounding box center [479, 447] width 508 height 18
drag, startPoint x: 584, startPoint y: 257, endPoint x: 498, endPoint y: 256, distance: 86.0
click at [498, 438] on span "For Smaller Businesses: A simple, reliable, and often more affordable solution …" at bounding box center [479, 447] width 508 height 18
click at [506, 77] on icon "button" at bounding box center [507, 76] width 6 height 7
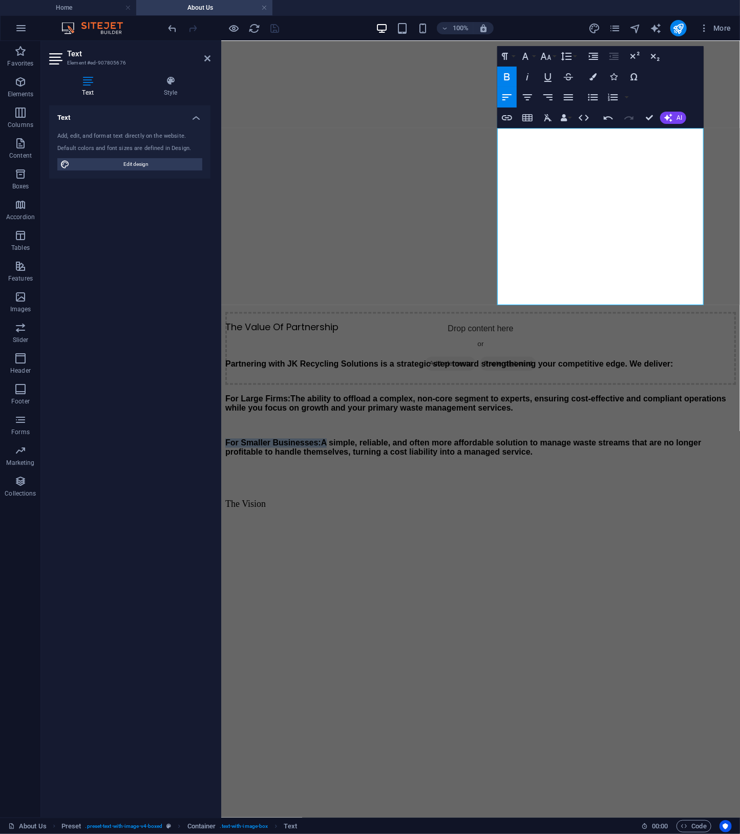
click at [506, 77] on icon "button" at bounding box center [507, 76] width 6 height 7
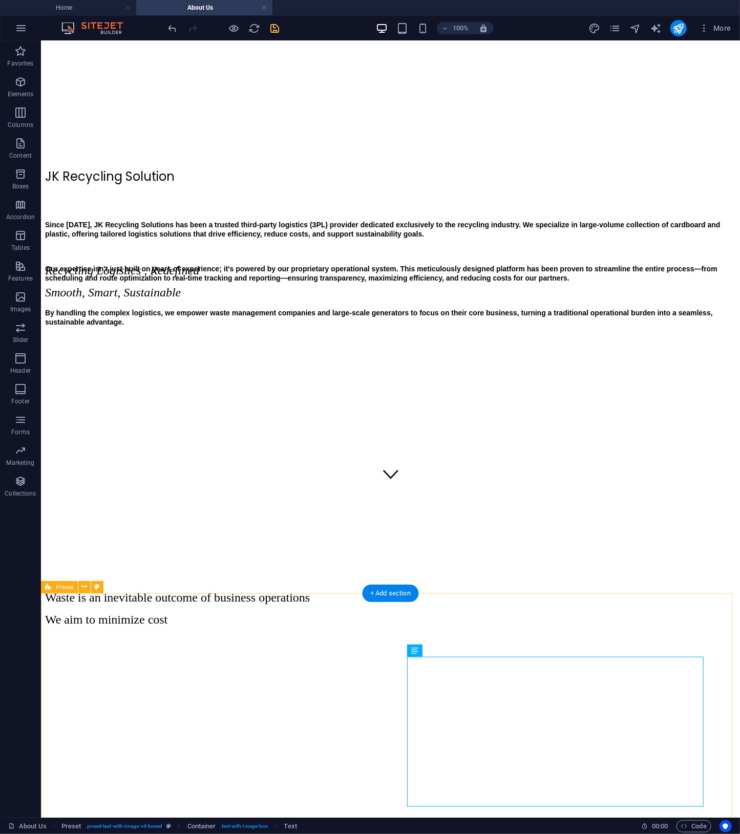
scroll to position [855, 0]
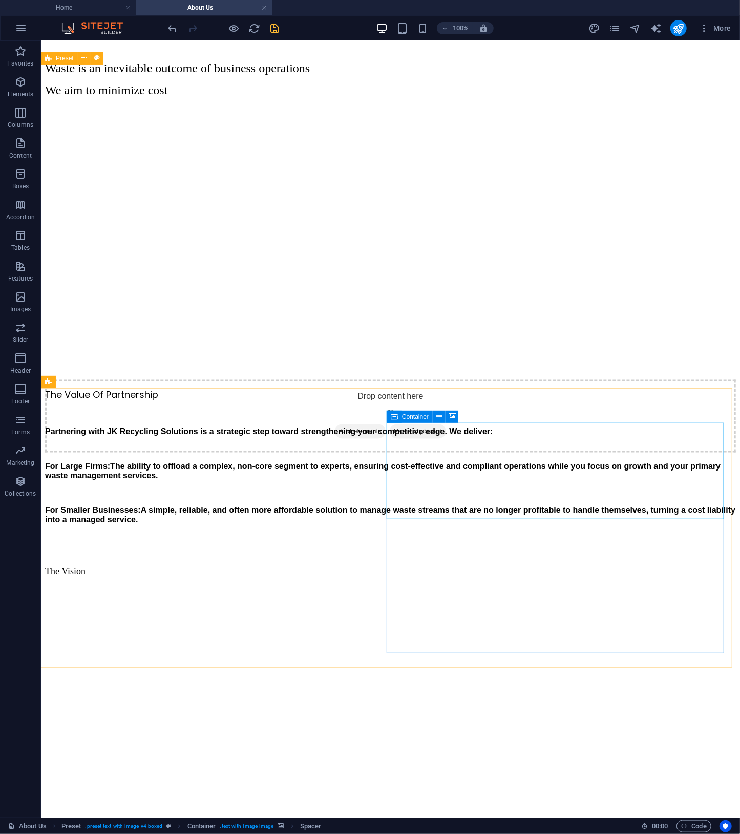
click at [397, 416] on icon at bounding box center [394, 417] width 7 height 12
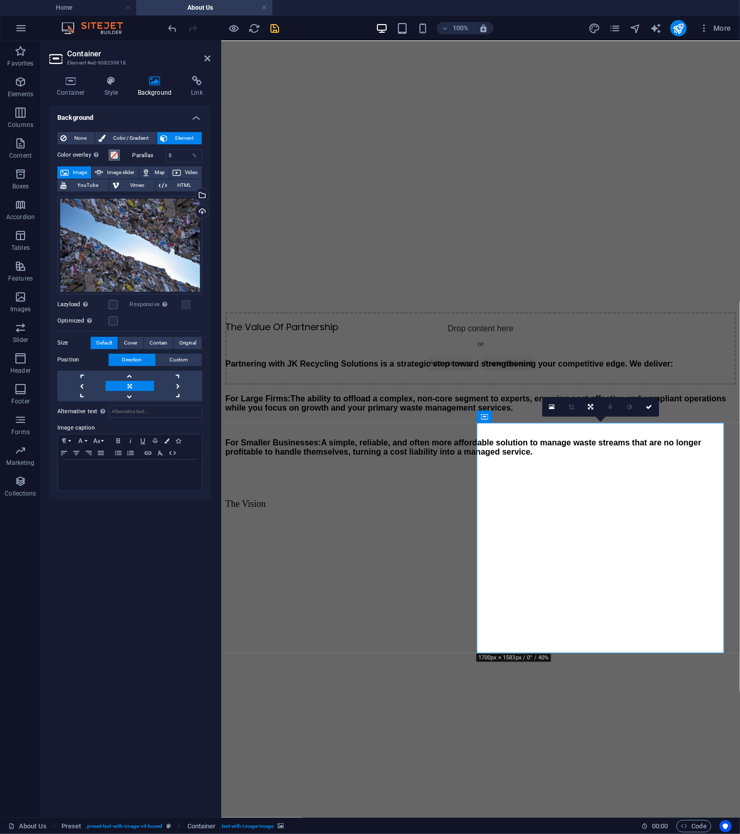
click at [110, 153] on button "Color overlay Places an overlay over the background to colorize it" at bounding box center [114, 155] width 11 height 11
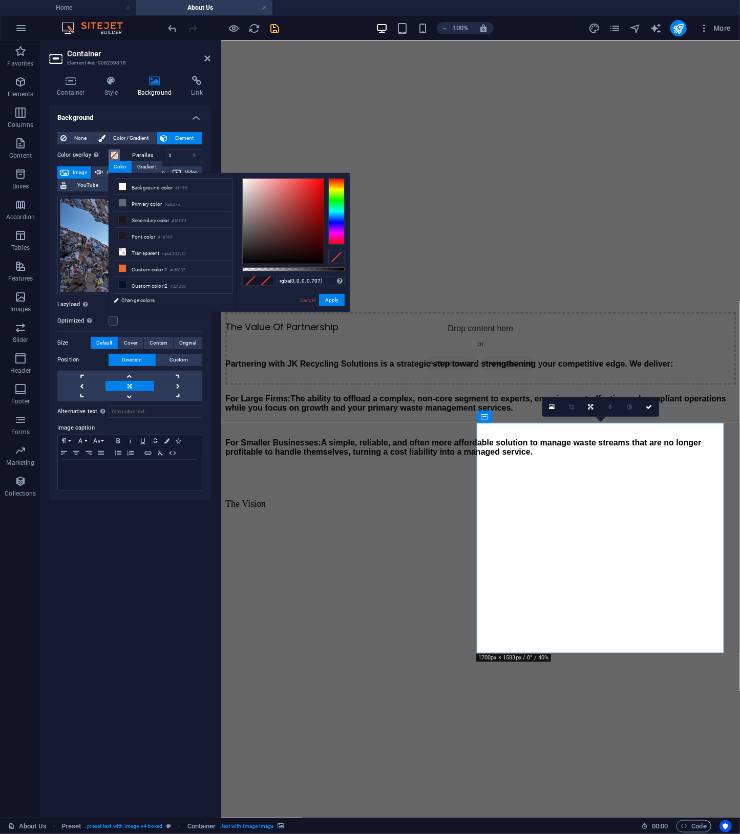
click at [314, 267] on div at bounding box center [293, 269] width 102 height 4
type input "rgba(0, 0, 0, 0.212)"
drag, startPoint x: 308, startPoint y: 267, endPoint x: 264, endPoint y: 271, distance: 44.7
click at [264, 271] on div at bounding box center [293, 269] width 102 height 4
click at [651, 406] on icon at bounding box center [649, 407] width 6 height 6
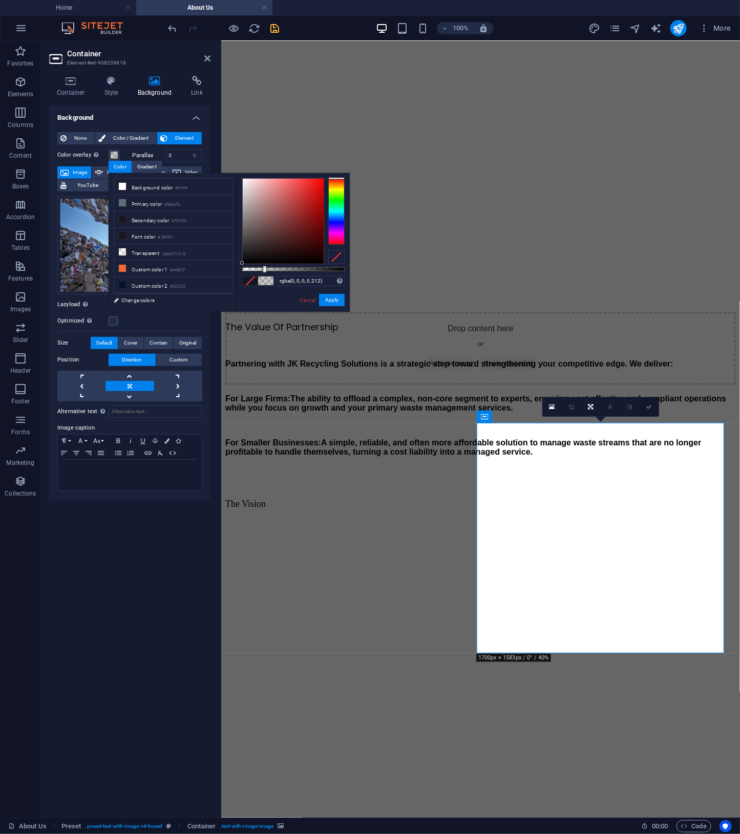
scroll to position [855, 0]
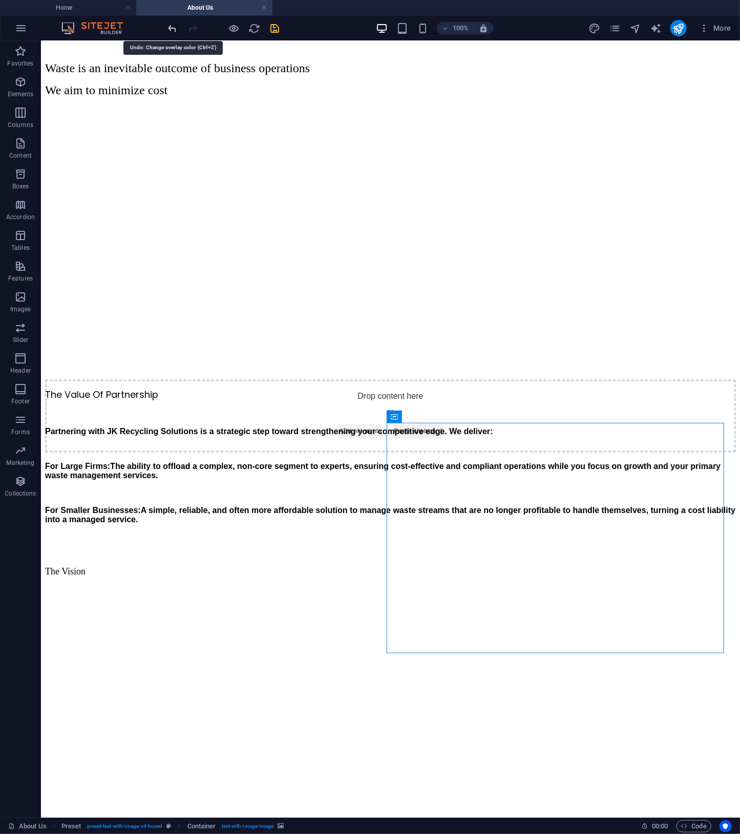
click at [174, 23] on icon "undo" at bounding box center [173, 29] width 12 height 12
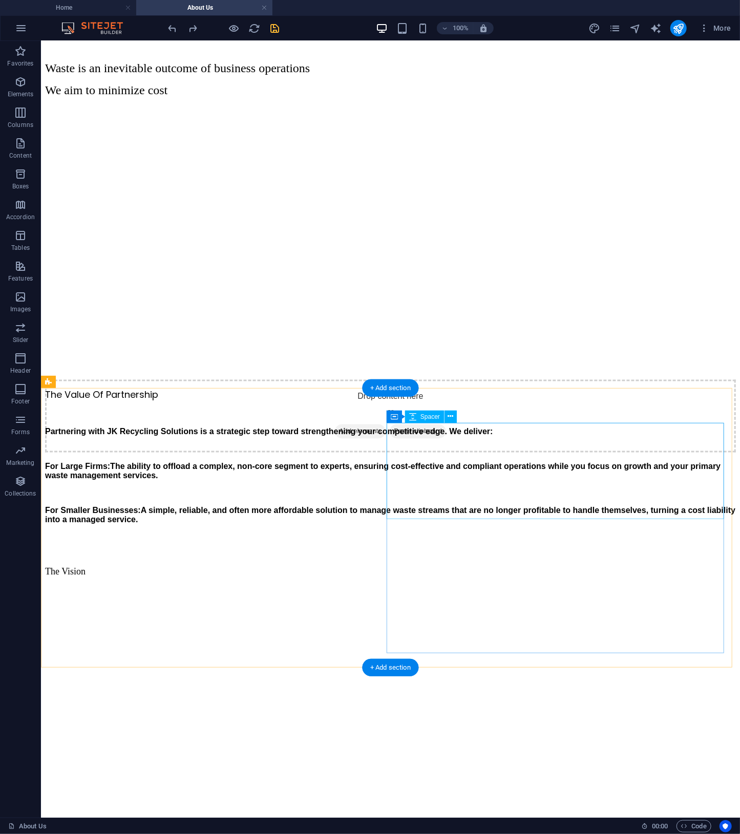
scroll to position [326, 0]
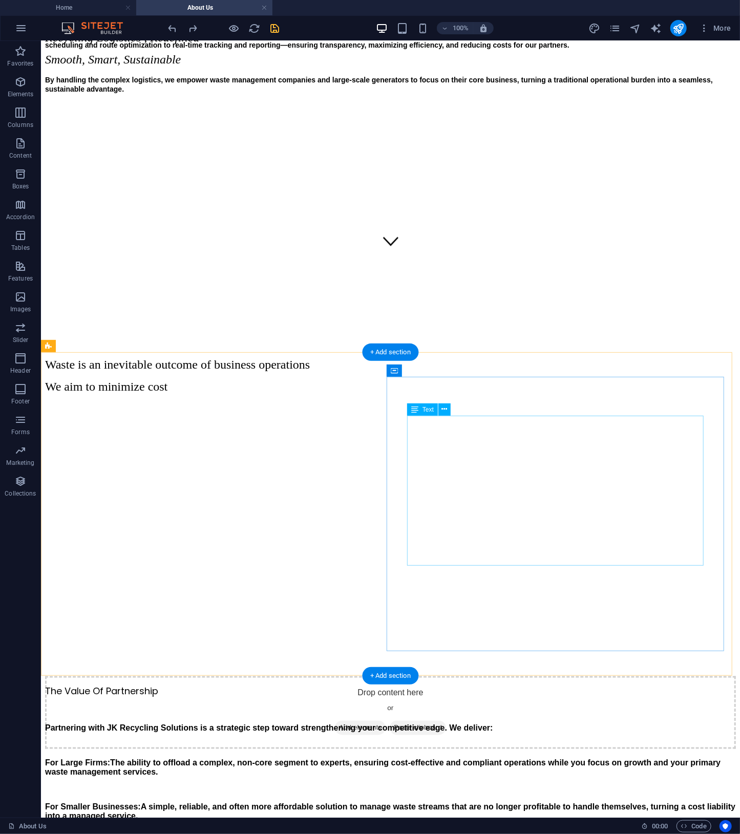
drag, startPoint x: 533, startPoint y: 471, endPoint x: 541, endPoint y: 526, distance: 55.8
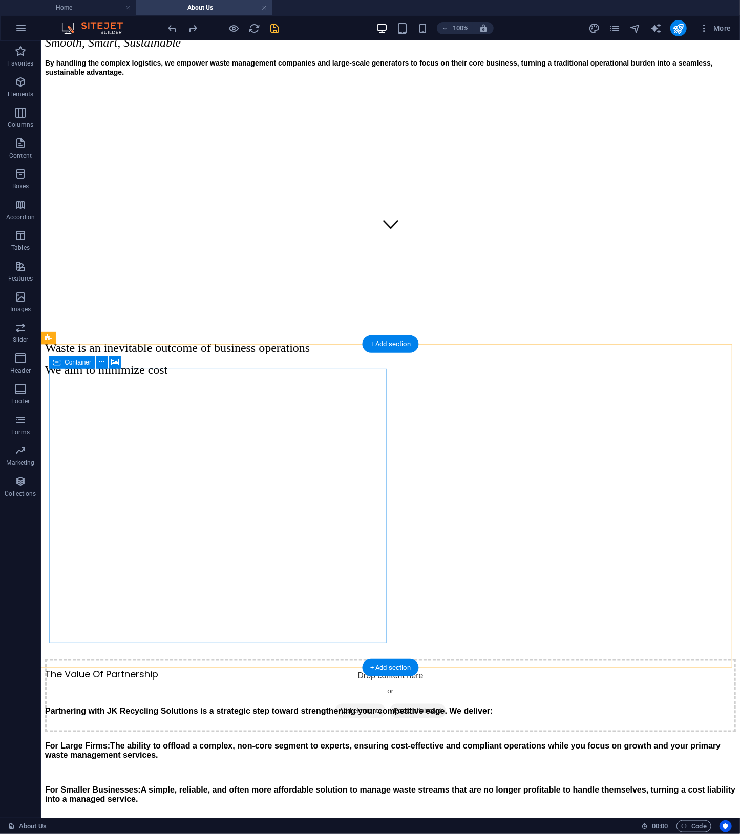
scroll to position [46, 0]
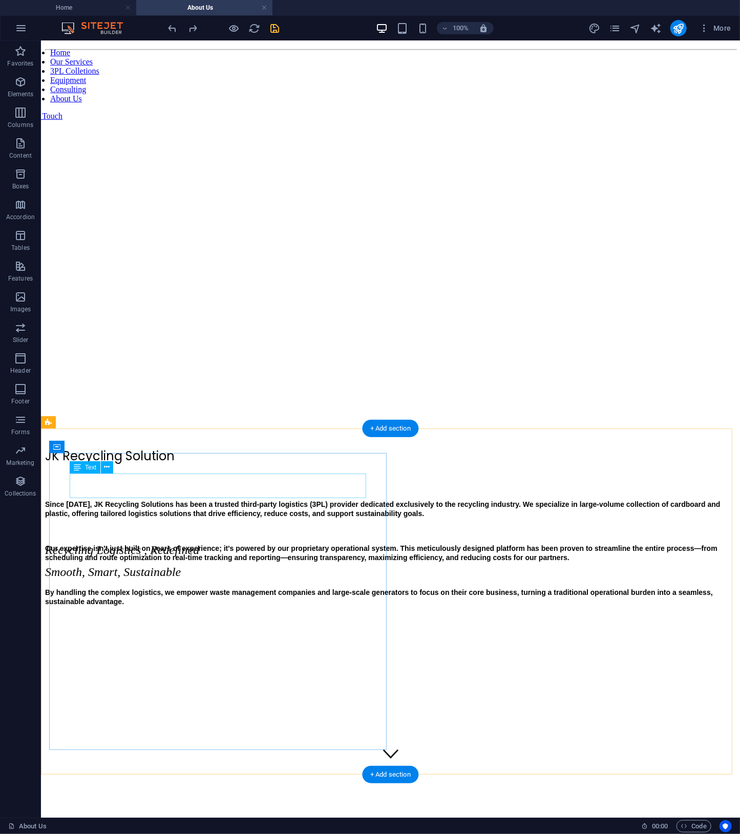
click at [144, 464] on div "JK Recycling Solution" at bounding box center [390, 456] width 691 height 18
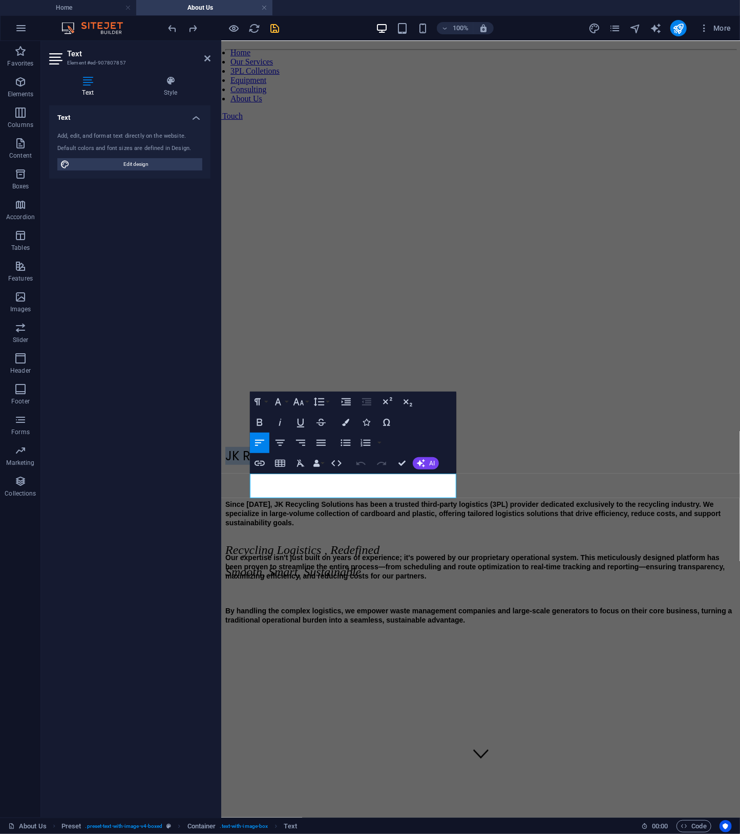
drag, startPoint x: 392, startPoint y: 489, endPoint x: 115, endPoint y: 472, distance: 277.6
click at [288, 402] on button "Font Family" at bounding box center [279, 402] width 19 height 20
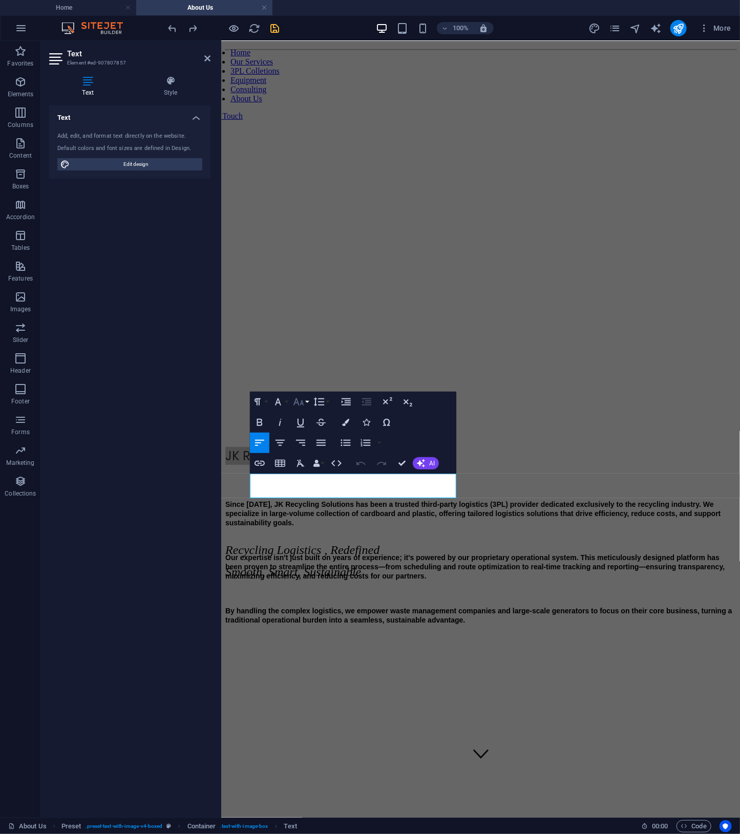
click at [305, 406] on button "Font Size" at bounding box center [300, 402] width 19 height 20
click at [451, 642] on div "Since [DATE], JK Recycling Solutions has been a trusted third-party logistics (…" at bounding box center [480, 570] width 511 height 142
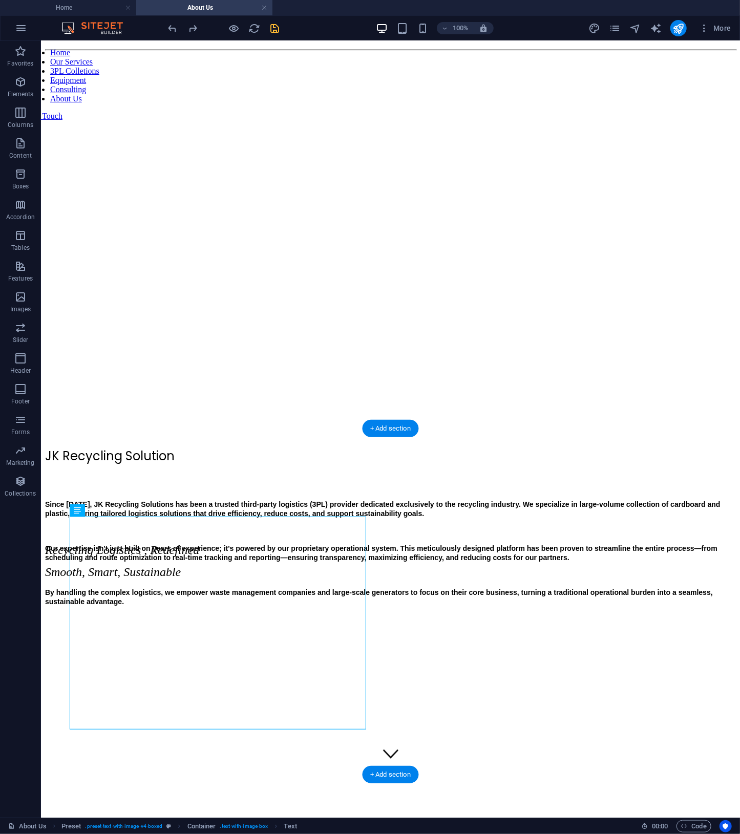
scroll to position [576, 0]
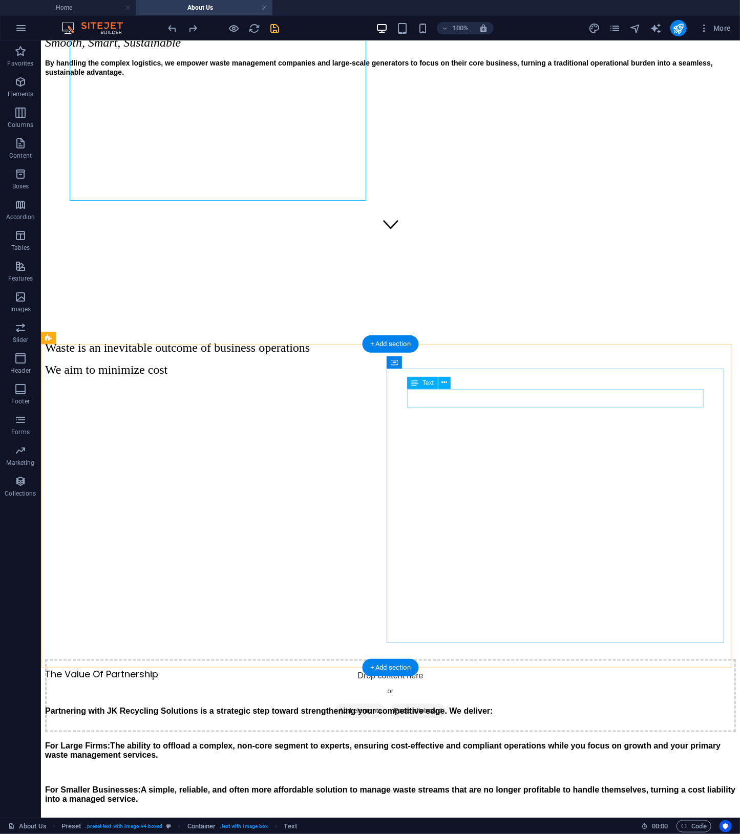
click at [560, 667] on div "The Value Of Partnership" at bounding box center [390, 674] width 691 height 14
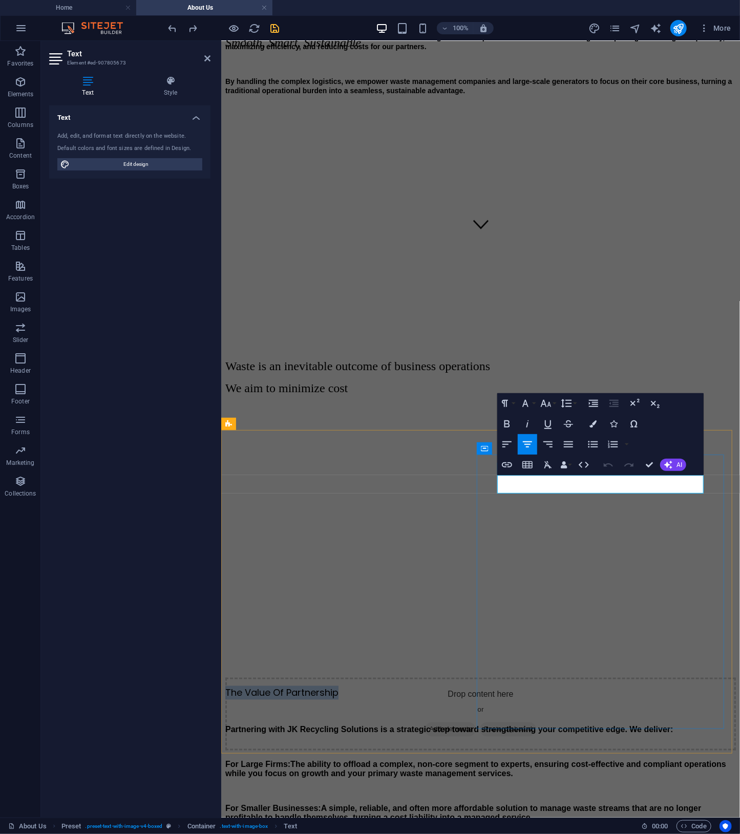
drag, startPoint x: 657, startPoint y: 487, endPoint x: 427, endPoint y: 481, distance: 230.5
click at [427, 481] on div "Drop content here or Add elements Paste clipboard The Value Of Partnership Part…" at bounding box center [480, 629] width 511 height 453
click at [553, 410] on button "Font Size" at bounding box center [547, 403] width 19 height 20
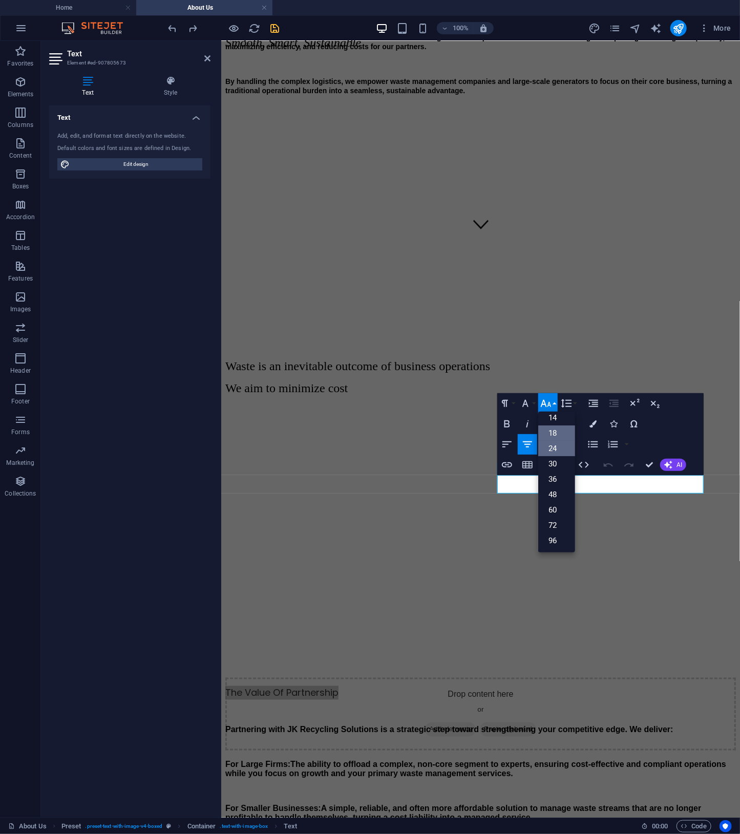
scroll to position [82, 0]
click at [562, 452] on link "24" at bounding box center [556, 448] width 37 height 15
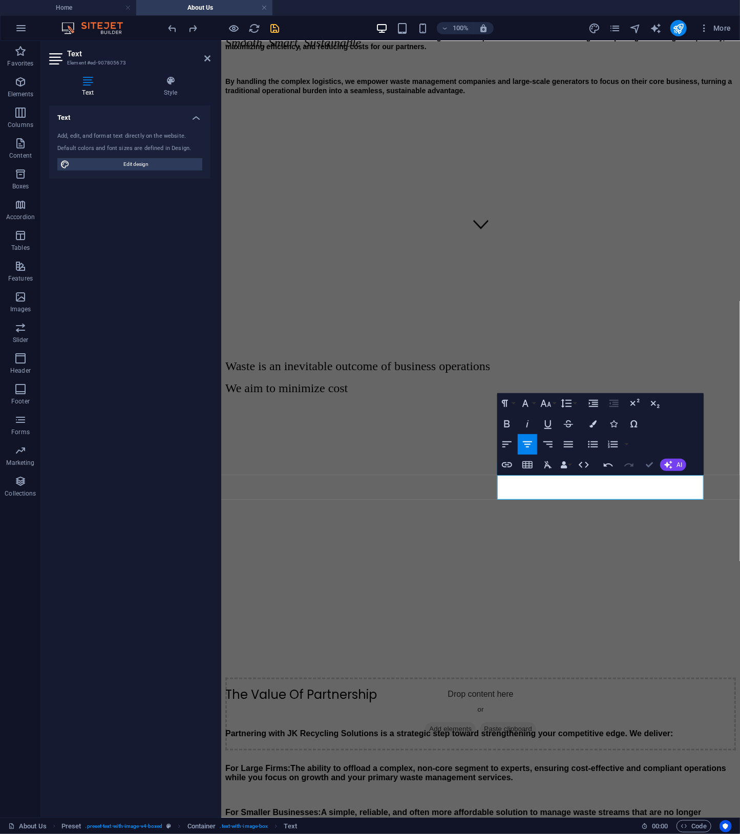
drag, startPoint x: 651, startPoint y: 465, endPoint x: 606, endPoint y: 425, distance: 60.9
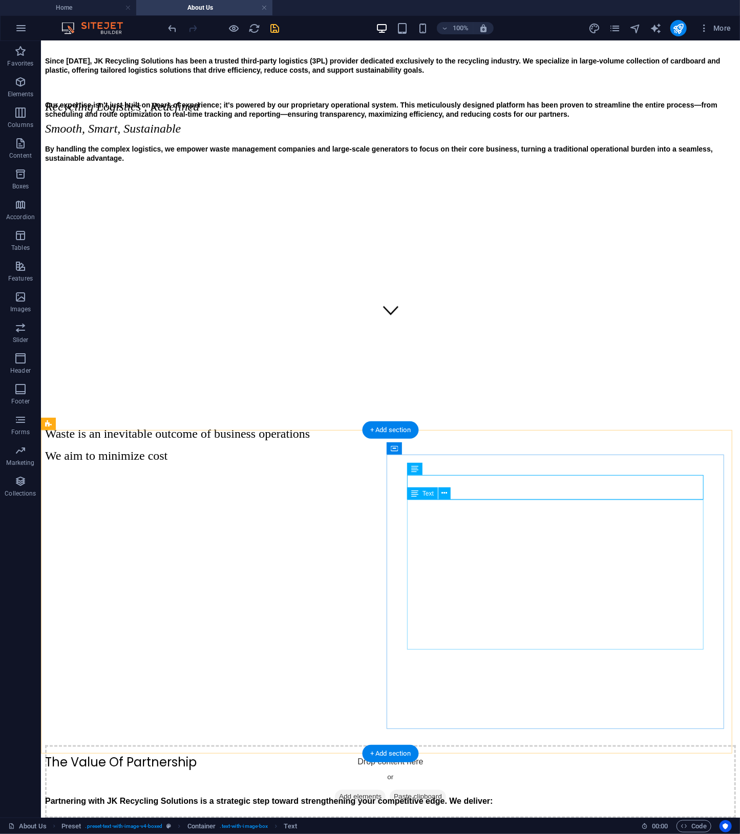
click at [678, 779] on div "Partnering with JK Recycling Solutions is a strategic step toward strengthening…" at bounding box center [390, 836] width 691 height 115
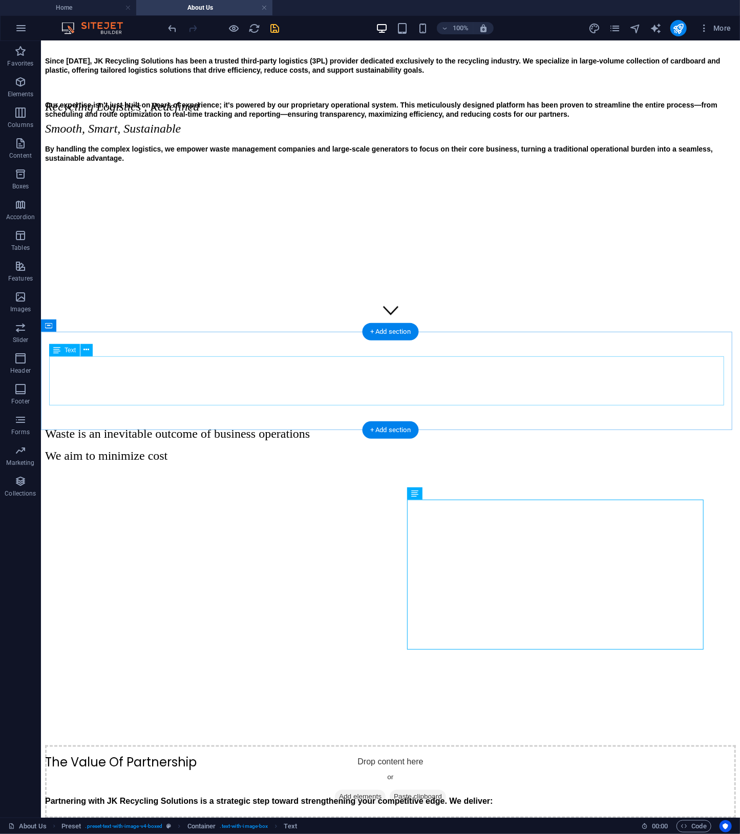
scroll to position [855, 0]
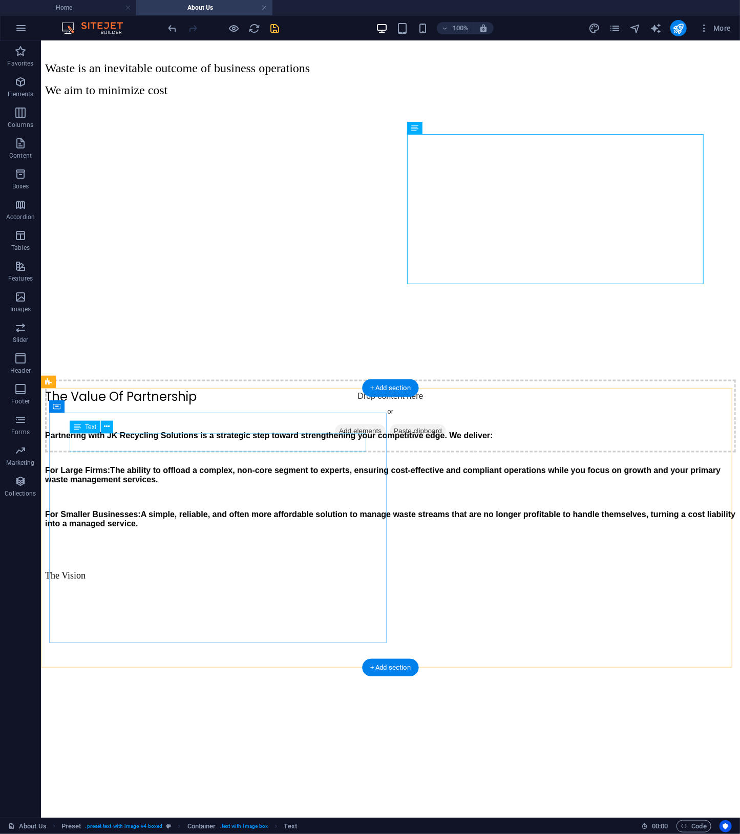
click at [265, 570] on div "The Vision" at bounding box center [390, 575] width 691 height 11
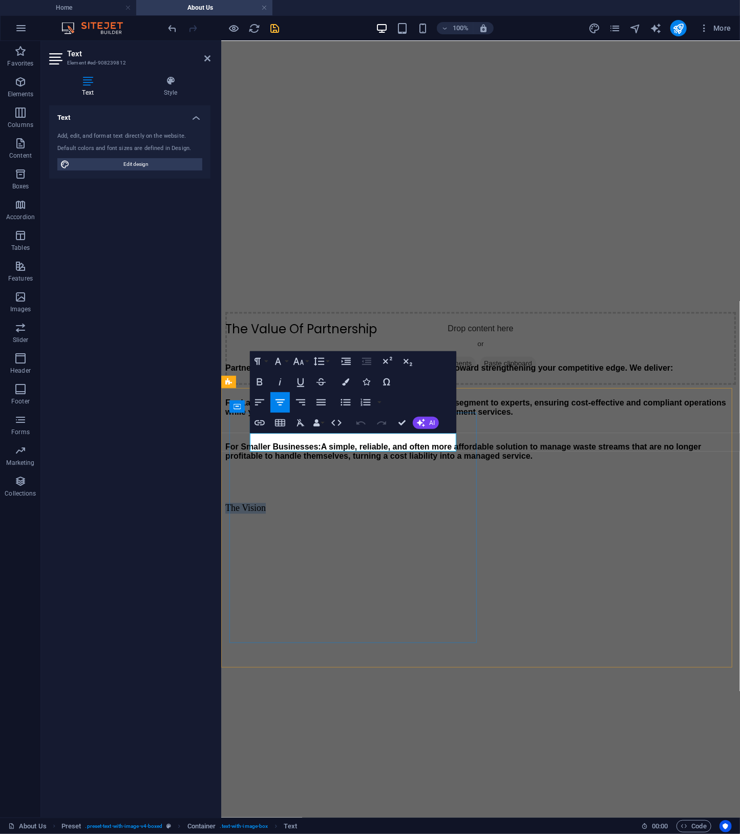
drag, startPoint x: 391, startPoint y: 444, endPoint x: 233, endPoint y: 431, distance: 158.3
click at [233, 503] on div "The Vision" at bounding box center [480, 521] width 511 height 37
click at [304, 360] on icon "button" at bounding box center [298, 361] width 12 height 12
click at [308, 400] on link "24" at bounding box center [309, 406] width 37 height 15
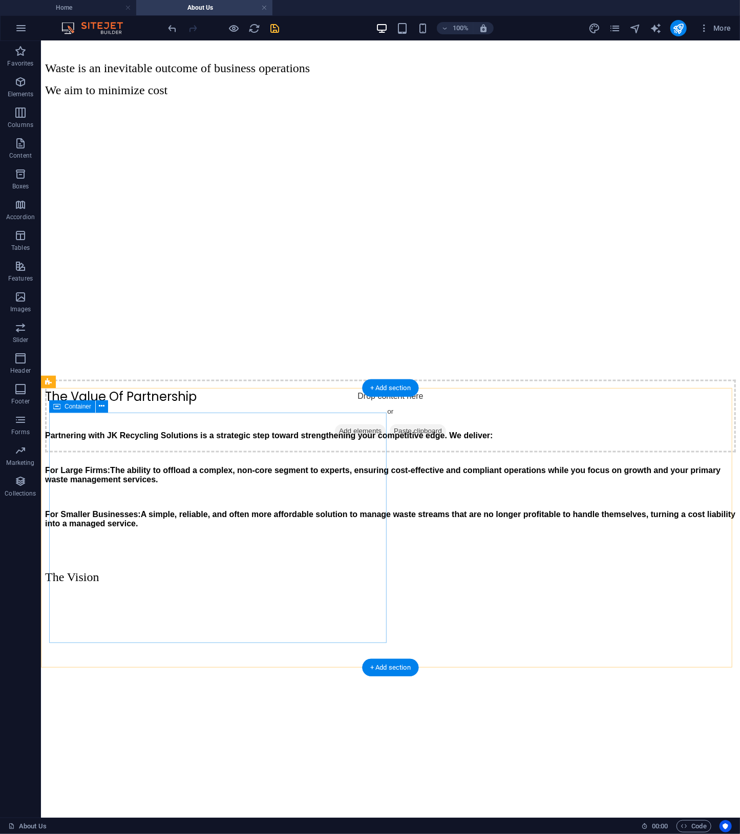
scroll to position [326, 0]
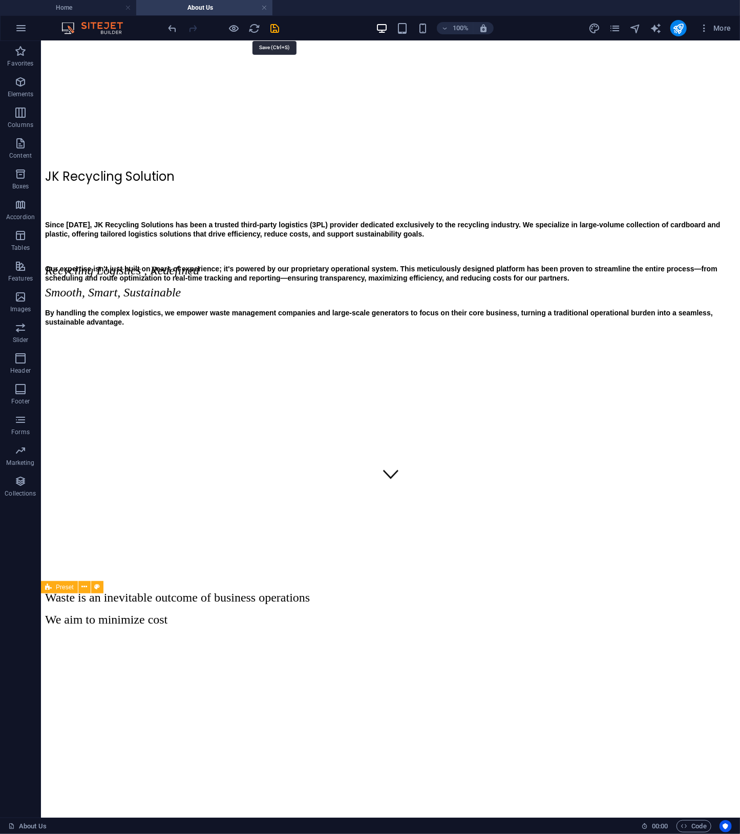
click at [274, 29] on icon "save" at bounding box center [275, 29] width 12 height 12
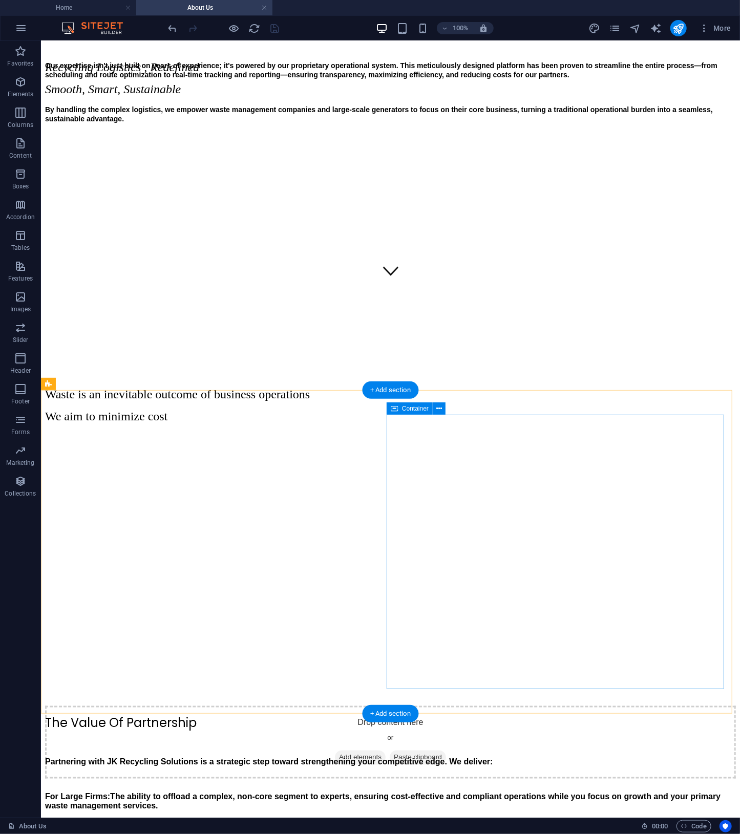
scroll to position [0, 0]
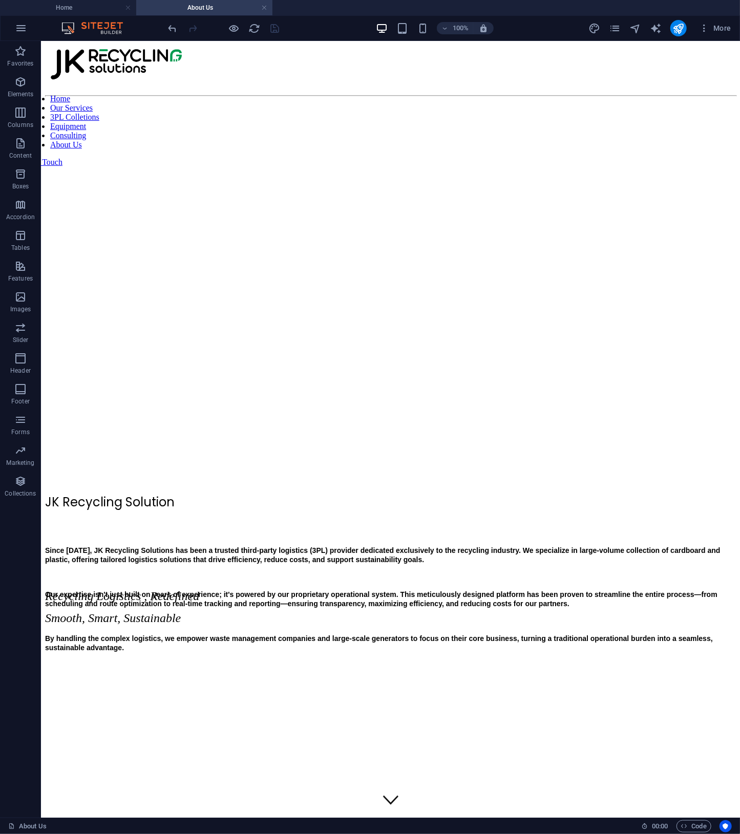
click at [179, 3] on h4 "About Us" at bounding box center [204, 7] width 136 height 11
click at [617, 30] on icon "pages" at bounding box center [615, 29] width 12 height 12
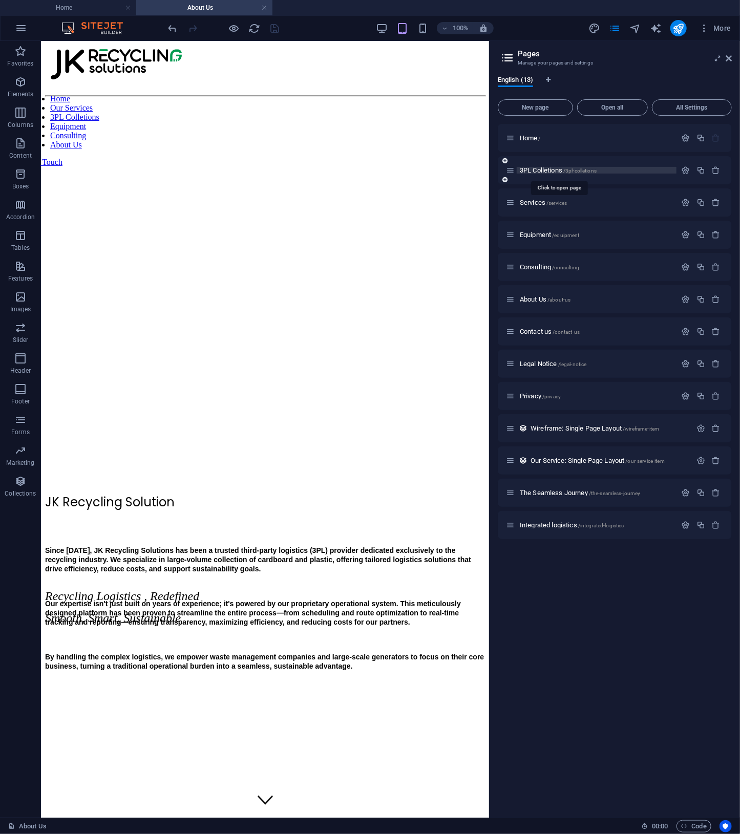
click at [545, 171] on span "3PL Colletions /3pl-colletions" at bounding box center [558, 170] width 77 height 8
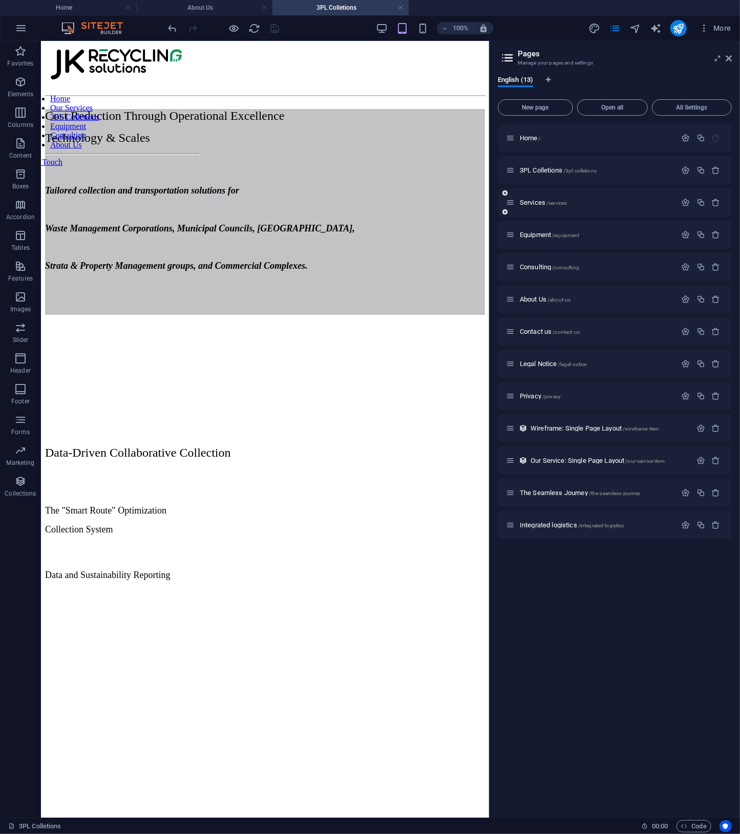
click at [536, 197] on div "Services /services" at bounding box center [591, 203] width 171 height 12
click at [534, 200] on span "Services /services" at bounding box center [543, 203] width 47 height 8
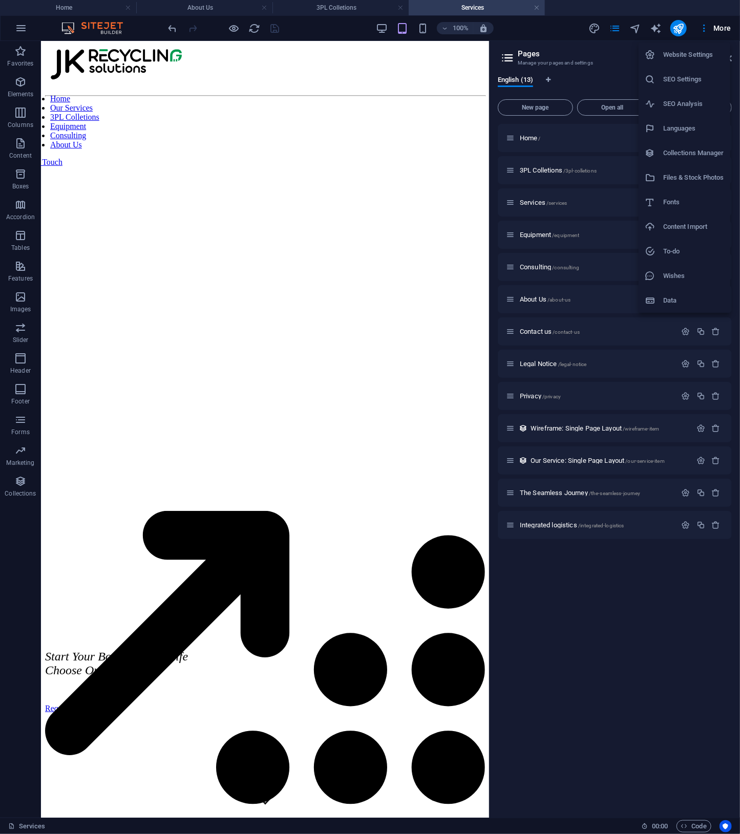
click at [312, 207] on div at bounding box center [370, 417] width 740 height 834
click at [730, 60] on icon at bounding box center [729, 58] width 6 height 8
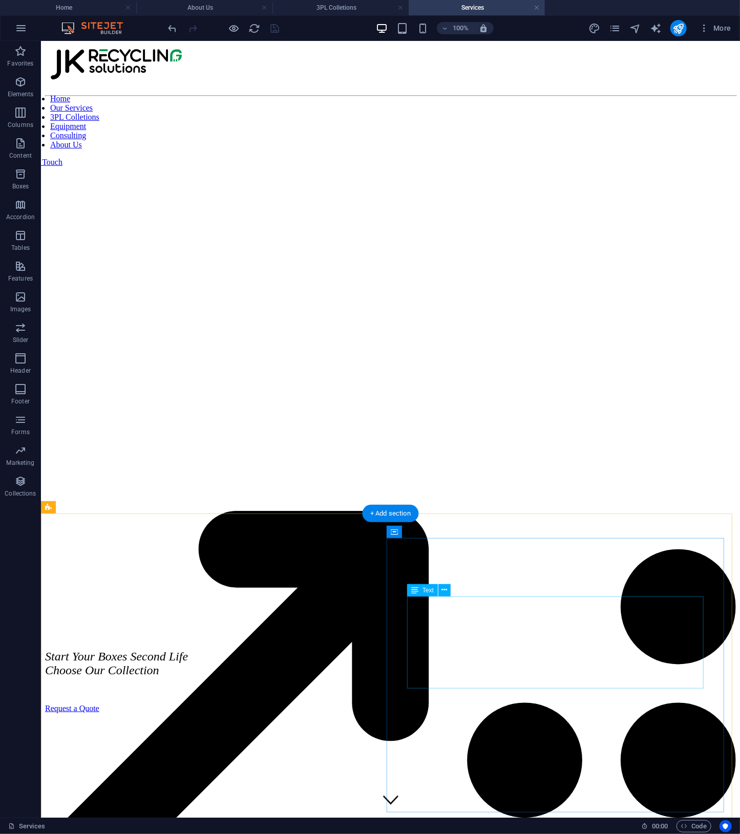
scroll to position [529, 0]
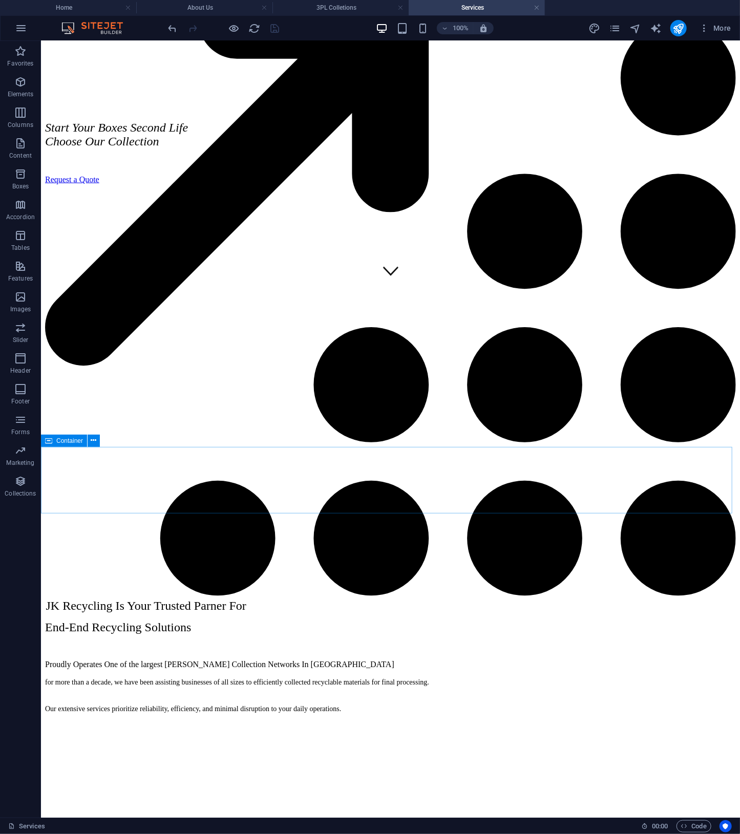
click at [57, 443] on span "Container" at bounding box center [69, 441] width 27 height 6
select select "px"
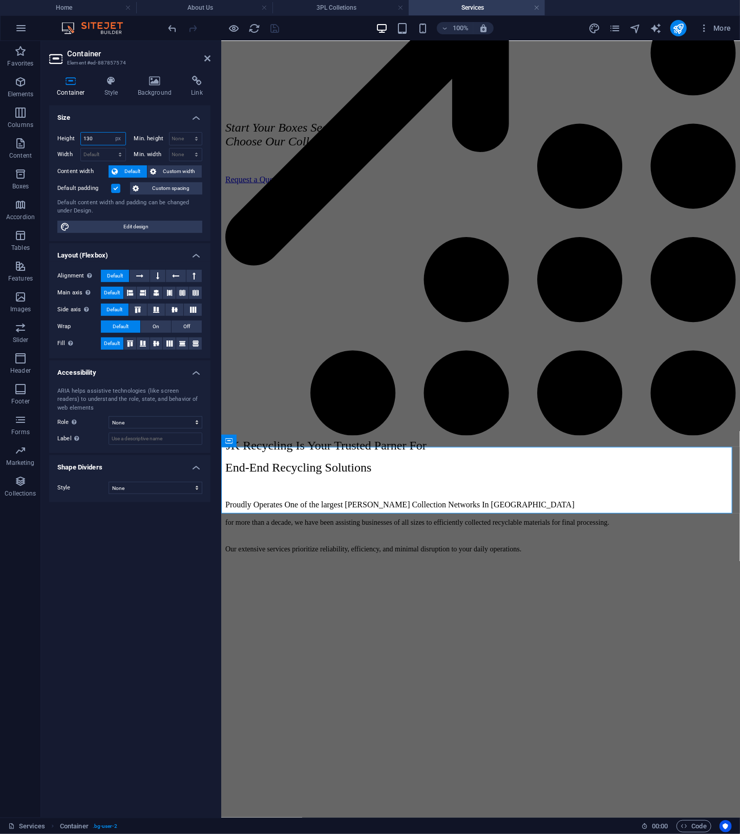
drag, startPoint x: 103, startPoint y: 141, endPoint x: -49, endPoint y: 102, distance: 157.0
click at [0, 102] on html "JK Recycling Solutions Pty Ltd Home About Us 3PL Colletions Services Favorites …" at bounding box center [370, 417] width 740 height 834
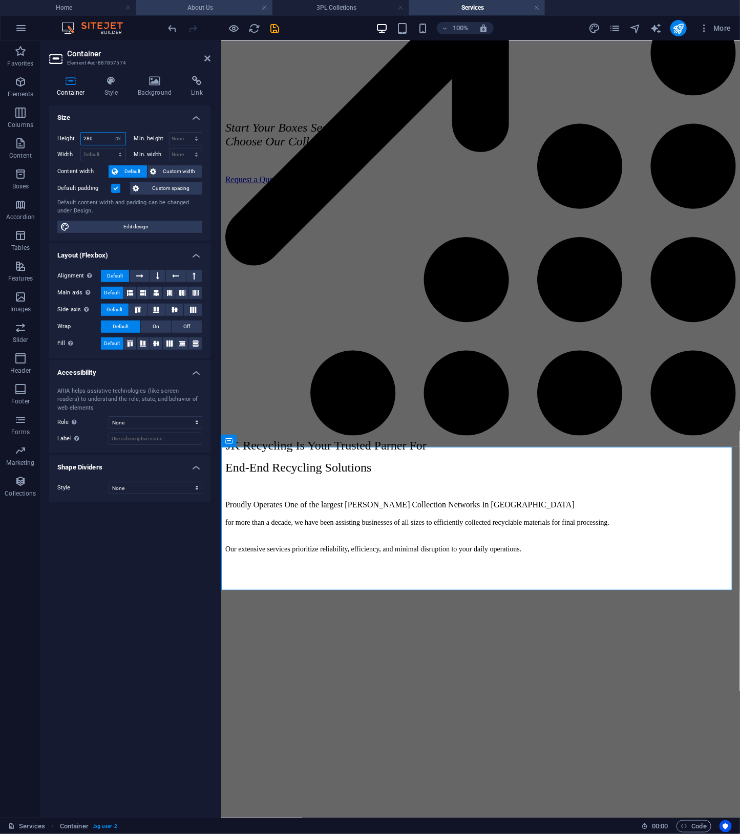
type input "280"
click at [213, 7] on h4 "About Us" at bounding box center [204, 7] width 136 height 11
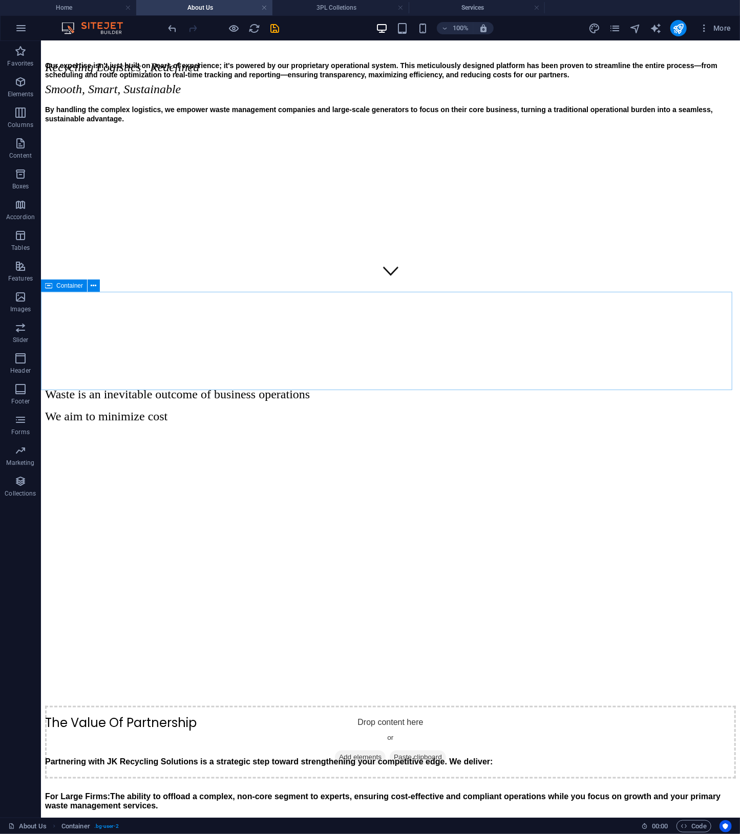
click at [49, 287] on icon at bounding box center [48, 286] width 7 height 12
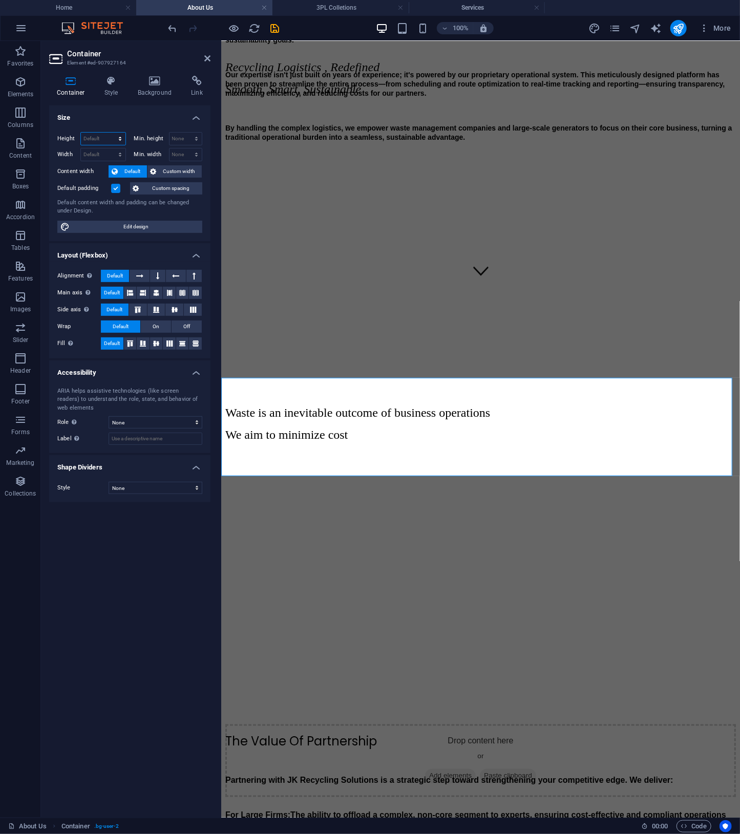
click at [99, 133] on select "Default px rem % vh vw" at bounding box center [103, 139] width 45 height 12
select select "px"
click at [111, 133] on select "Default px rem % vh vw" at bounding box center [103, 139] width 45 height 12
type input "192"
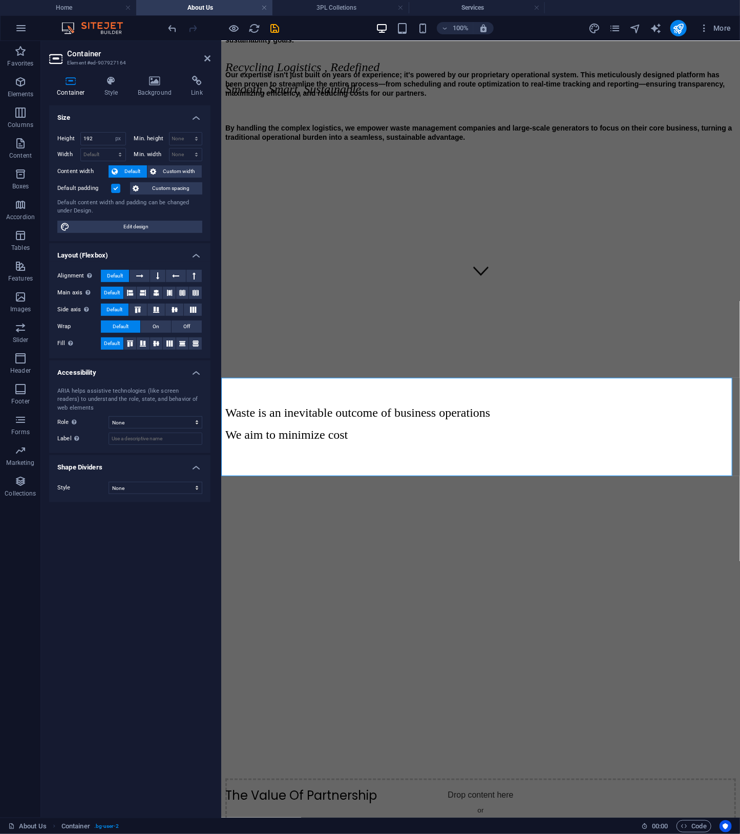
click at [194, 6] on h4 "About Us" at bounding box center [204, 7] width 136 height 11
click at [98, 4] on h4 "Home" at bounding box center [68, 7] width 136 height 11
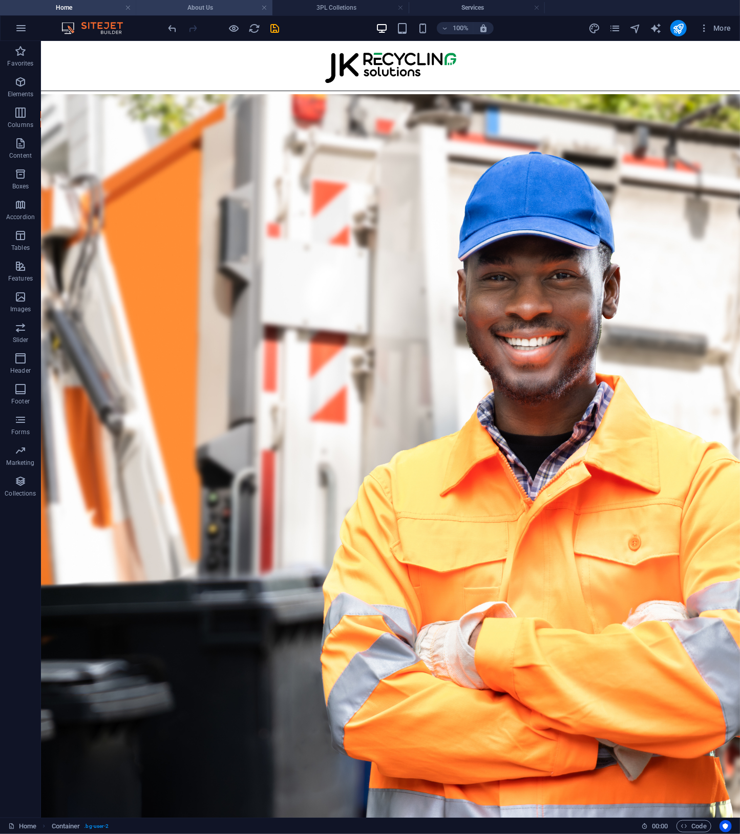
click at [210, 6] on h4 "About Us" at bounding box center [204, 7] width 136 height 11
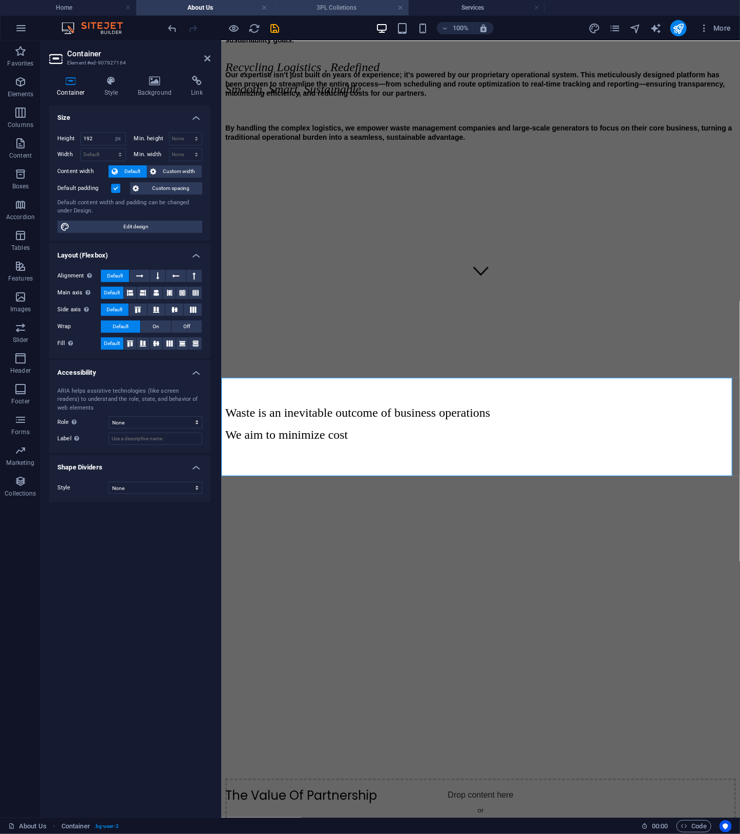
click at [311, 7] on h4 "3PL Colletions" at bounding box center [340, 7] width 136 height 11
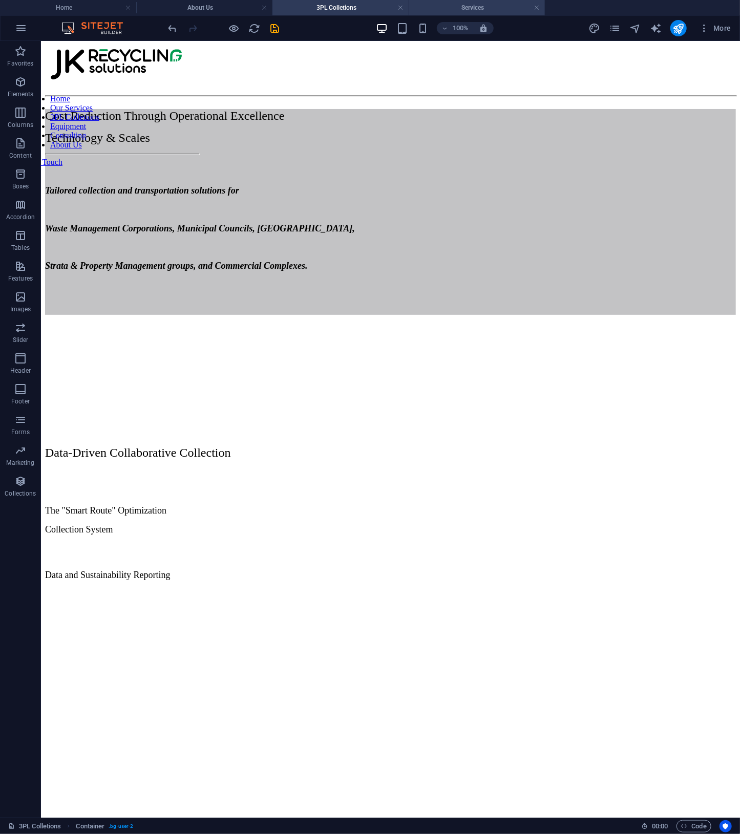
click at [410, 5] on h4 "Services" at bounding box center [477, 7] width 136 height 11
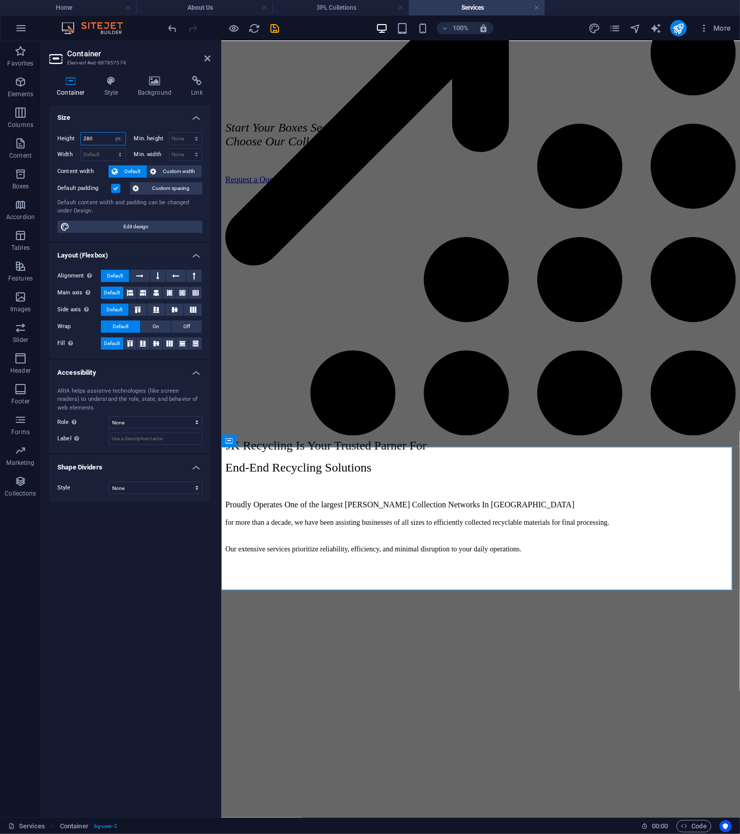
drag, startPoint x: 101, startPoint y: 137, endPoint x: -113, endPoint y: 102, distance: 216.8
click at [0, 102] on html "JK Recycling Solutions Pty Ltd Home About Us 3PL Colletions Services Favorites …" at bounding box center [370, 417] width 740 height 834
type input "2"
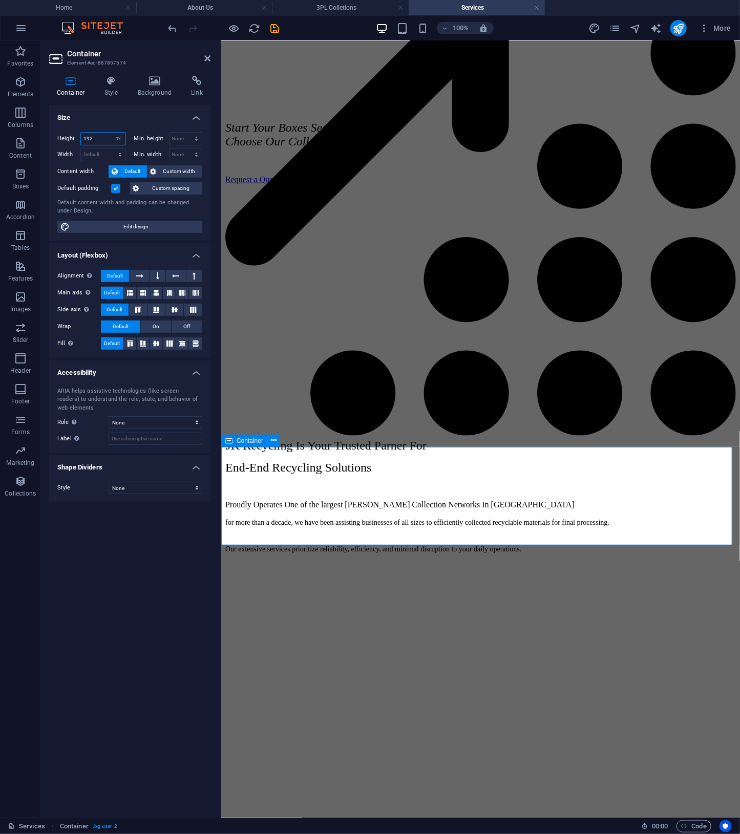
type input "192"
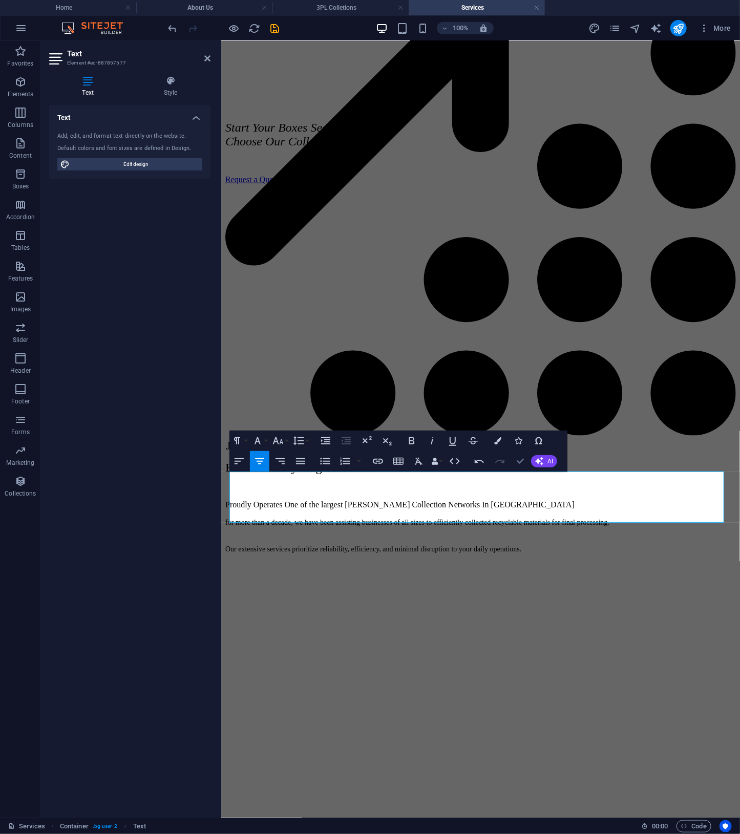
drag, startPoint x: 522, startPoint y: 456, endPoint x: 560, endPoint y: 361, distance: 102.5
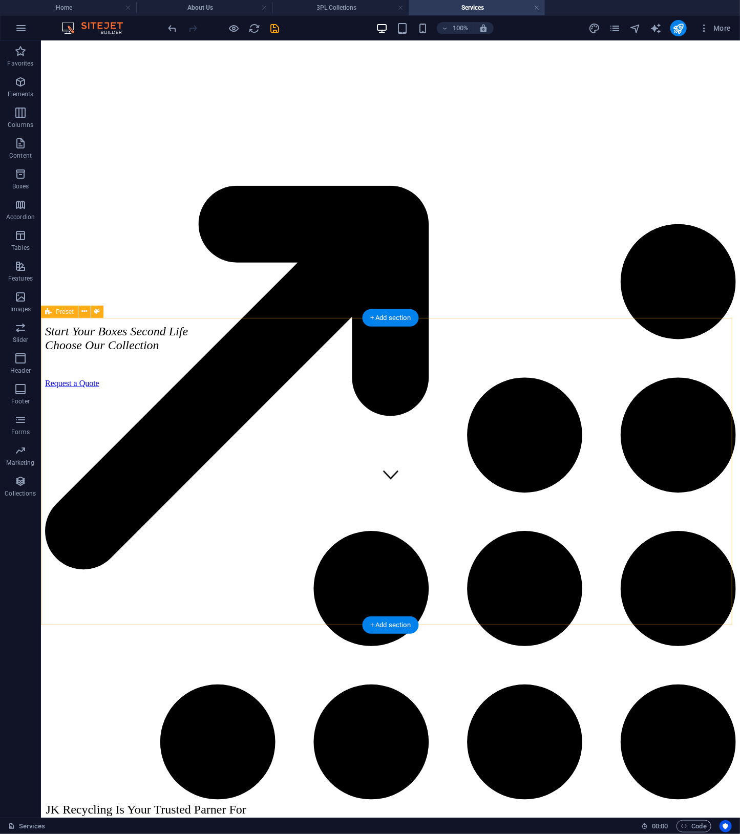
scroll to position [0, 0]
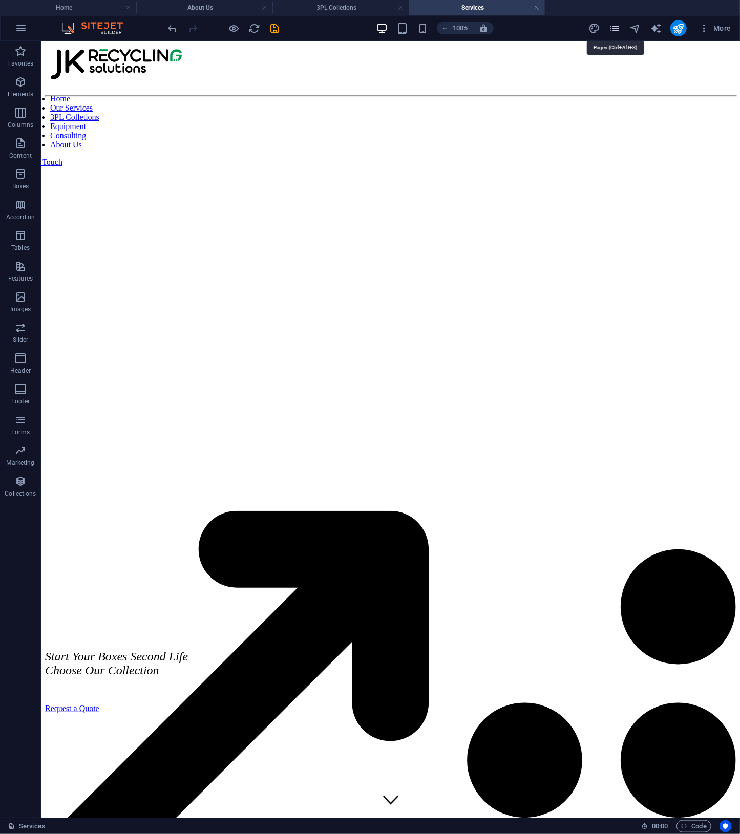
click at [616, 28] on icon "pages" at bounding box center [615, 29] width 12 height 12
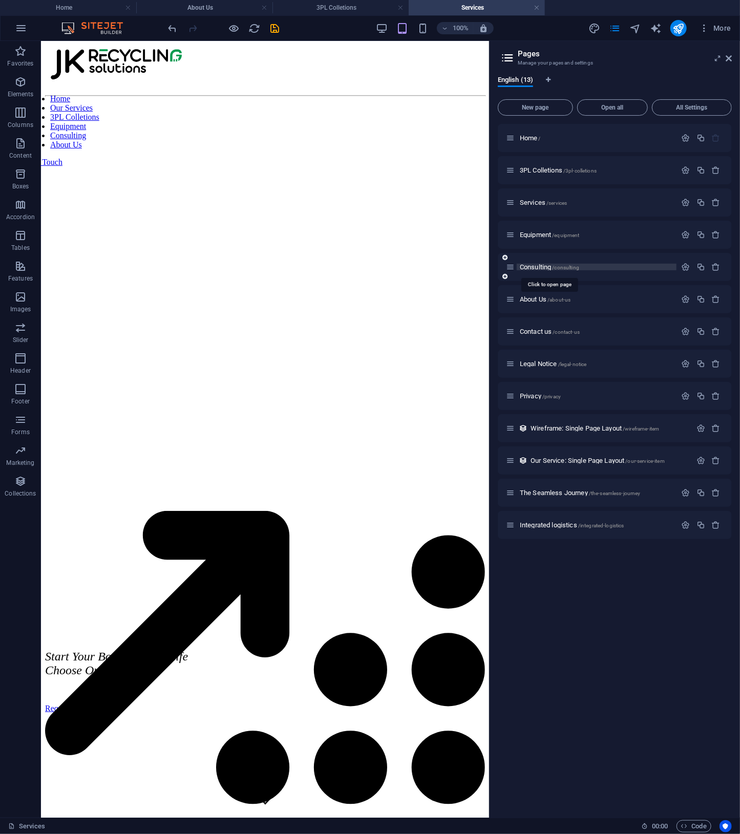
click at [537, 268] on span "Consulting /consulting" at bounding box center [549, 267] width 59 height 8
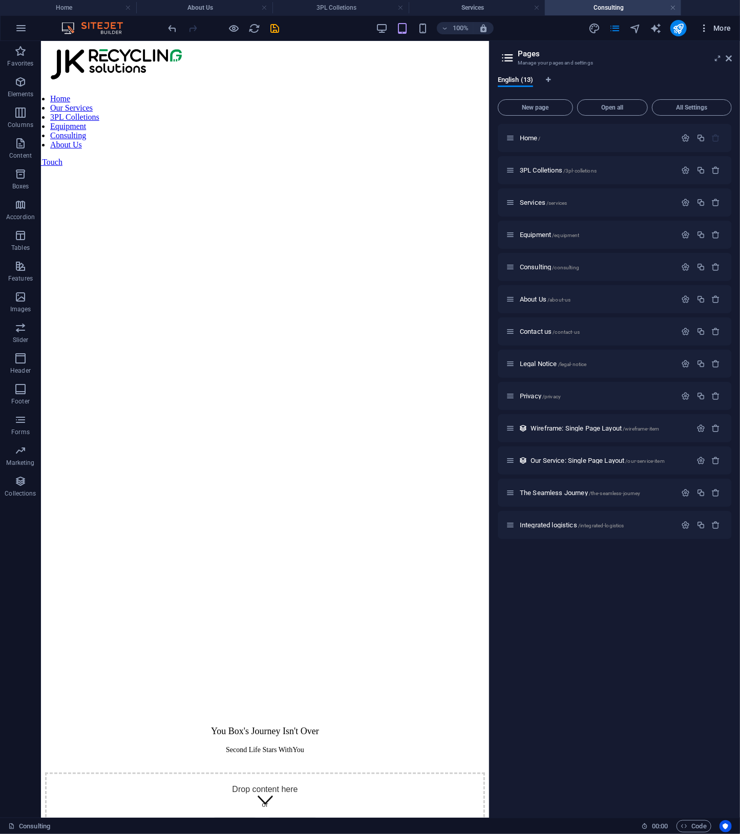
click at [730, 34] on button "More" at bounding box center [715, 28] width 40 height 16
click at [317, 175] on div at bounding box center [370, 417] width 740 height 834
click at [726, 57] on icon at bounding box center [729, 58] width 6 height 8
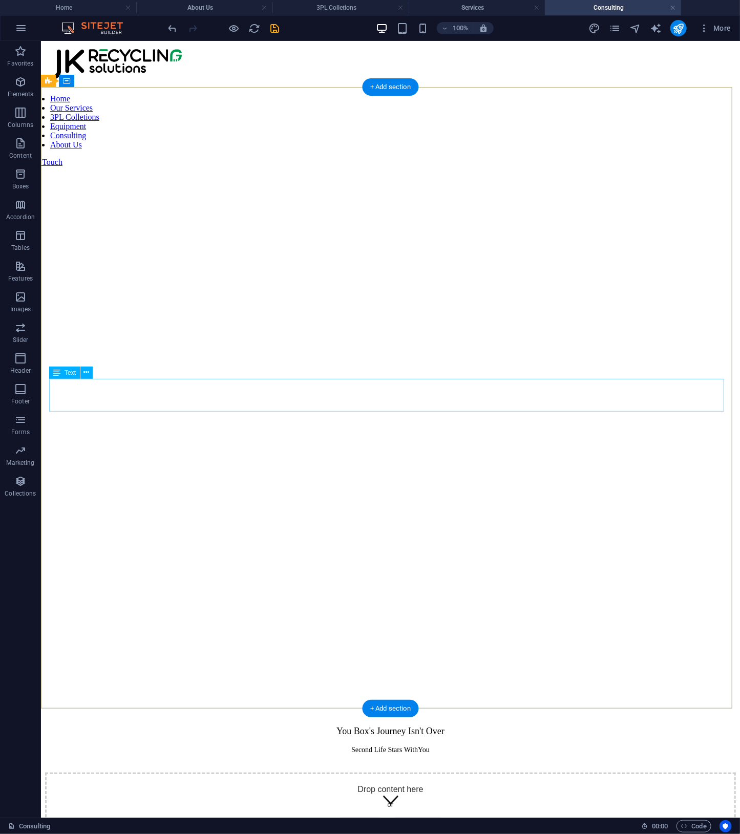
click at [444, 726] on div "You Box's Journey Isn't Over Second Life Stars WithYou" at bounding box center [390, 740] width 691 height 28
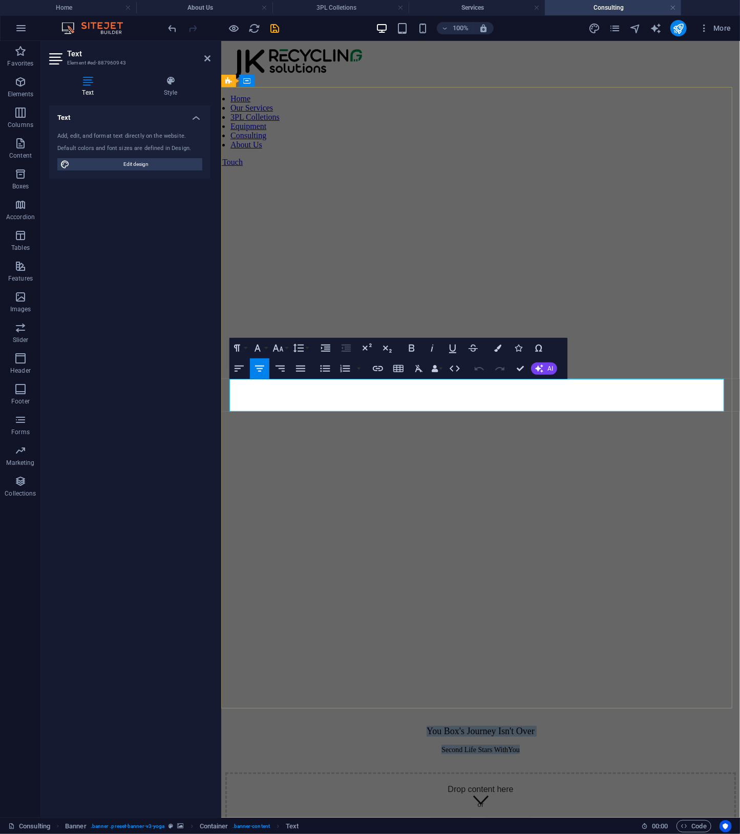
drag, startPoint x: 546, startPoint y: 402, endPoint x: 339, endPoint y: 383, distance: 208.3
click at [339, 726] on div "You Box's Journey Isn't Over Second Life Stars WithYou" at bounding box center [480, 740] width 511 height 28
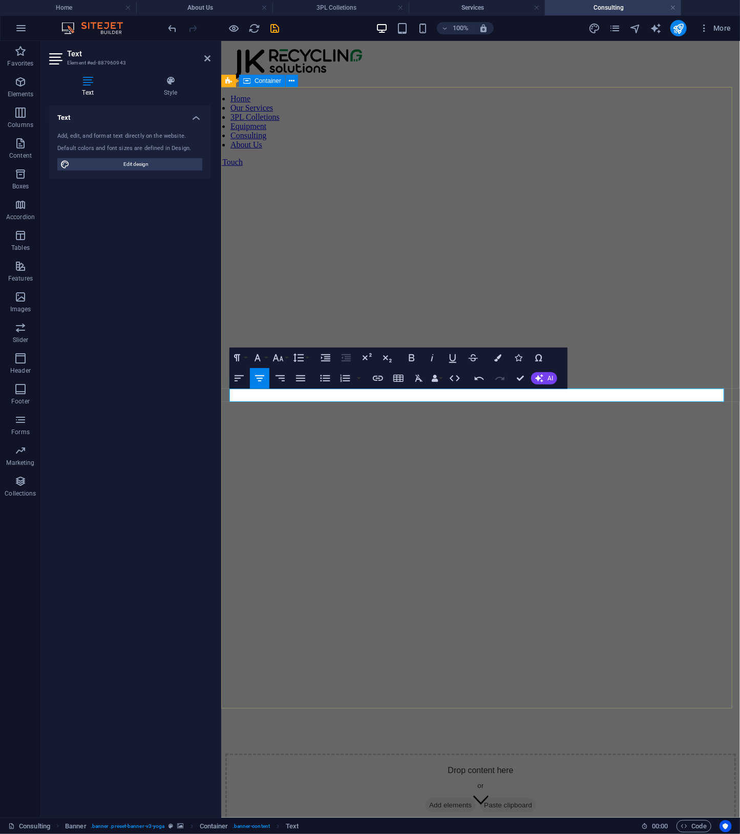
click at [590, 712] on div at bounding box center [480, 732] width 511 height 41
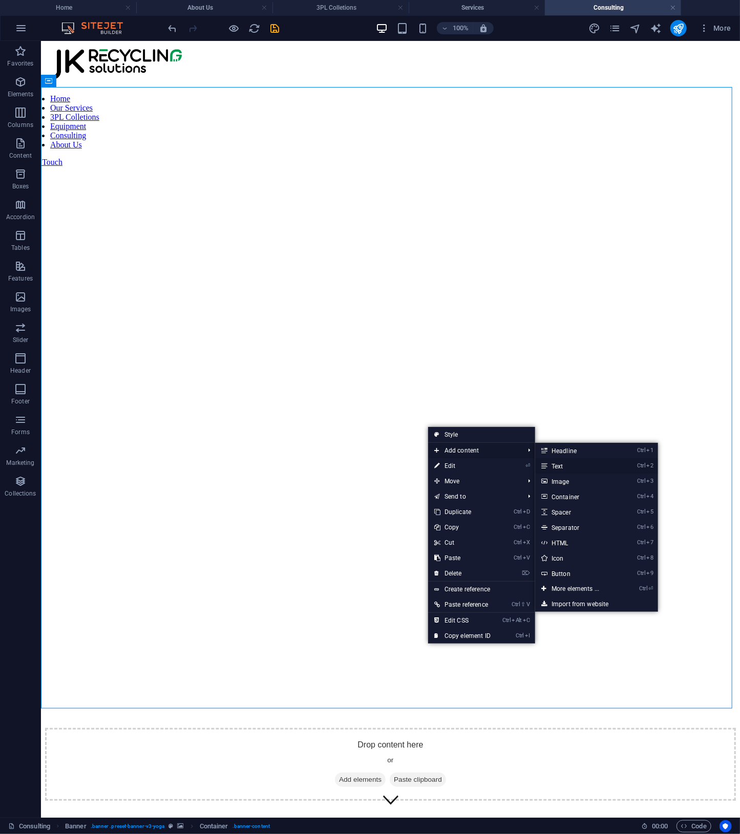
click at [567, 470] on link "Ctrl 2 Text" at bounding box center [577, 465] width 84 height 15
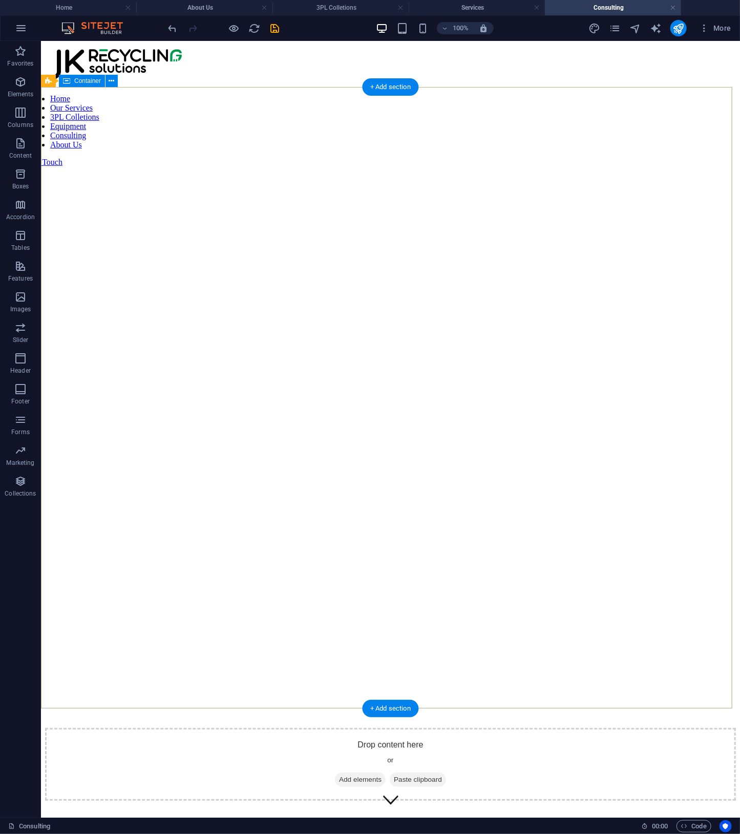
click at [531, 712] on div at bounding box center [390, 719] width 691 height 15
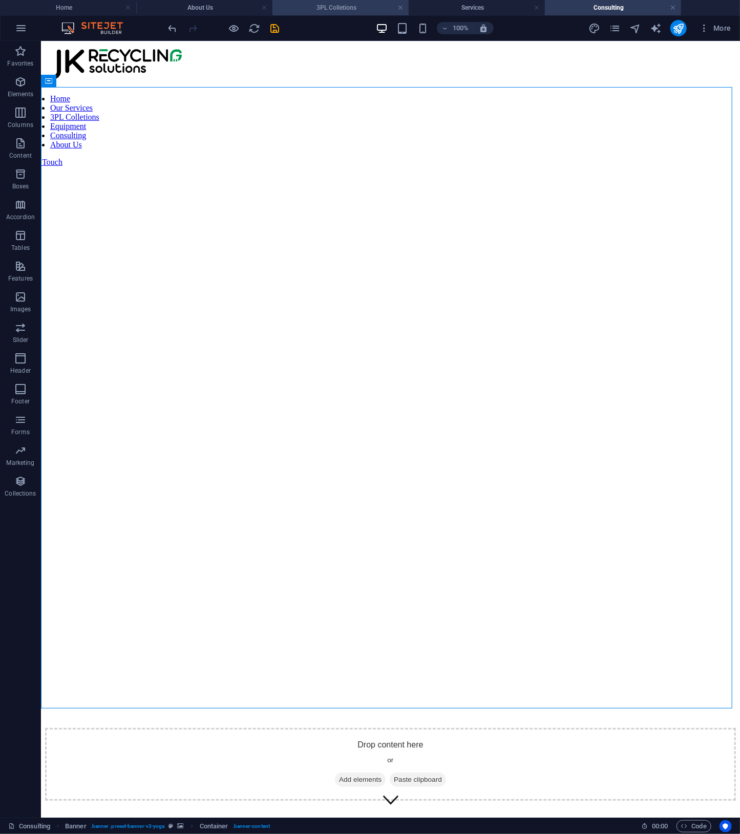
click at [336, 6] on h4 "3PL Colletions" at bounding box center [340, 7] width 136 height 11
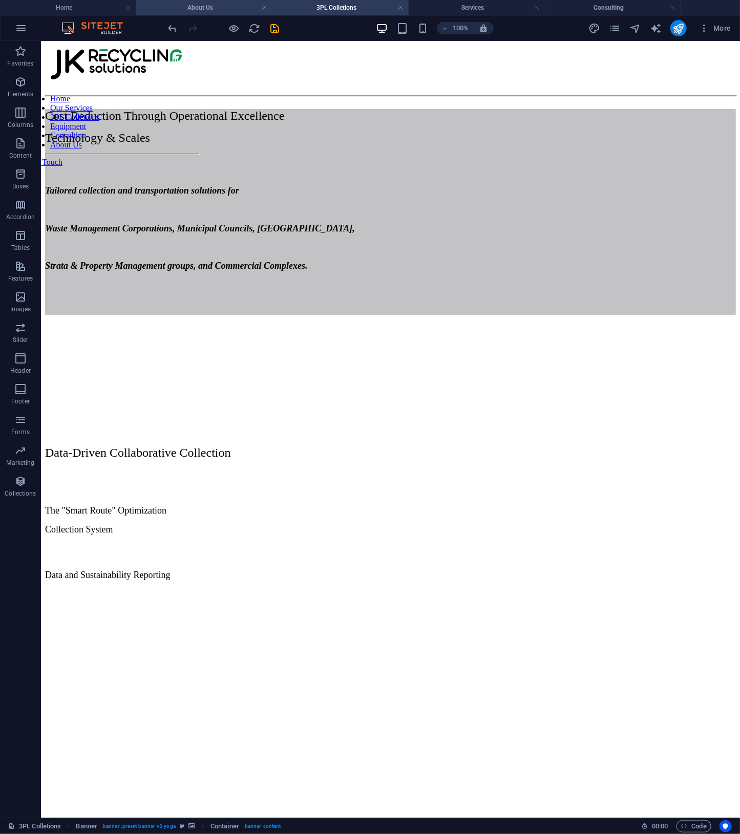
click at [225, 11] on h4 "About Us" at bounding box center [204, 7] width 136 height 11
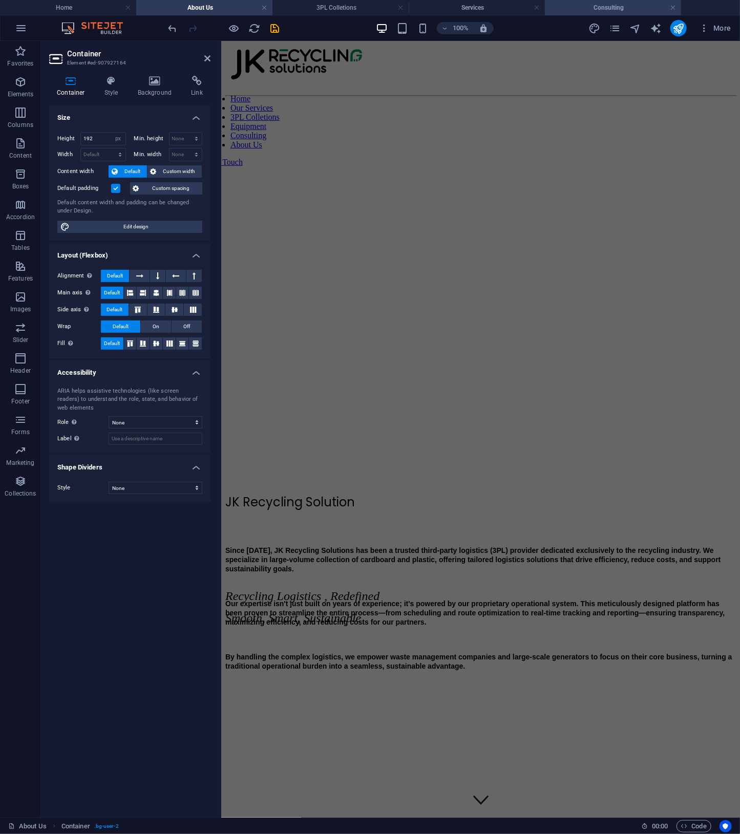
click at [585, 8] on h4 "Consulting" at bounding box center [613, 7] width 136 height 11
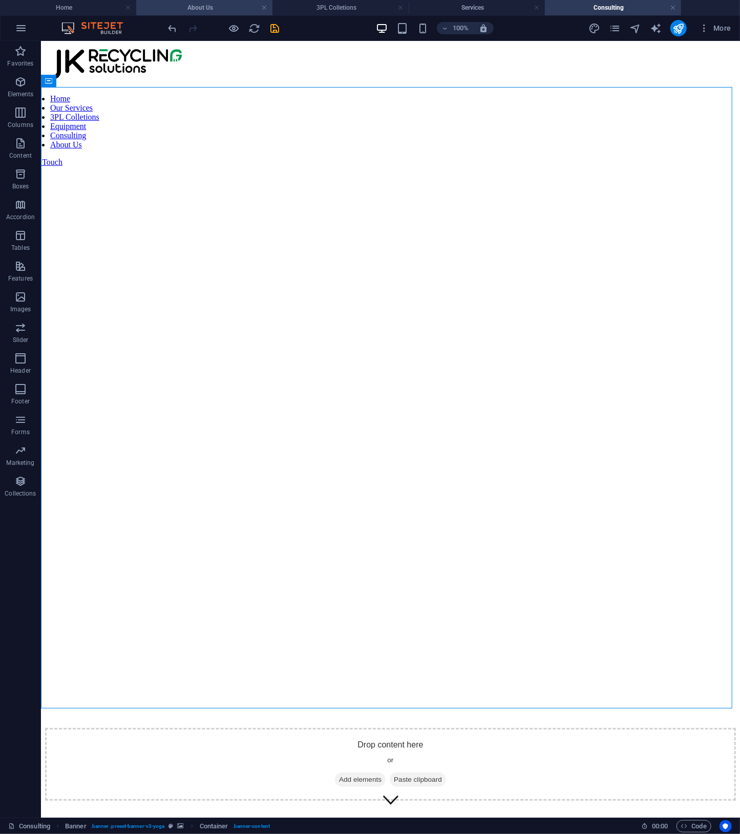
click at [210, 6] on h4 "About Us" at bounding box center [204, 7] width 136 height 11
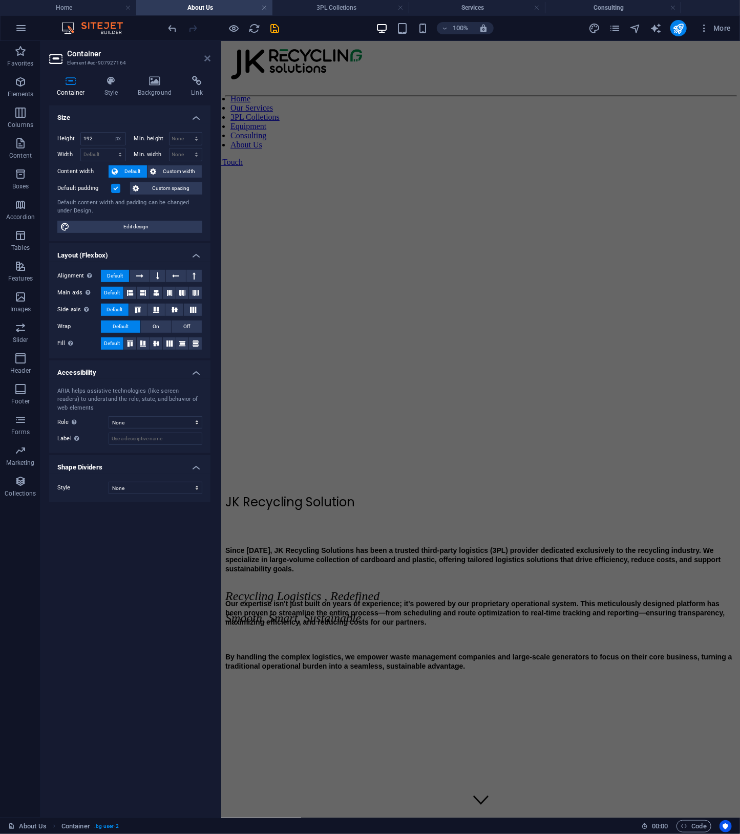
click at [206, 60] on icon at bounding box center [207, 58] width 6 height 8
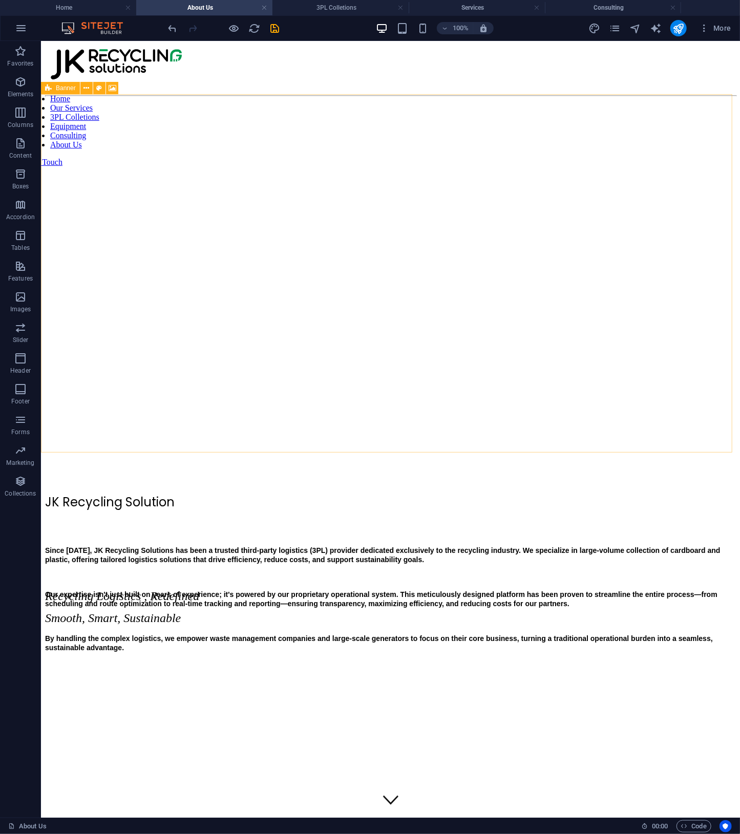
click at [50, 91] on icon at bounding box center [48, 88] width 7 height 12
select select "px"
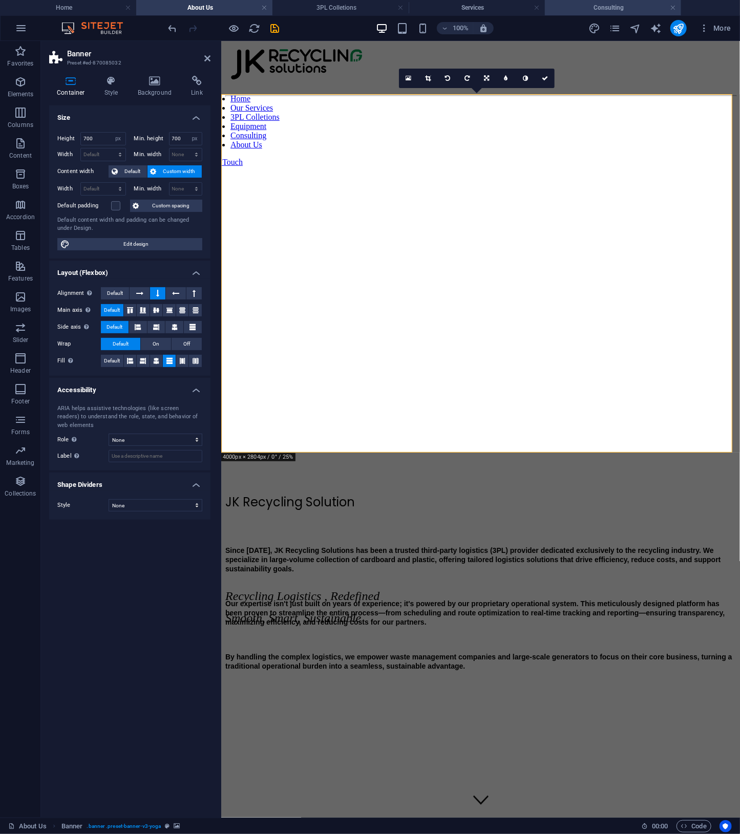
click at [576, 3] on h4 "Consulting" at bounding box center [613, 7] width 136 height 11
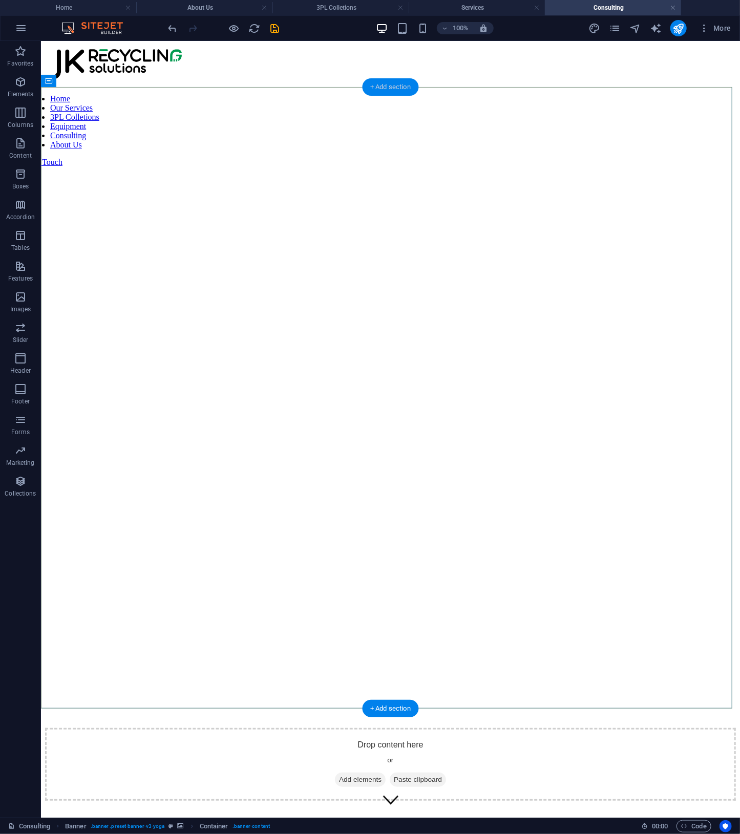
click at [408, 93] on div "+ Add section" at bounding box center [390, 86] width 57 height 17
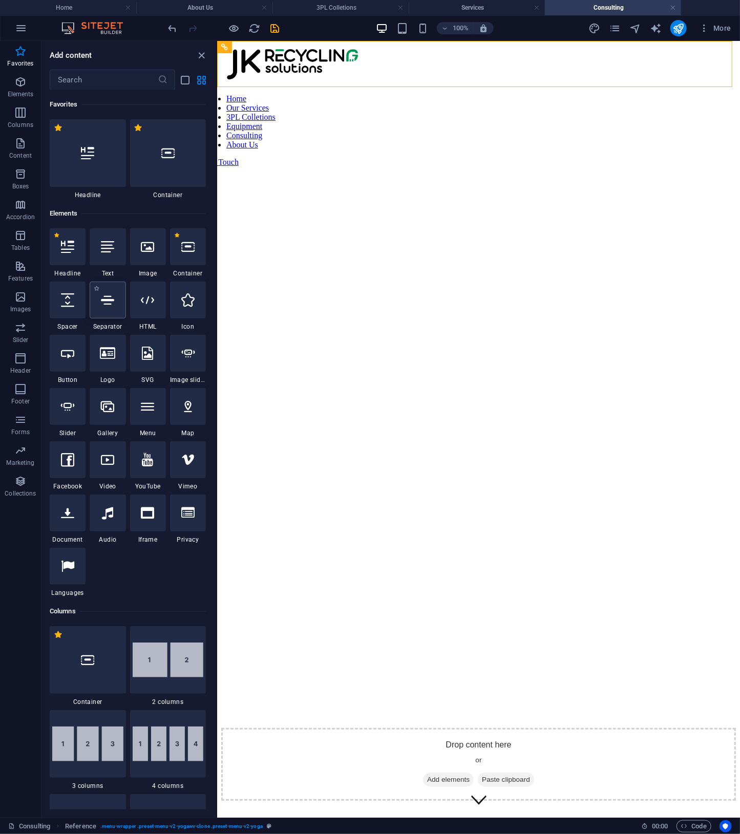
click at [103, 305] on icon at bounding box center [107, 299] width 13 height 13
select select "%"
select select "px"
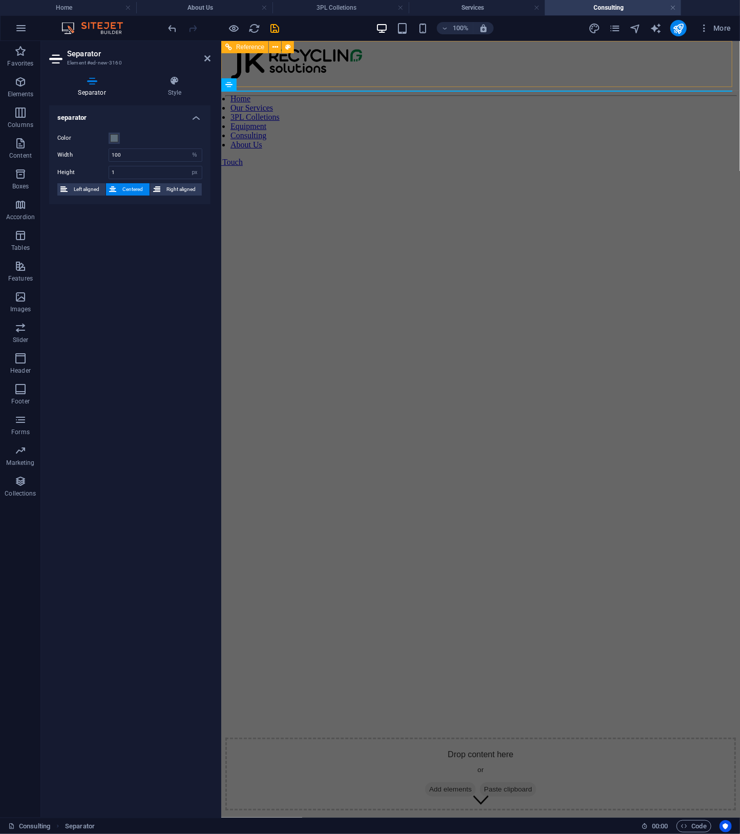
click at [236, 109] on nav "Home Our Services 3PL Colletions Equipment Consulting About Us" at bounding box center [464, 121] width 511 height 55
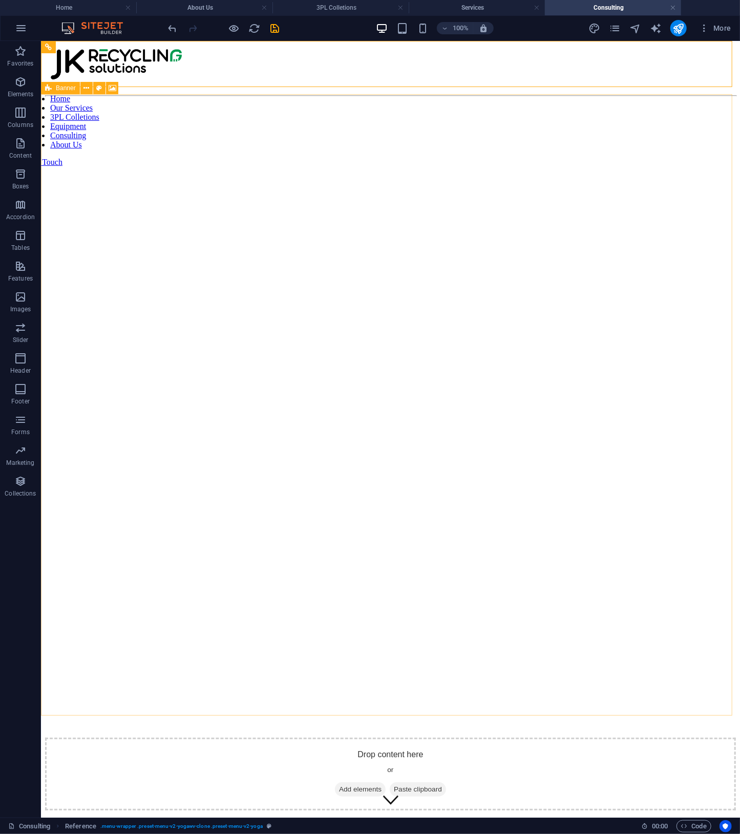
click at [54, 90] on div "Banner" at bounding box center [60, 88] width 39 height 12
select select "vh"
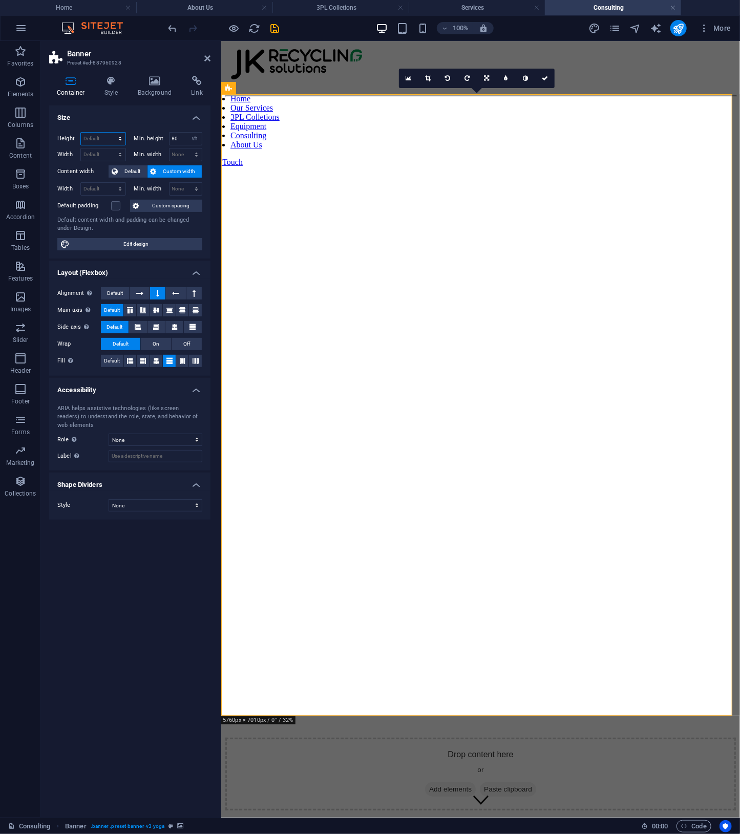
click at [103, 138] on select "Default px rem % vh vw" at bounding box center [103, 139] width 45 height 12
select select "px"
click at [111, 133] on select "Default px rem % vh vw" at bounding box center [103, 139] width 45 height 12
type input "700"
click at [190, 136] on select "None px rem % vh vw" at bounding box center [194, 139] width 14 height 12
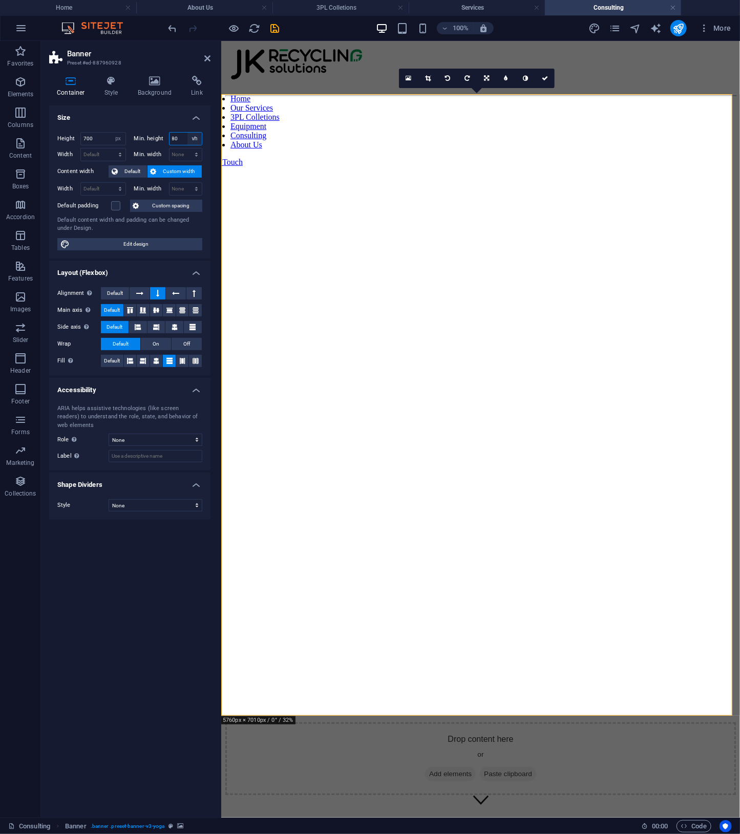
select select "px"
click at [187, 133] on select "None px rem % vh vw" at bounding box center [194, 139] width 14 height 12
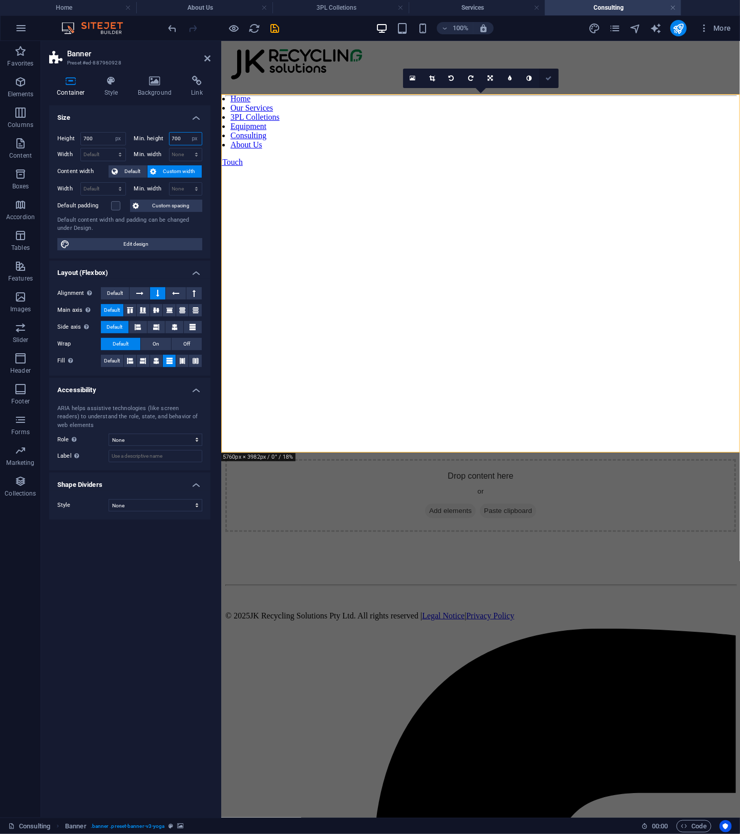
type input "700"
click at [549, 80] on icon at bounding box center [548, 78] width 6 height 6
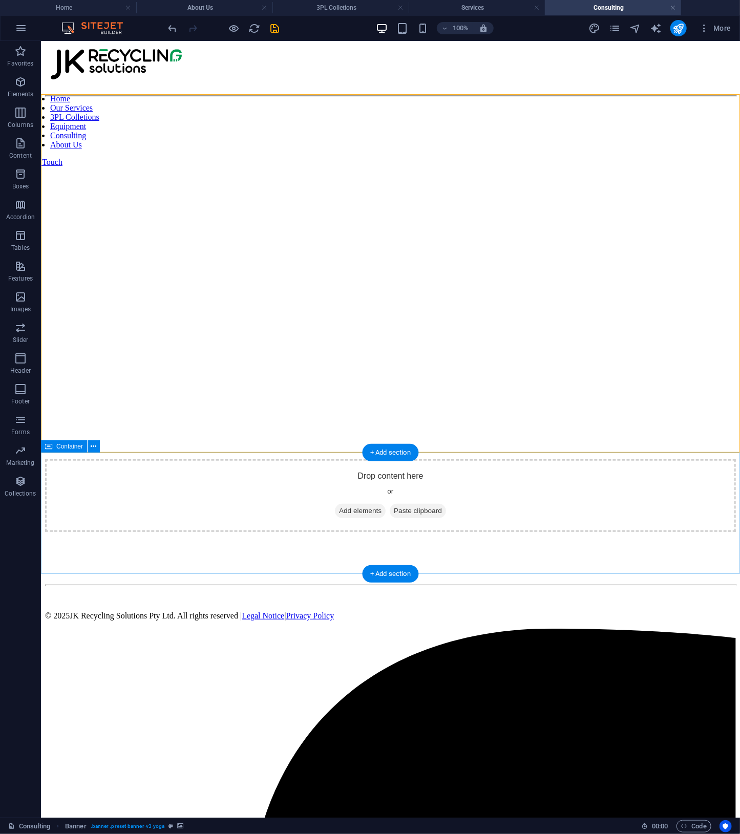
click at [607, 459] on div "Drop content here or Add elements Paste clipboard" at bounding box center [390, 495] width 691 height 73
click at [607, 459] on div at bounding box center [390, 466] width 691 height 15
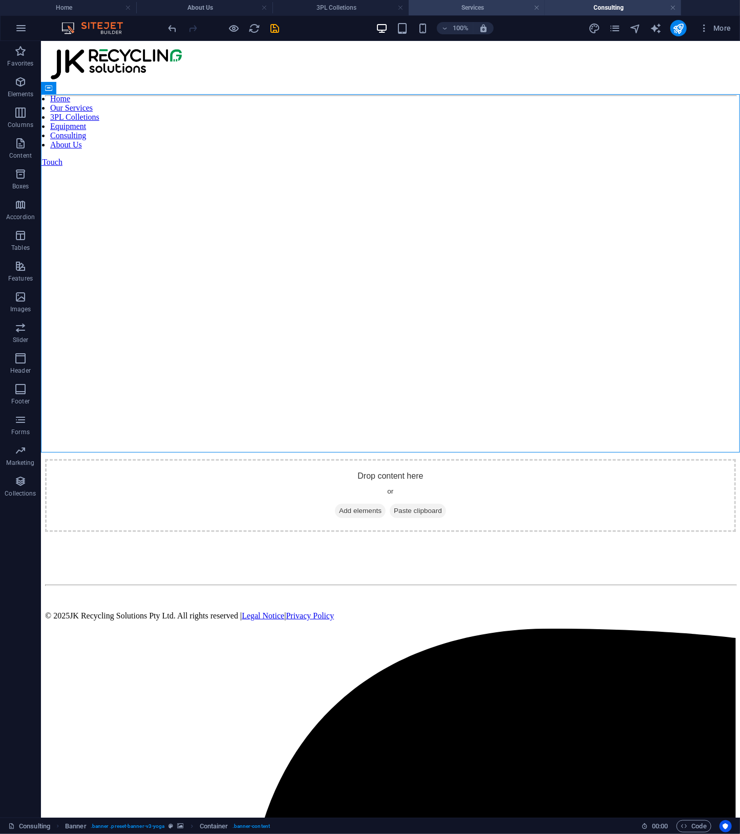
click at [493, 6] on h4 "Services" at bounding box center [477, 7] width 136 height 11
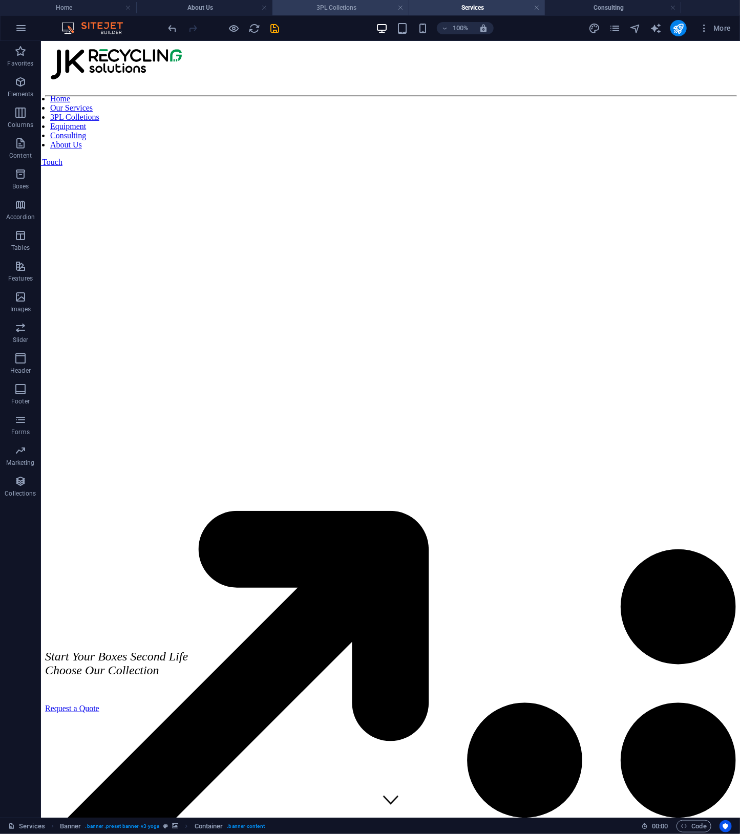
click at [329, 13] on li "3PL Colletions" at bounding box center [340, 7] width 136 height 15
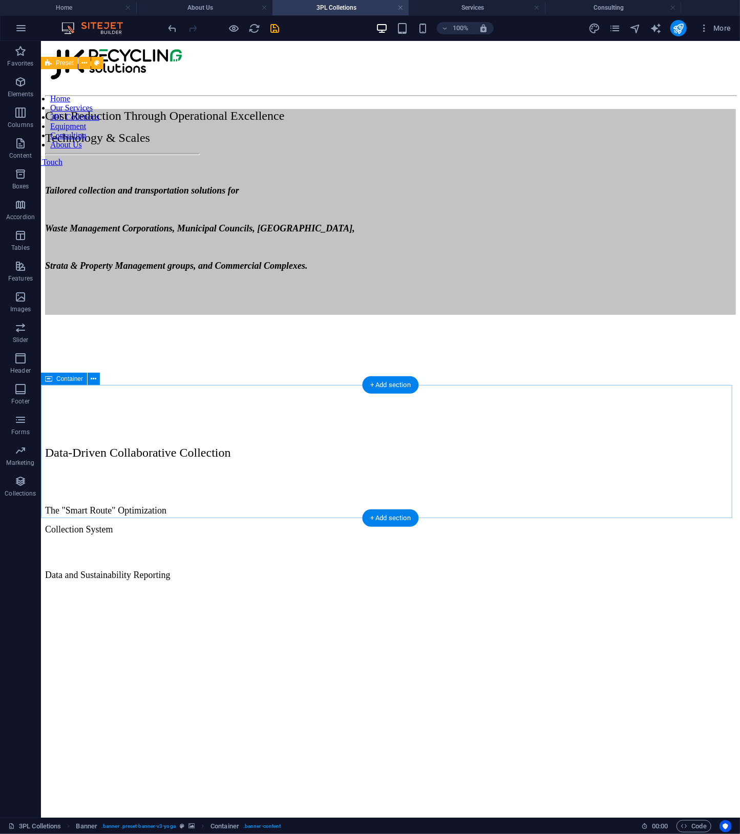
scroll to position [332, 0]
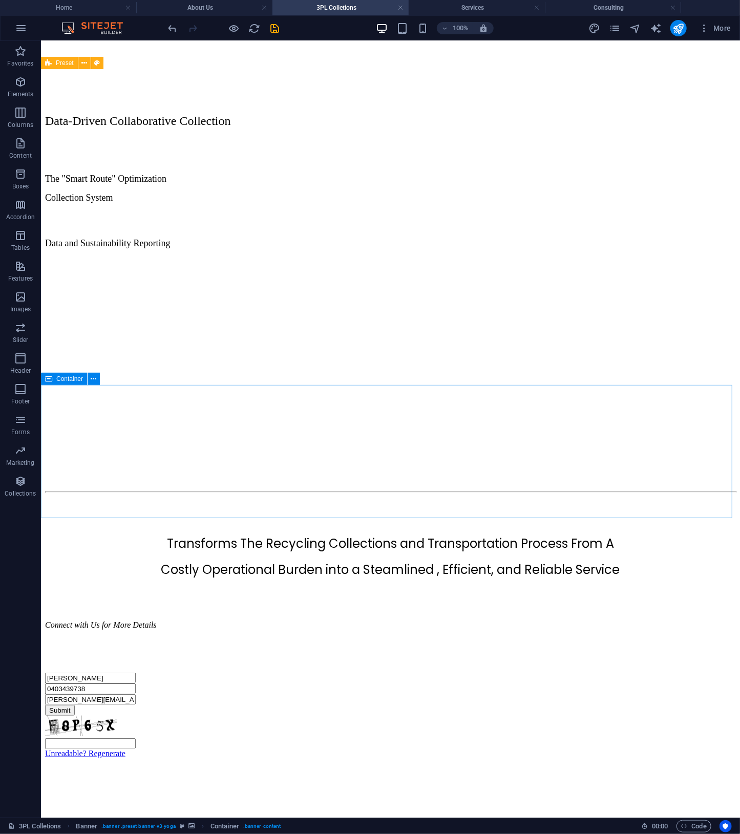
click at [57, 379] on span "Container" at bounding box center [69, 379] width 27 height 6
select select "px"
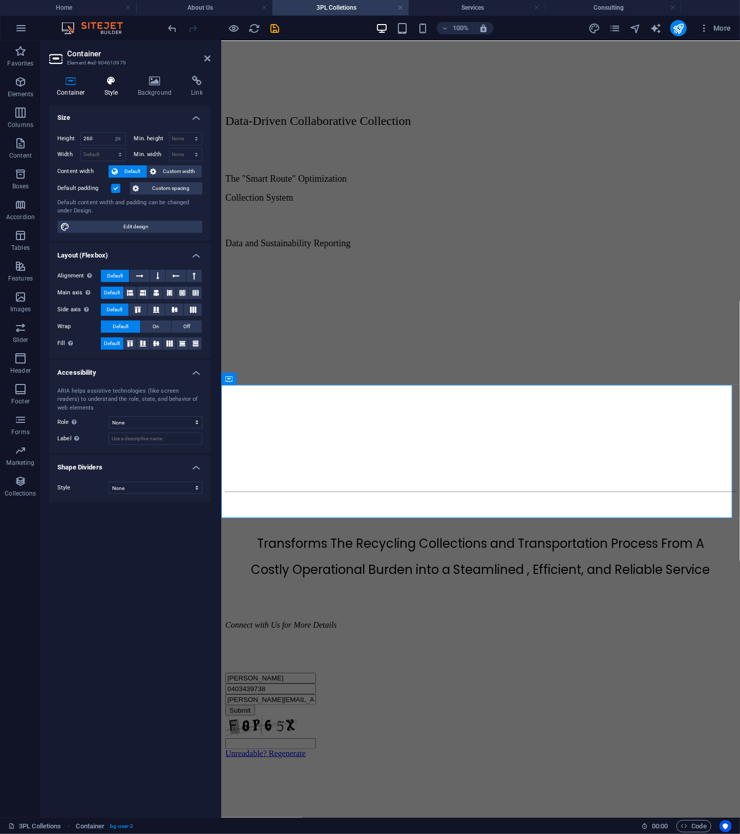
click at [113, 89] on h4 "Style" at bounding box center [113, 87] width 33 height 22
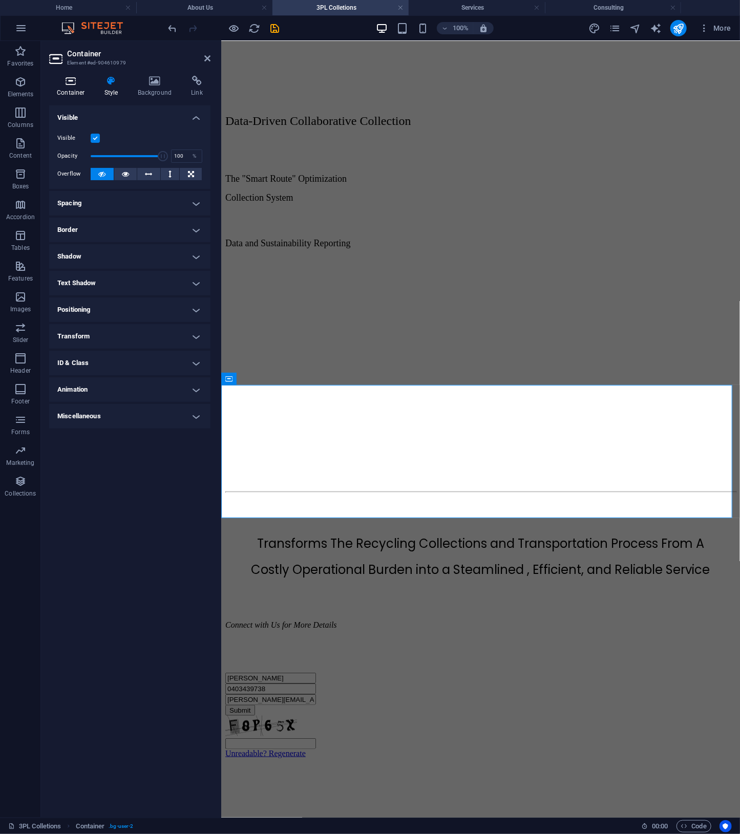
click at [70, 81] on icon at bounding box center [71, 81] width 44 height 10
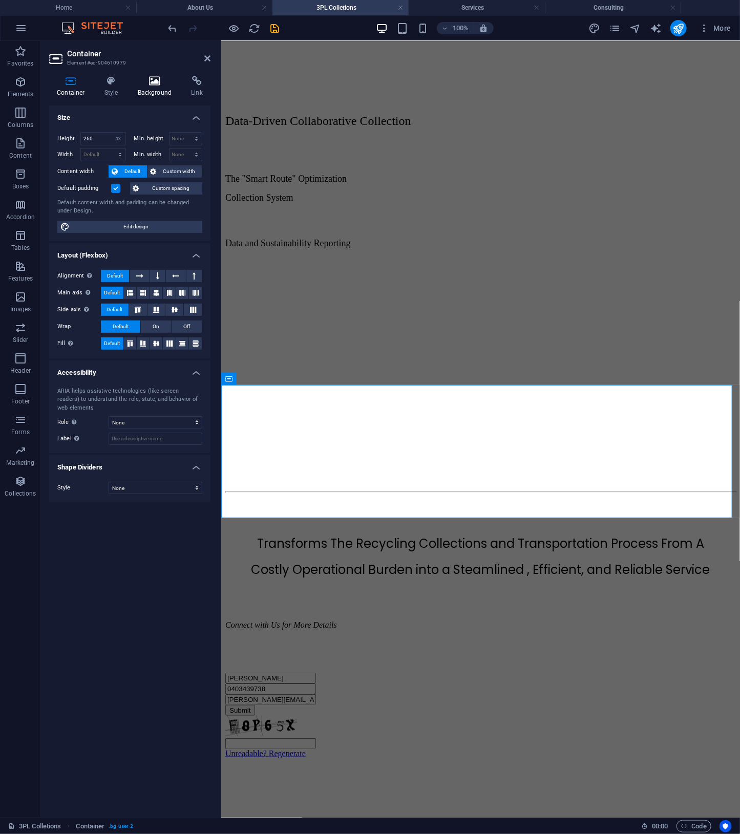
click at [159, 89] on h4 "Background" at bounding box center [157, 87] width 54 height 22
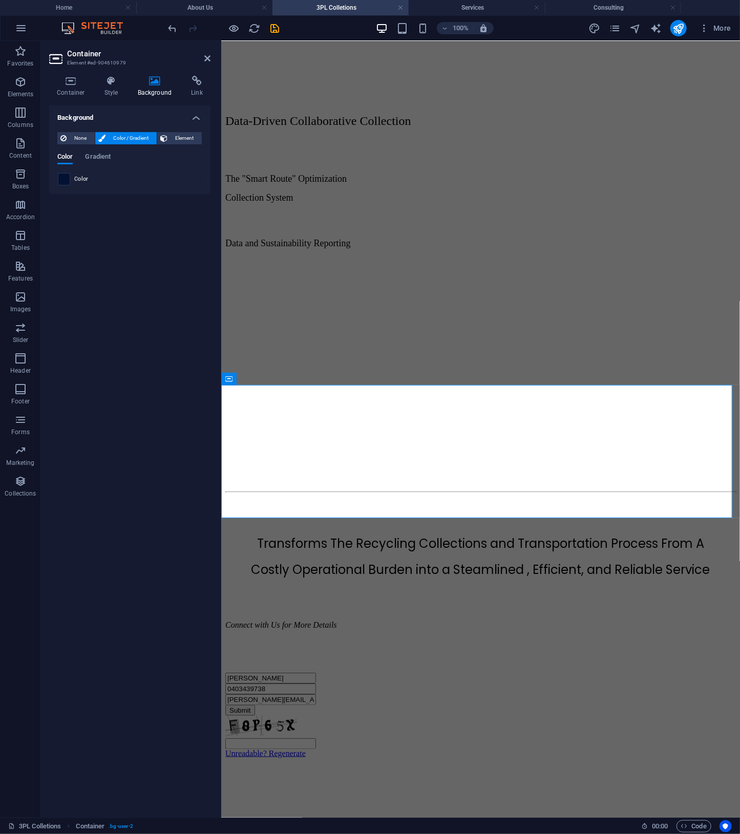
click at [65, 176] on span at bounding box center [63, 179] width 11 height 11
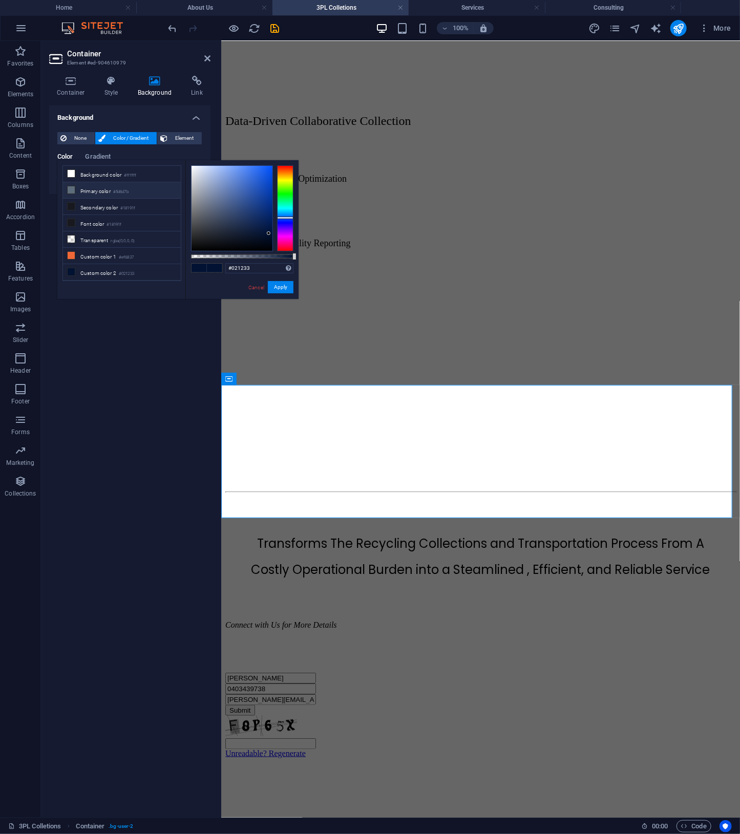
click at [101, 189] on li "Primary color #5d6d7b" at bounding box center [122, 190] width 118 height 16
click at [101, 204] on li "Secondary color #18191f" at bounding box center [122, 207] width 118 height 16
type input "#18191f"
click at [278, 285] on button "Apply" at bounding box center [281, 287] width 26 height 12
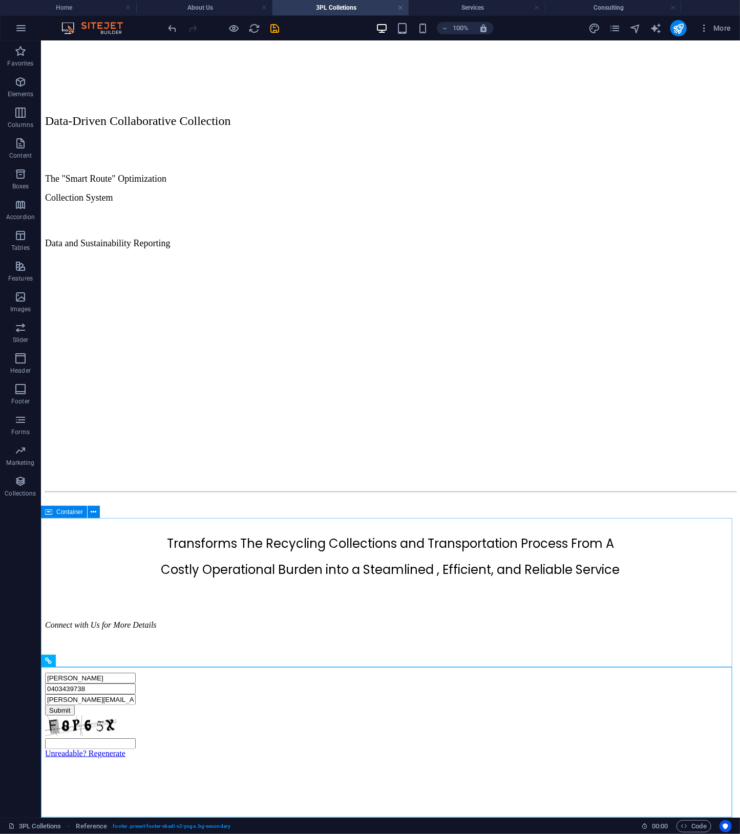
click at [48, 513] on icon at bounding box center [48, 512] width 7 height 12
select select "px"
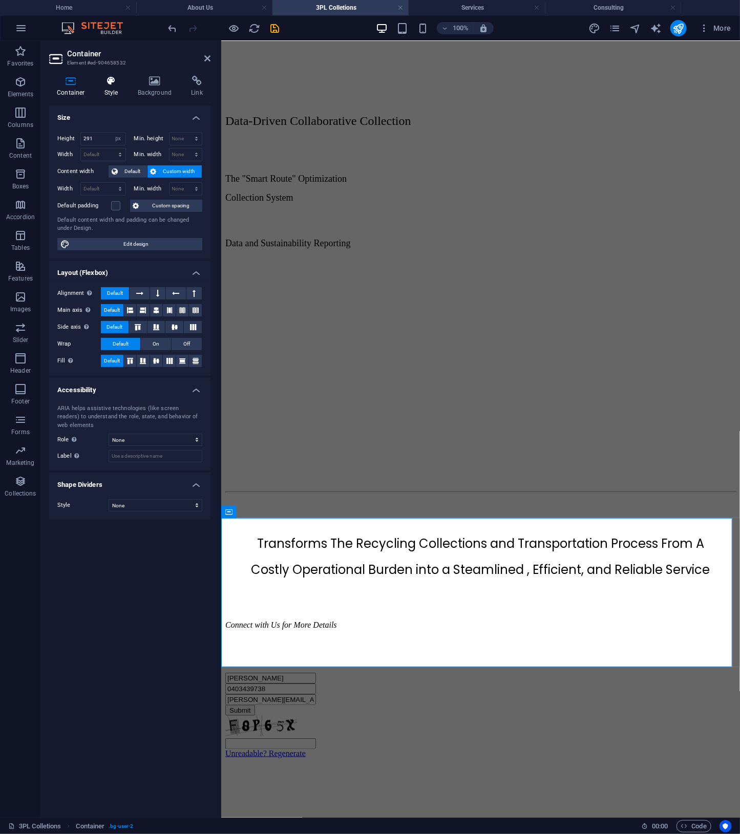
click at [112, 84] on icon at bounding box center [111, 81] width 29 height 10
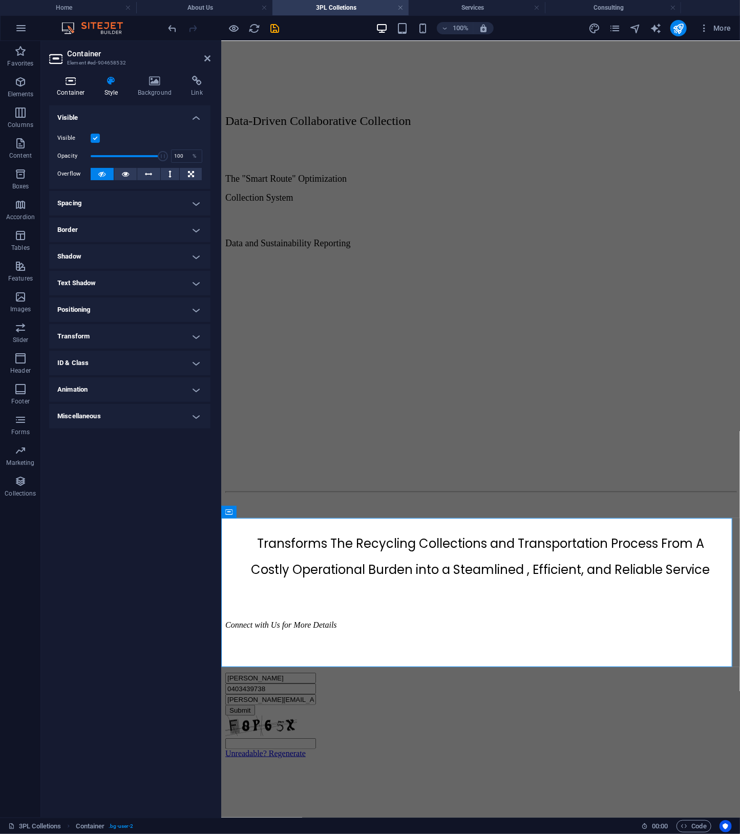
click at [69, 82] on icon at bounding box center [71, 81] width 44 height 10
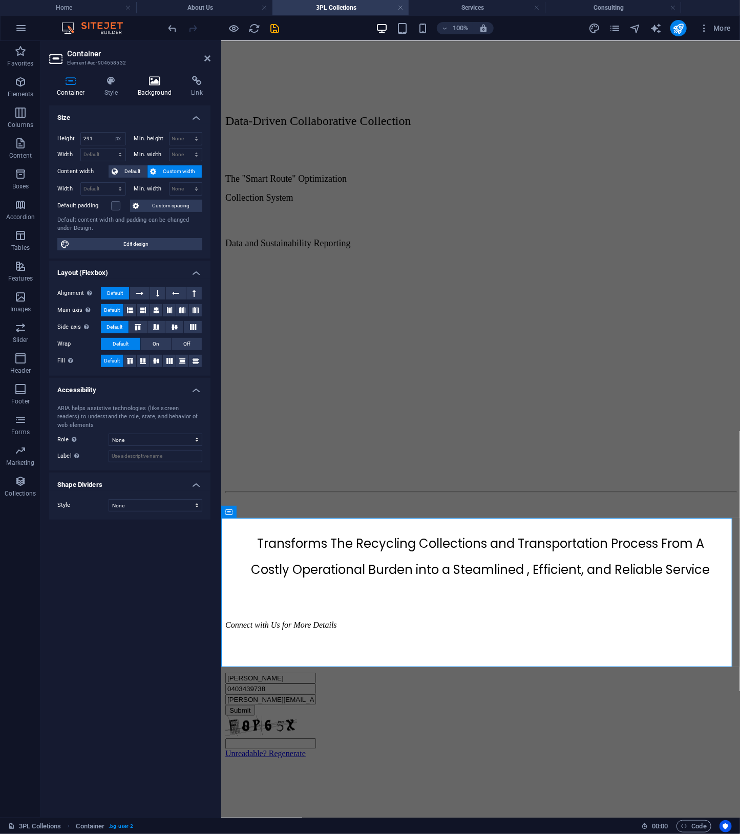
click at [160, 86] on h4 "Background" at bounding box center [157, 87] width 54 height 22
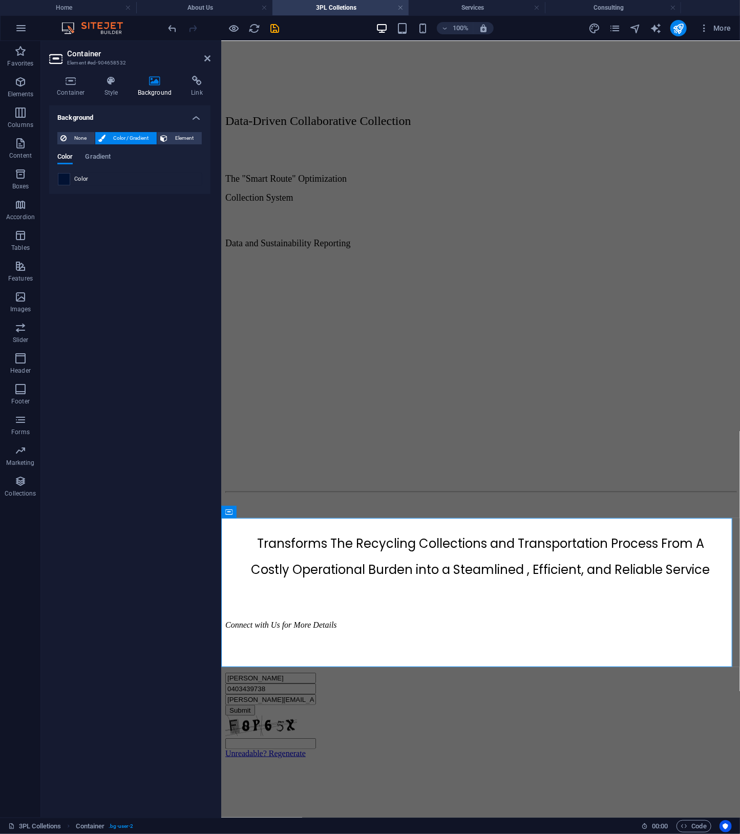
click at [68, 175] on span at bounding box center [63, 179] width 11 height 11
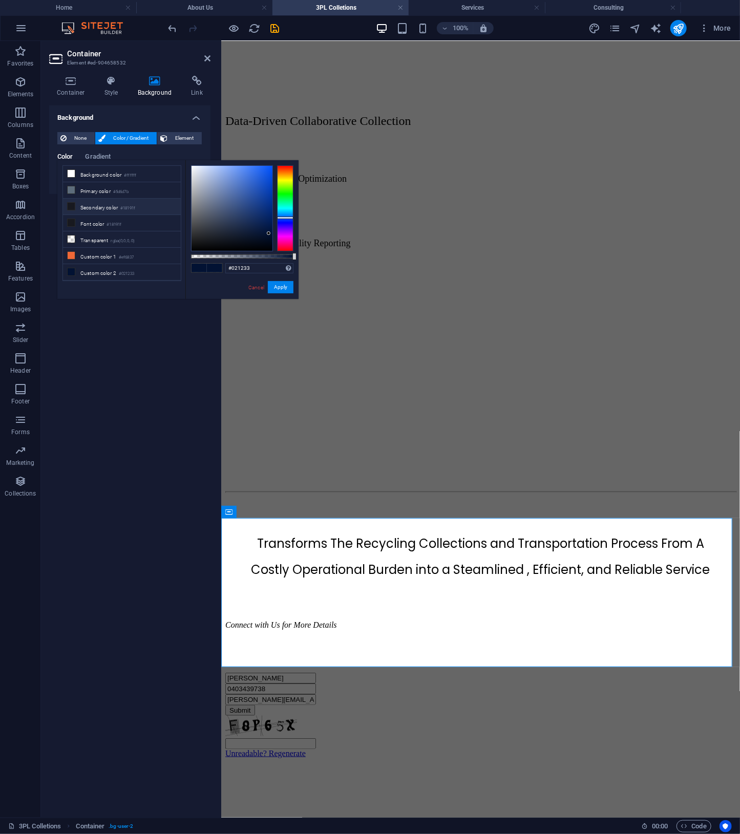
click at [102, 206] on li "Secondary color #18191f" at bounding box center [122, 207] width 118 height 16
type input "#18191f"
click at [275, 283] on button "Apply" at bounding box center [281, 287] width 26 height 12
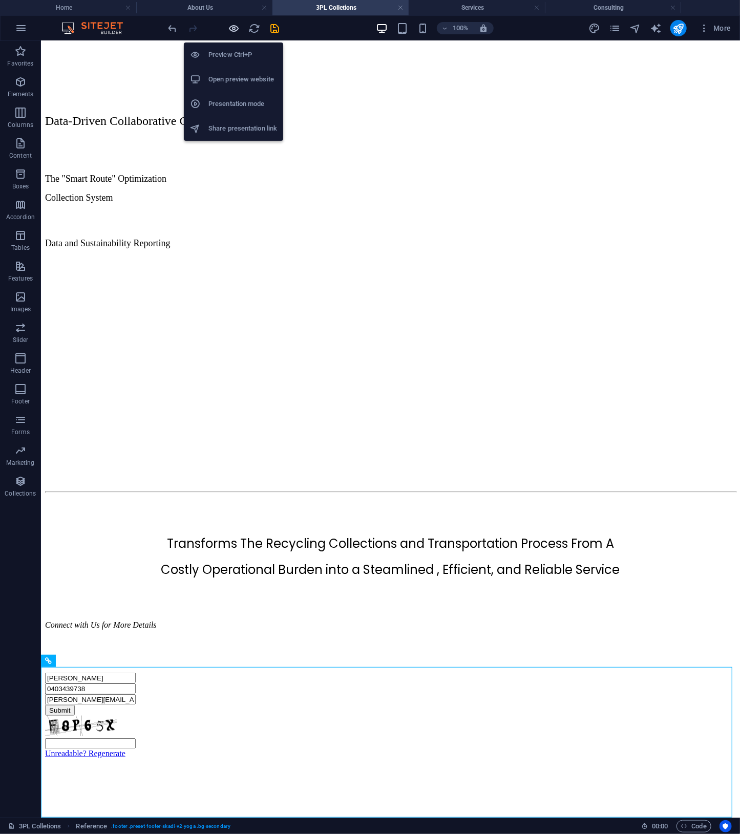
click at [235, 30] on icon "button" at bounding box center [234, 29] width 12 height 12
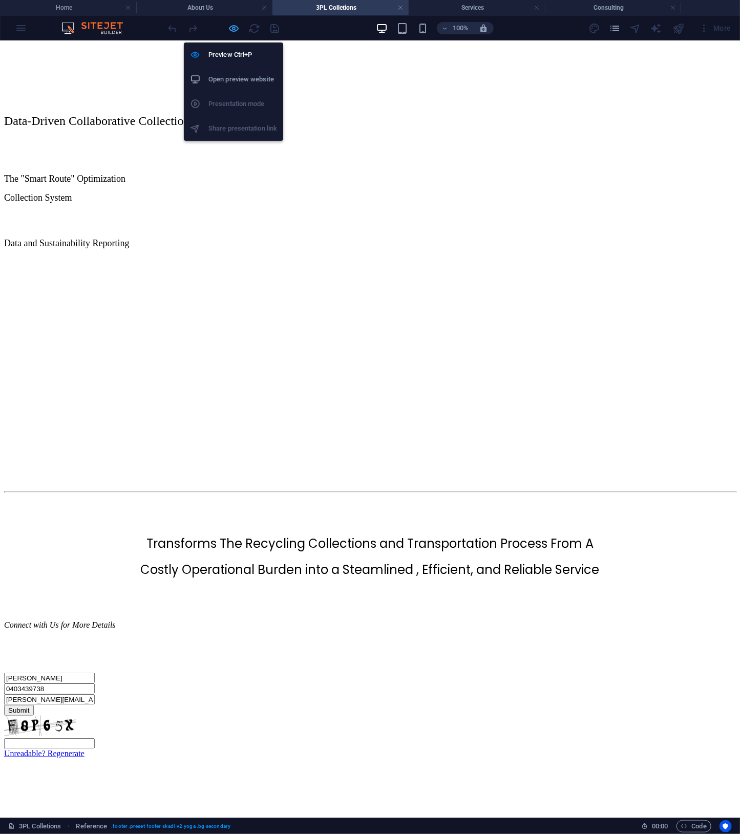
click at [235, 30] on icon "button" at bounding box center [234, 29] width 12 height 12
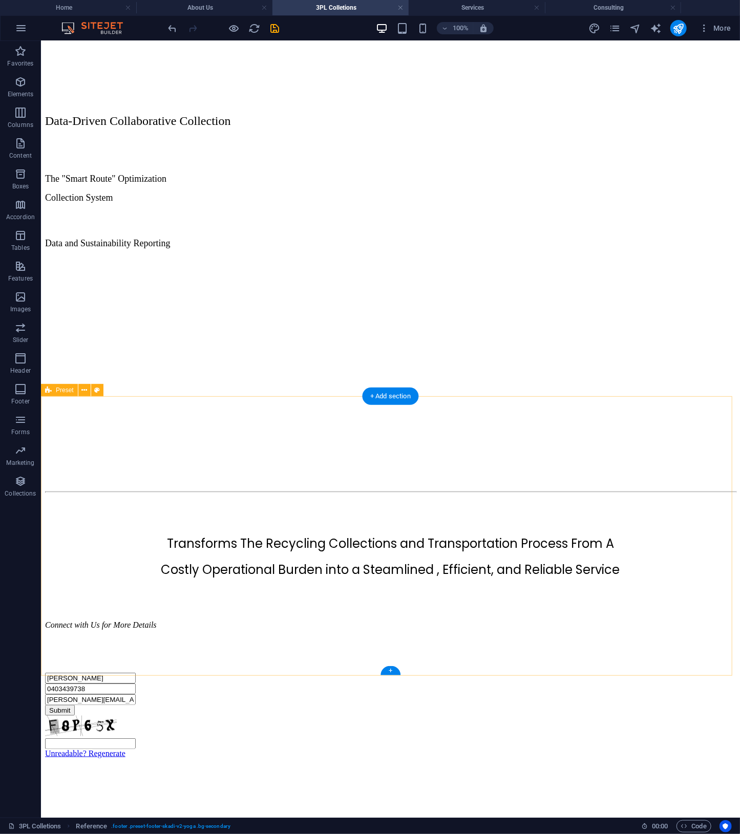
scroll to position [0, 0]
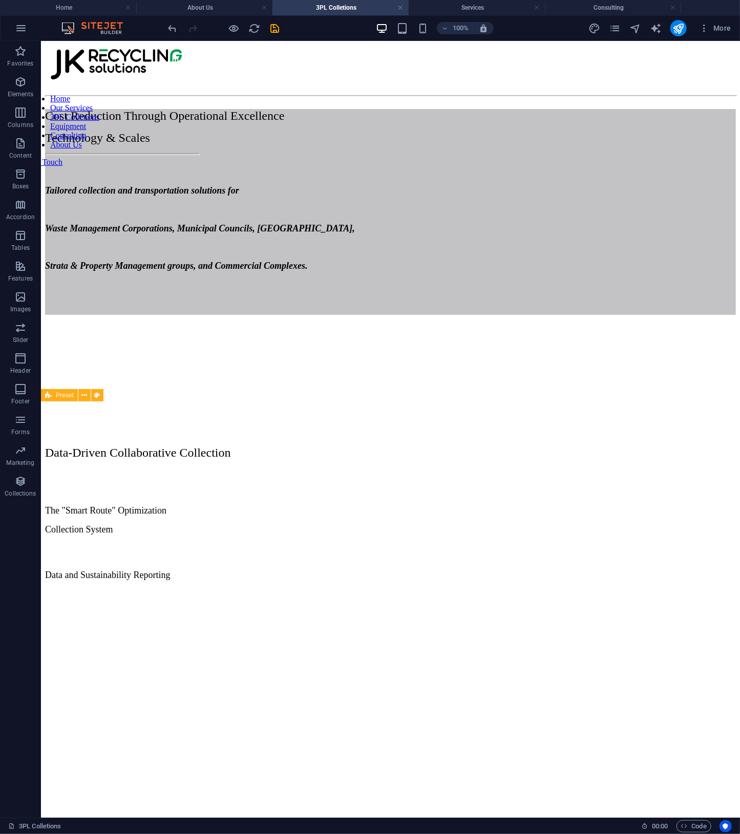
click at [321, 9] on h4 "3PL Colletions" at bounding box center [340, 7] width 136 height 11
click at [462, 11] on h4 "Services" at bounding box center [477, 7] width 136 height 11
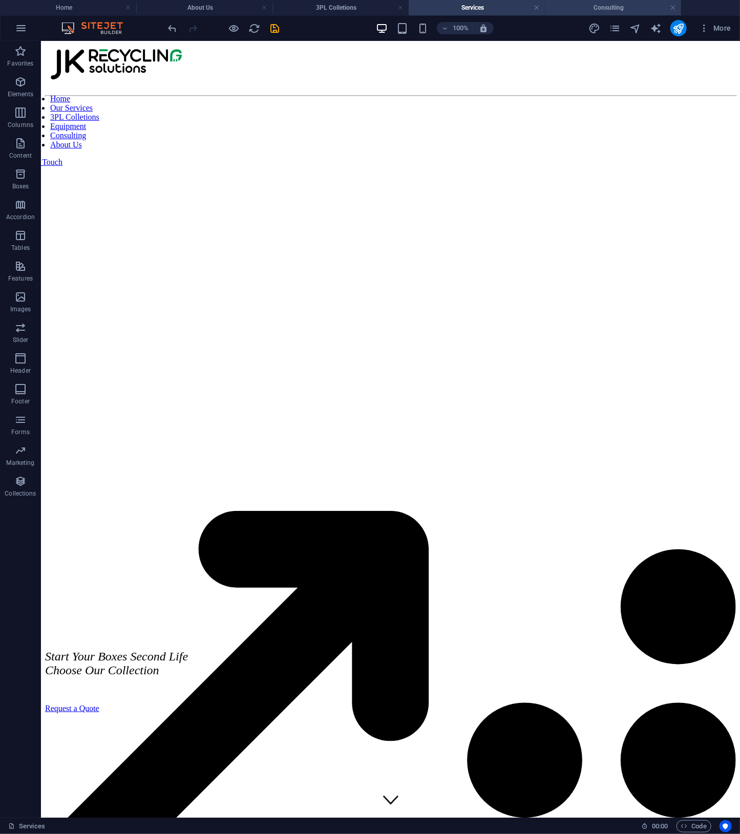
click at [589, 10] on h4 "Consulting" at bounding box center [613, 7] width 136 height 11
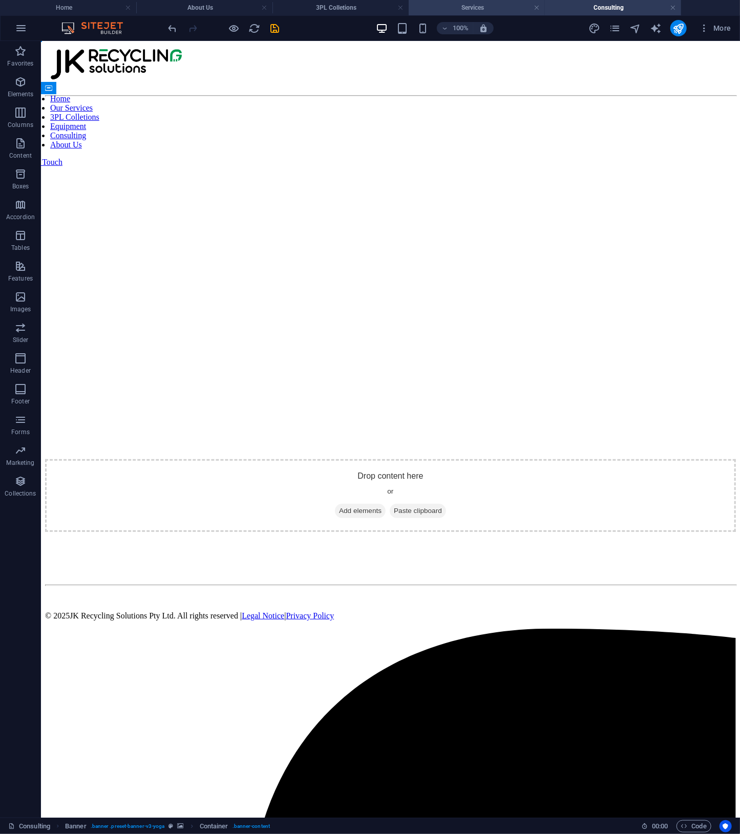
click at [490, 12] on h4 "Services" at bounding box center [477, 7] width 136 height 11
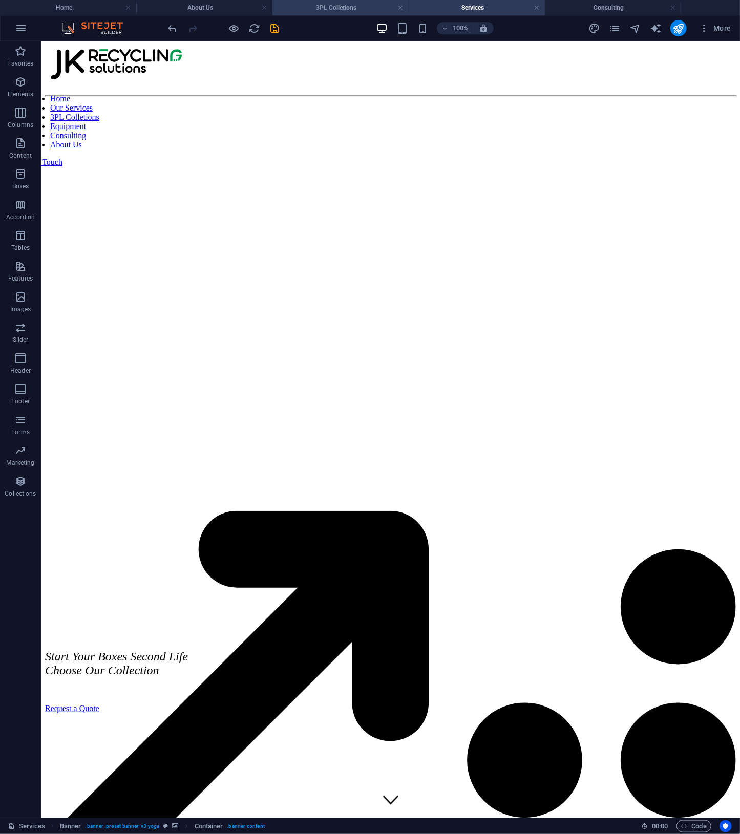
click at [312, 9] on h4 "3PL Colletions" at bounding box center [340, 7] width 136 height 11
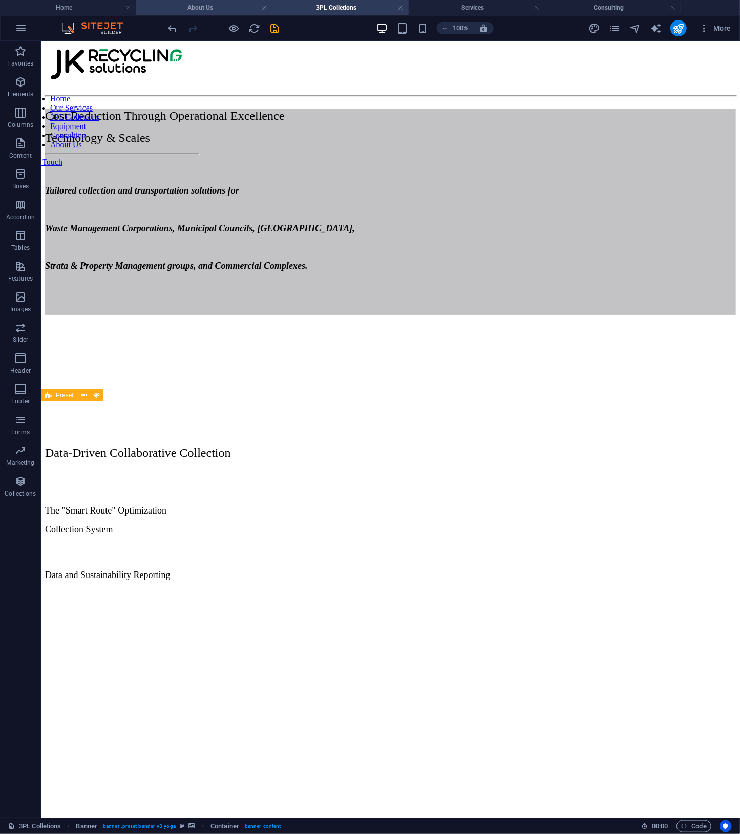
click at [220, 9] on h4 "About Us" at bounding box center [204, 7] width 136 height 11
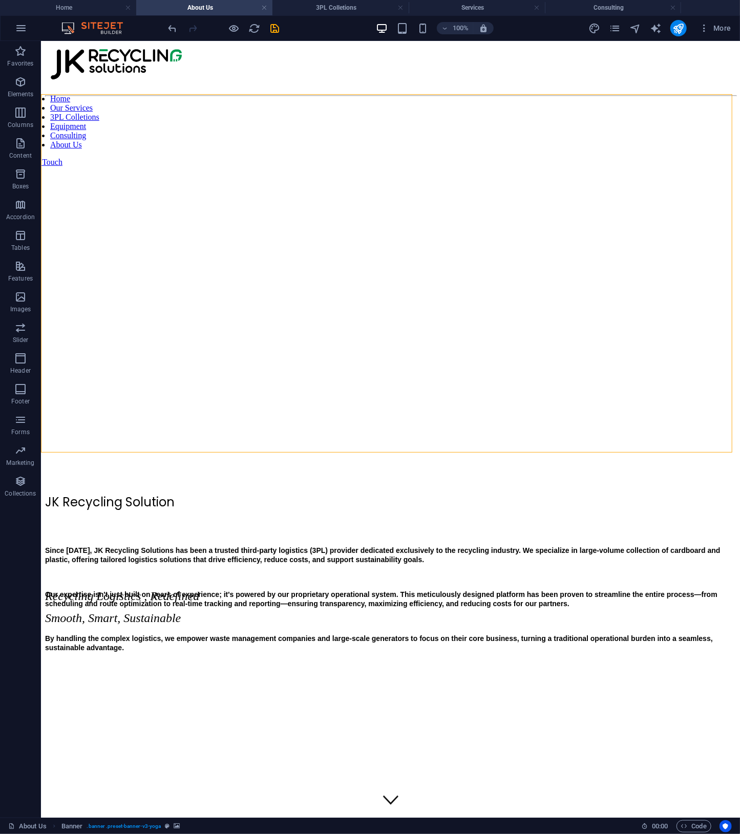
click at [220, 9] on h4 "About Us" at bounding box center [204, 7] width 136 height 11
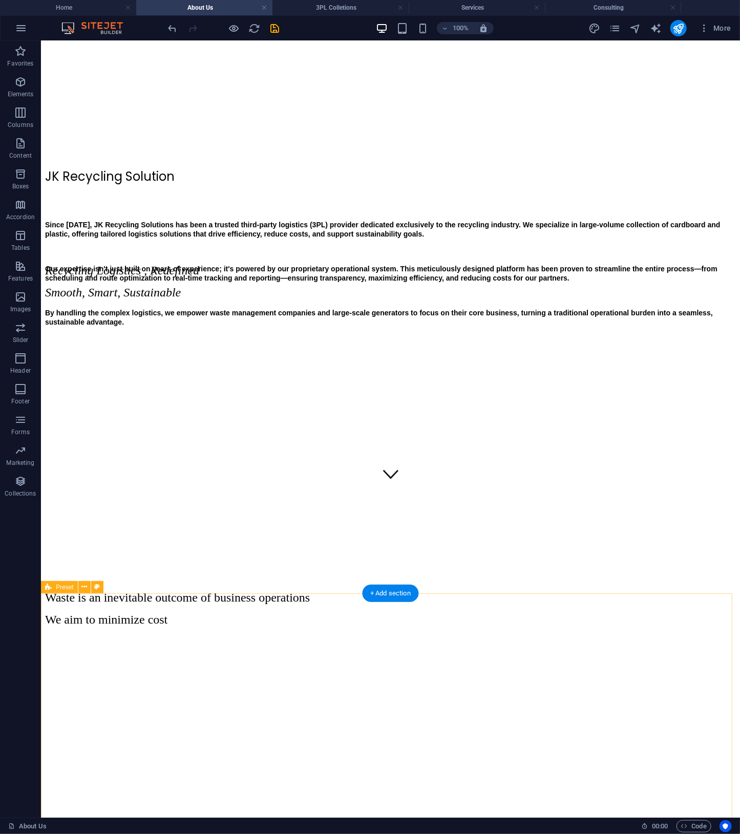
scroll to position [855, 0]
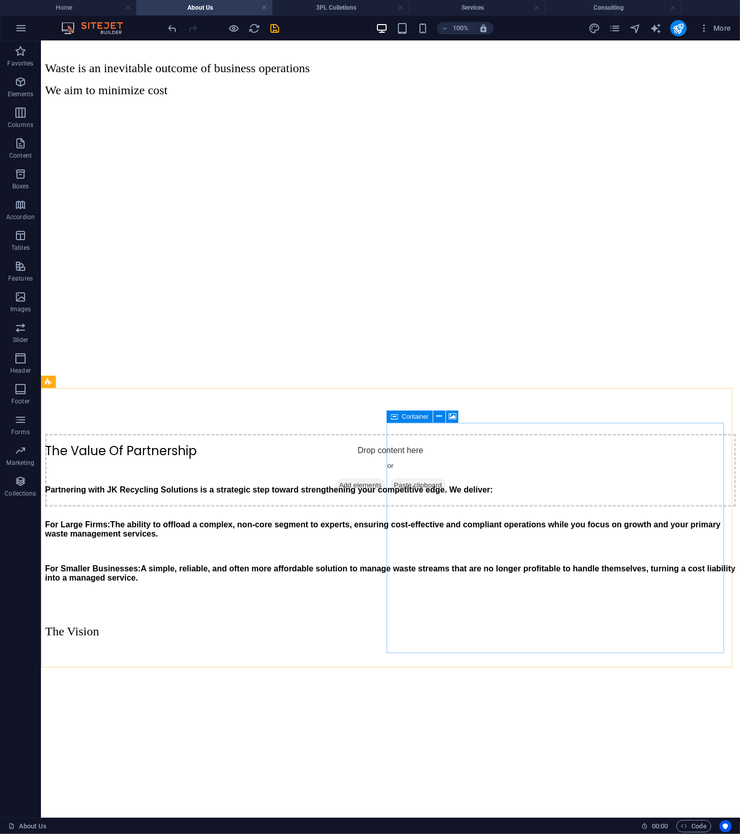
click at [400, 417] on div "Container" at bounding box center [410, 417] width 46 height 12
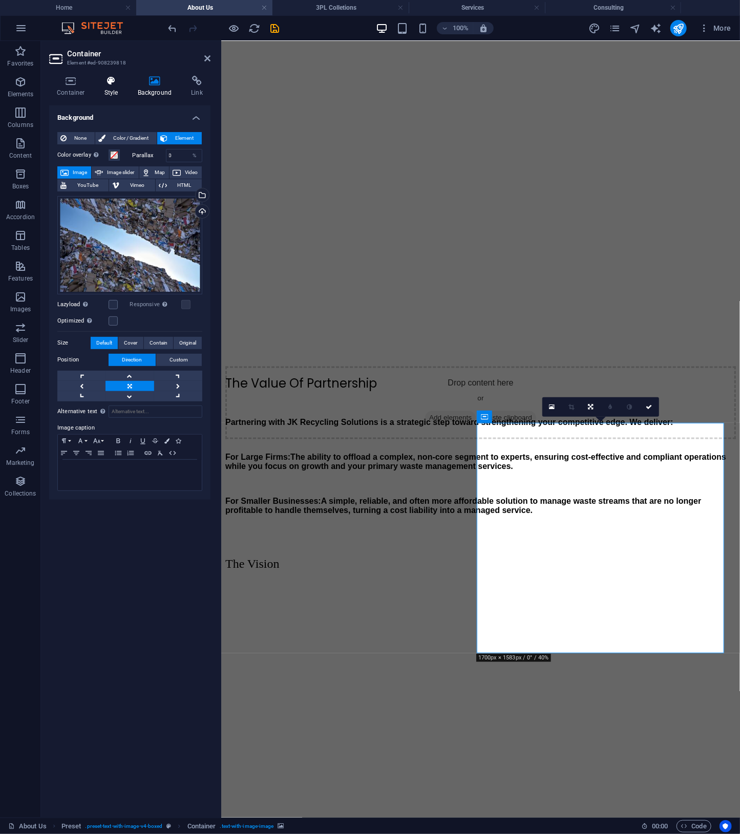
click at [114, 91] on h4 "Style" at bounding box center [113, 87] width 33 height 22
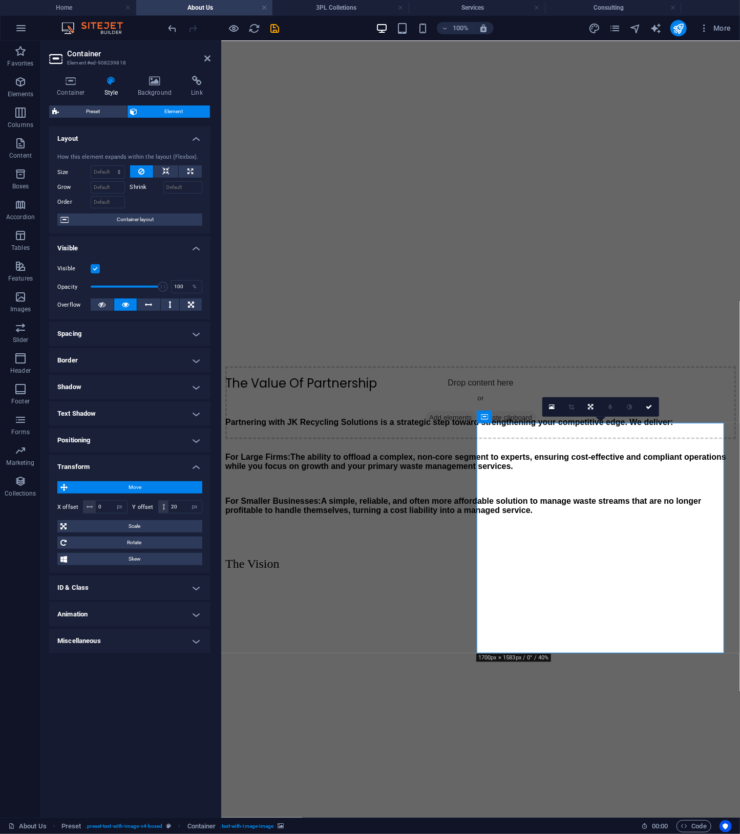
click at [125, 329] on h4 "Spacing" at bounding box center [129, 334] width 161 height 25
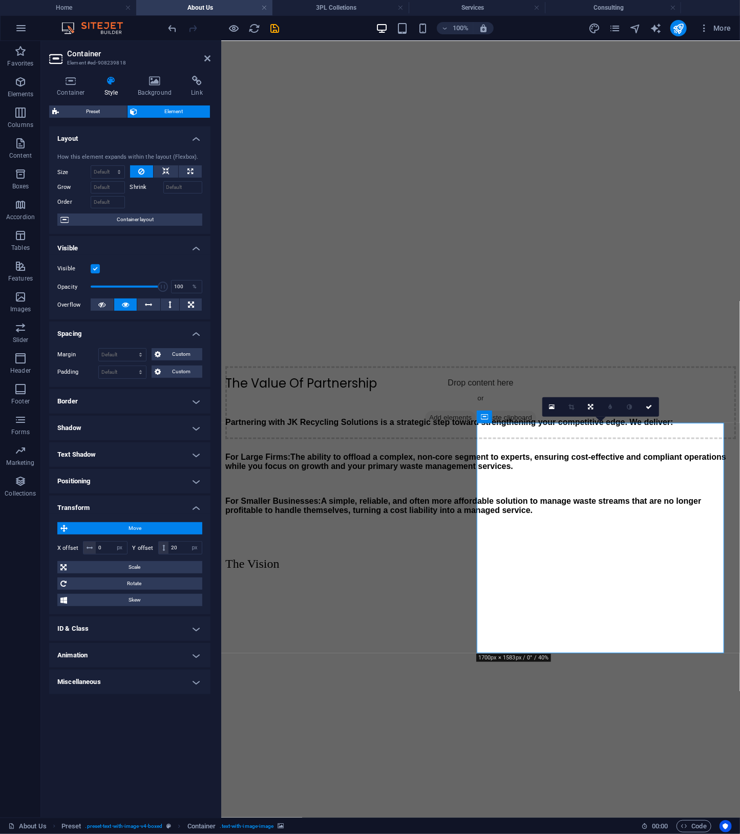
click at [125, 329] on h4 "Spacing" at bounding box center [129, 331] width 161 height 18
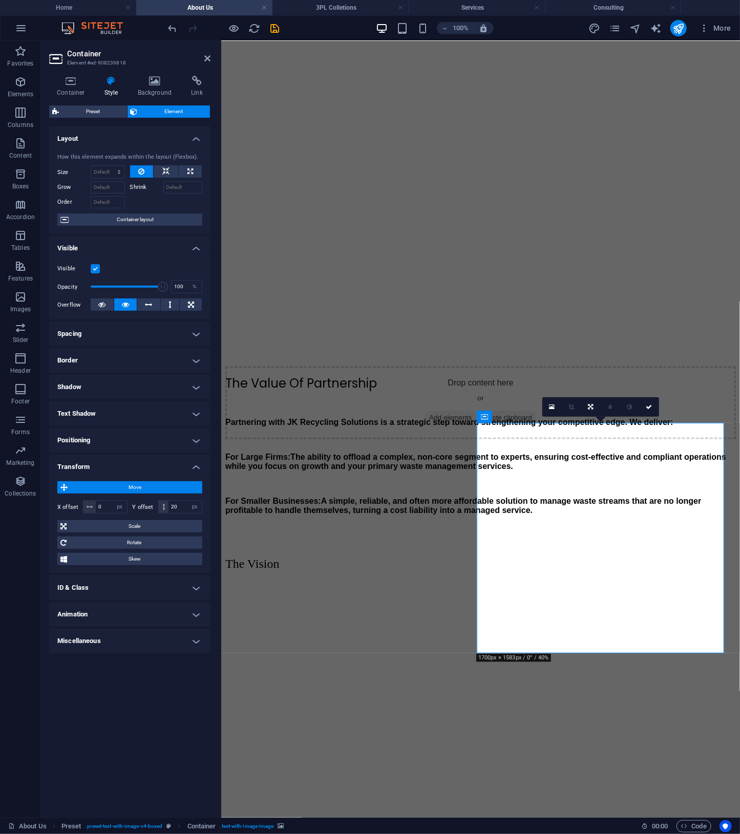
click at [119, 355] on h4 "Border" at bounding box center [129, 360] width 161 height 25
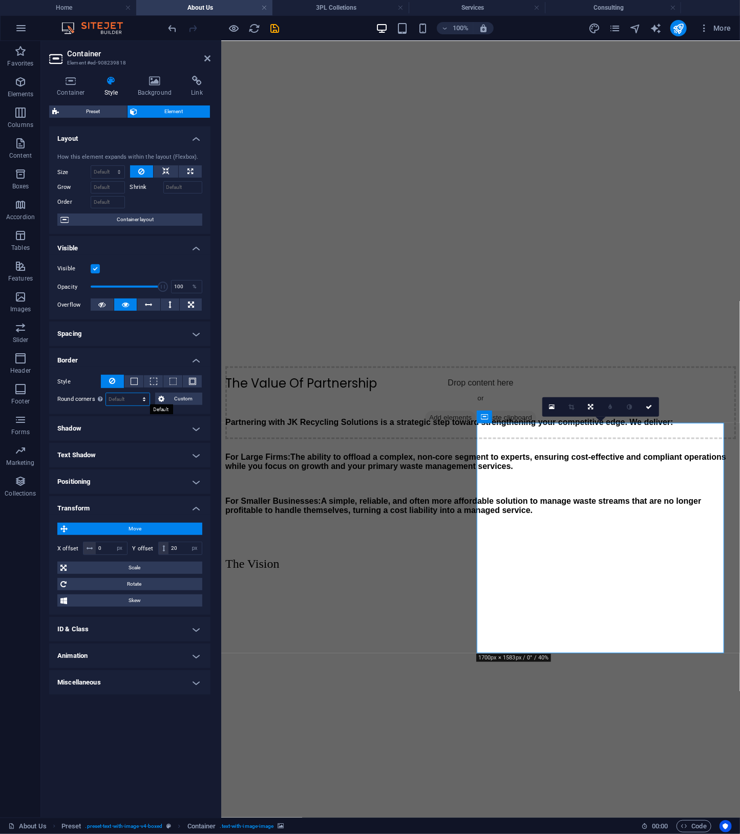
click at [131, 401] on select "Default px rem % vh vw Custom" at bounding box center [128, 399] width 44 height 12
select select "px"
click at [135, 393] on select "Default px rem % vh vw Custom" at bounding box center [128, 399] width 44 height 12
type input "50"
click at [131, 375] on button at bounding box center [133, 381] width 19 height 12
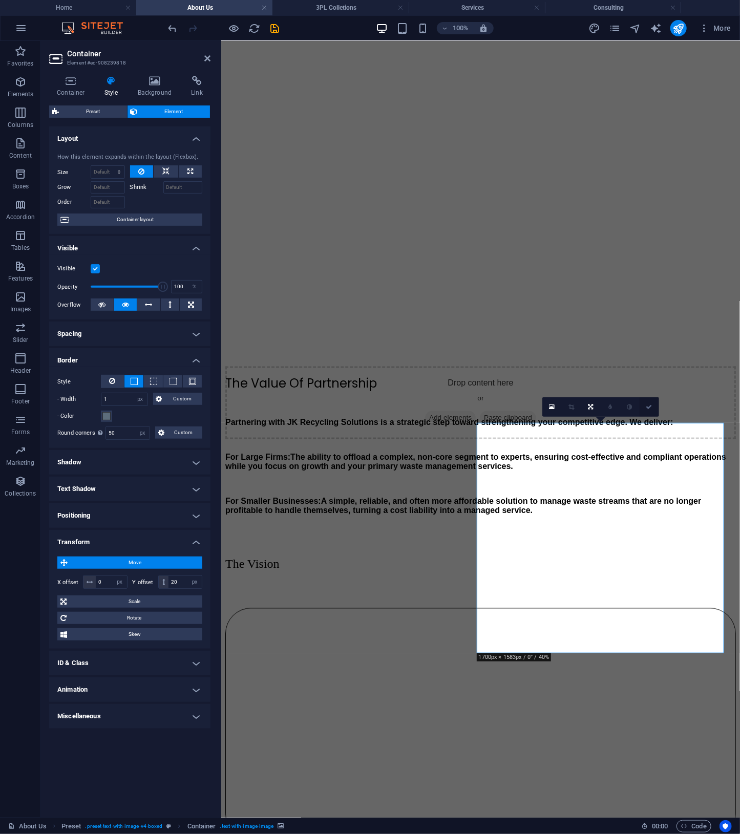
click at [647, 408] on icon at bounding box center [649, 407] width 6 height 6
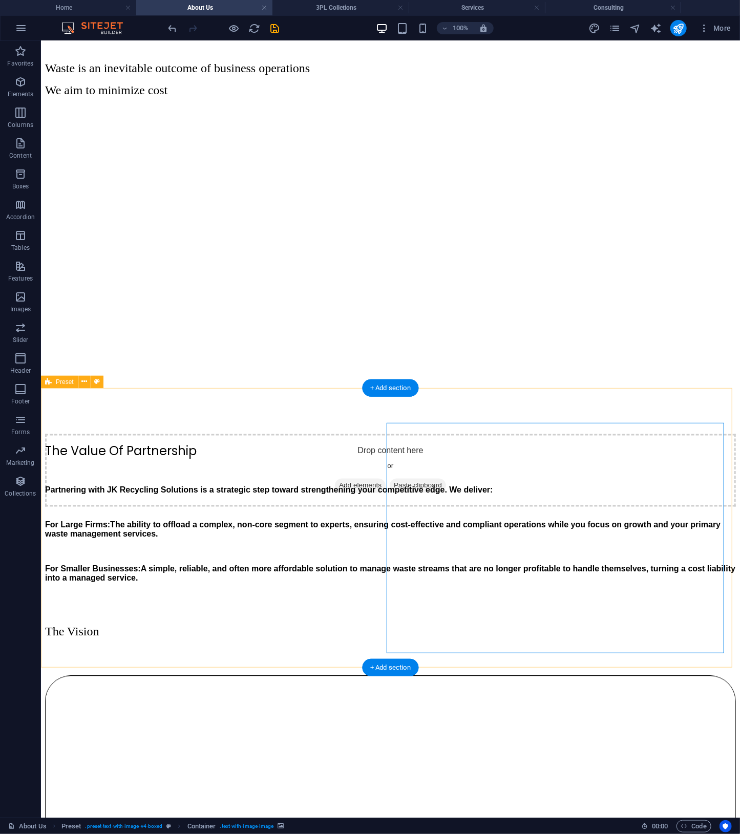
click at [646, 625] on div "The Vision" at bounding box center [390, 761] width 691 height 272
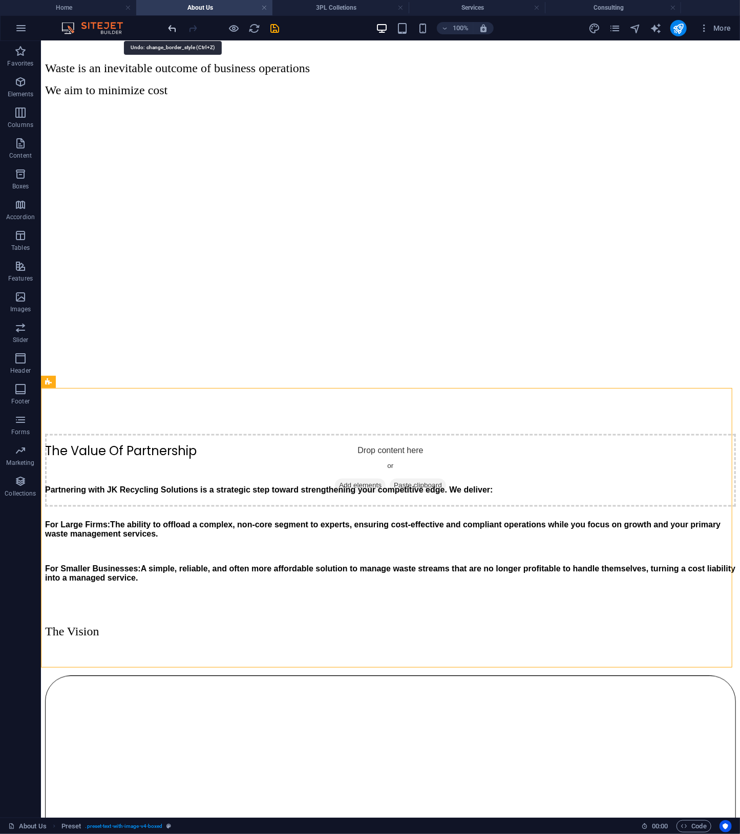
click at [156, 402] on icon "undo" at bounding box center [80, 410] width 152 height 17
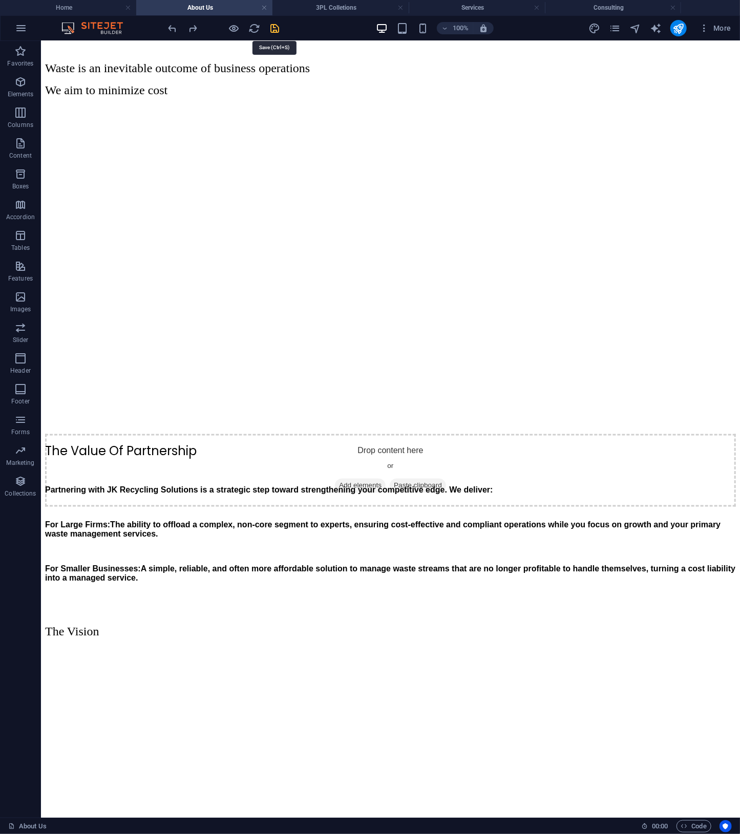
click at [275, 26] on icon "save" at bounding box center [275, 29] width 12 height 12
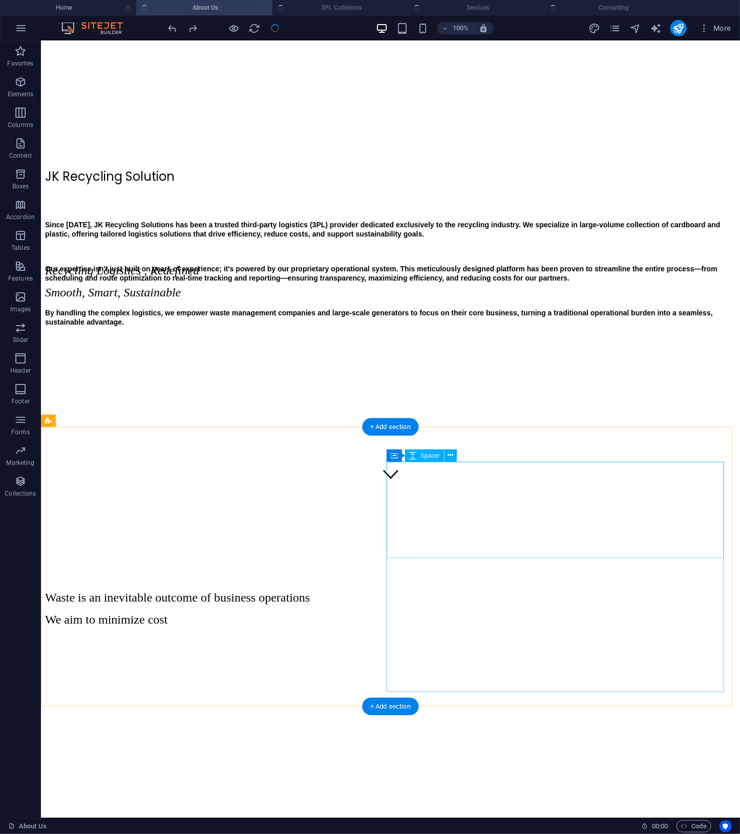
scroll to position [0, 0]
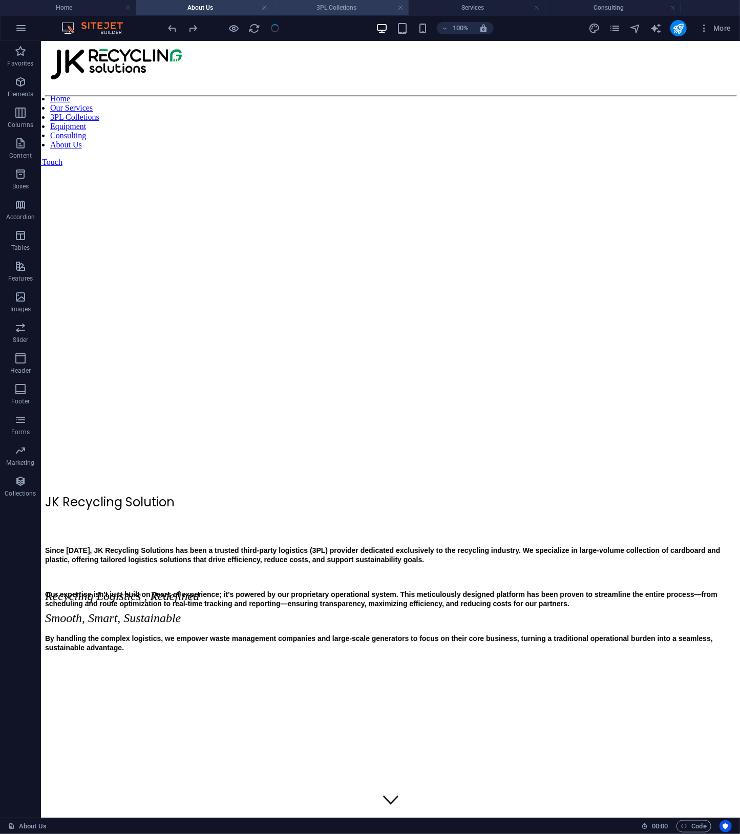
click at [344, 7] on h4 "3PL Colletions" at bounding box center [340, 7] width 136 height 11
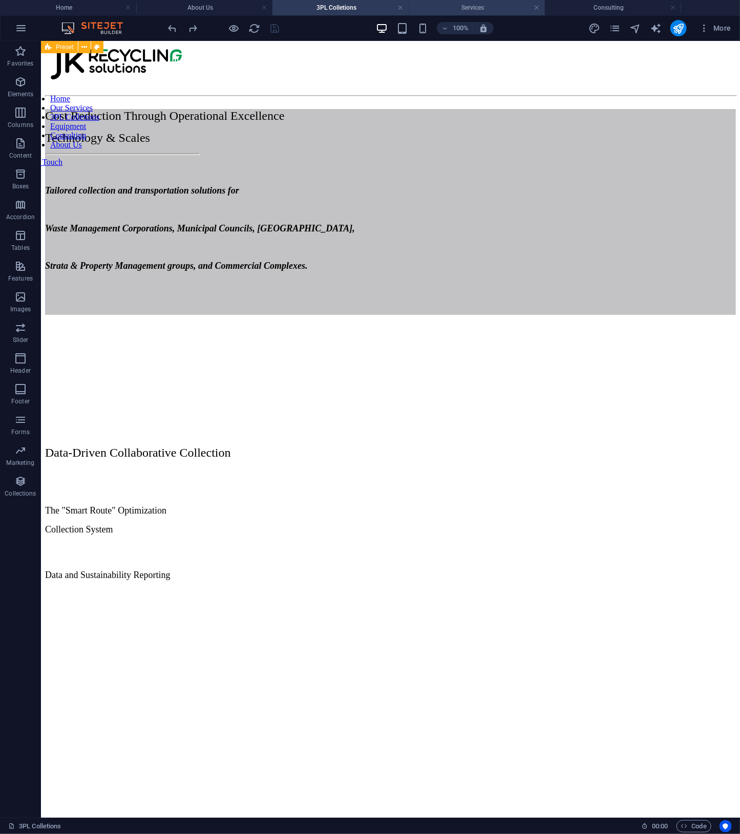
click at [452, 8] on h4 "Services" at bounding box center [477, 7] width 136 height 11
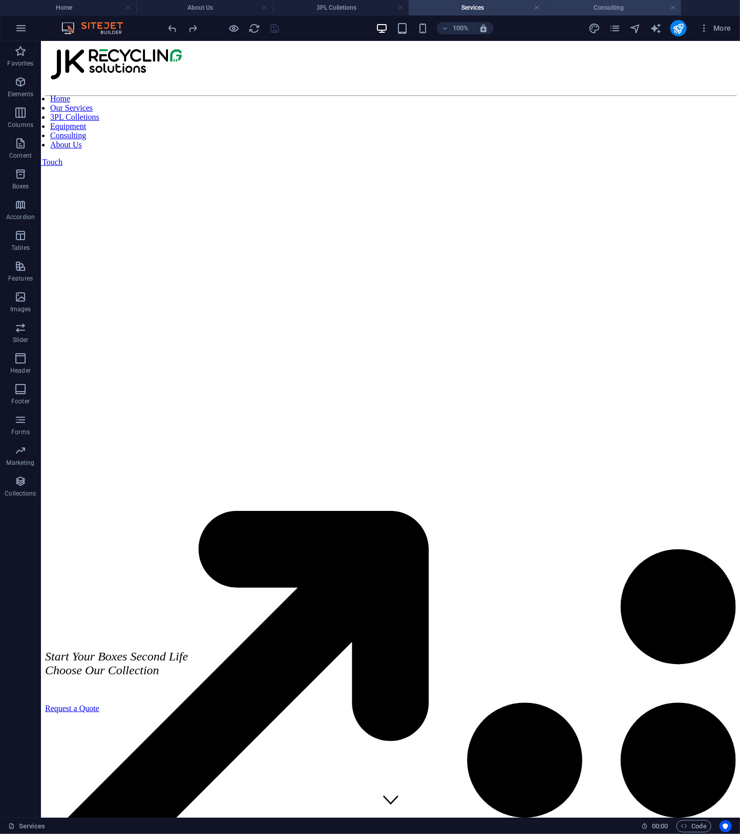
click at [622, 8] on h4 "Consulting" at bounding box center [613, 7] width 136 height 11
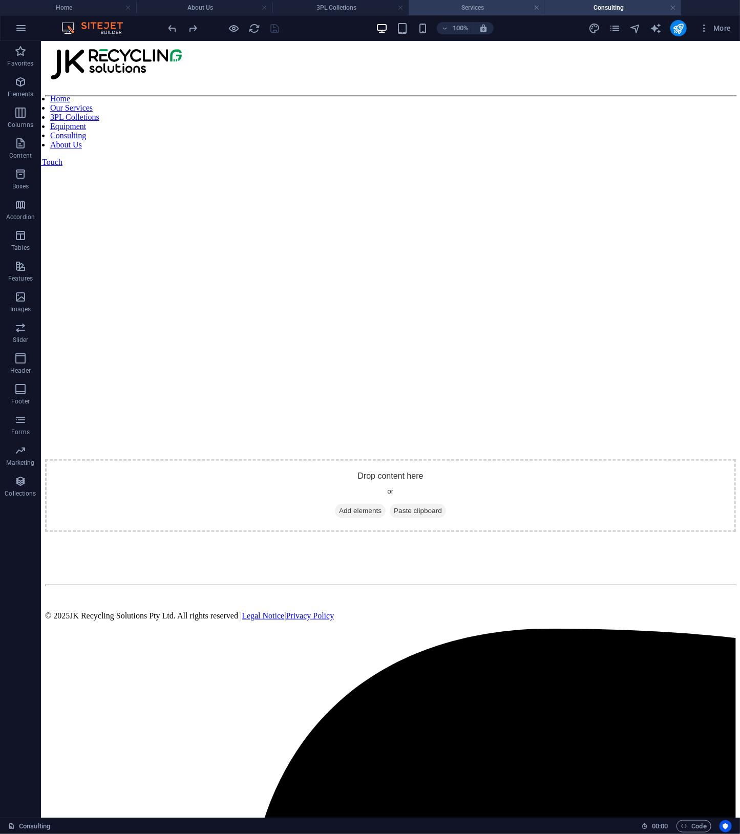
click at [503, 8] on h4 "Services" at bounding box center [477, 7] width 136 height 11
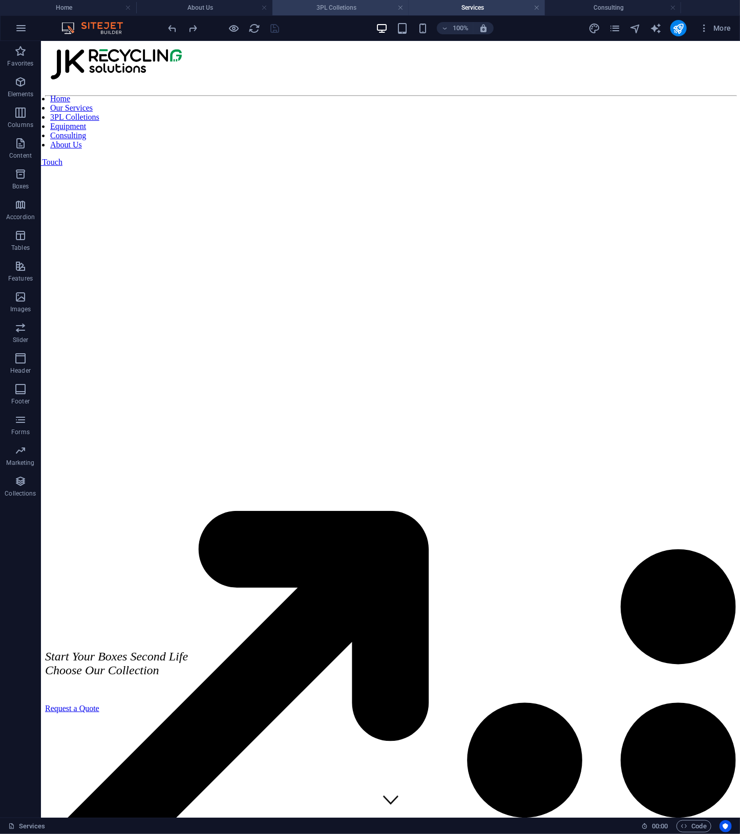
click at [365, 8] on h4 "3PL Colletions" at bounding box center [340, 7] width 136 height 11
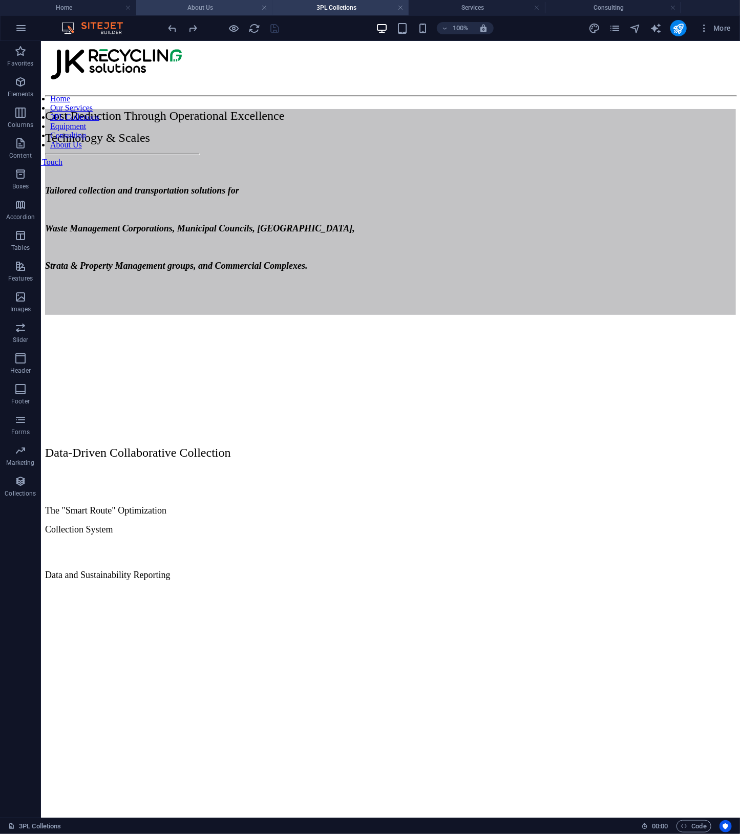
click at [213, 9] on h4 "About Us" at bounding box center [204, 7] width 136 height 11
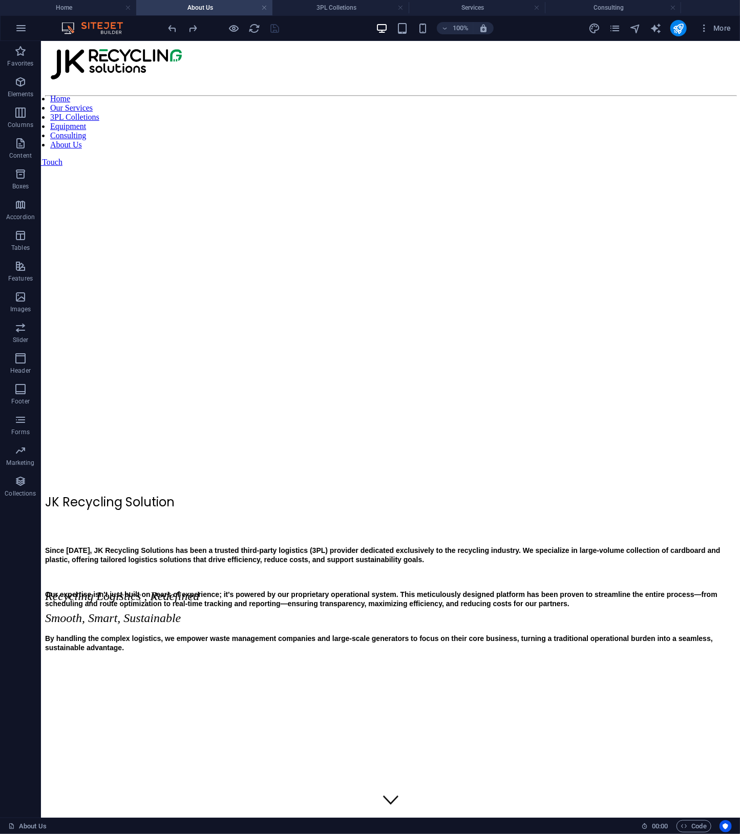
click at [189, 9] on h4 "About Us" at bounding box center [204, 7] width 136 height 11
click at [307, 9] on h4 "3PL Colletions" at bounding box center [340, 7] width 136 height 11
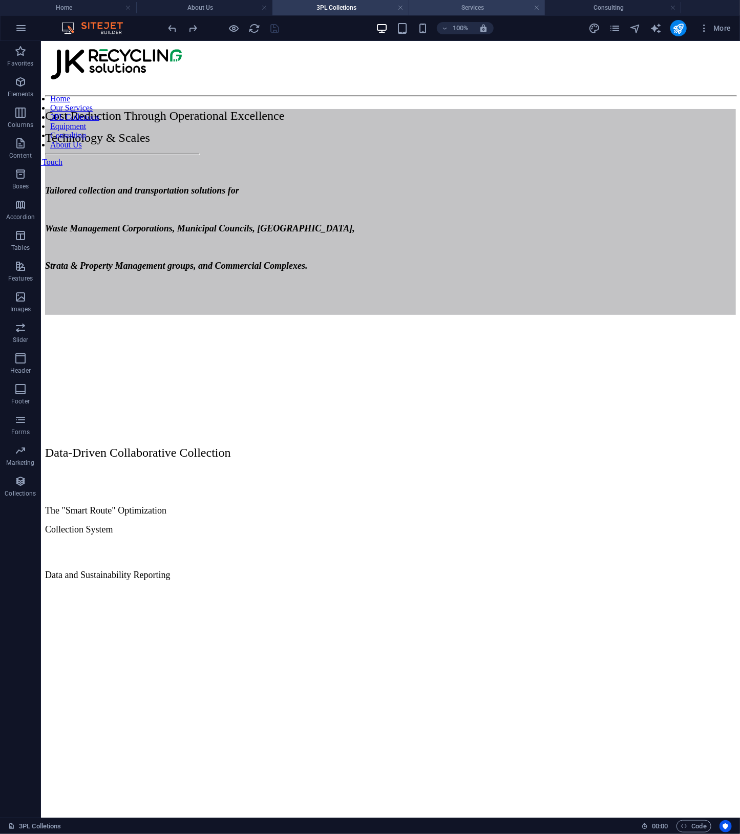
click at [456, 10] on h4 "Services" at bounding box center [477, 7] width 136 height 11
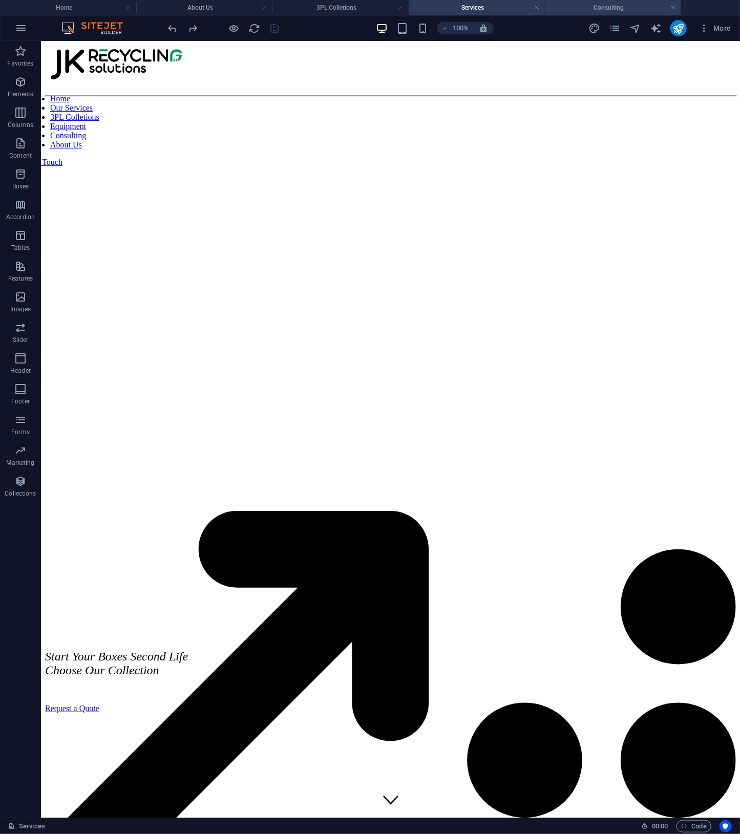
click at [582, 14] on li "Consulting" at bounding box center [613, 7] width 136 height 15
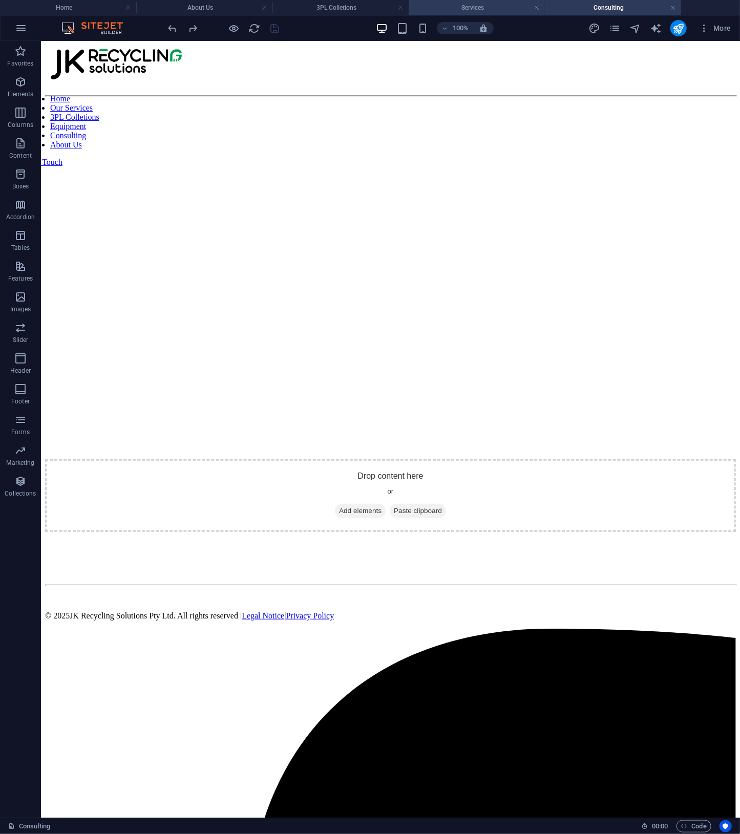
click at [509, 14] on li "Services" at bounding box center [477, 7] width 136 height 15
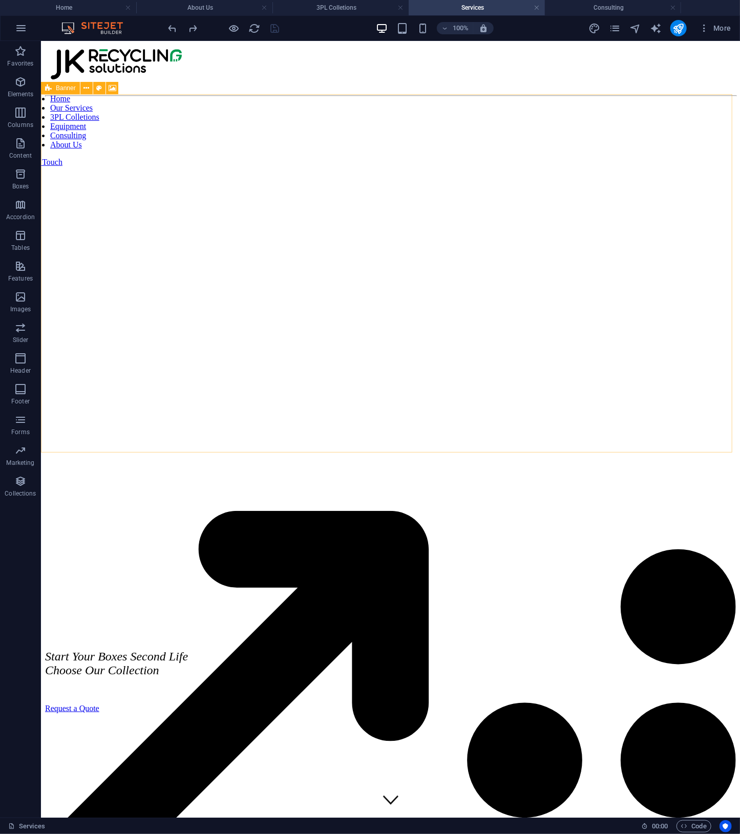
click at [51, 88] on icon at bounding box center [48, 88] width 7 height 12
select select "px"
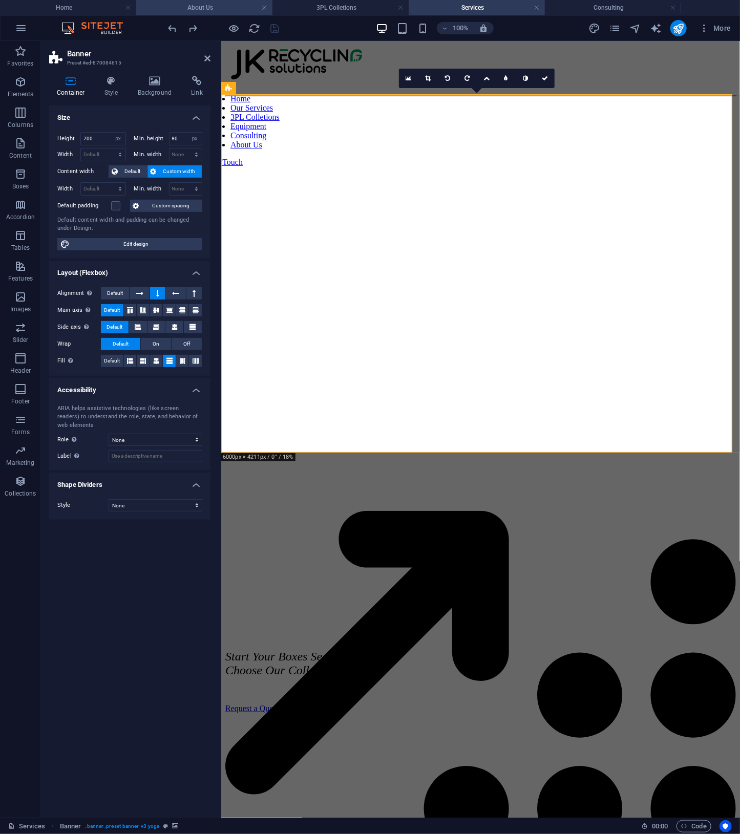
click at [201, 10] on h4 "About Us" at bounding box center [204, 7] width 136 height 11
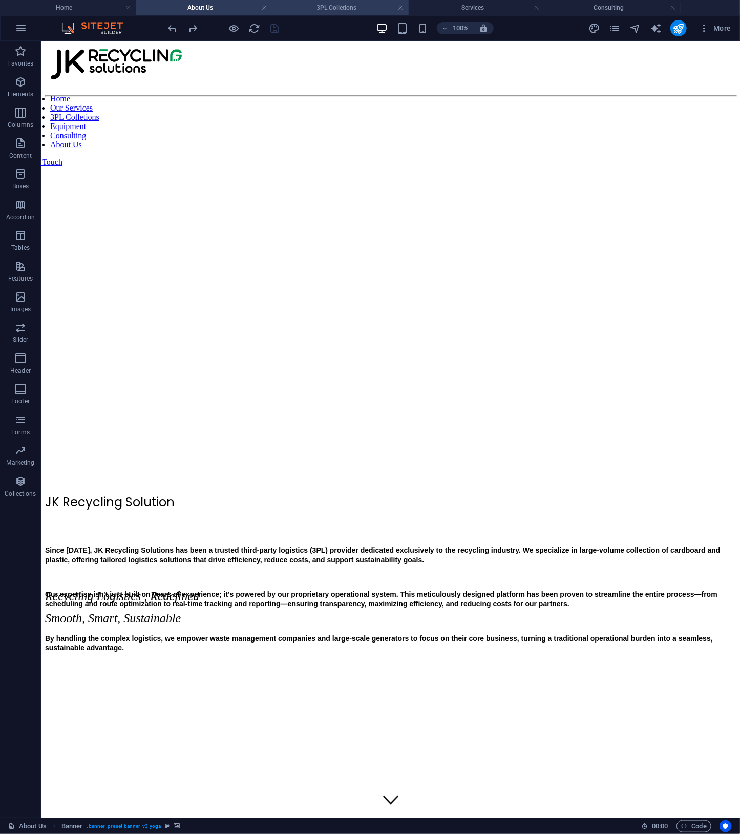
click at [307, 6] on h4 "3PL Colletions" at bounding box center [340, 7] width 136 height 11
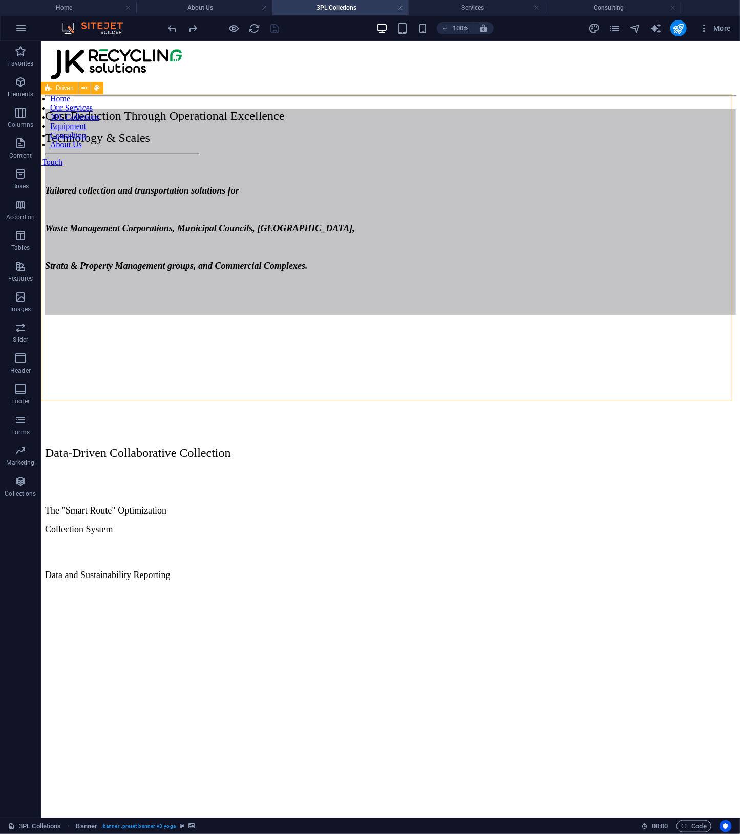
click at [52, 90] on div "Driven" at bounding box center [59, 88] width 37 height 12
click at [60, 105] on div "Cost Reduction Through Operational Excellence Technology & Scales Tailored coll…" at bounding box center [390, 253] width 691 height 307
select select "px"
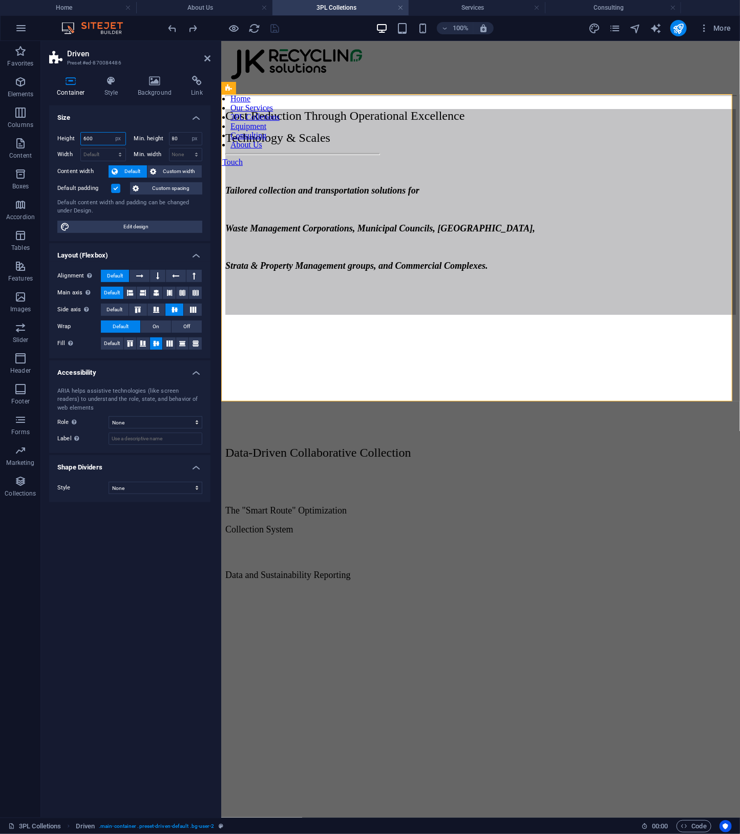
drag, startPoint x: 96, startPoint y: 136, endPoint x: -6, endPoint y: 104, distance: 107.2
click at [0, 104] on html "JK Recycling Solutions Pty Ltd Home About Us 3PL Colletions Services Consulting…" at bounding box center [370, 417] width 740 height 834
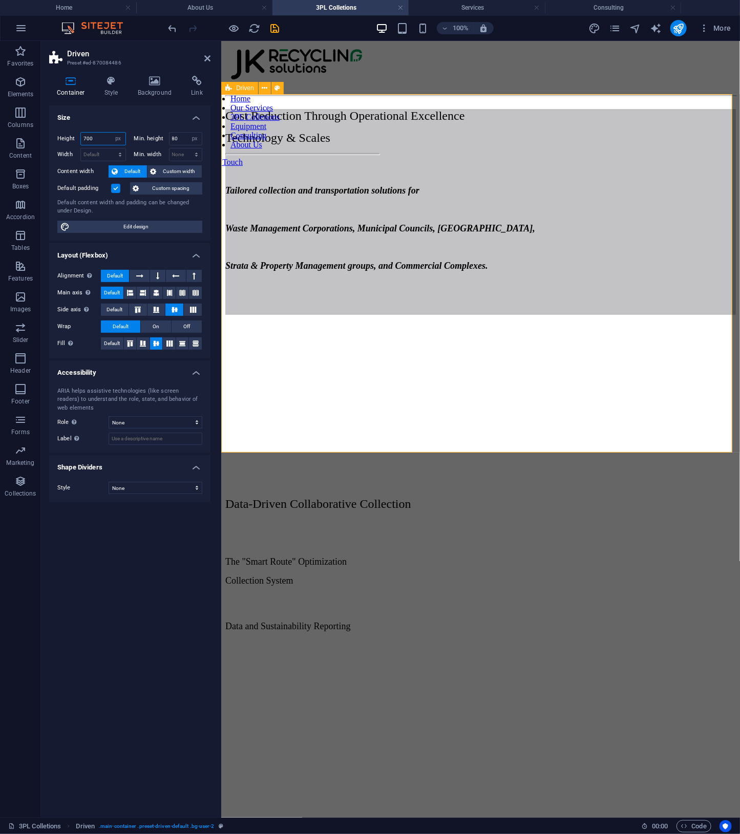
type input "700"
click at [650, 267] on div "Cost Reduction Through Operational Excellence Technology & Scales Tailored coll…" at bounding box center [480, 279] width 511 height 358
click at [205, 56] on icon at bounding box center [207, 58] width 6 height 8
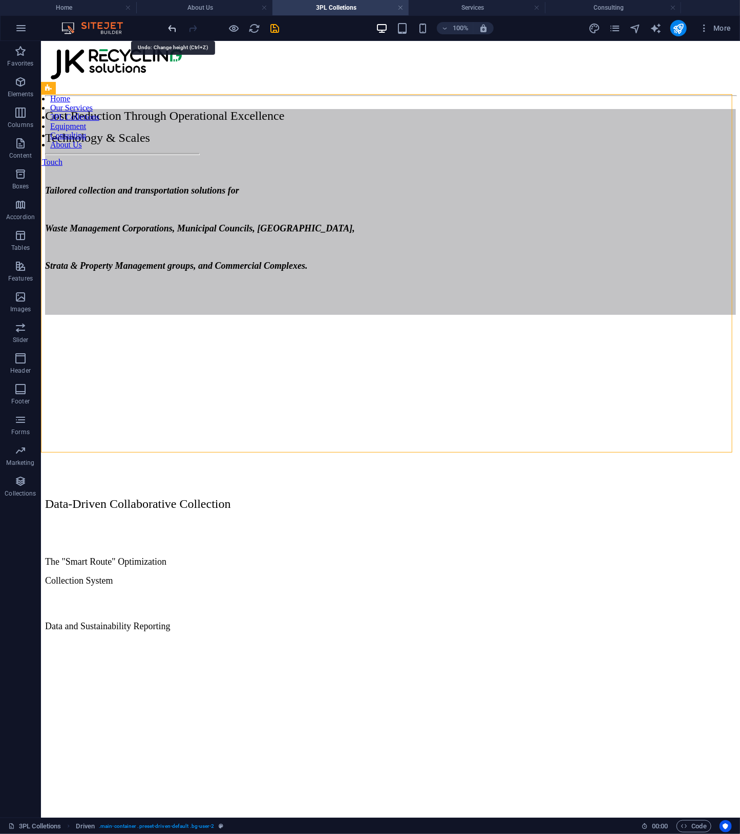
click at [173, 27] on icon "undo" at bounding box center [173, 29] width 12 height 12
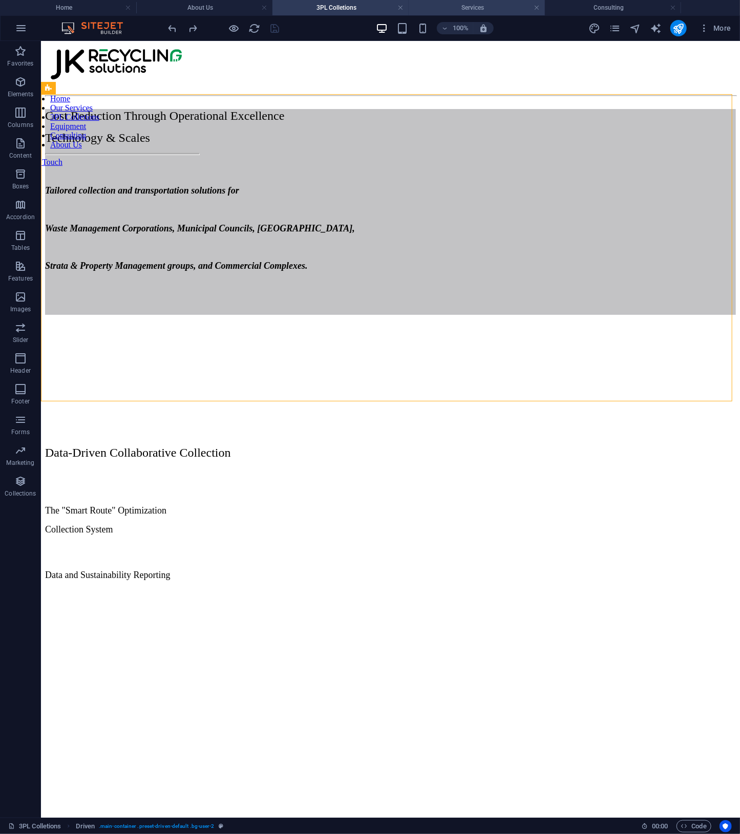
click at [467, 8] on h4 "Services" at bounding box center [477, 7] width 136 height 11
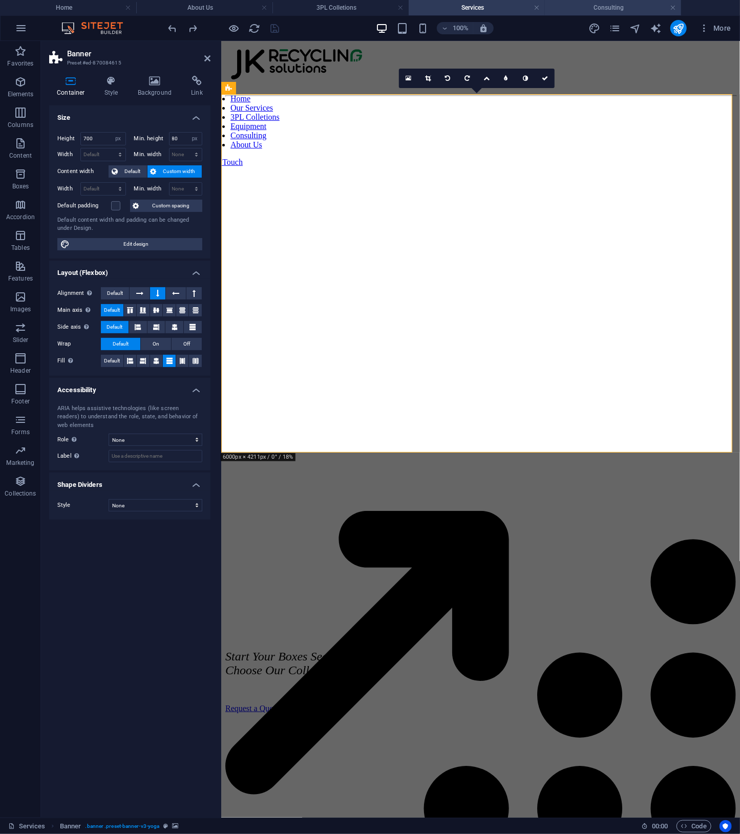
click at [600, 10] on h4 "Consulting" at bounding box center [613, 7] width 136 height 11
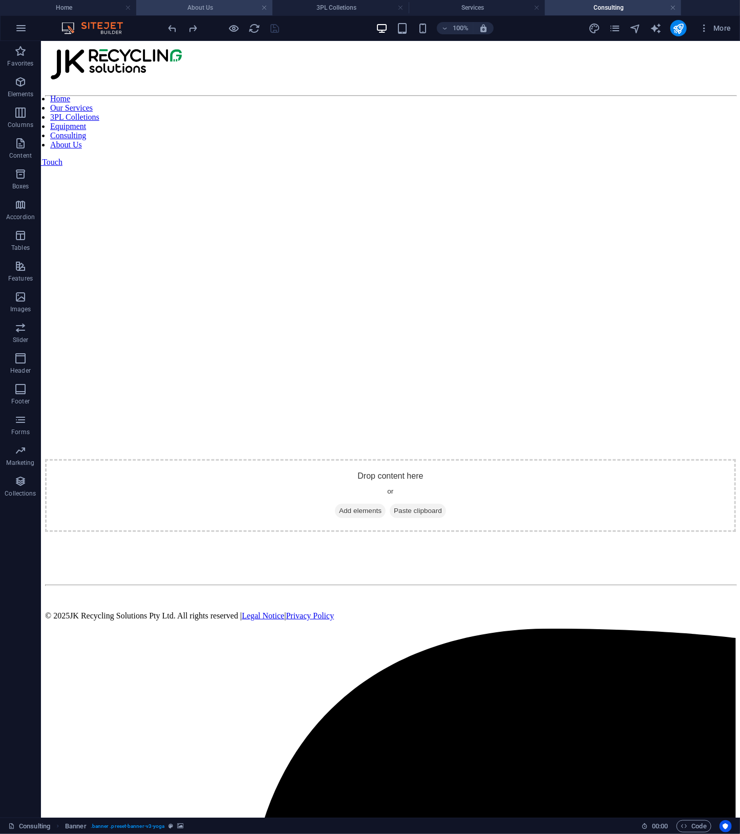
click at [220, 7] on h4 "About Us" at bounding box center [204, 7] width 136 height 11
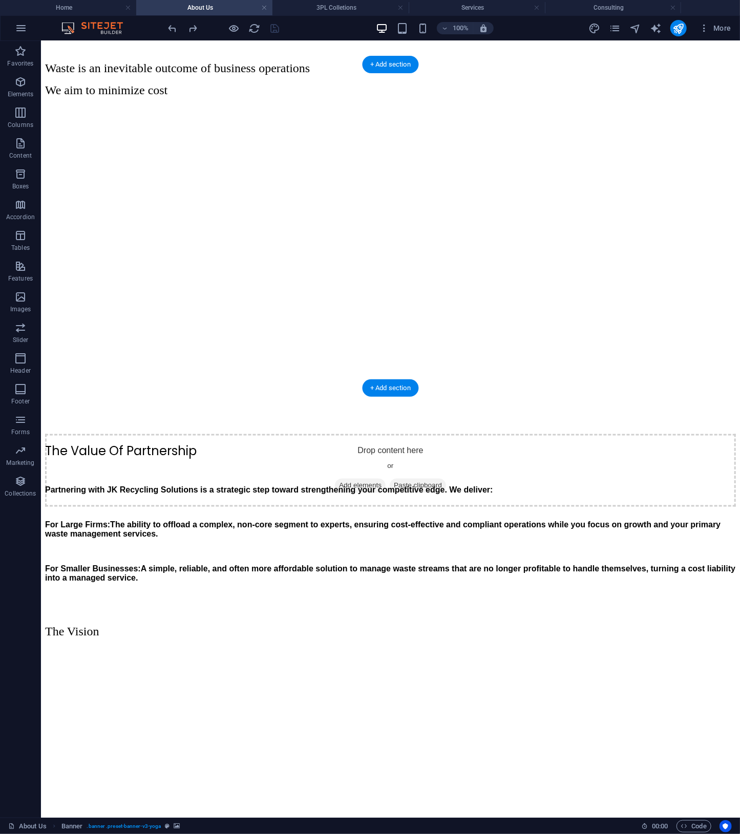
scroll to position [326, 0]
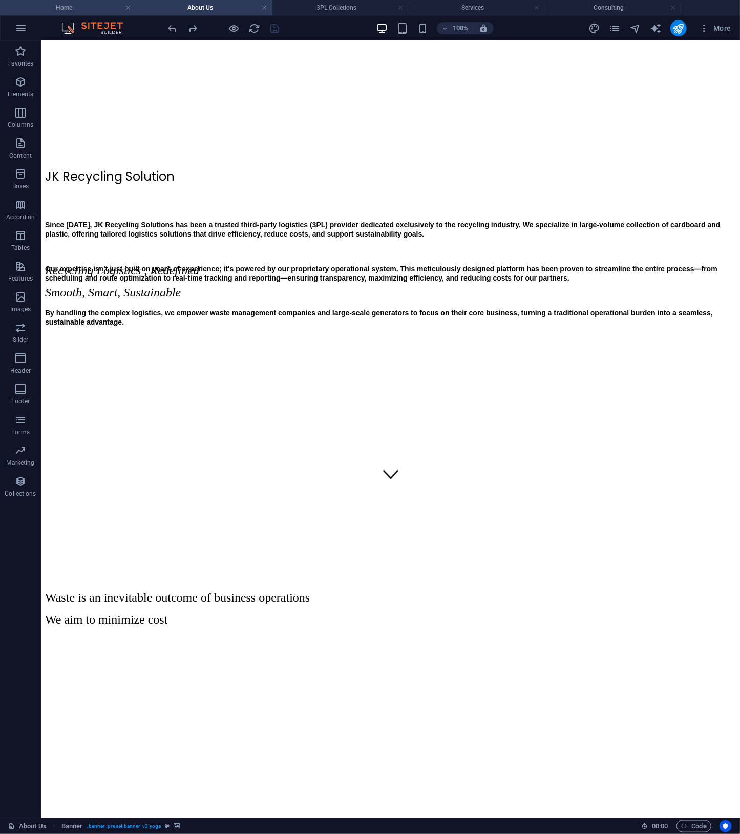
click at [88, 8] on h4 "Home" at bounding box center [68, 7] width 136 height 11
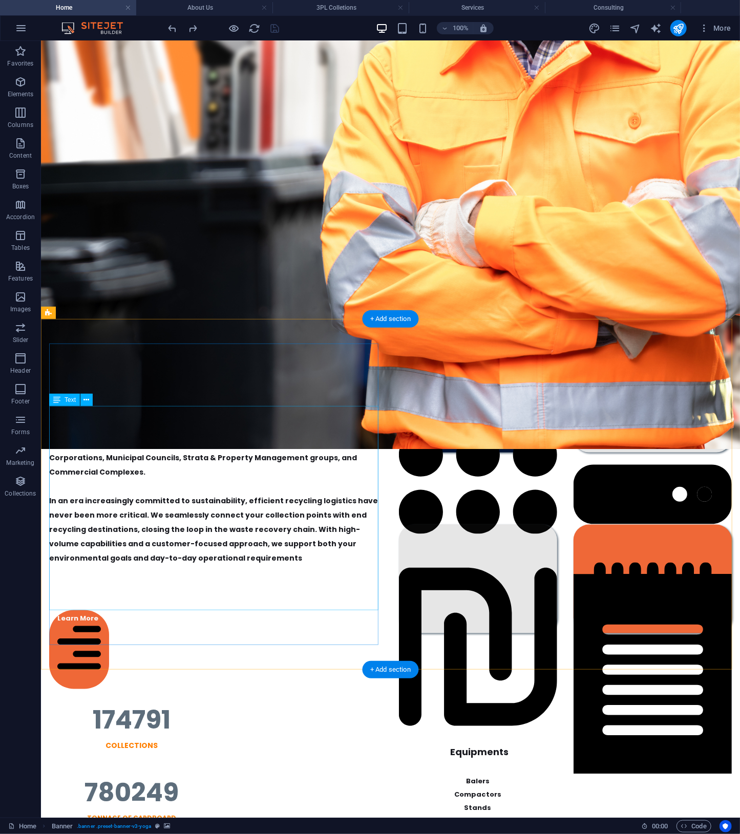
scroll to position [0, 0]
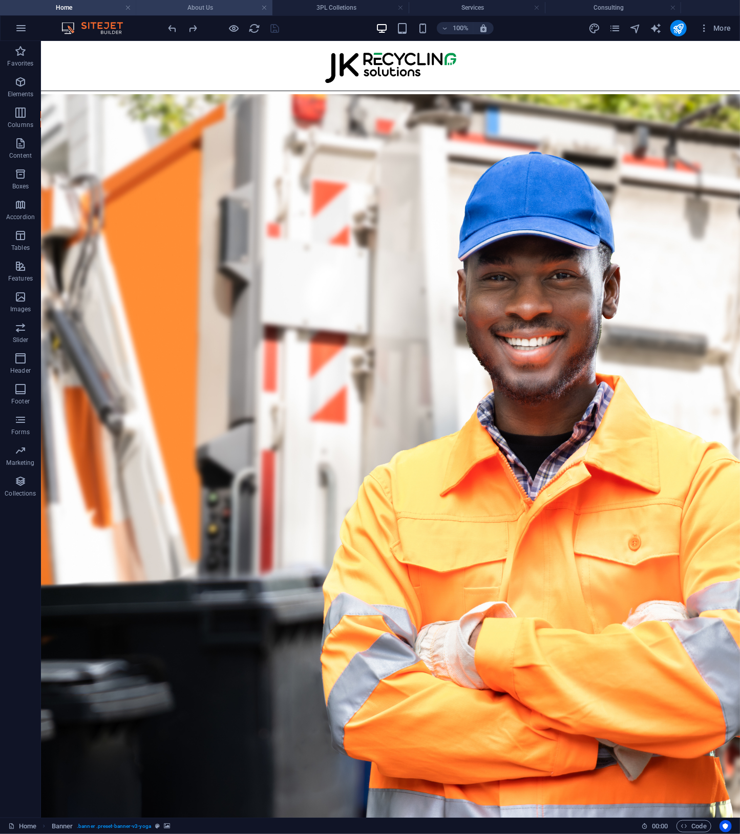
click at [229, 4] on h4 "About Us" at bounding box center [204, 7] width 136 height 11
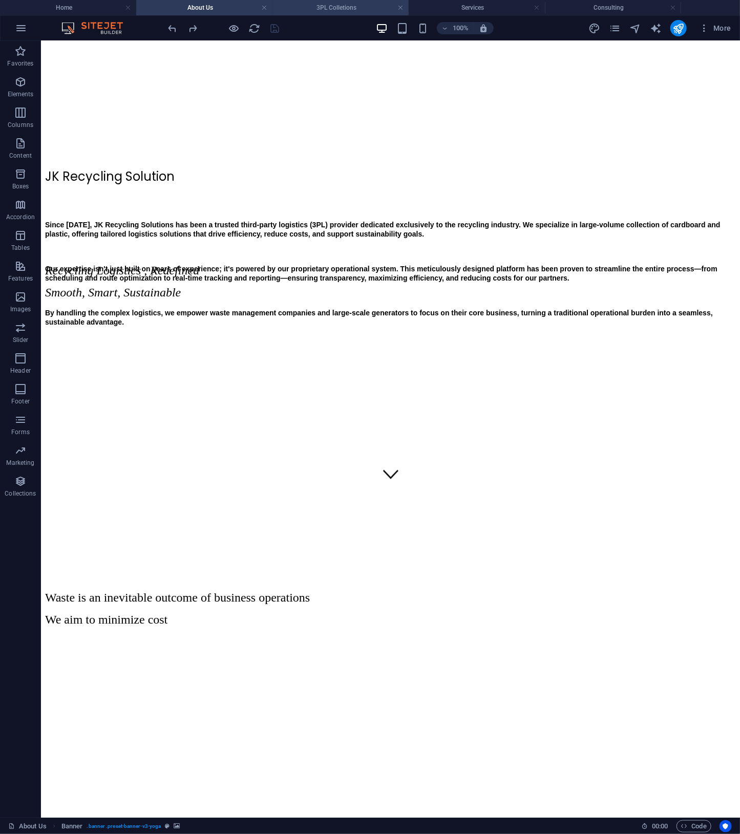
click at [332, 3] on h4 "3PL Colletions" at bounding box center [340, 7] width 136 height 11
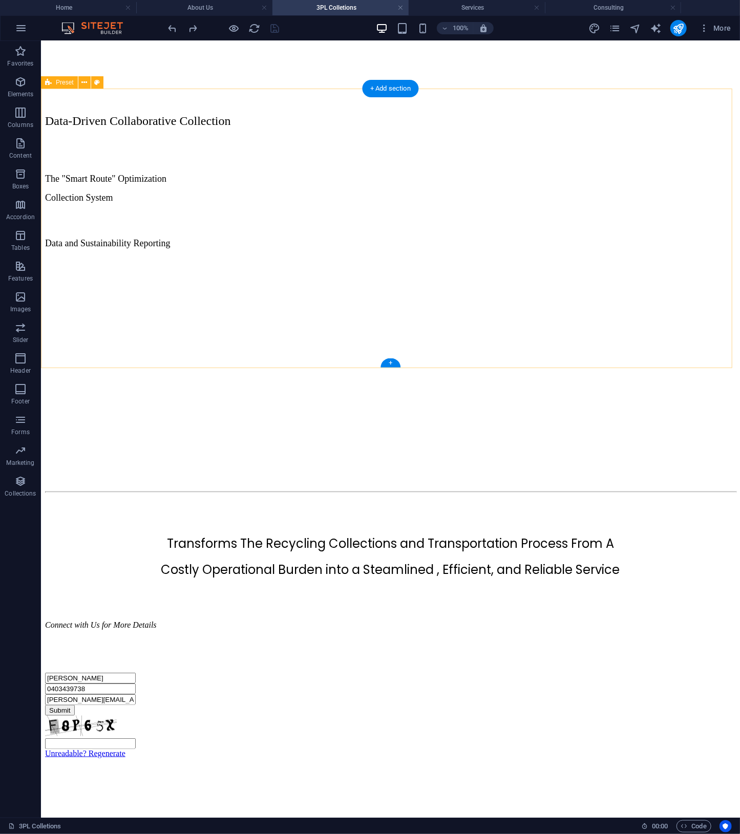
scroll to position [0, 0]
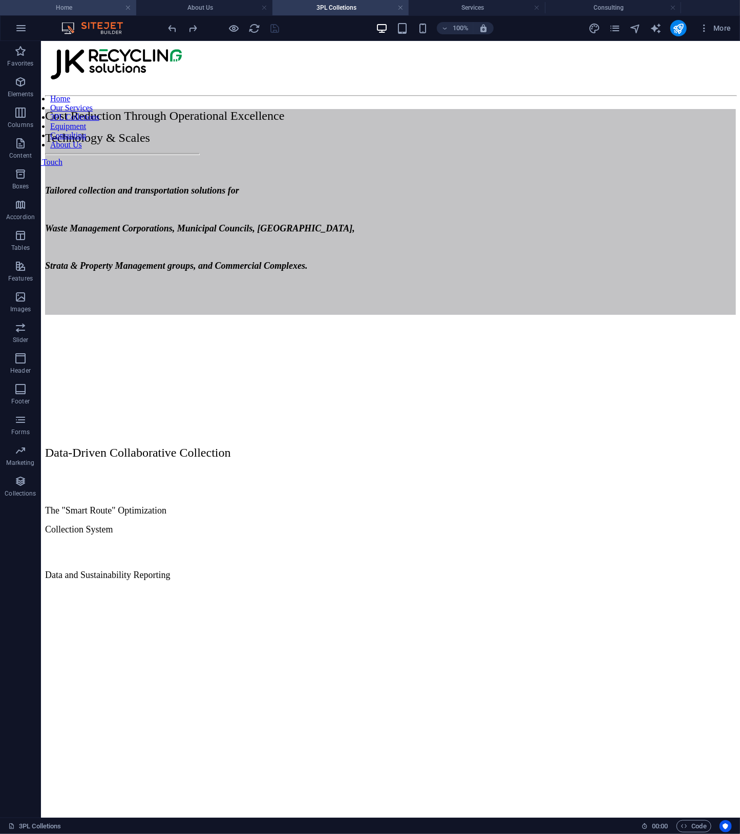
click at [82, 6] on h4 "Home" at bounding box center [68, 7] width 136 height 11
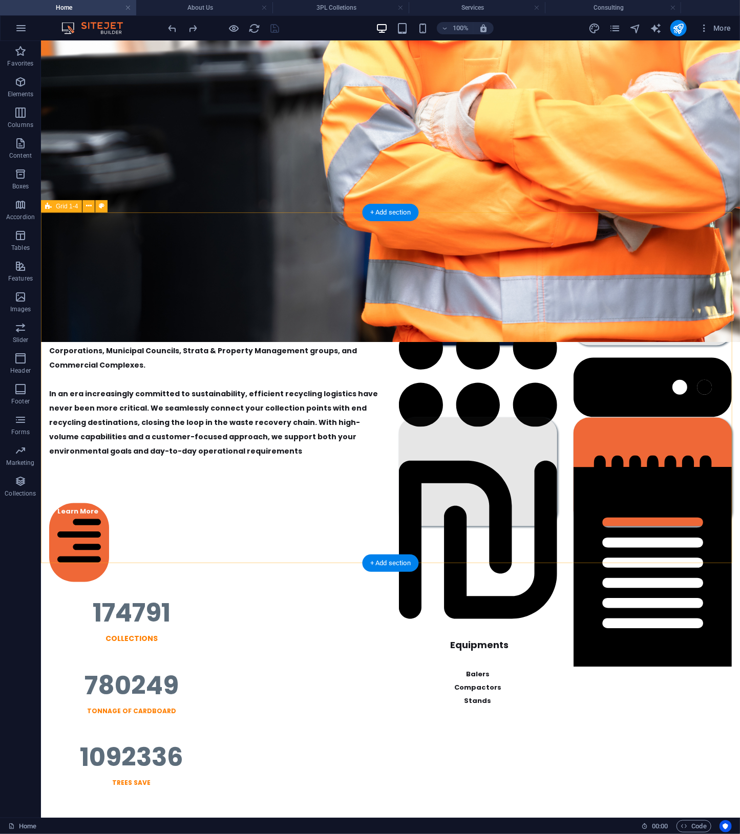
scroll to position [1058, 0]
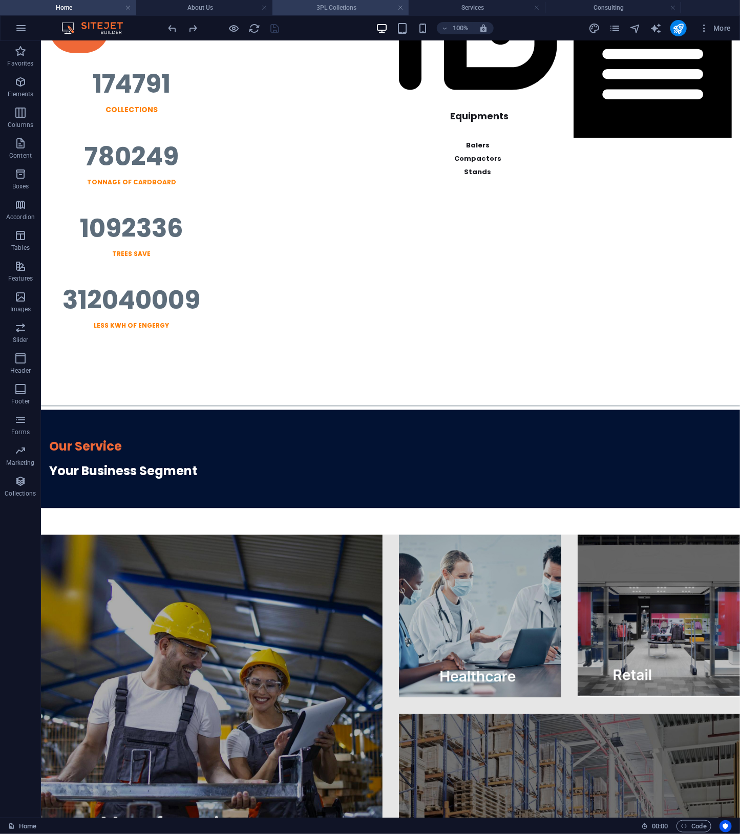
click at [349, 6] on h4 "3PL Colletions" at bounding box center [340, 7] width 136 height 11
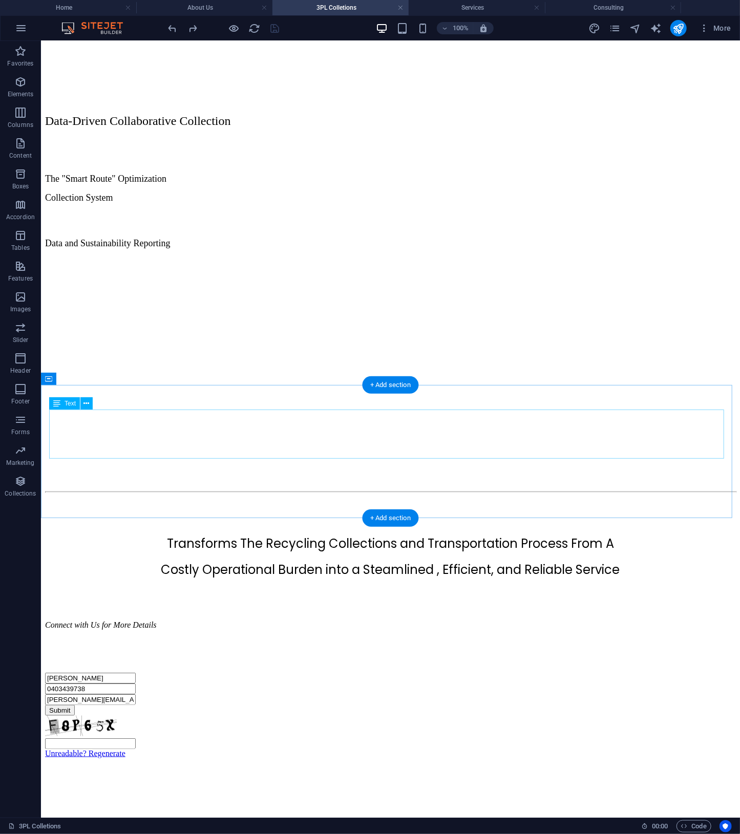
scroll to position [0, 0]
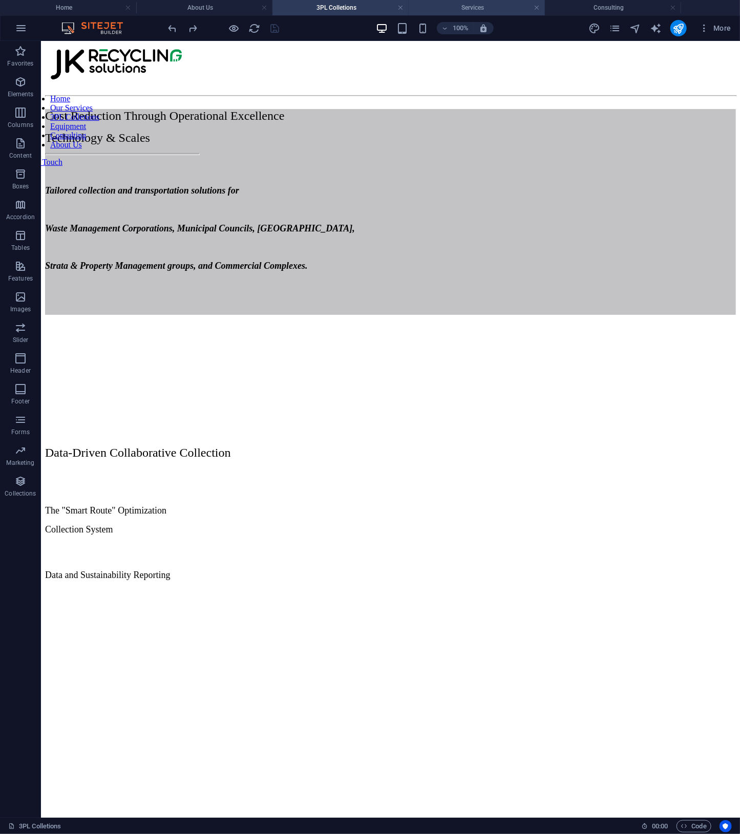
click at [461, 9] on h4 "Services" at bounding box center [477, 7] width 136 height 11
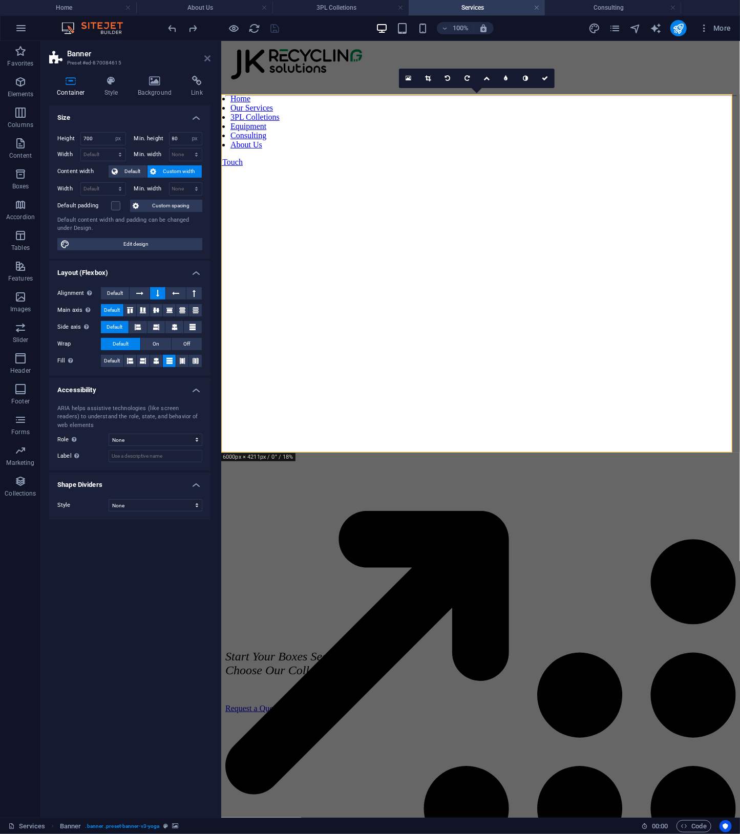
click at [209, 59] on icon at bounding box center [207, 58] width 6 height 8
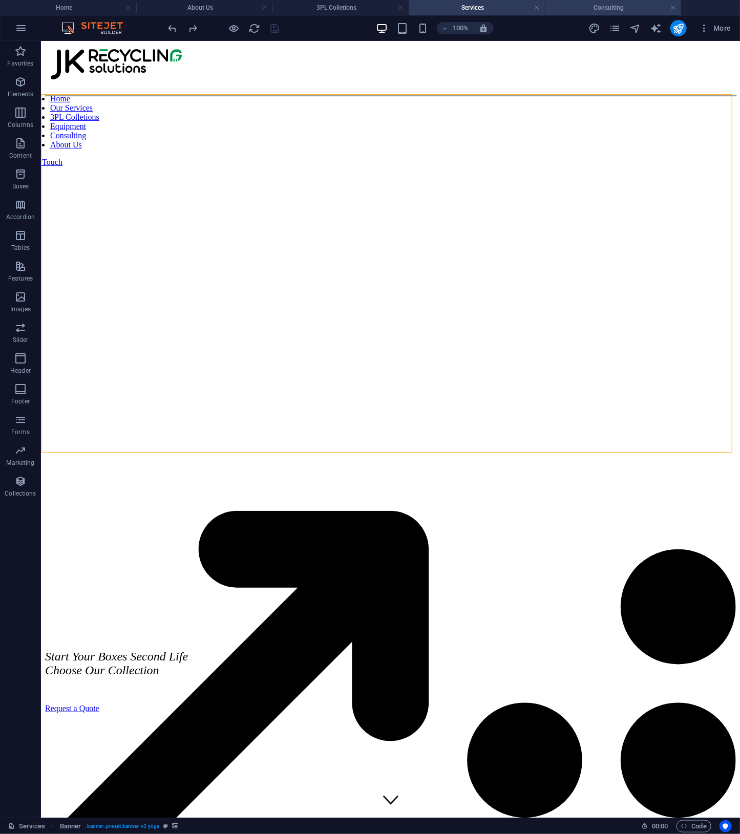
click at [570, 5] on h4 "Consulting" at bounding box center [613, 7] width 136 height 11
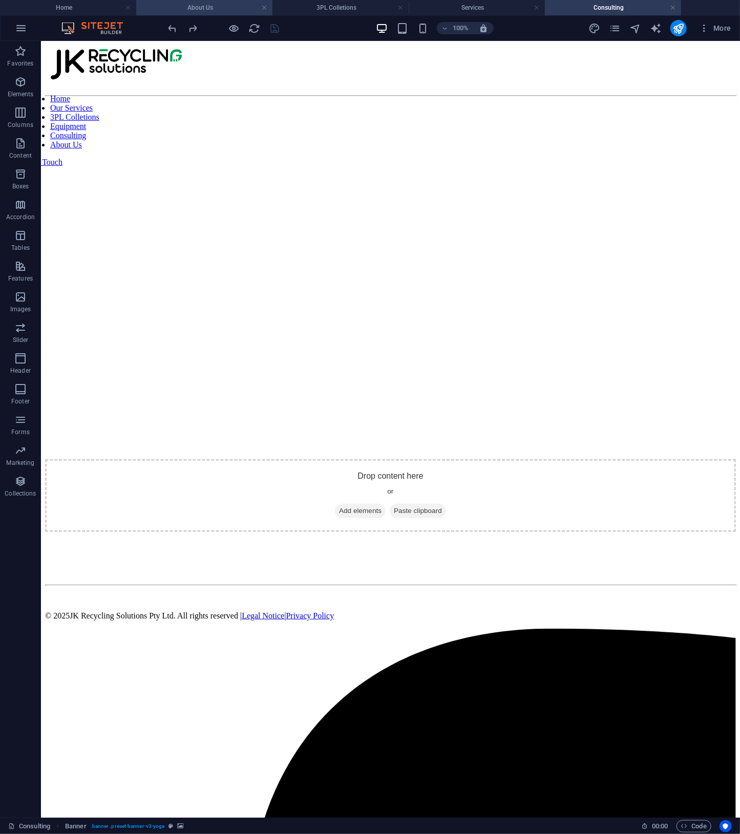
click at [207, 3] on h4 "About Us" at bounding box center [204, 7] width 136 height 11
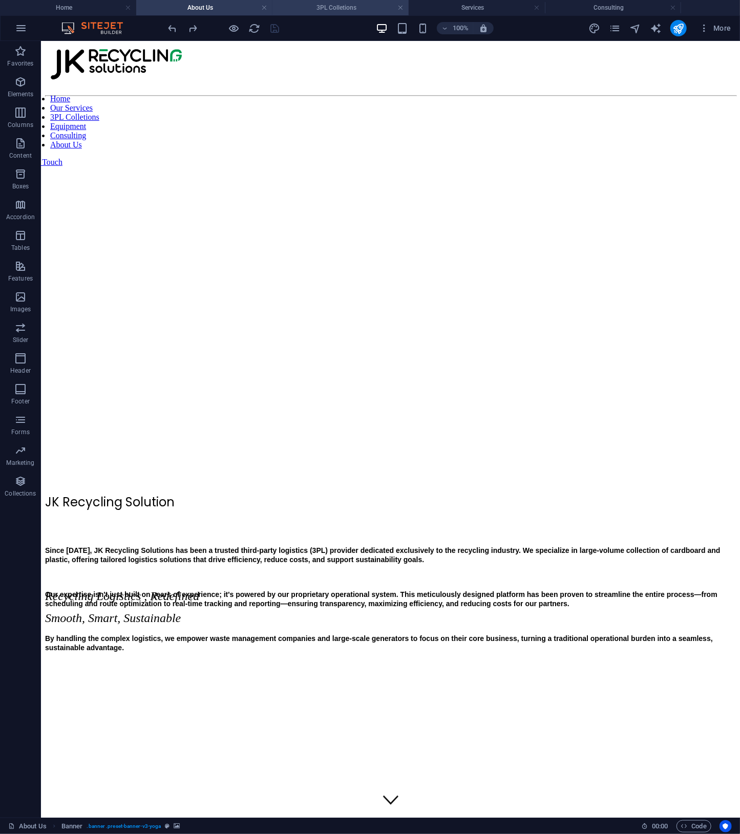
click at [352, 7] on h4 "3PL Colletions" at bounding box center [340, 7] width 136 height 11
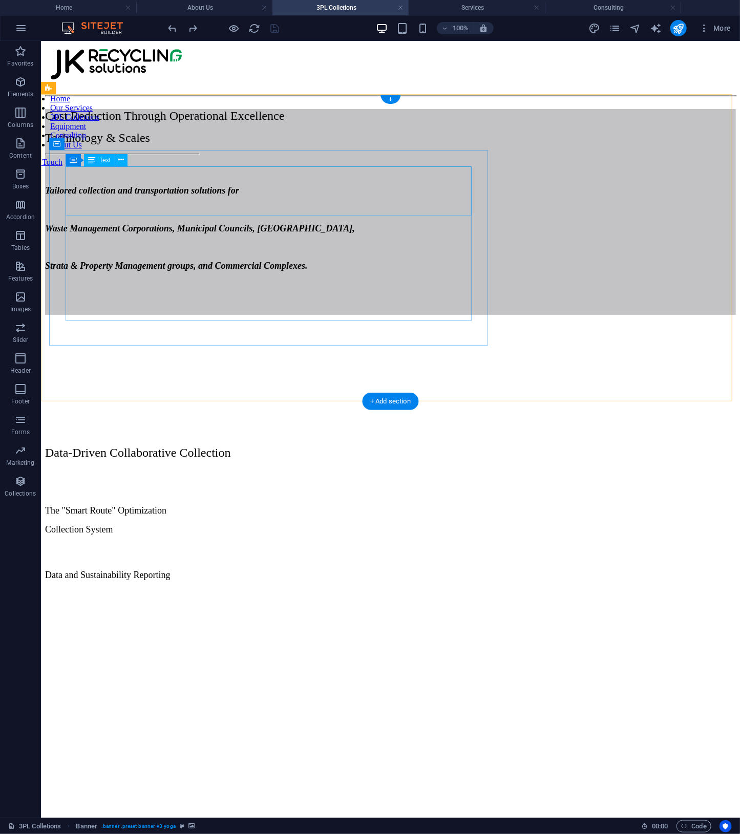
click at [260, 144] on div "Cost Reduction Through Operational Excellence Technology & Scales" at bounding box center [390, 127] width 691 height 36
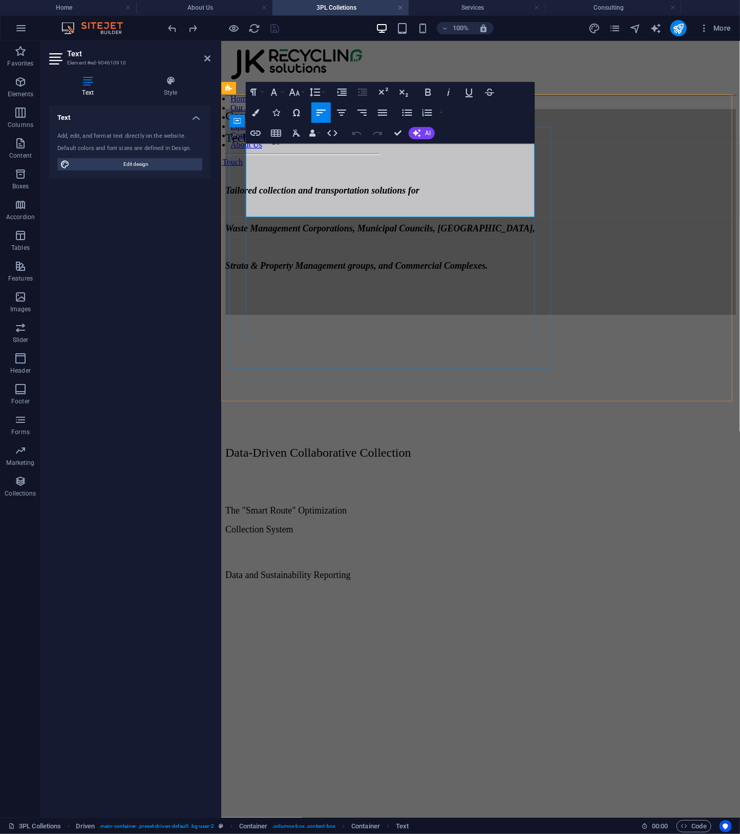
click at [410, 144] on p "Technology & Scales" at bounding box center [480, 138] width 511 height 14
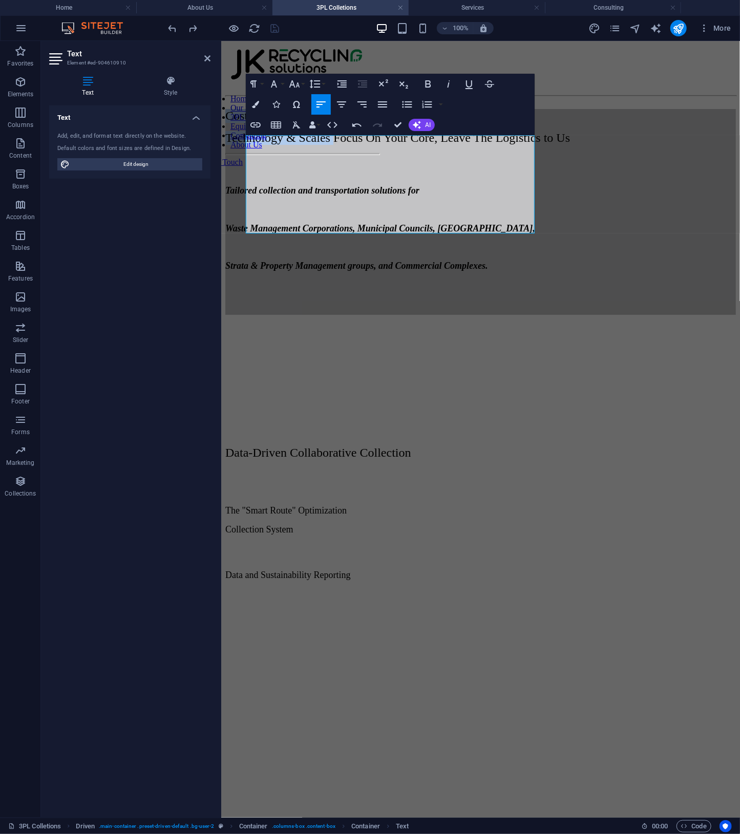
drag, startPoint x: 379, startPoint y: 196, endPoint x: 218, endPoint y: 148, distance: 168.2
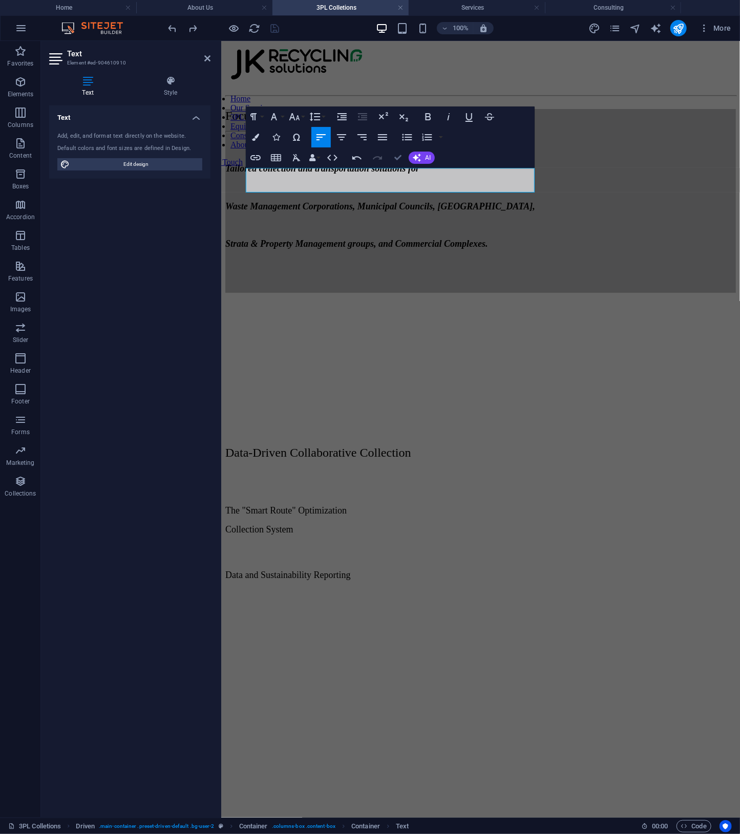
drag, startPoint x: 398, startPoint y: 154, endPoint x: 566, endPoint y: 210, distance: 177.2
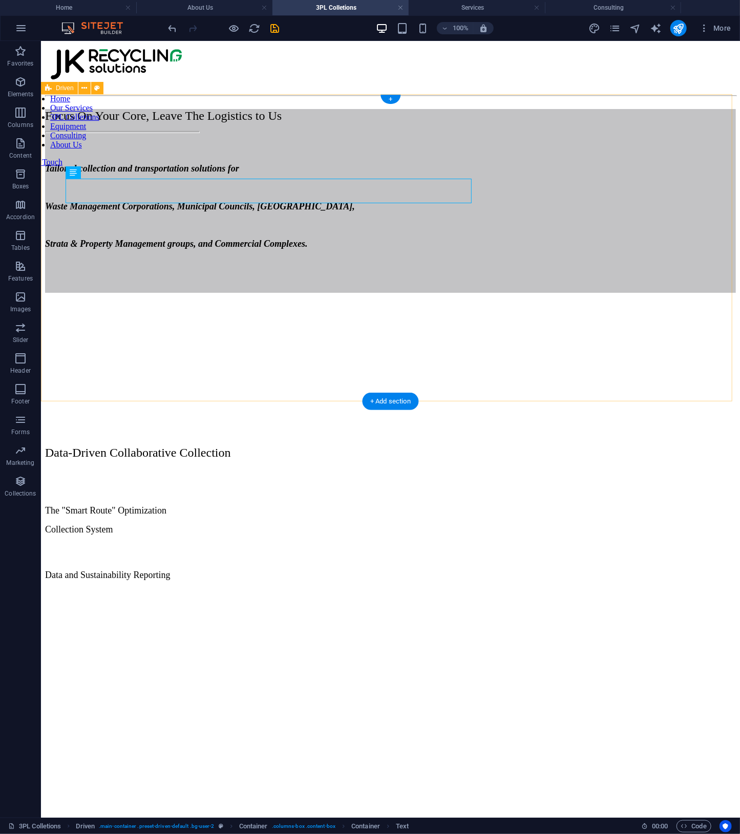
click at [644, 303] on div "Focus On Your Core, Leave The Logistics to Us Tailored collection and transport…" at bounding box center [390, 253] width 691 height 307
click at [174, 133] on div at bounding box center [390, 132] width 691 height 2
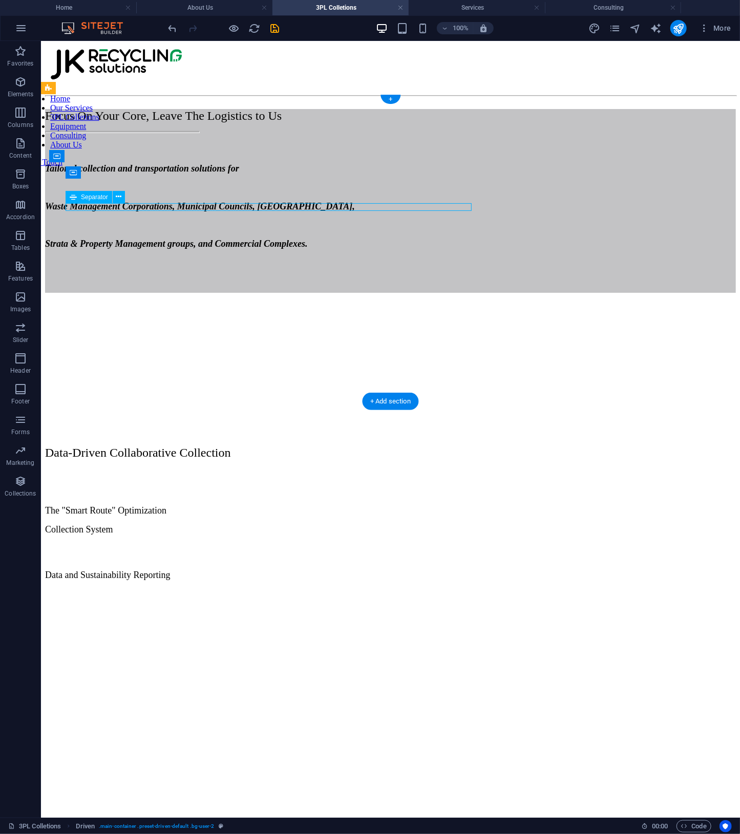
click at [174, 133] on div at bounding box center [390, 132] width 691 height 2
select select "px"
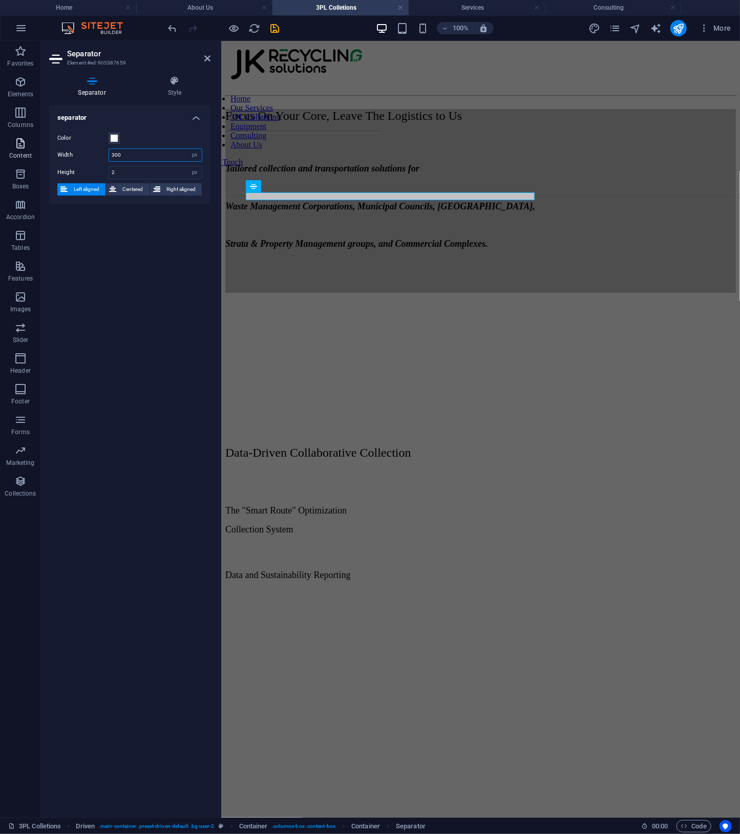
drag, startPoint x: 146, startPoint y: 157, endPoint x: 35, endPoint y: 153, distance: 111.7
click at [35, 153] on section "Favorites Elements Columns Content Boxes Accordion Tables Features Images Slide…" at bounding box center [370, 429] width 740 height 777
drag, startPoint x: 144, startPoint y: 158, endPoint x: -11, endPoint y: 104, distance: 164.9
click at [0, 104] on html "JK Recycling Solutions Pty Ltd Home About Us 3PL Colletions Services Consulting…" at bounding box center [370, 417] width 740 height 834
type input "500"
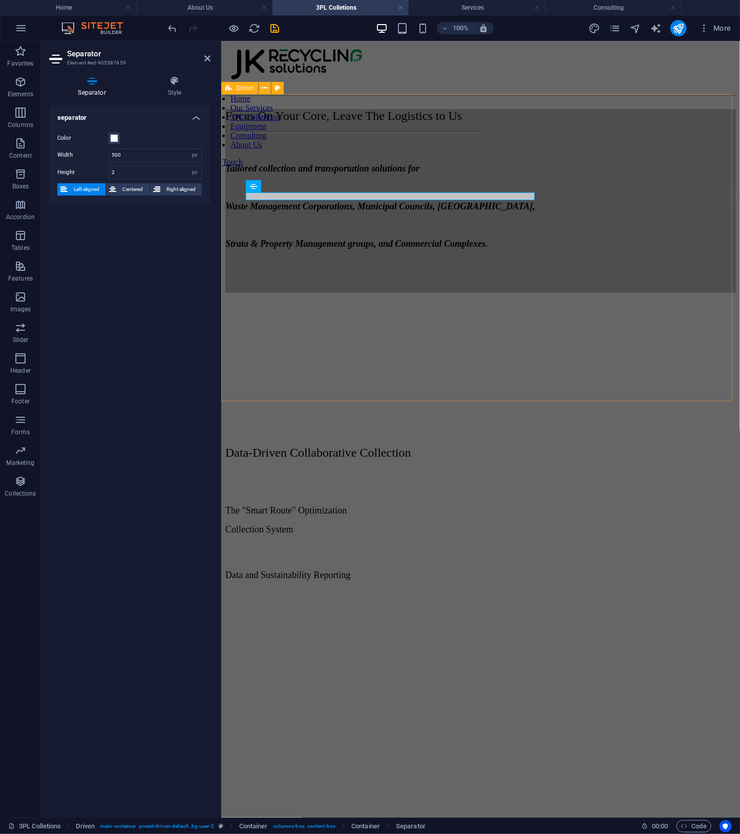
click at [612, 256] on div "Focus On Your Core, Leave The Logistics to Us Tailored collection and transport…" at bounding box center [480, 253] width 511 height 307
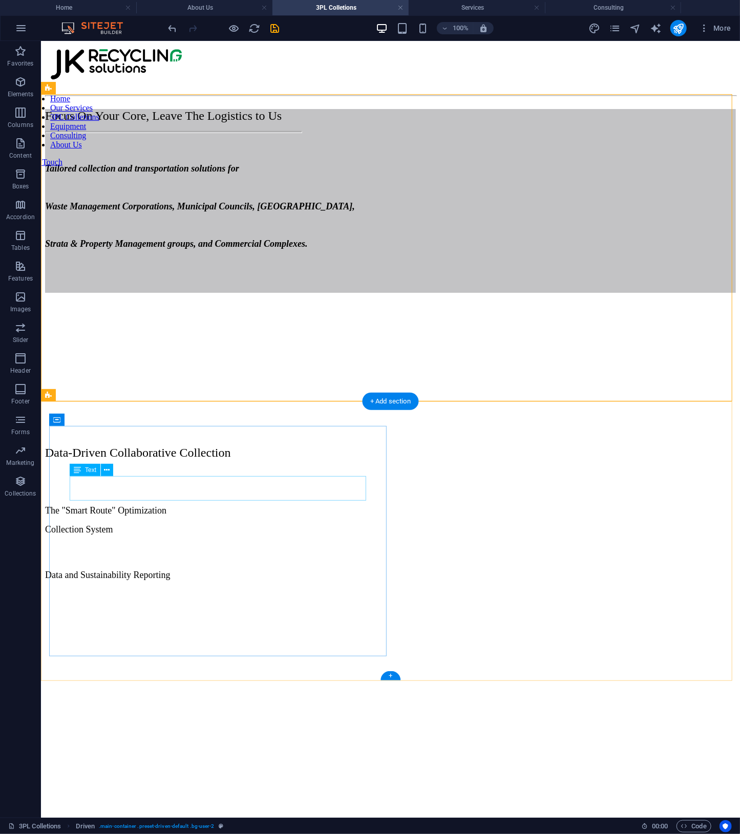
click at [227, 459] on div "Data-Driven Collaborative Collection" at bounding box center [390, 452] width 691 height 14
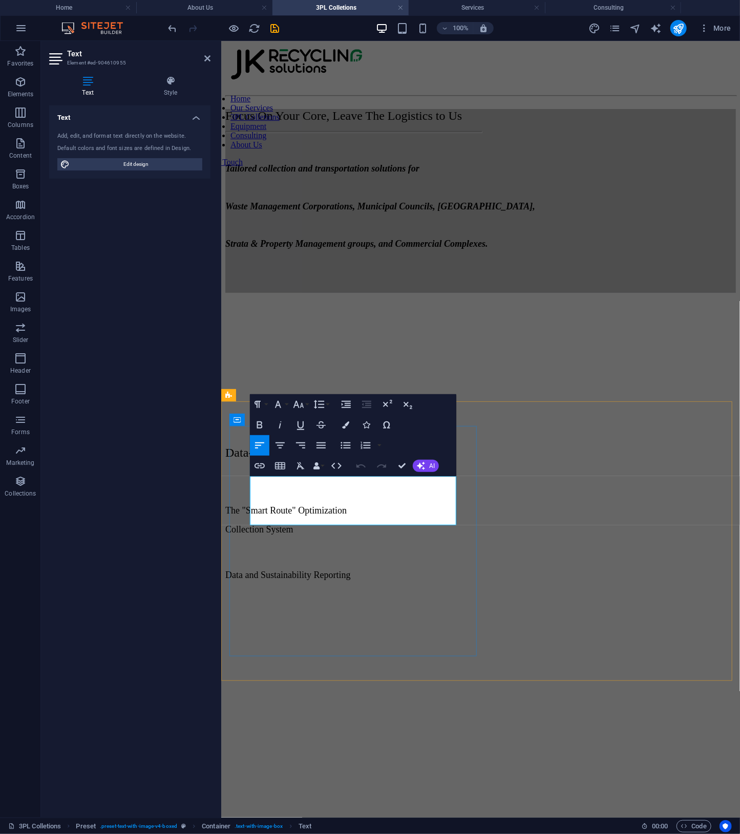
click at [395, 459] on p "Data-Driven Collaborative Collection" at bounding box center [480, 452] width 511 height 14
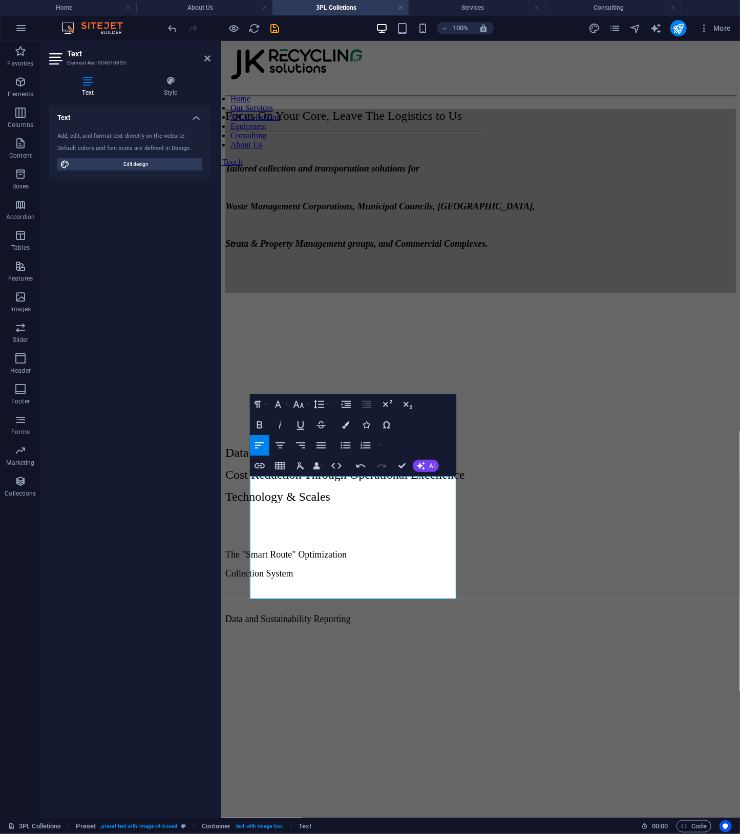
drag, startPoint x: 441, startPoint y: 587, endPoint x: 432, endPoint y: 566, distance: 22.9
click at [348, 423] on icon "button" at bounding box center [345, 424] width 7 height 7
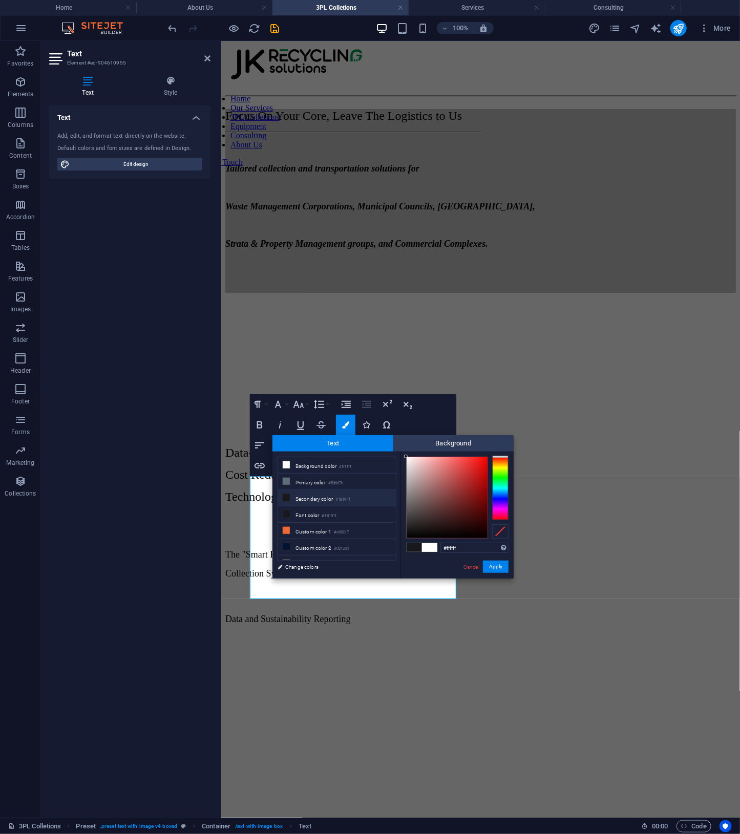
click at [316, 500] on li "Secondary color #18191f" at bounding box center [337, 498] width 118 height 16
type input "#18191f"
click at [497, 568] on button "Apply" at bounding box center [496, 567] width 26 height 12
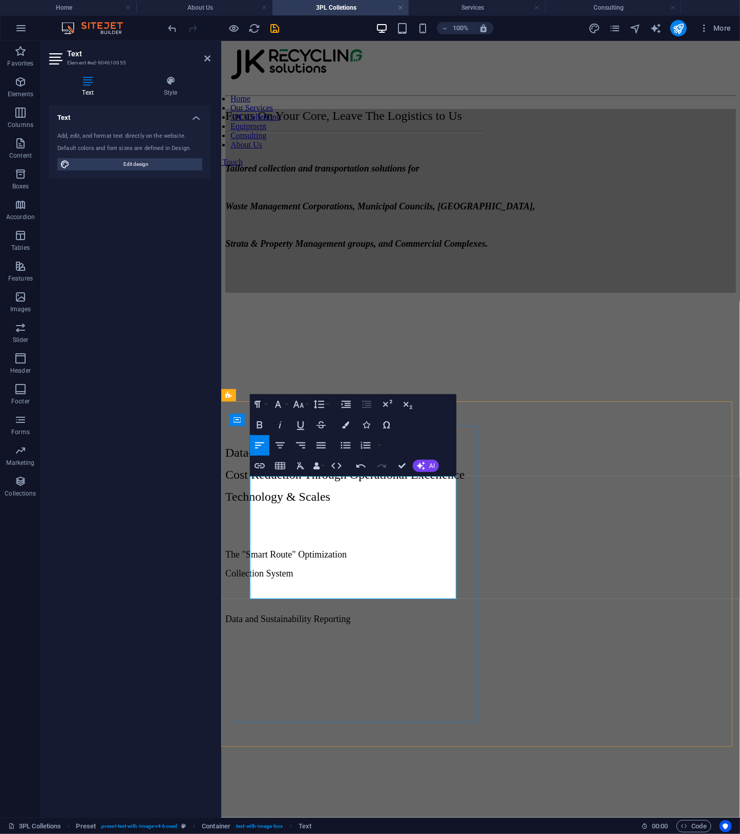
click at [388, 459] on p "Data-Driven Collaborative Collection" at bounding box center [480, 452] width 511 height 14
drag, startPoint x: 351, startPoint y: 515, endPoint x: 420, endPoint y: 526, distance: 69.5
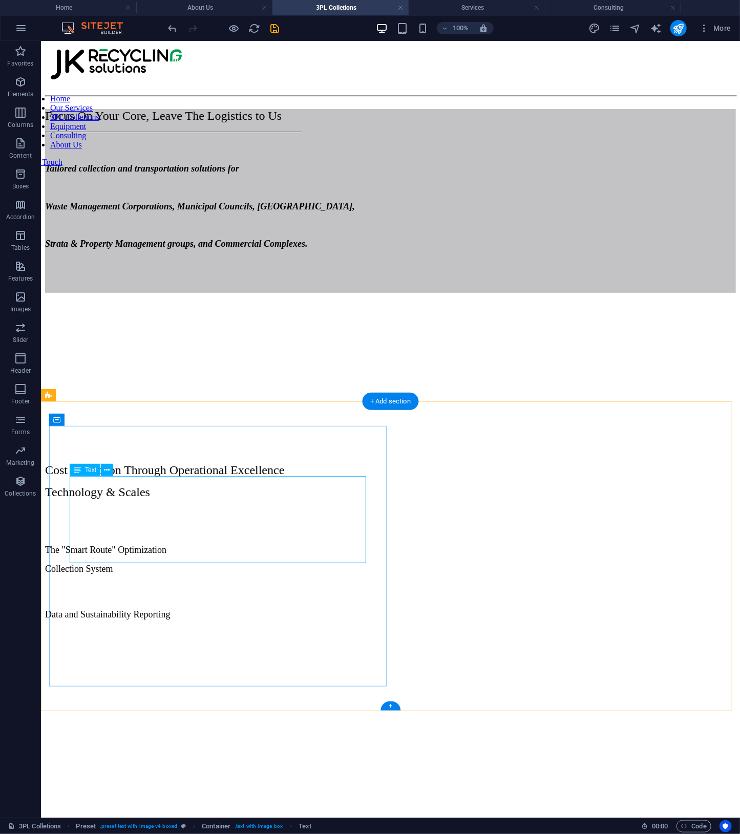
click at [152, 491] on div "Cost Reduction Through Operational Excellence Technology & Scales" at bounding box center [390, 471] width 691 height 53
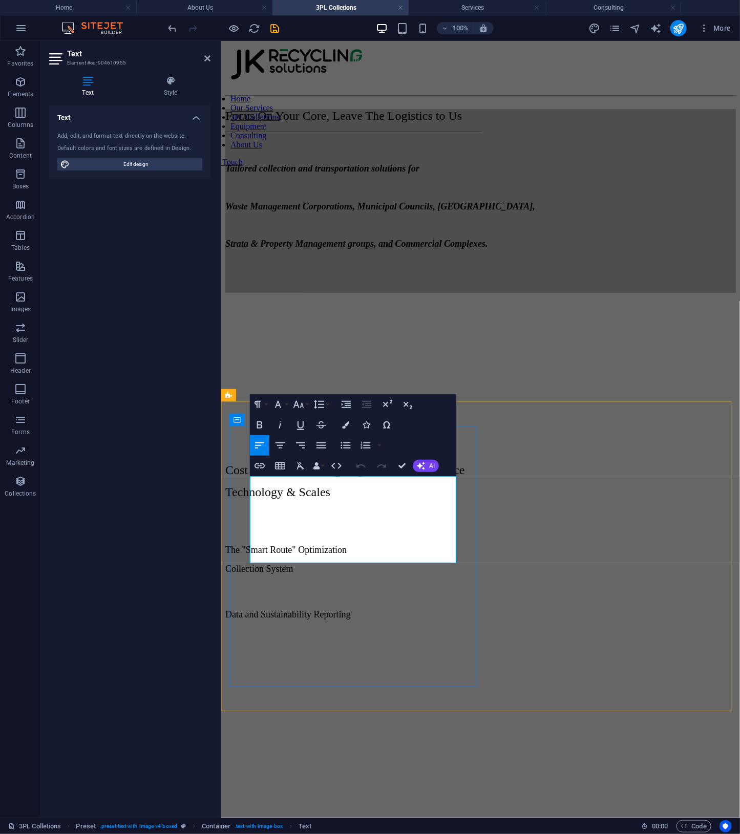
click at [249, 476] on span "Cost Reduction Through Operational Excellence" at bounding box center [344, 469] width 239 height 13
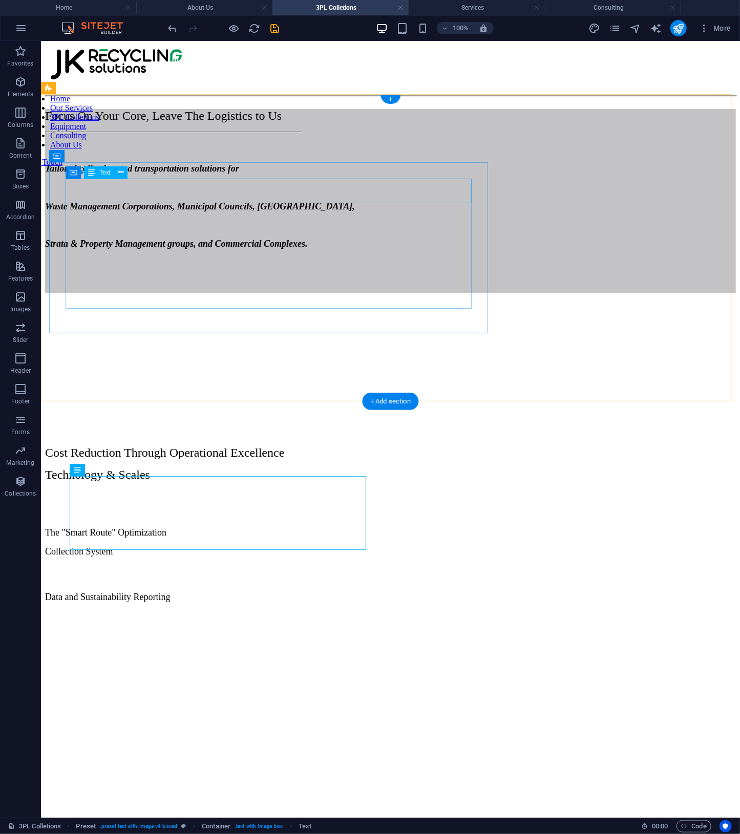
click at [359, 122] on div "Focus On Your Core, Leave The Logistics to Us" at bounding box center [390, 116] width 691 height 14
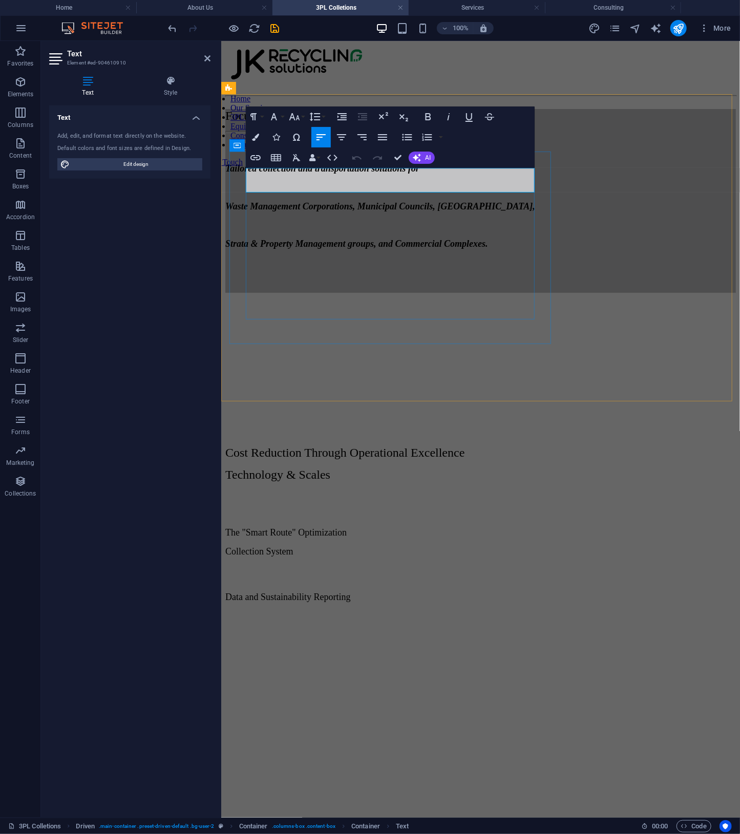
click at [531, 122] on p "Focus On Your Core, Leave The Logistics to Us" at bounding box center [480, 116] width 511 height 14
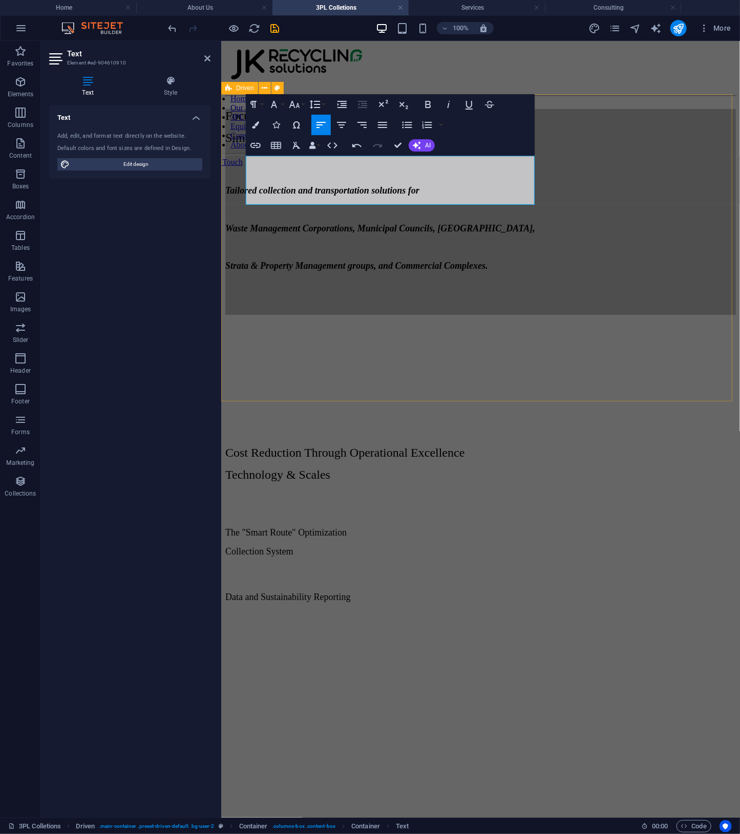
click at [640, 229] on div "Focus On Your Core, Leave The Logistics to Us Simplifying Recycling Tailored co…" at bounding box center [480, 253] width 511 height 307
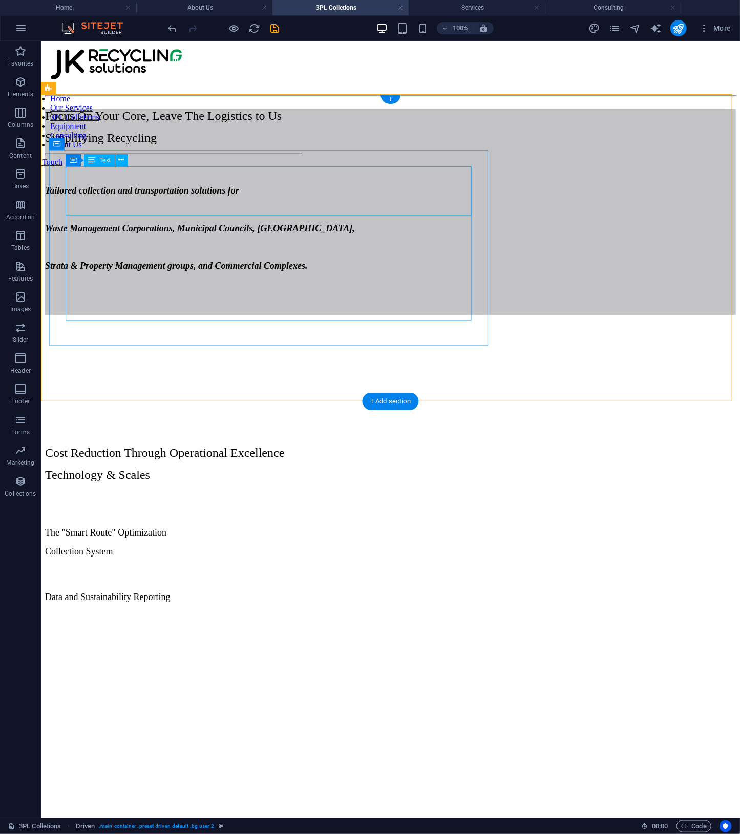
click at [179, 144] on div "Focus On Your Core, Leave The Logistics to Us Simplifying Recycling" at bounding box center [390, 127] width 691 height 36
click at [234, 144] on div "Focus On Your Core, Leave The Logistics to Us Simplifying Recycling" at bounding box center [390, 127] width 691 height 36
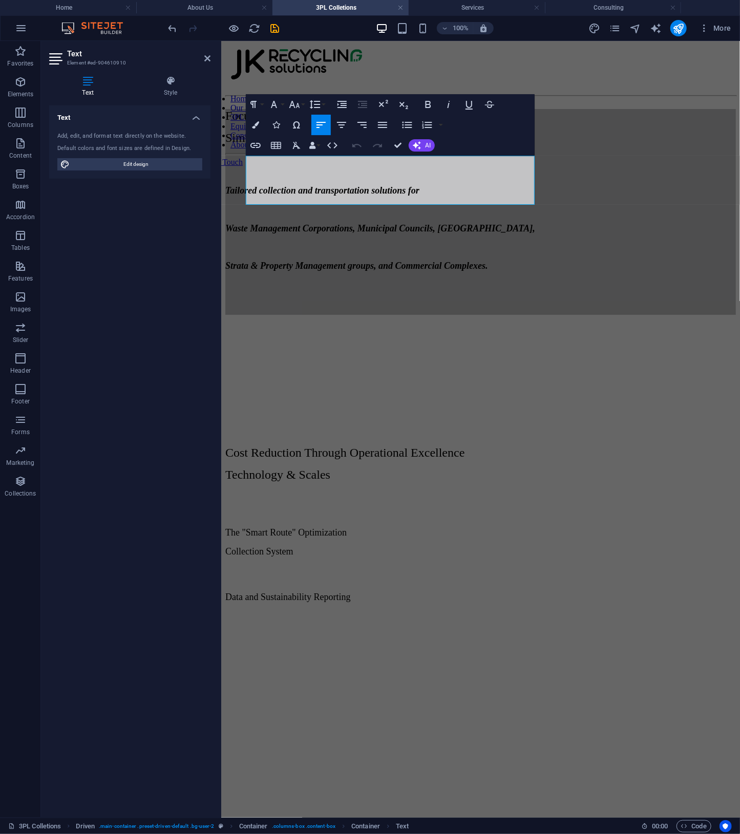
drag, startPoint x: 412, startPoint y: 193, endPoint x: 437, endPoint y: 195, distance: 25.6
copy div "Focus On Your Core, Leave The Logistics to Us Simplifying Recycling"
click at [445, 144] on p "Simplifying Recycling" at bounding box center [480, 138] width 511 height 14
click at [657, 205] on div "Focus On Your Core, Leave The Logistics to Us Simplifying Recycling Tailored co…" at bounding box center [480, 253] width 511 height 307
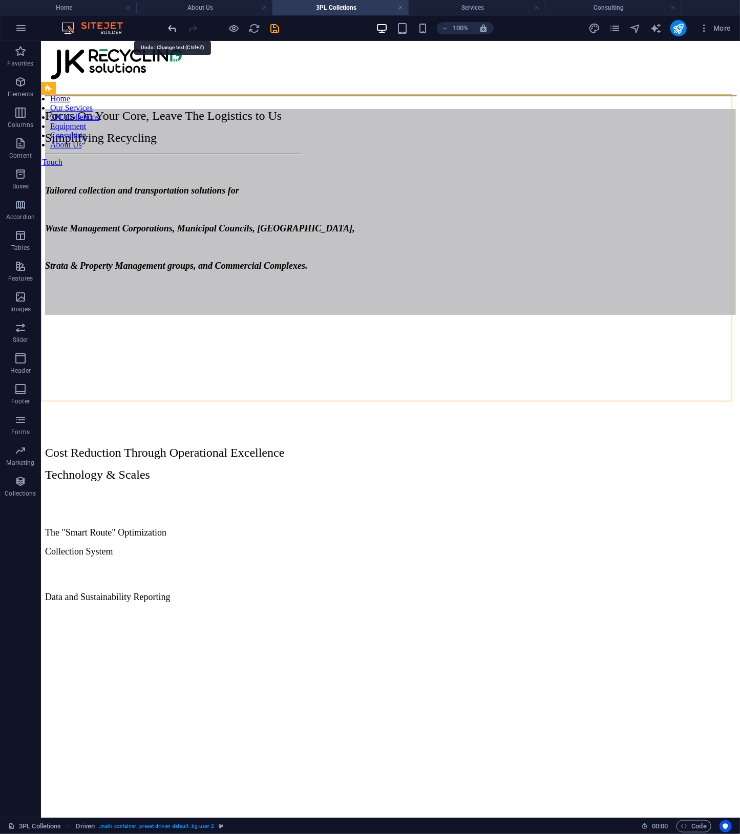
click at [173, 30] on icon "undo" at bounding box center [173, 29] width 12 height 12
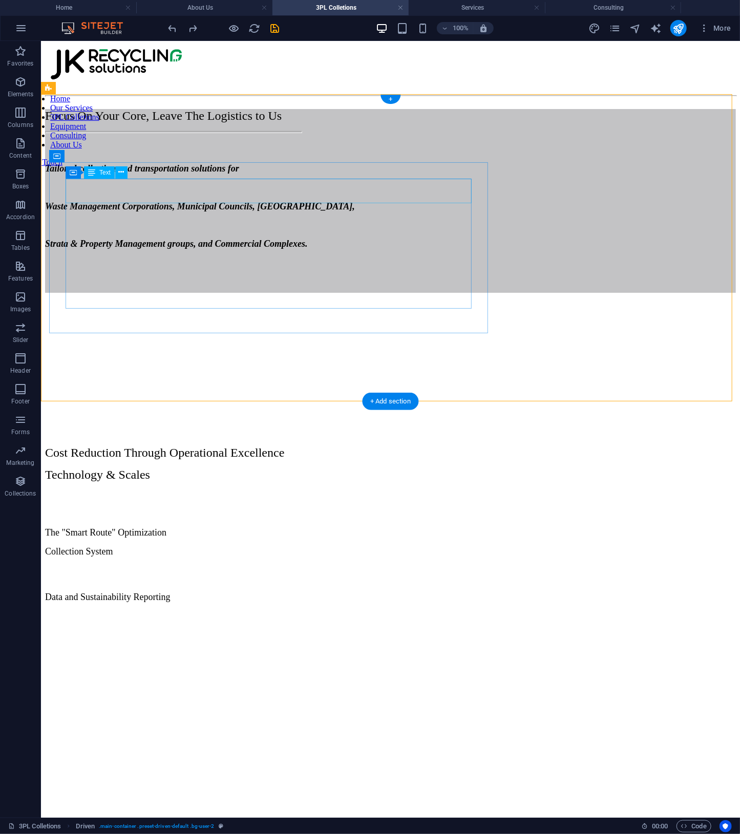
click at [258, 122] on div "Focus On Your Core, Leave The Logistics to Us" at bounding box center [390, 116] width 691 height 14
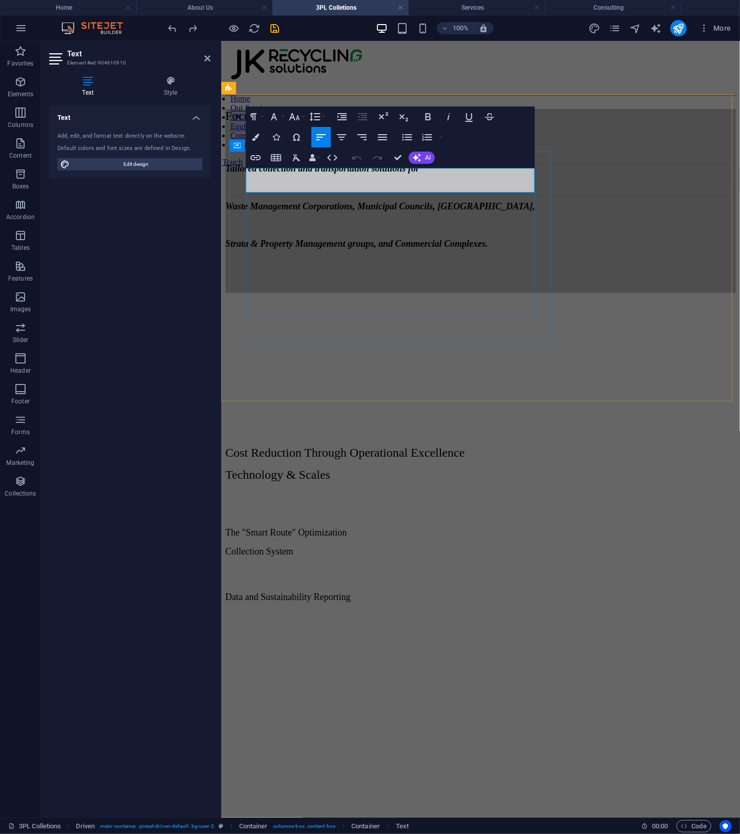
click at [437, 122] on span "Focus On Your Core, Leave The Logistics to Us" at bounding box center [343, 115] width 237 height 13
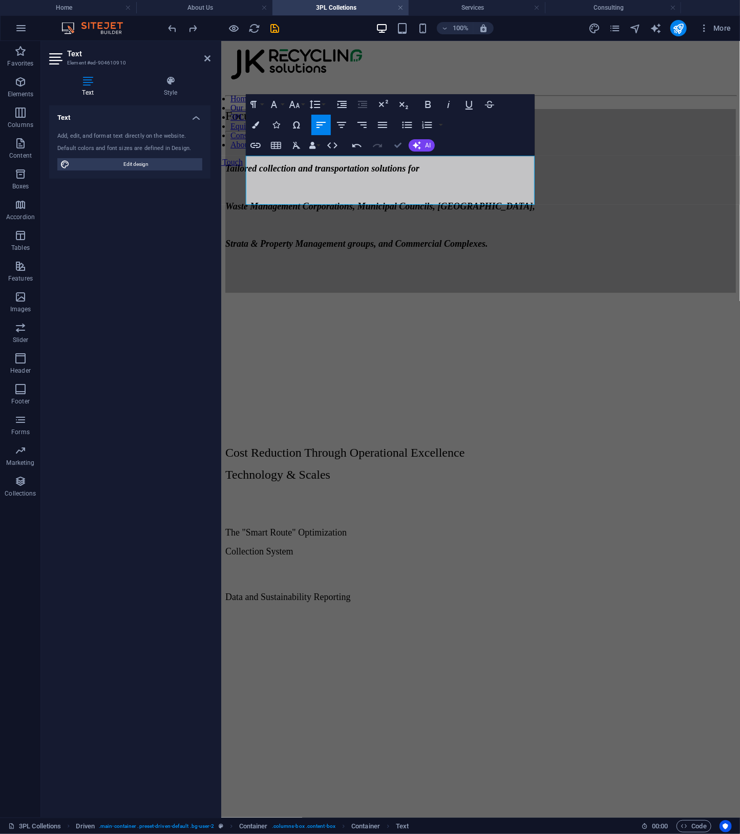
drag, startPoint x: 402, startPoint y: 144, endPoint x: 440, endPoint y: 134, distance: 39.6
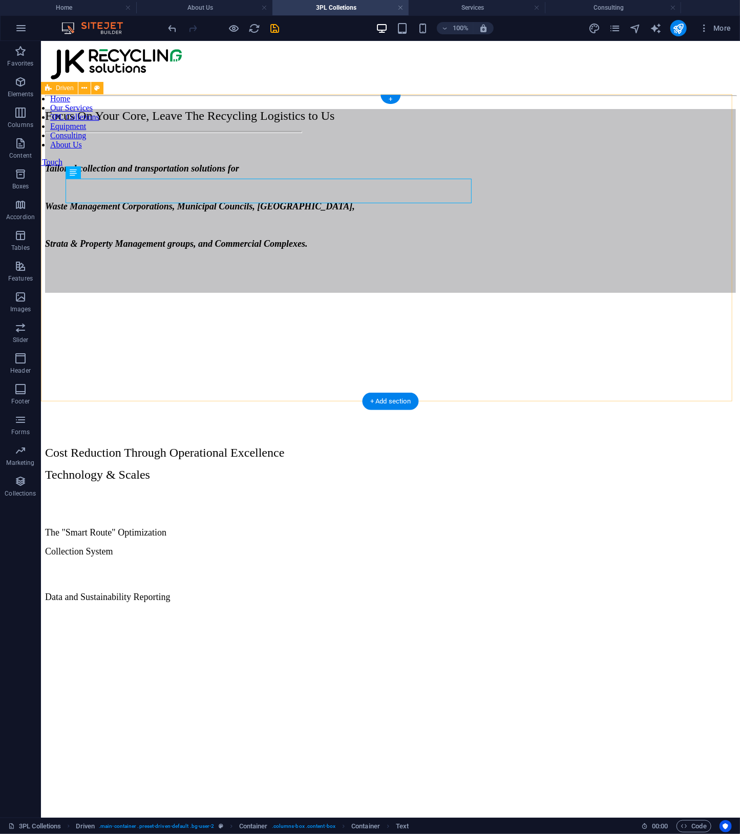
click at [642, 296] on div "Focus On Your Core, Leave The Recycling Logistics to Us Tailored collection and…" at bounding box center [390, 253] width 691 height 307
click at [329, 122] on div "Focus On Your Core, Leave The Recycling Logistics to Us" at bounding box center [390, 116] width 691 height 14
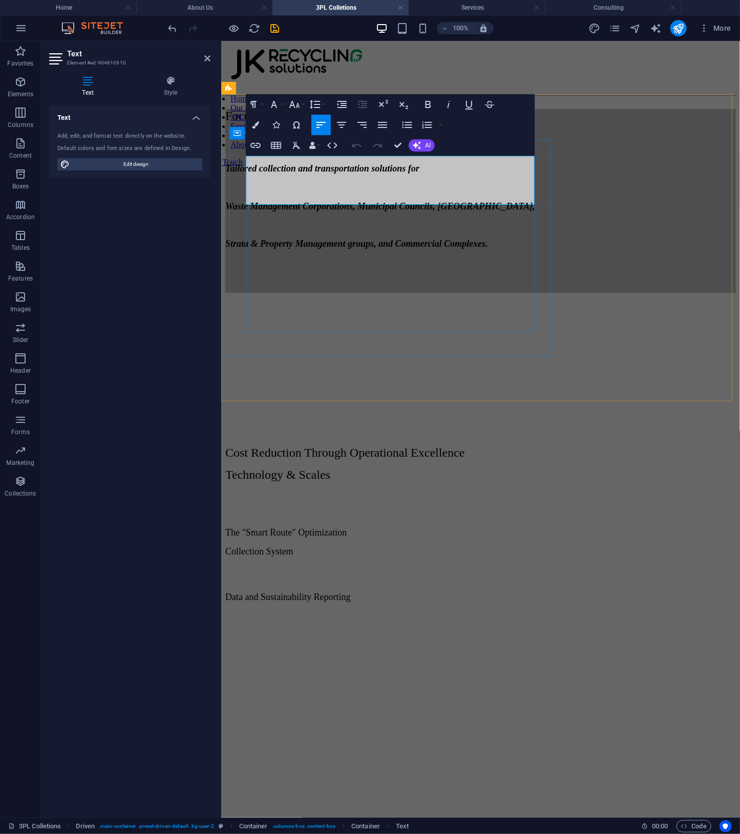
click at [439, 122] on span "Focus On Your Core, Leave The Recycling Logistics to Us" at bounding box center [370, 115] width 290 height 13
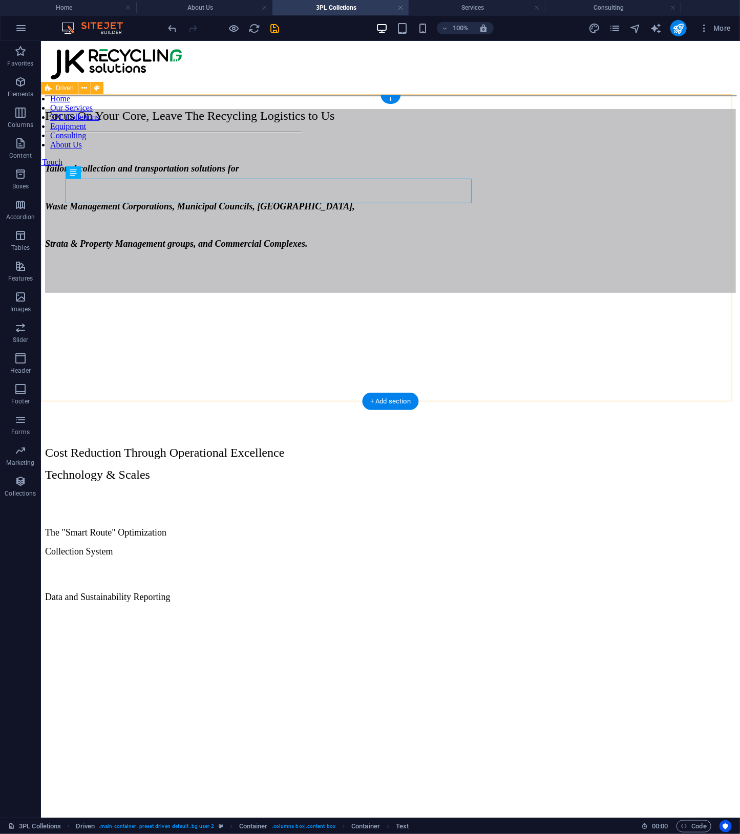
click at [643, 283] on div "Focus On Your Core, Leave The Recycling Logistics to Us Tailored collection and…" at bounding box center [390, 253] width 691 height 307
click at [342, 122] on div "Focus On Your Core, Leave The Recycling Logistics to Us" at bounding box center [390, 116] width 691 height 14
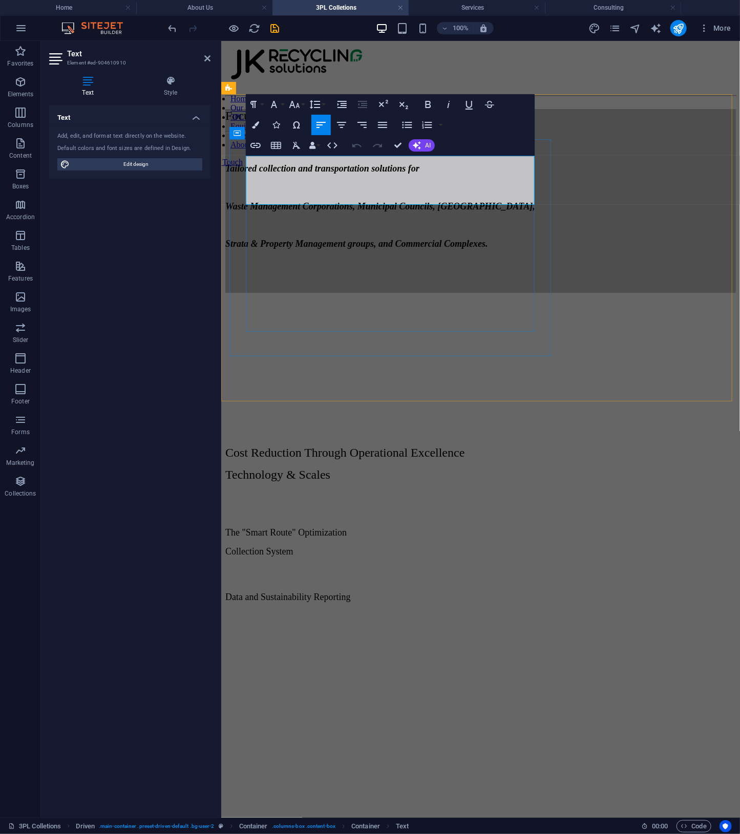
click at [246, 122] on span "Focus On Your Core, Leave The Recycling Logistics to Us" at bounding box center [370, 115] width 290 height 13
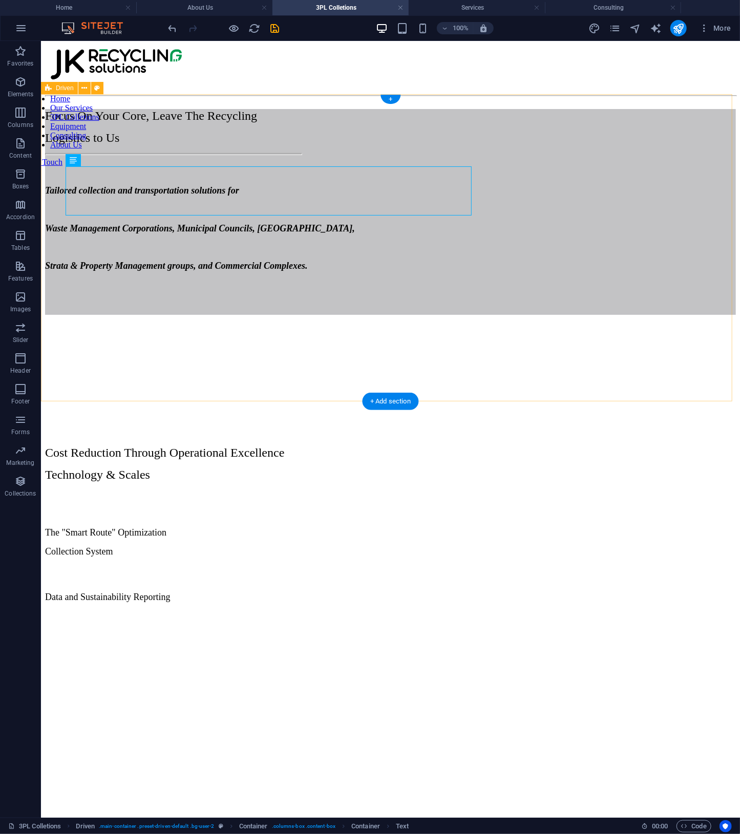
click at [609, 212] on div "Focus On Your Core, Leave The Recycling Logistics to Us Tailored collection and…" at bounding box center [390, 253] width 691 height 307
click at [195, 144] on div "Focus On Your Core, Leave The Recycling Logistics to Us" at bounding box center [390, 127] width 691 height 36
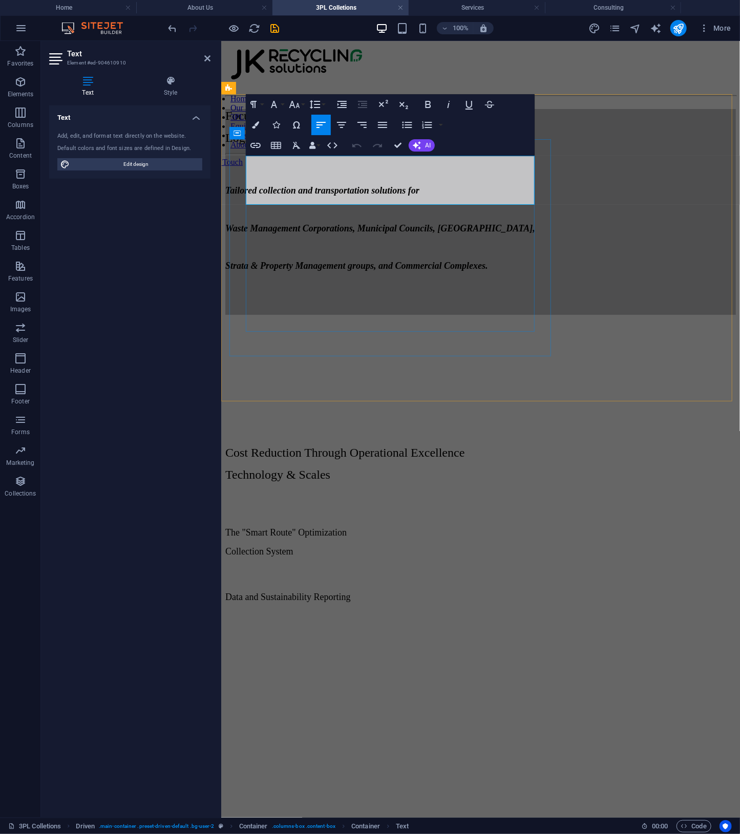
click at [375, 122] on span "Focus On Your Core, Leave The Recycling" at bounding box center [331, 115] width 212 height 13
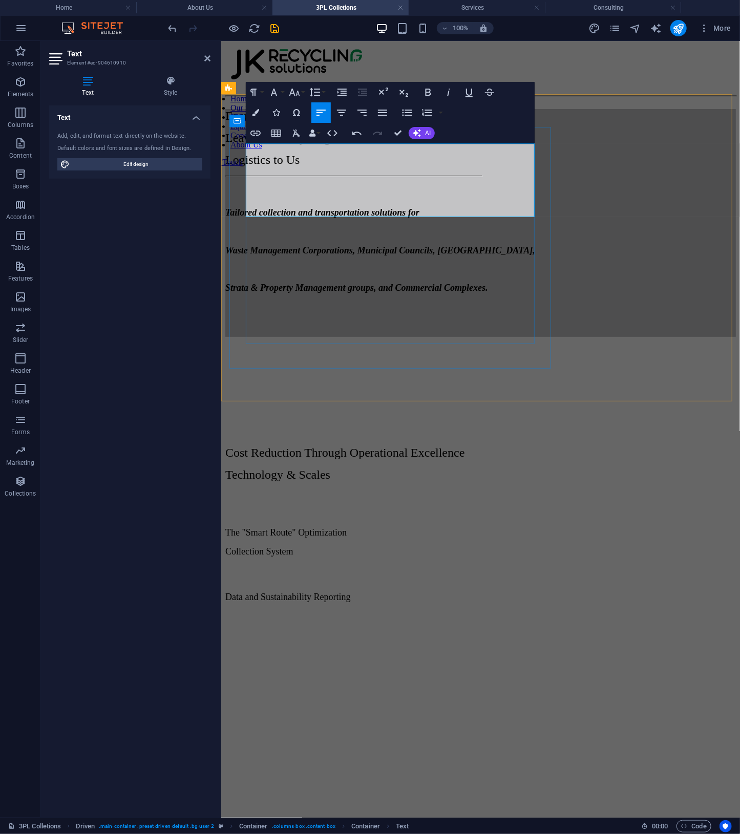
click at [246, 166] on span "Logistics to Us" at bounding box center [262, 159] width 74 height 13
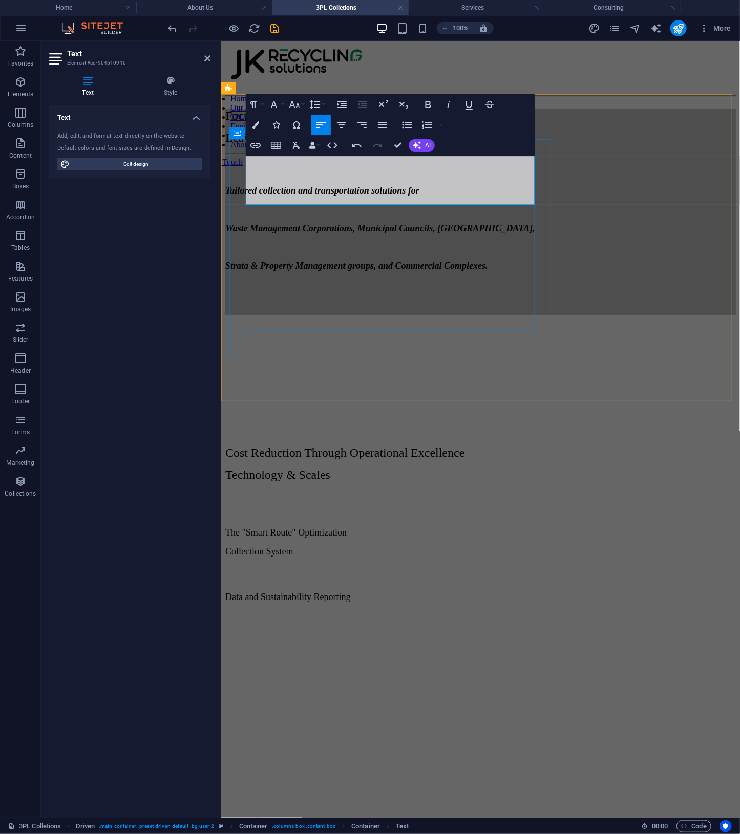
click at [372, 122] on p "Focus On Your Core," at bounding box center [480, 116] width 511 height 14
drag, startPoint x: 394, startPoint y: 147, endPoint x: 559, endPoint y: 139, distance: 165.1
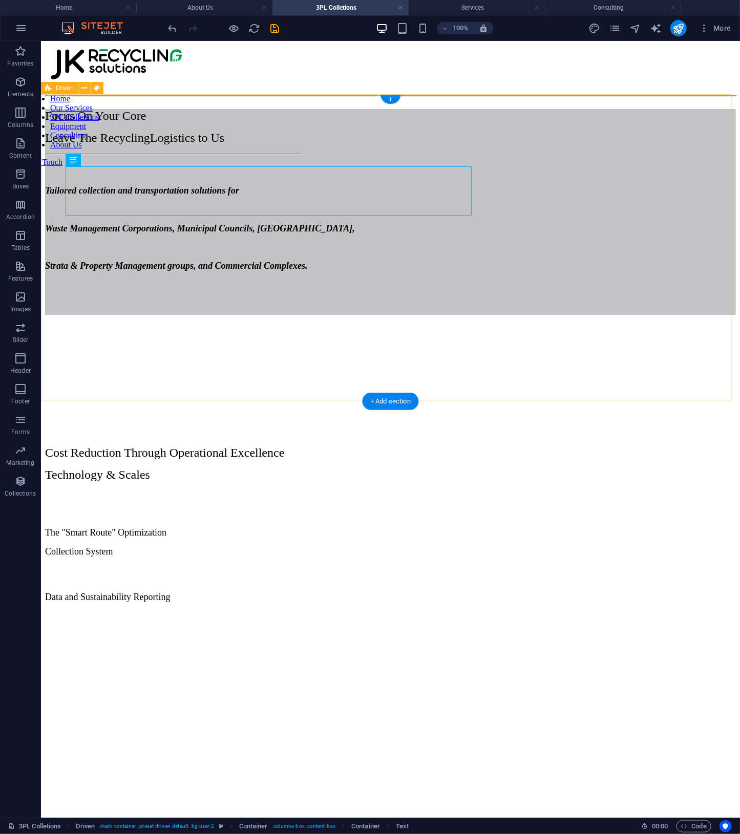
click at [666, 236] on div "Focus On Your Core Leave The Recycling Logistics to Us Tailored collection and …" at bounding box center [390, 253] width 691 height 307
click at [271, 27] on icon "save" at bounding box center [275, 29] width 12 height 12
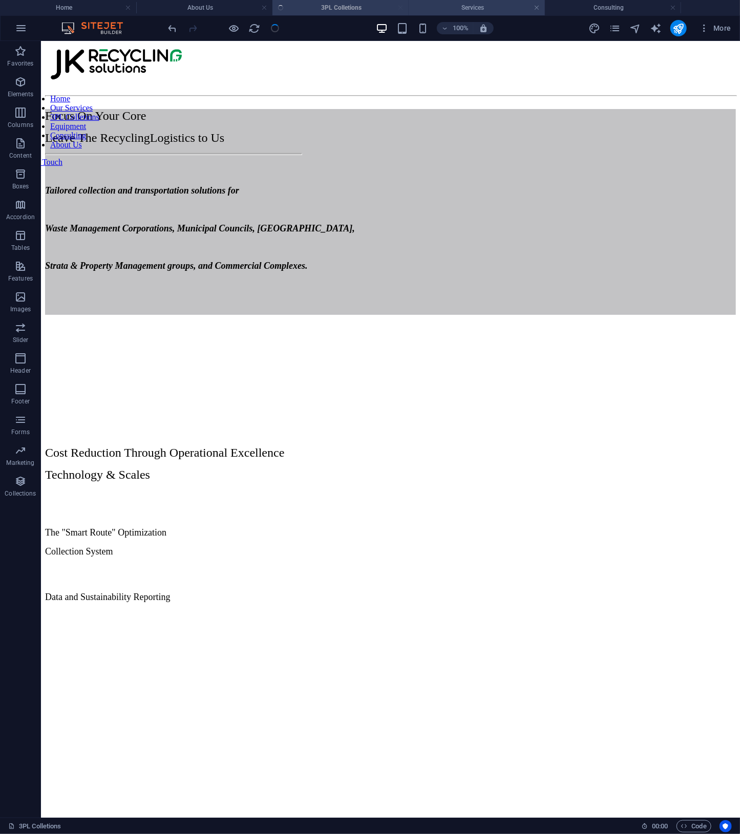
click at [471, 13] on h4 "Services" at bounding box center [477, 7] width 136 height 11
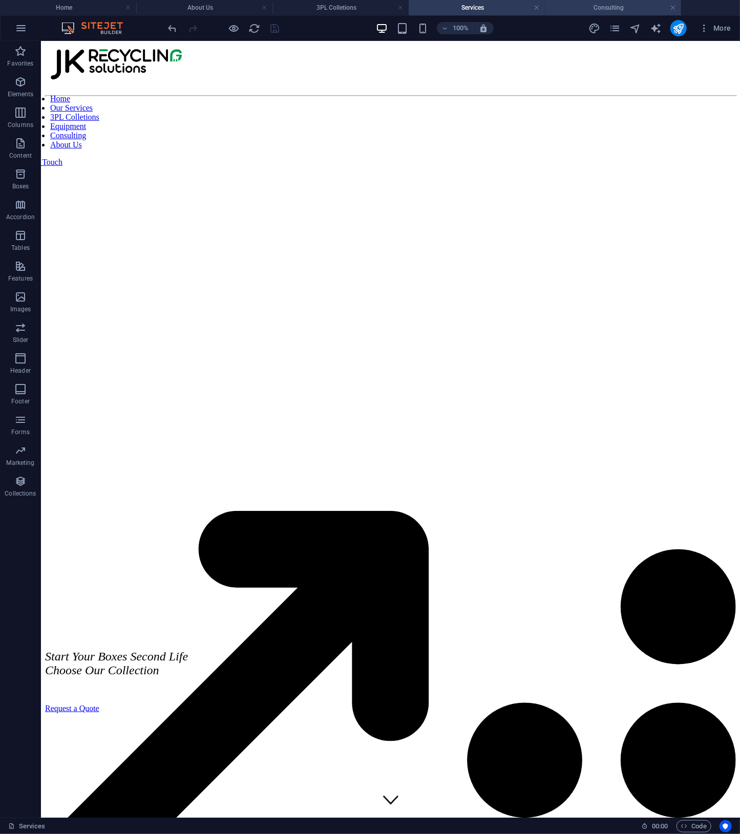
click at [590, 7] on h4 "Consulting" at bounding box center [613, 7] width 136 height 11
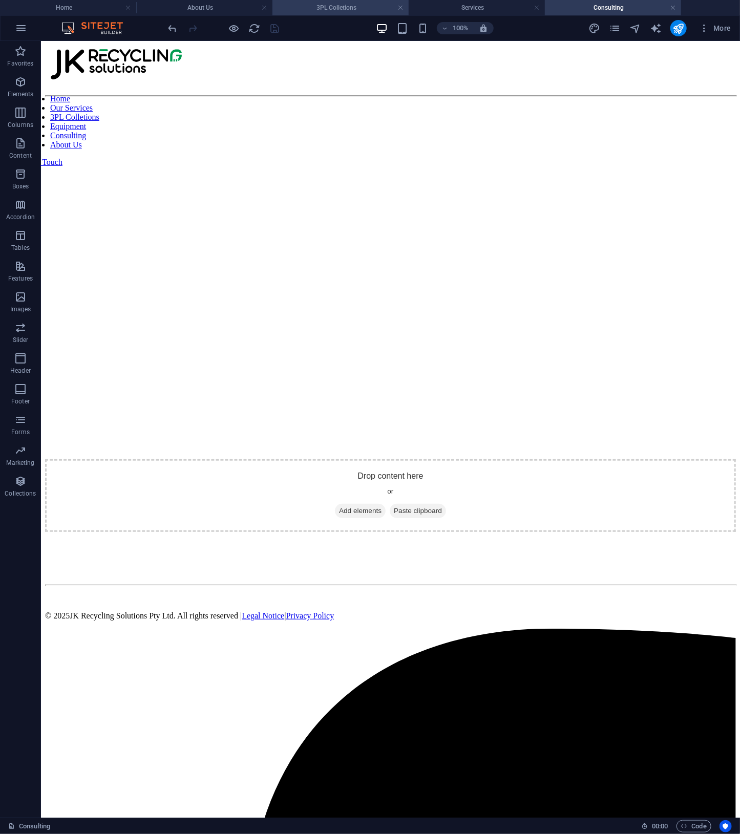
click at [301, 11] on h4 "3PL Colletions" at bounding box center [340, 7] width 136 height 11
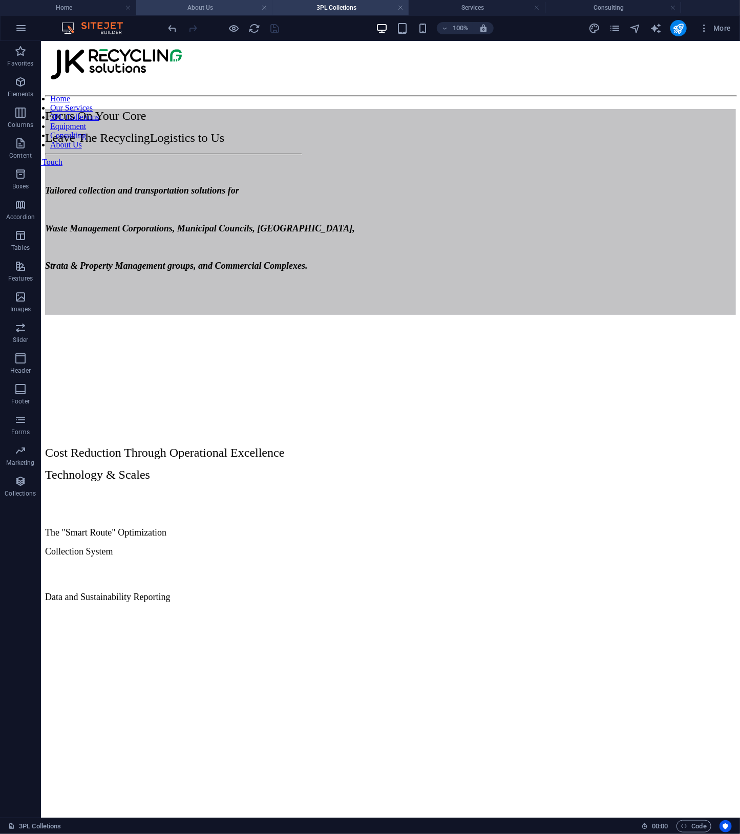
click at [217, 7] on h4 "About Us" at bounding box center [204, 7] width 136 height 11
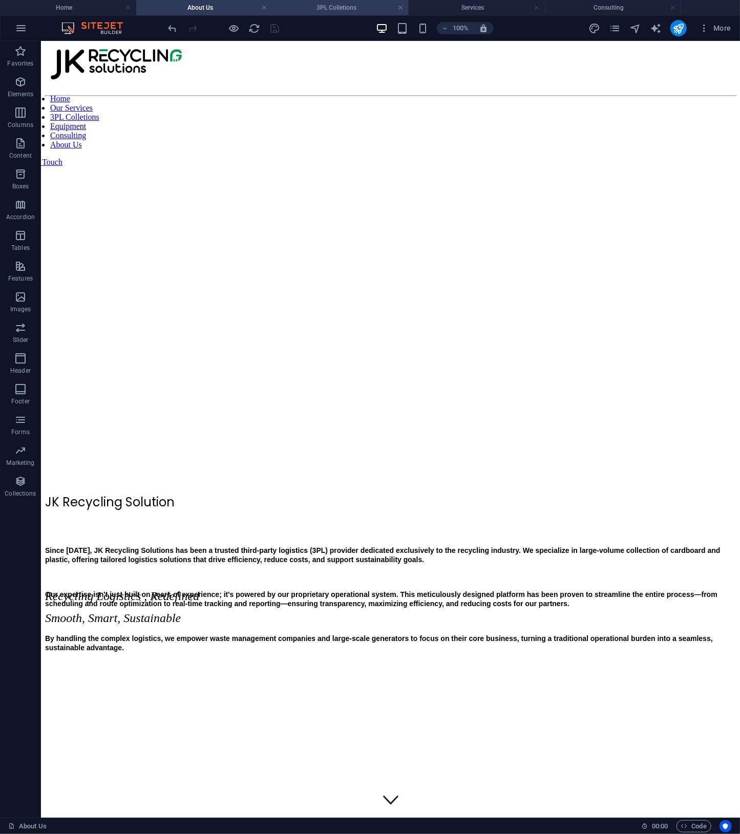
click at [341, 11] on h4 "3PL Colletions" at bounding box center [340, 7] width 136 height 11
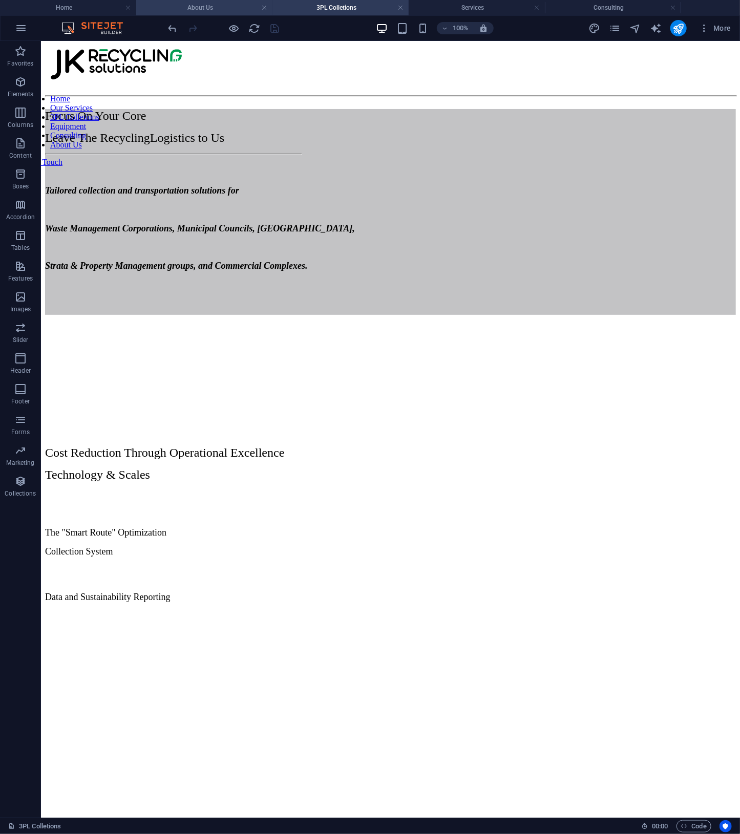
click at [208, 11] on h4 "About Us" at bounding box center [204, 7] width 136 height 11
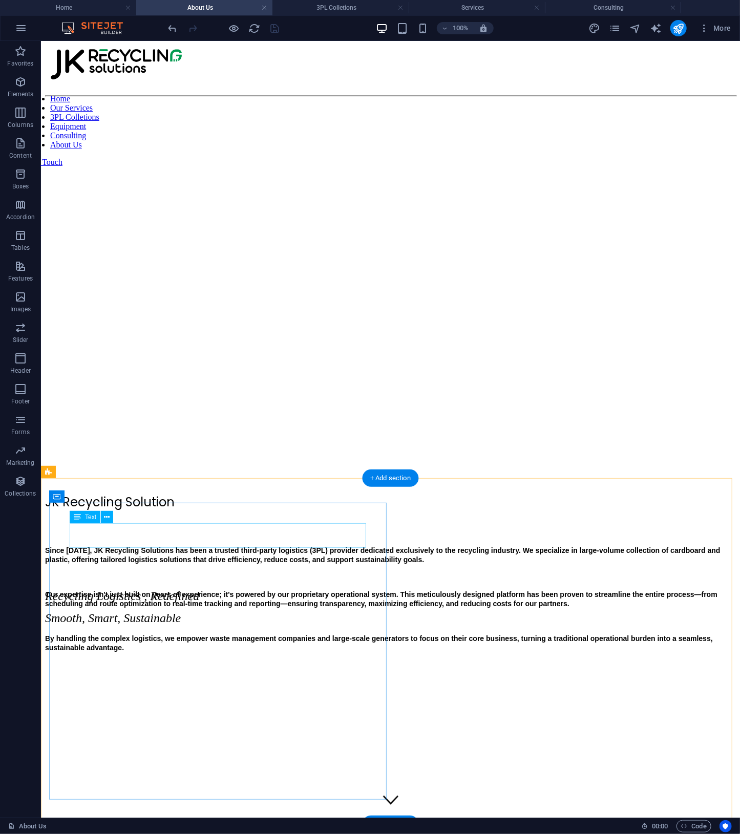
click at [209, 511] on div "JK Recycling Solution" at bounding box center [390, 502] width 691 height 18
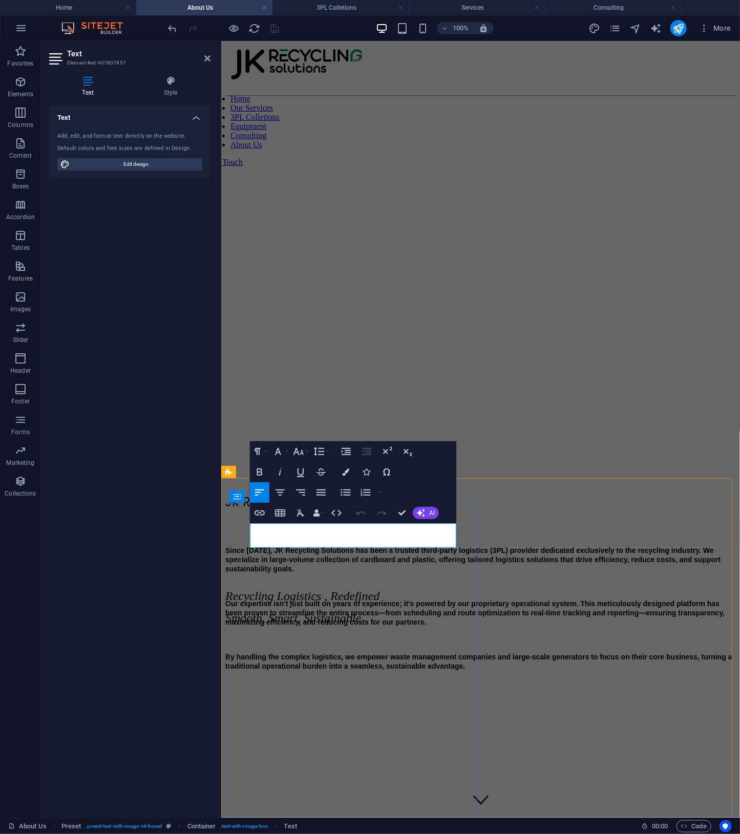
click at [413, 511] on p "JK Recycling Solution" at bounding box center [480, 502] width 511 height 18
drag, startPoint x: 422, startPoint y: 536, endPoint x: 106, endPoint y: 521, distance: 316.8
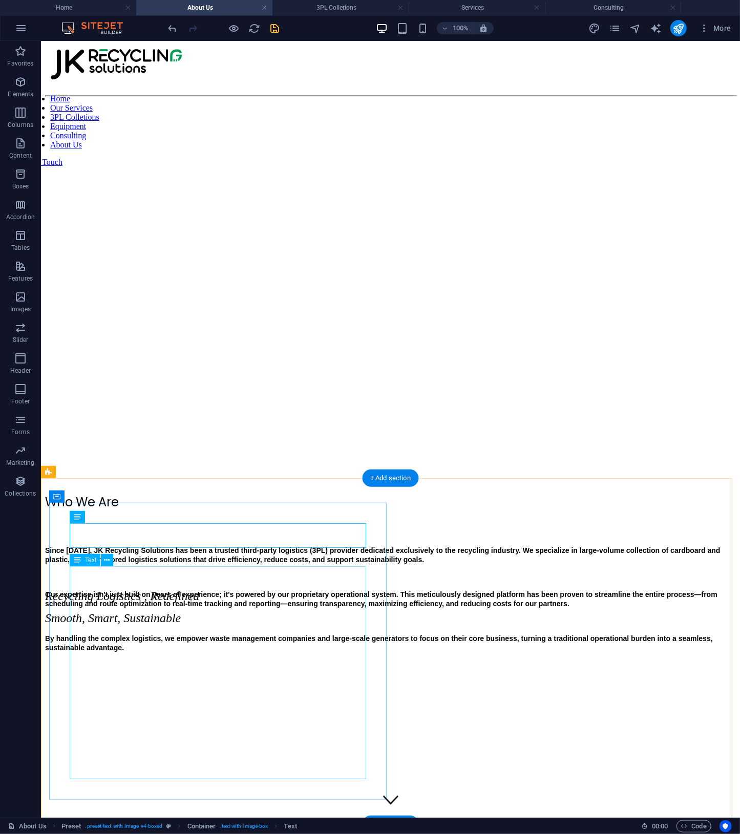
click at [310, 630] on div "Since [DATE], JK Recycling Solutions has been a trusted third-party logistics (…" at bounding box center [390, 607] width 691 height 124
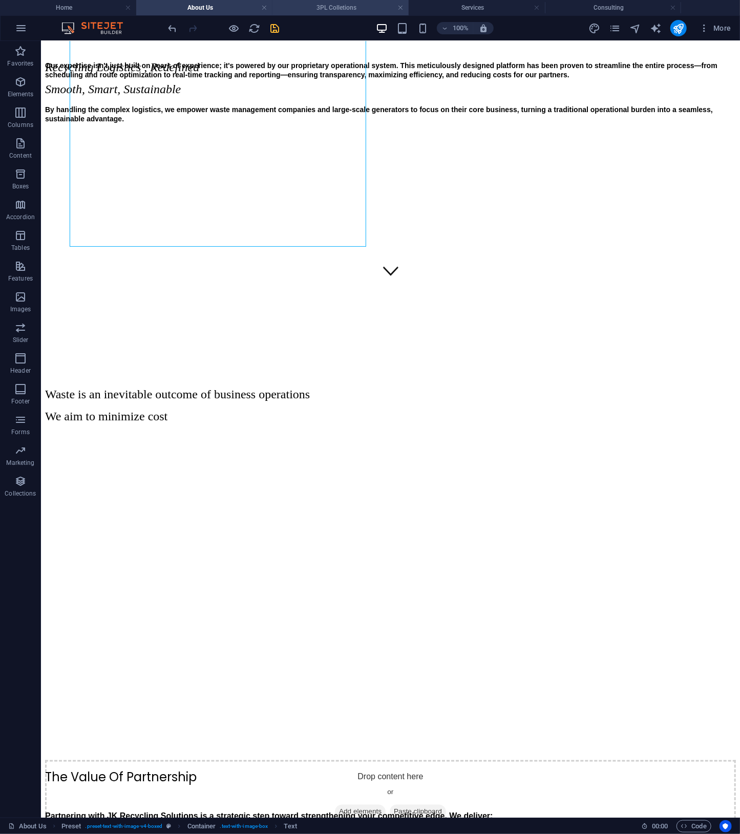
click at [310, 10] on h4 "3PL Colletions" at bounding box center [340, 7] width 136 height 11
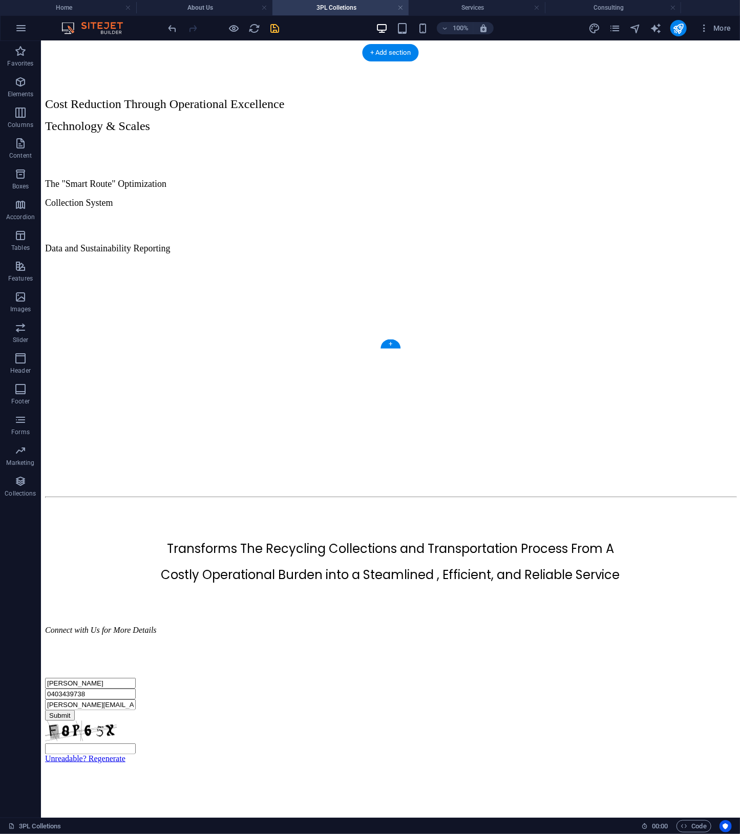
scroll to position [0, 0]
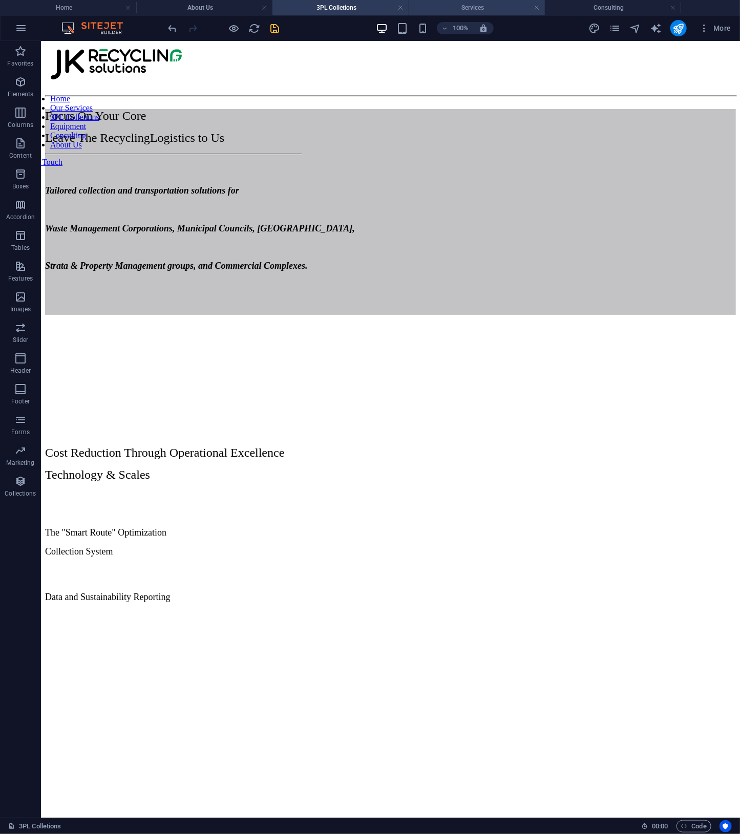
click at [495, 15] on li "Services" at bounding box center [477, 7] width 136 height 15
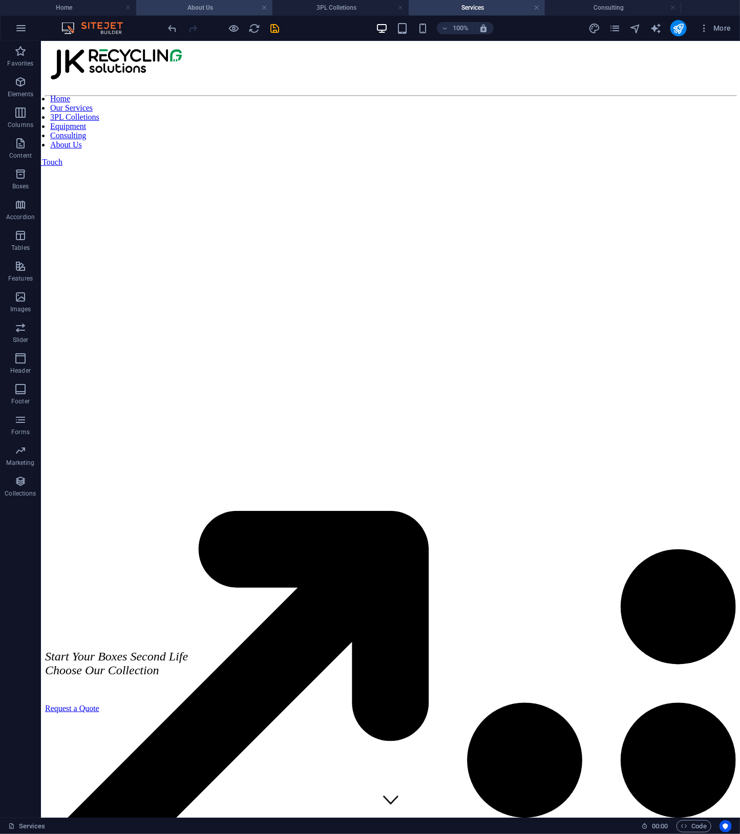
click at [179, 12] on h4 "About Us" at bounding box center [204, 7] width 136 height 11
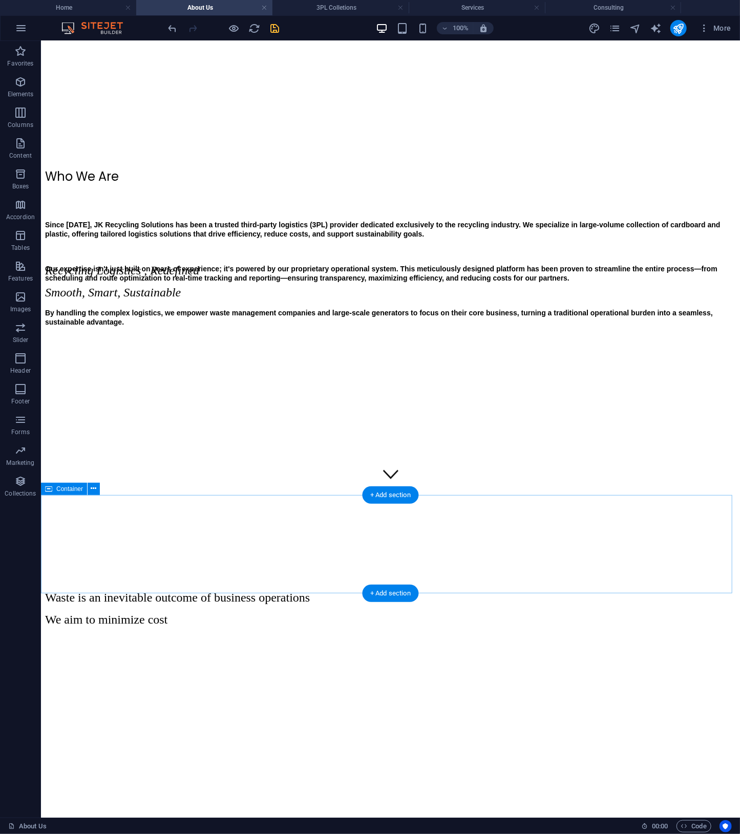
scroll to position [855, 0]
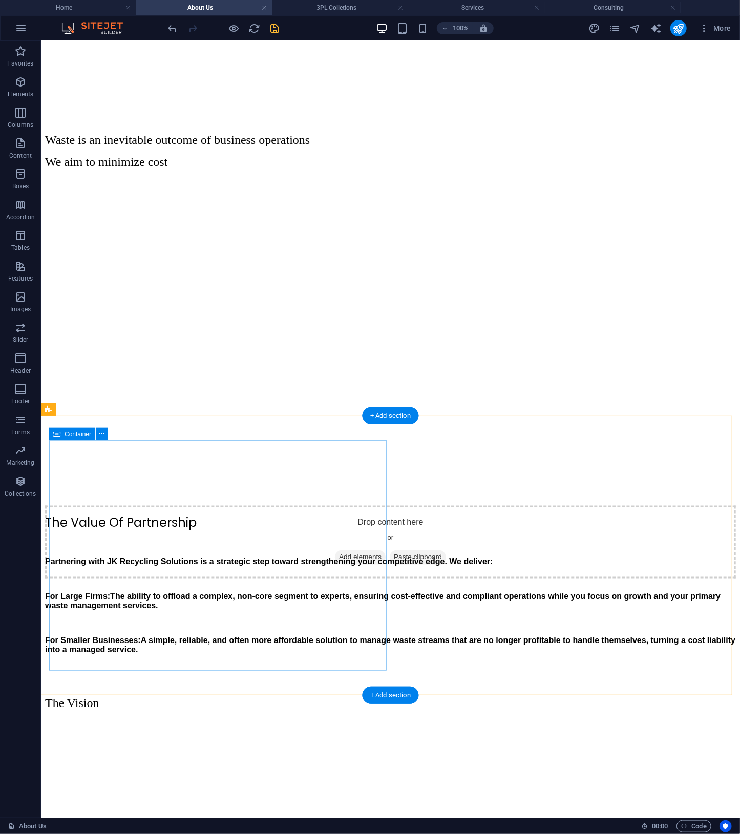
drag, startPoint x: 271, startPoint y: 593, endPoint x: 286, endPoint y: 521, distance: 73.2
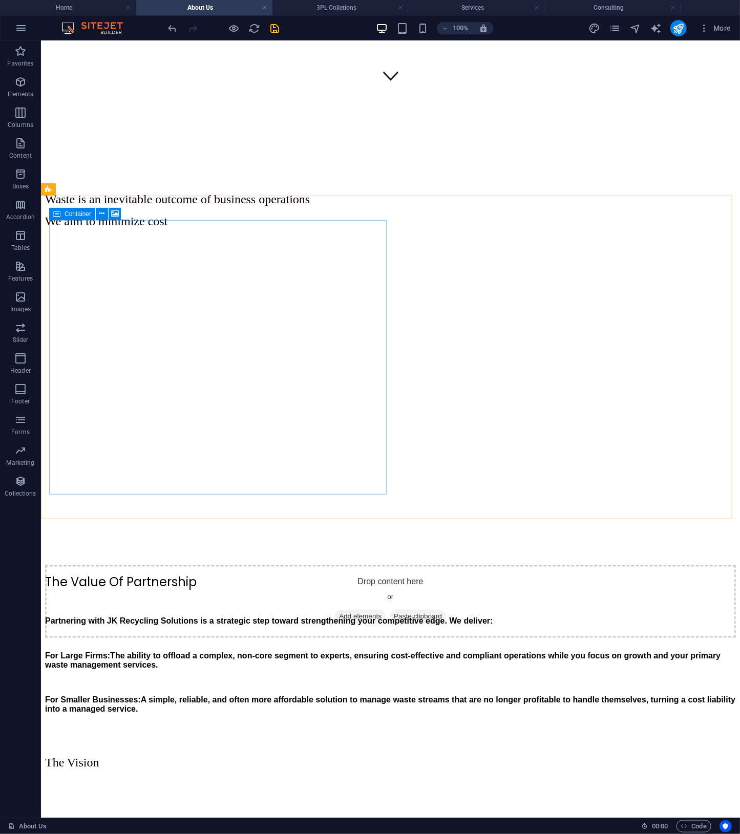
click at [63, 215] on div "Container" at bounding box center [72, 214] width 46 height 12
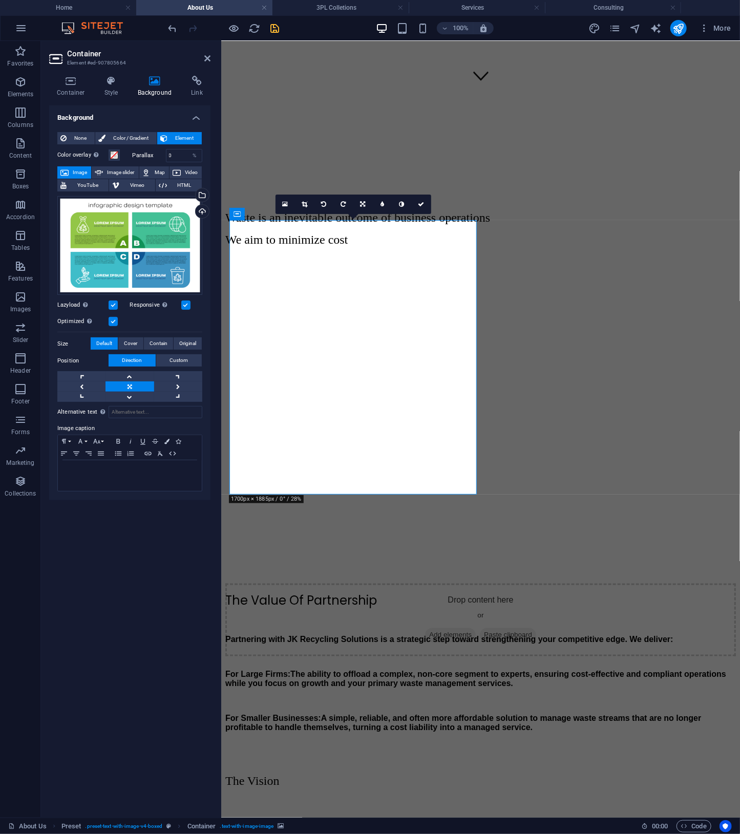
scroll to position [810, 0]
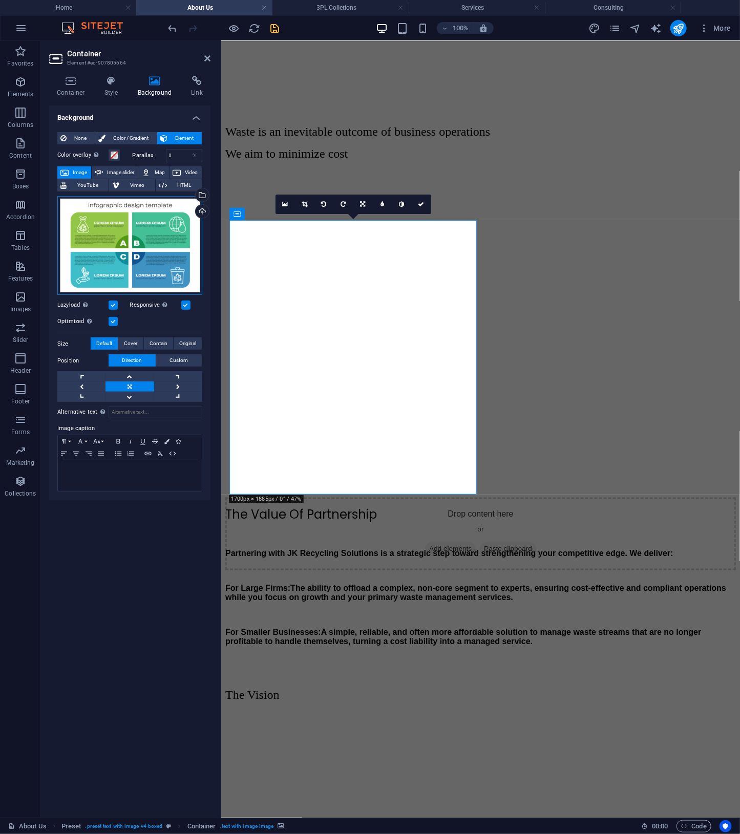
click at [107, 267] on div "Drag files here, click to choose files or select files from Files or our free s…" at bounding box center [129, 245] width 145 height 99
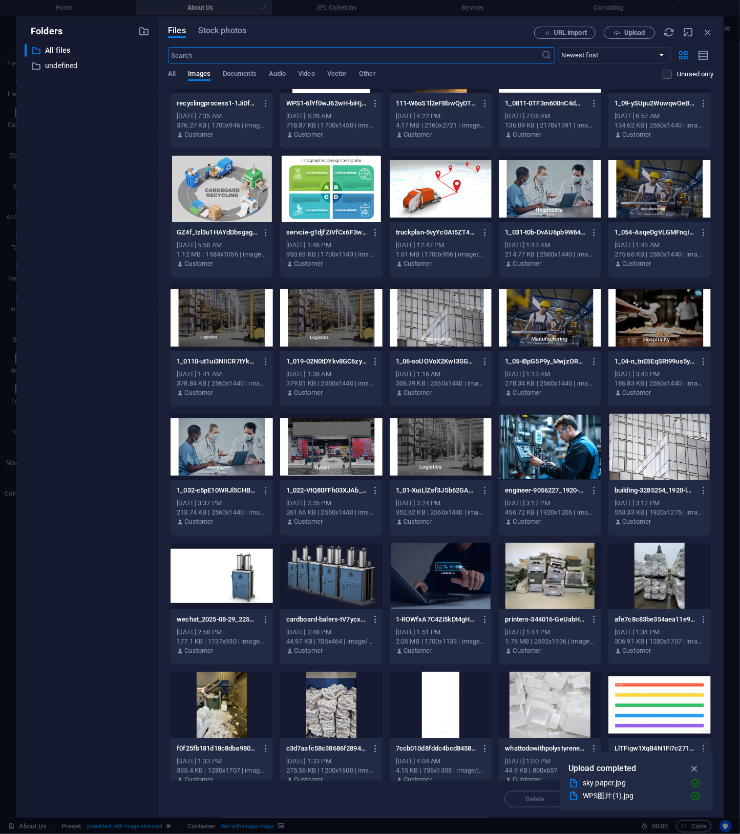
scroll to position [0, 0]
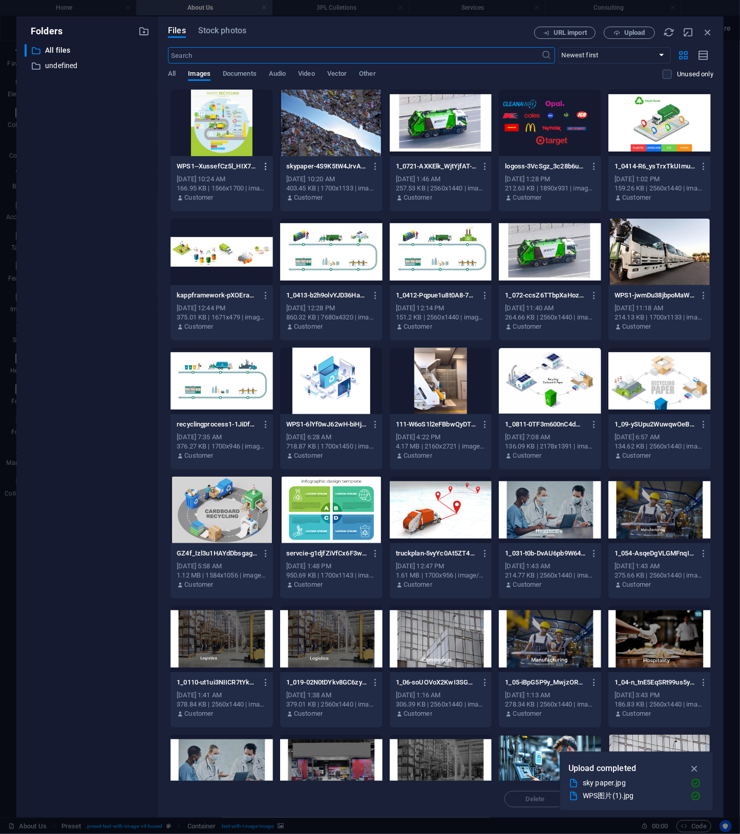
click at [264, 171] on button "button" at bounding box center [264, 166] width 14 height 16
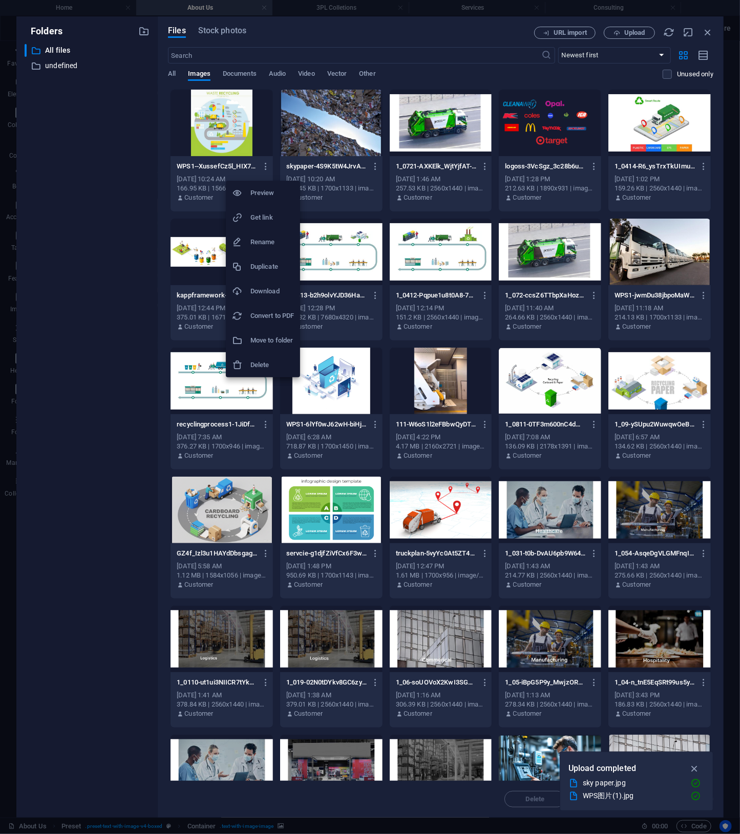
click at [254, 361] on h6 "Delete" at bounding box center [272, 365] width 44 height 12
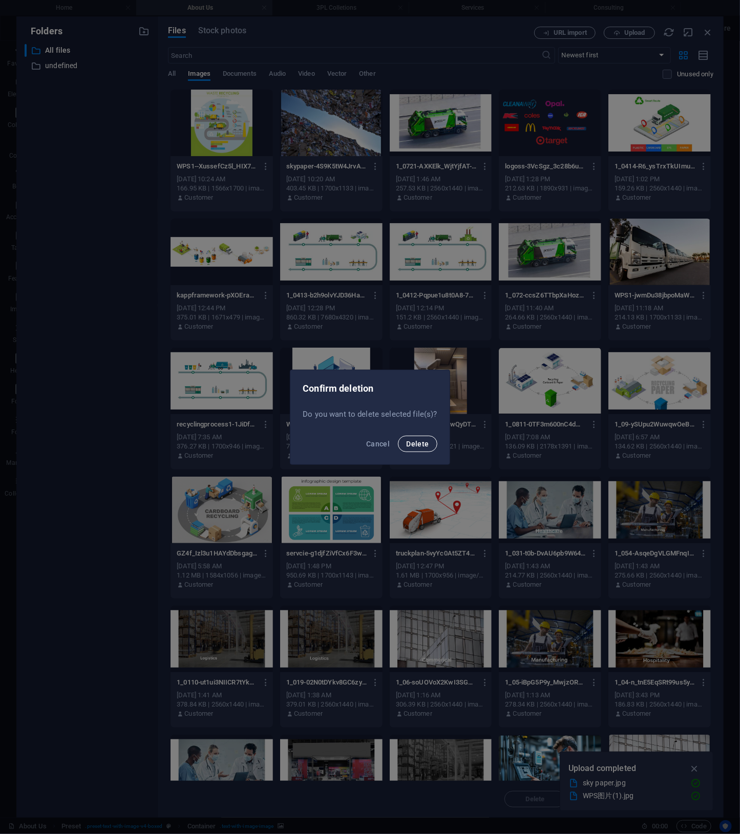
click at [413, 440] on span "Delete" at bounding box center [417, 444] width 23 height 8
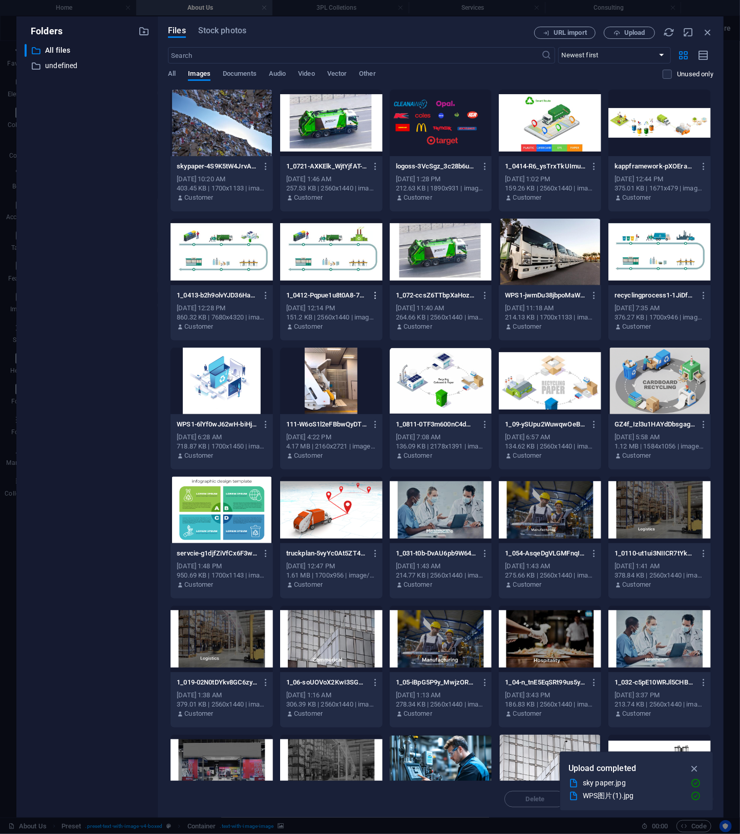
click at [373, 295] on icon "button" at bounding box center [376, 295] width 10 height 9
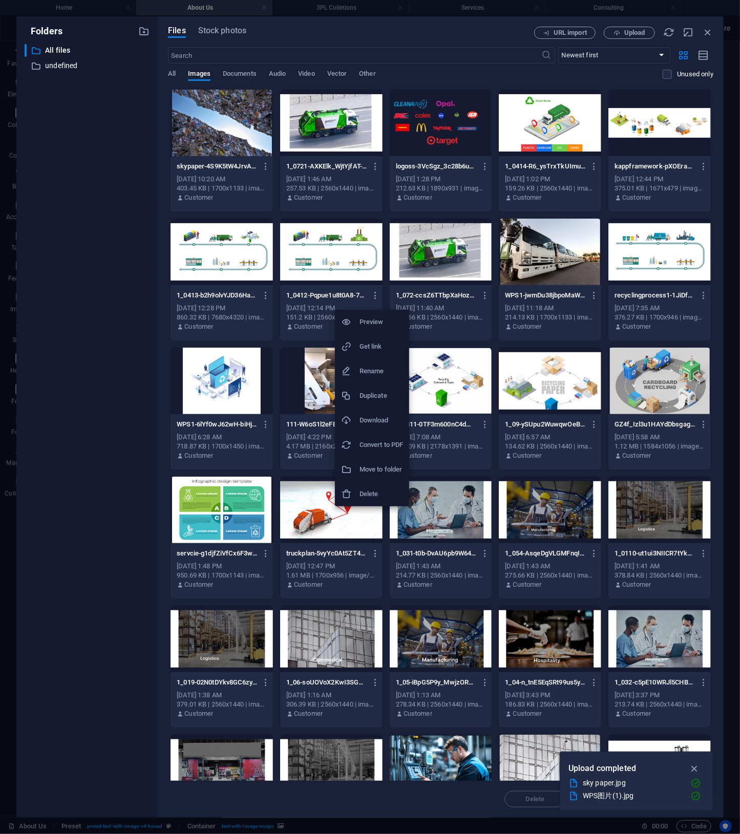
click at [369, 496] on h6 "Delete" at bounding box center [381, 494] width 44 height 12
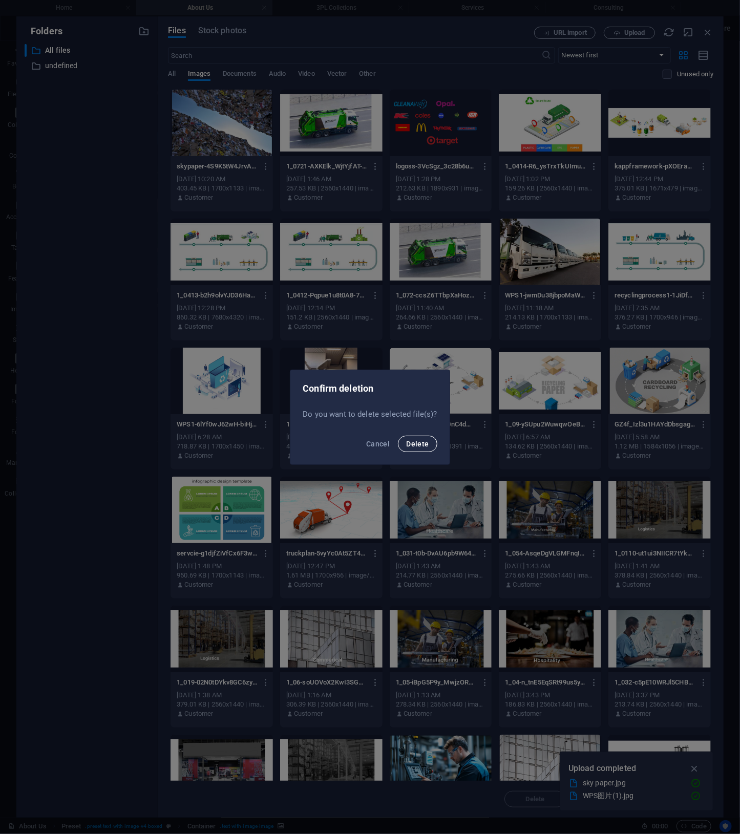
click at [413, 443] on span "Delete" at bounding box center [417, 444] width 23 height 8
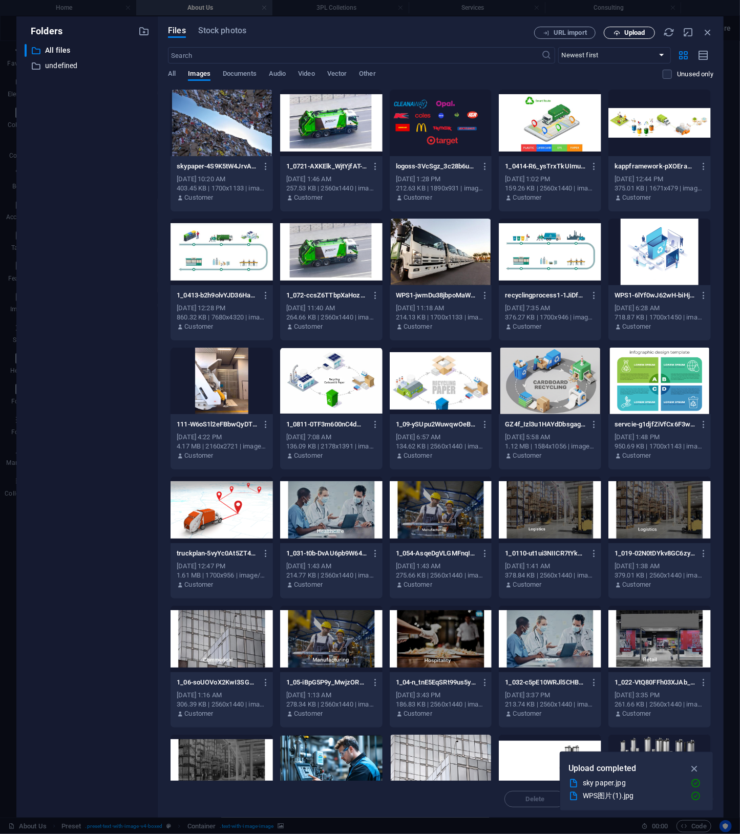
click at [631, 34] on span "Upload" at bounding box center [634, 33] width 21 height 6
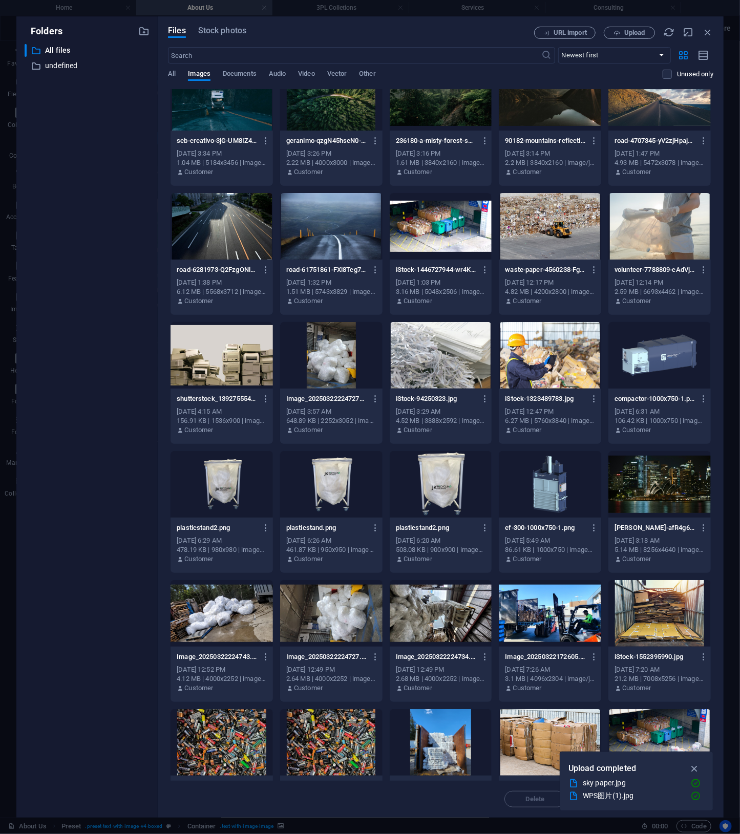
scroll to position [1587, 0]
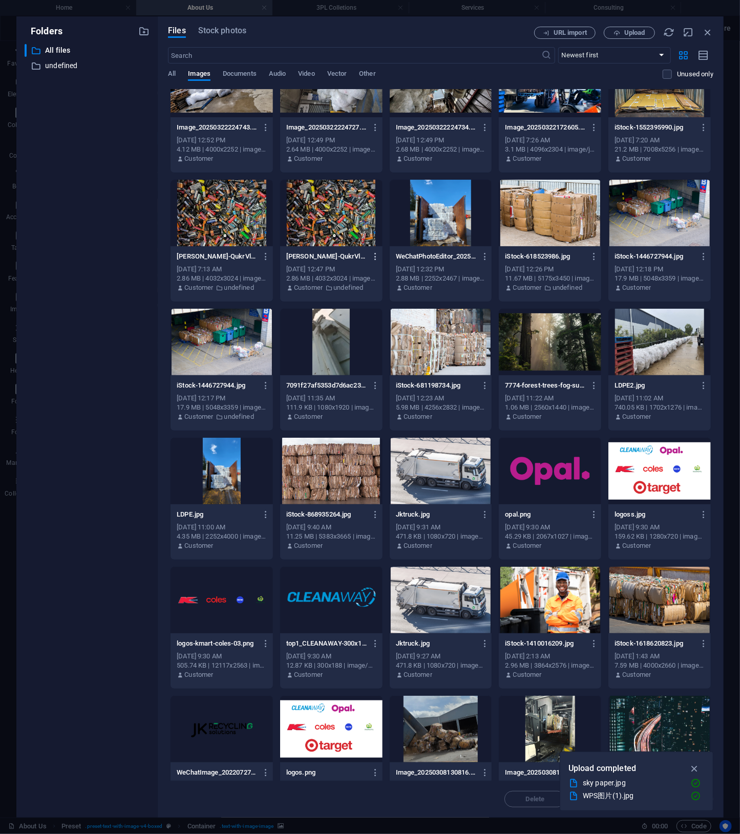
click at [373, 260] on icon "button" at bounding box center [376, 256] width 10 height 9
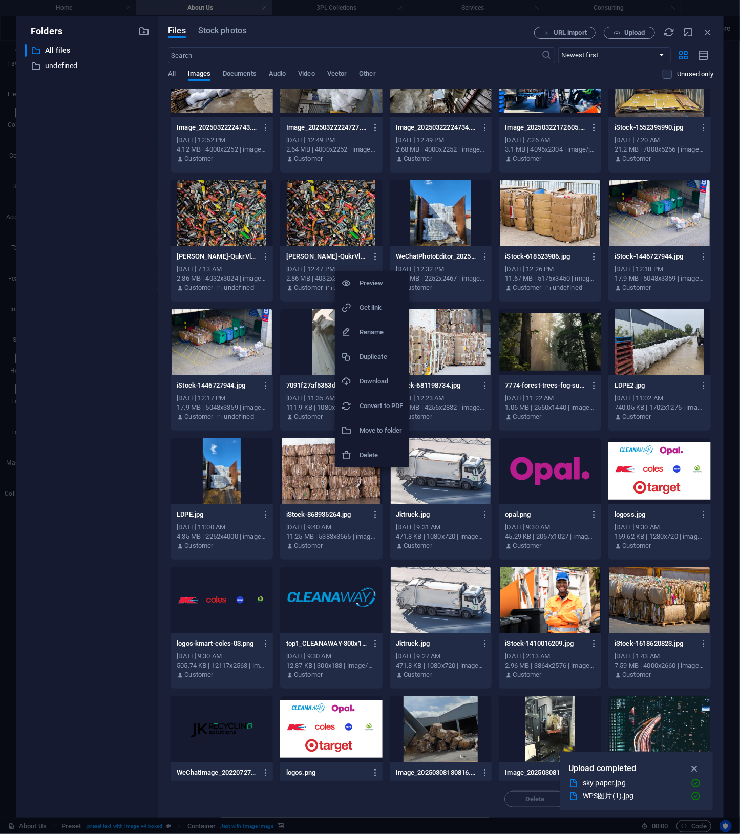
click at [365, 453] on h6 "Delete" at bounding box center [381, 455] width 44 height 12
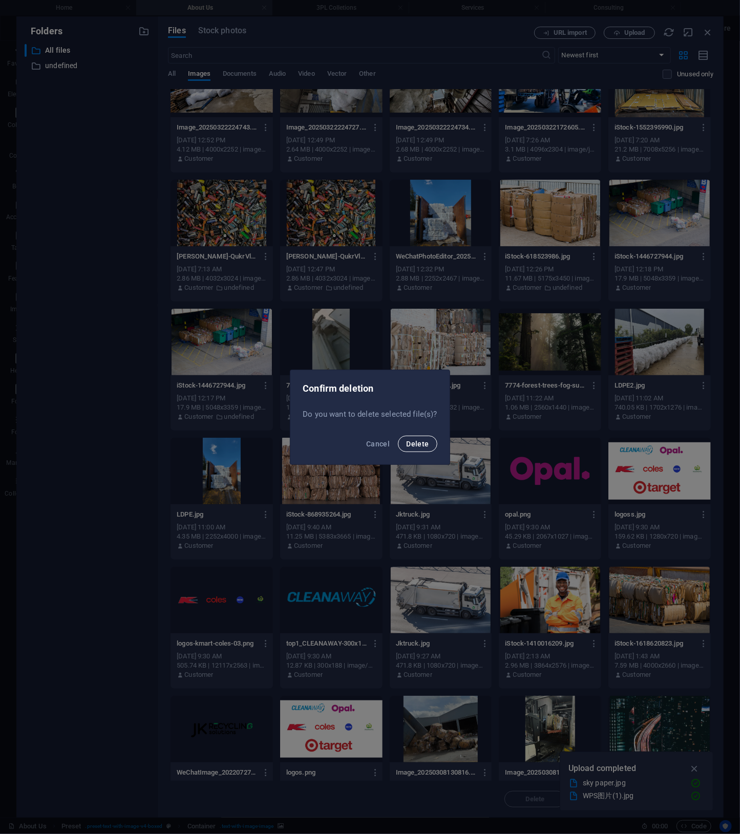
click at [428, 441] on span "Delete" at bounding box center [417, 444] width 23 height 8
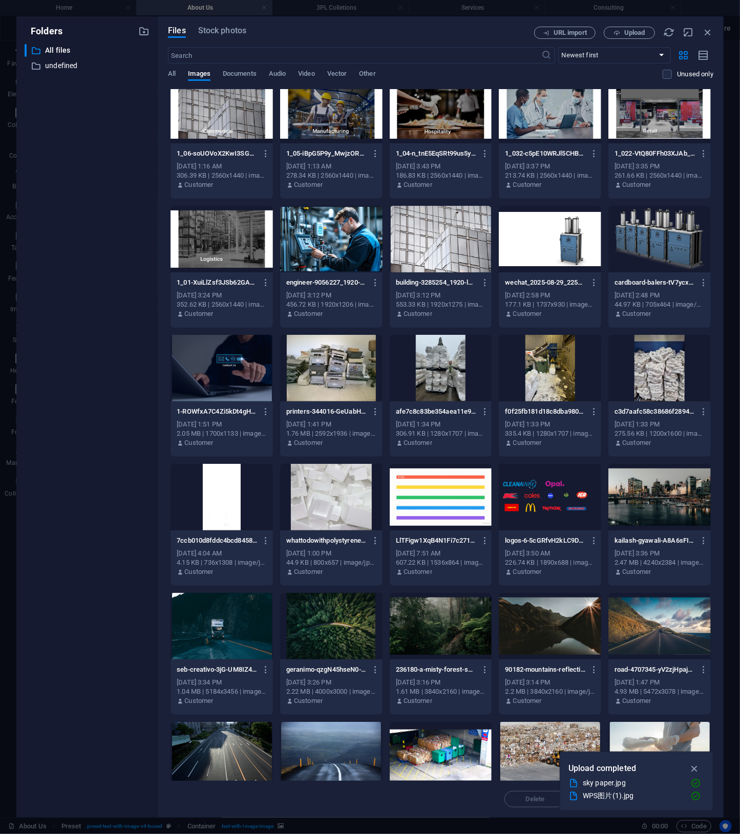
scroll to position [0, 0]
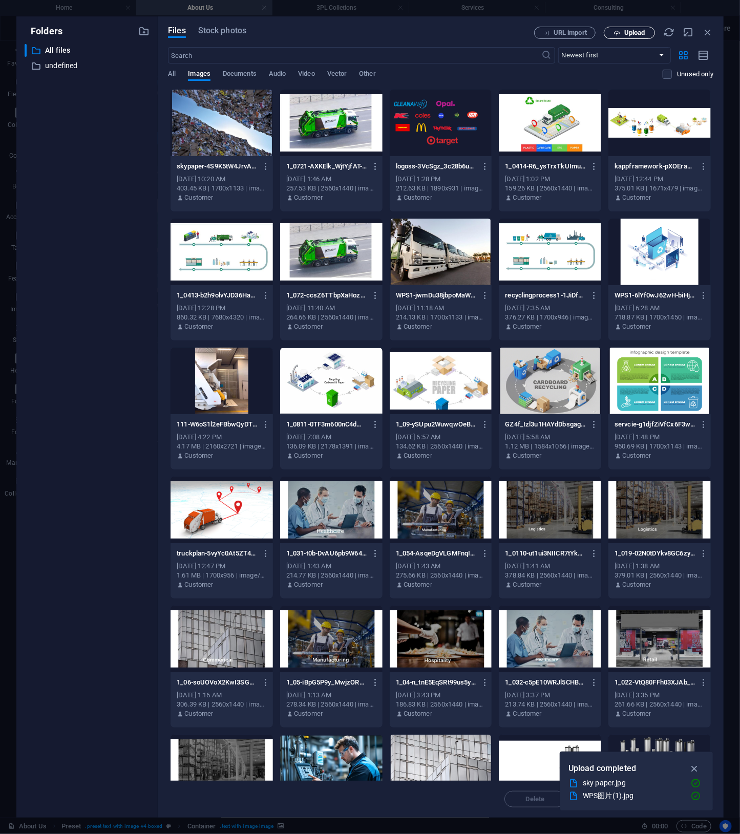
click at [640, 34] on span "Upload" at bounding box center [634, 33] width 21 height 6
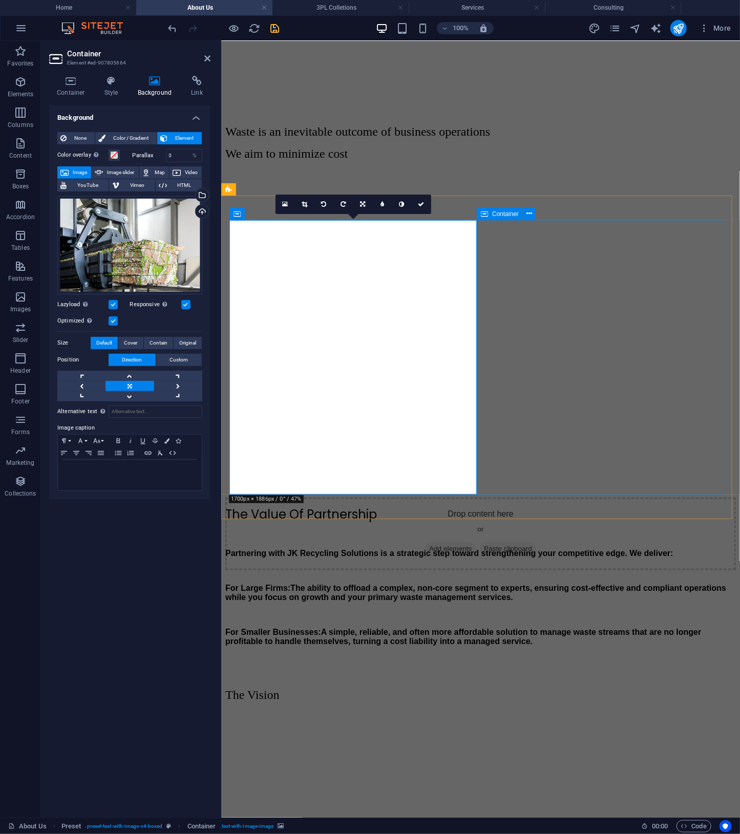
click at [616, 505] on div "The Value Of Partnership Partnering with JK Recycling Solutions is a strategic …" at bounding box center [480, 592] width 511 height 175
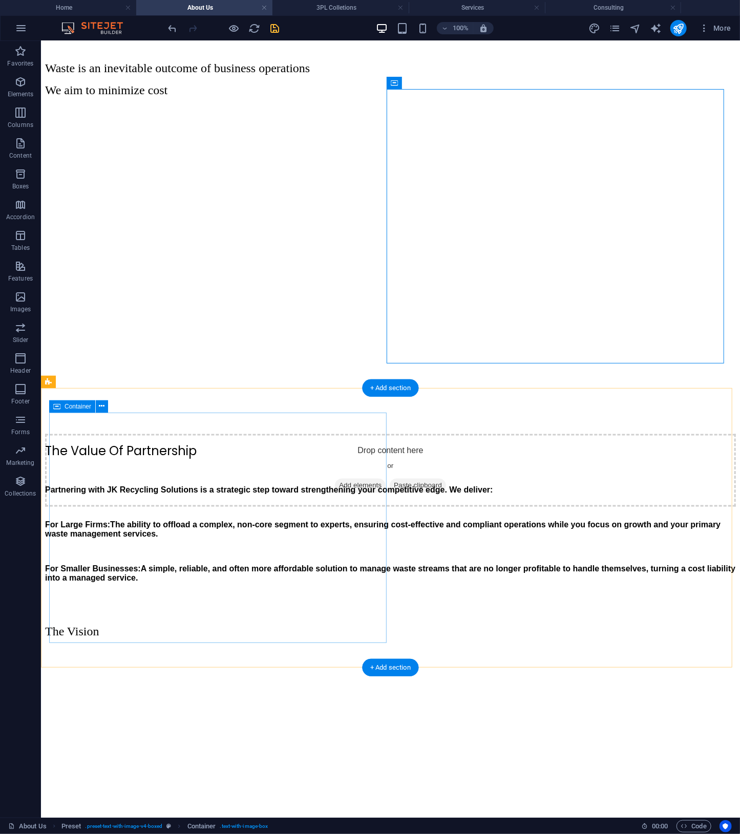
scroll to position [326, 0]
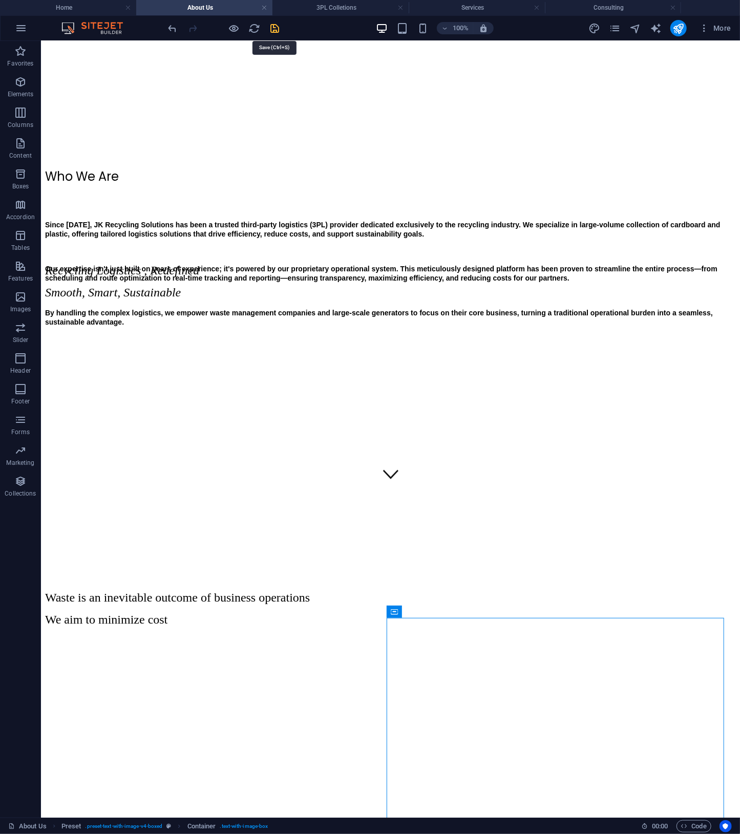
click at [274, 31] on icon "save" at bounding box center [275, 29] width 12 height 12
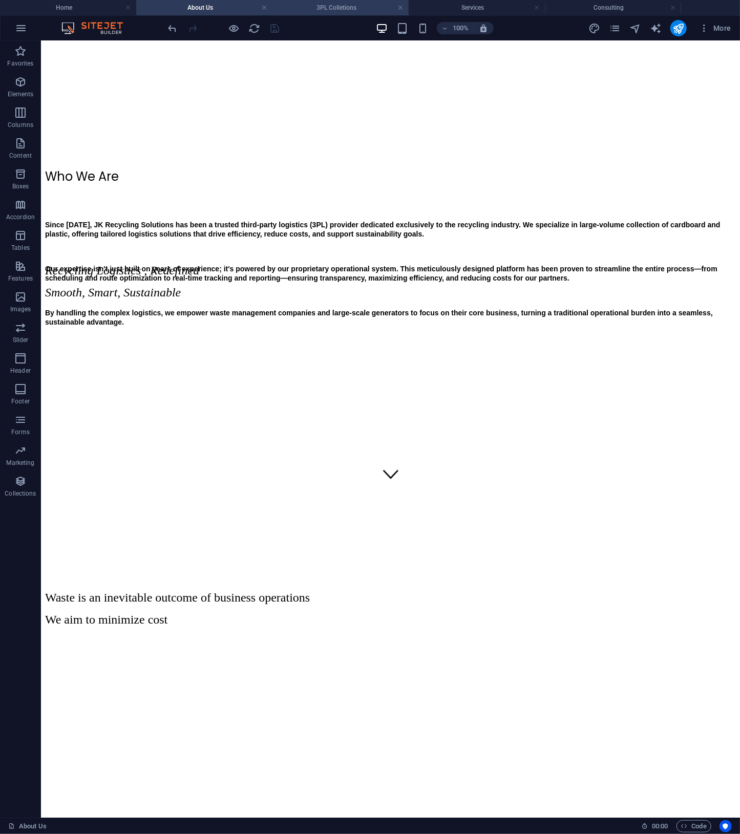
click at [337, 9] on h4 "3PL Colletions" at bounding box center [340, 7] width 136 height 11
